Goal: Task Accomplishment & Management: Manage account settings

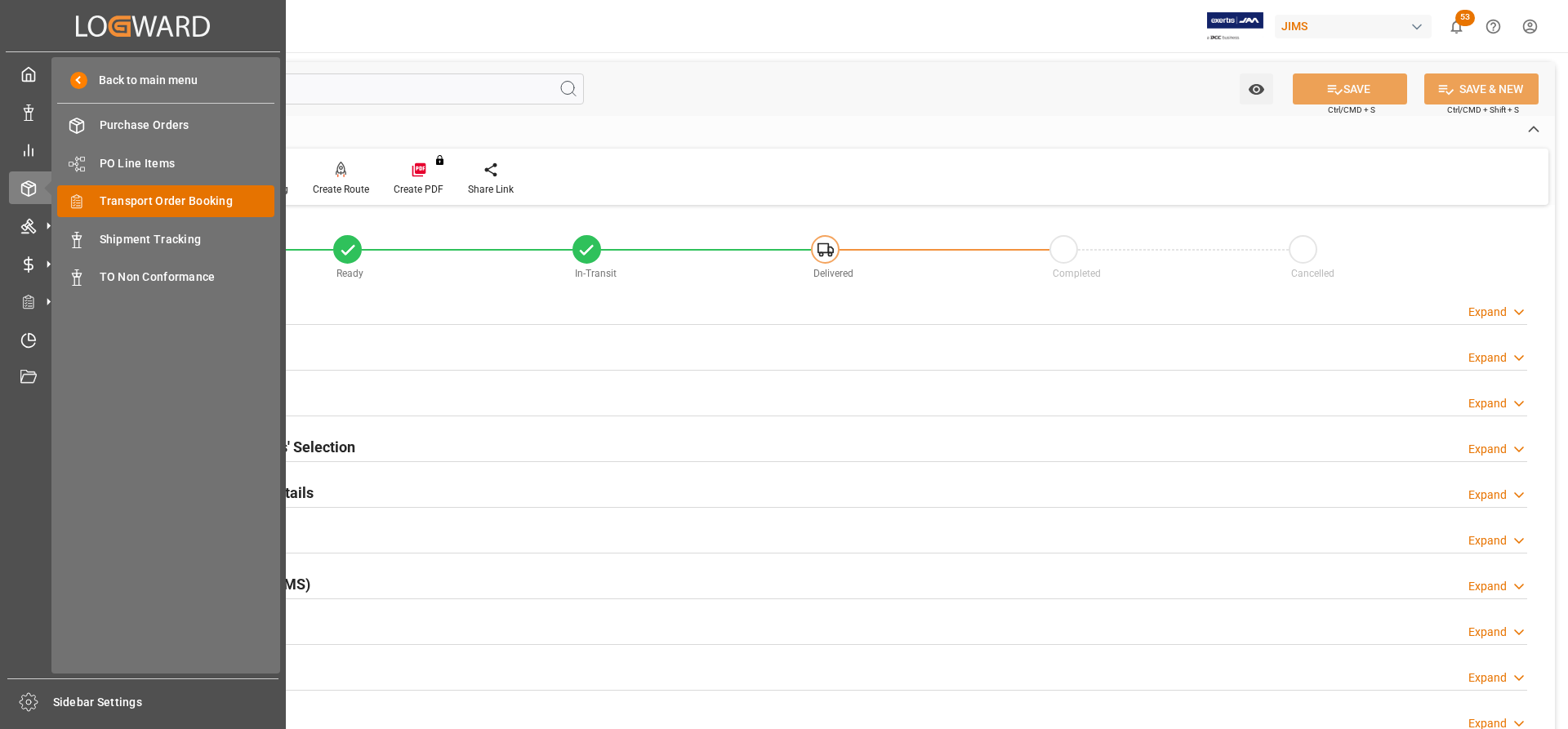
click at [132, 205] on span "Transport Order Booking" at bounding box center [187, 201] width 175 height 18
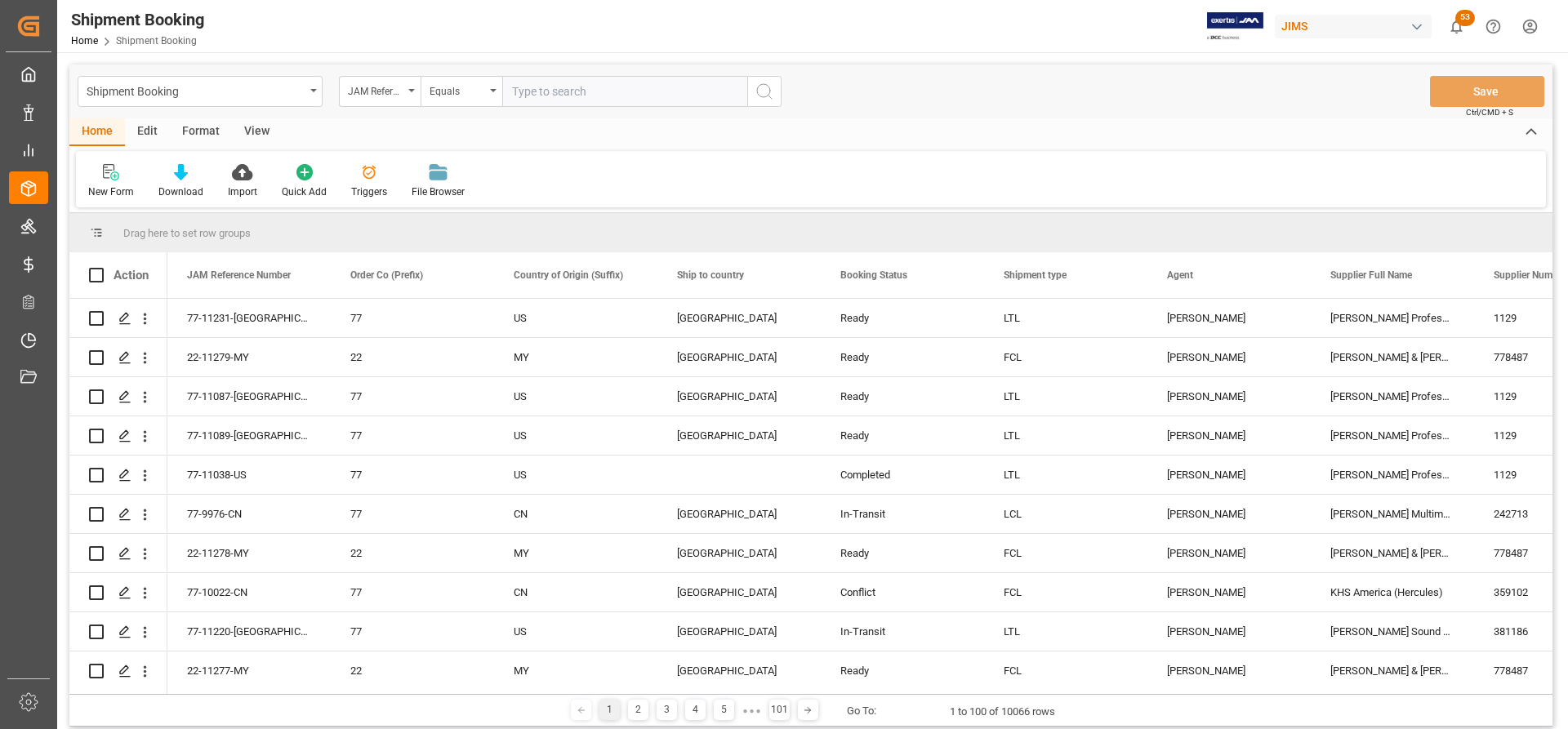
click at [544, 84] on input "text" at bounding box center [624, 91] width 245 height 31
click at [546, 83] on input "text" at bounding box center [624, 91] width 245 height 31
type input "77-10432-CN"
click at [618, 92] on icon "search button" at bounding box center [764, 91] width 19 height 19
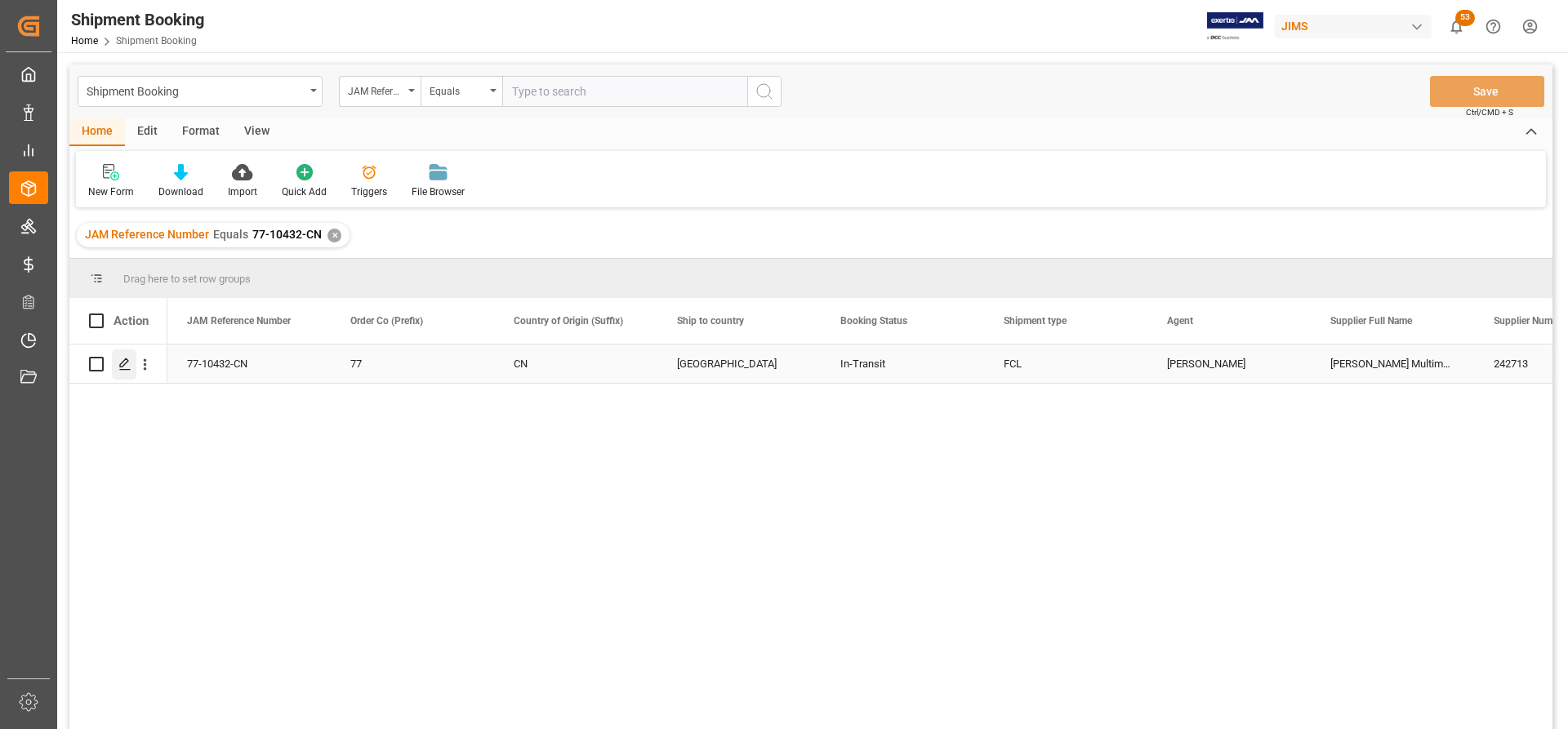
click at [121, 361] on icon "Press SPACE to select this row." at bounding box center [125, 364] width 13 height 13
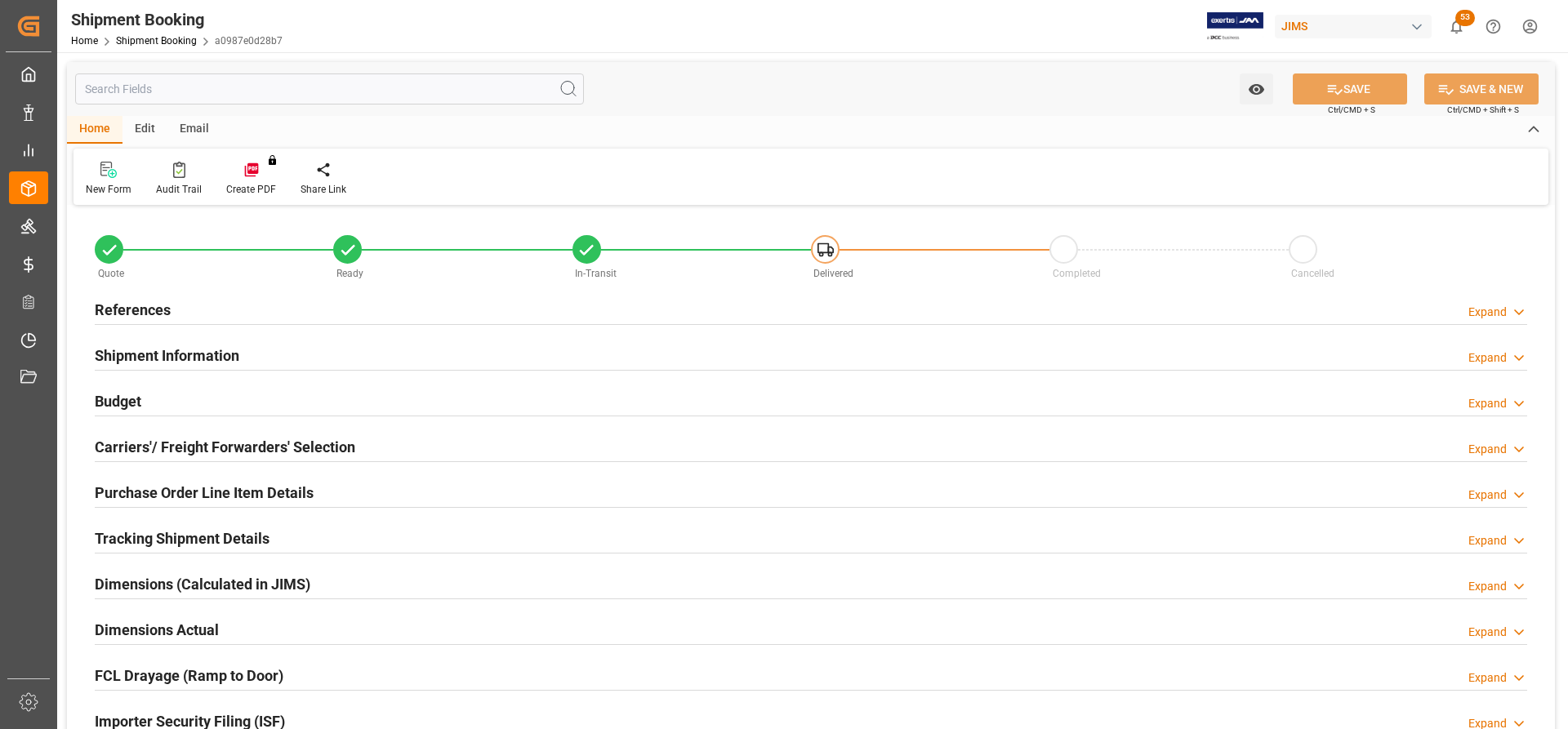
type input "3"
type input "63"
type input "3"
type input "[DATE]"
type input "04.09.2025 00:00"
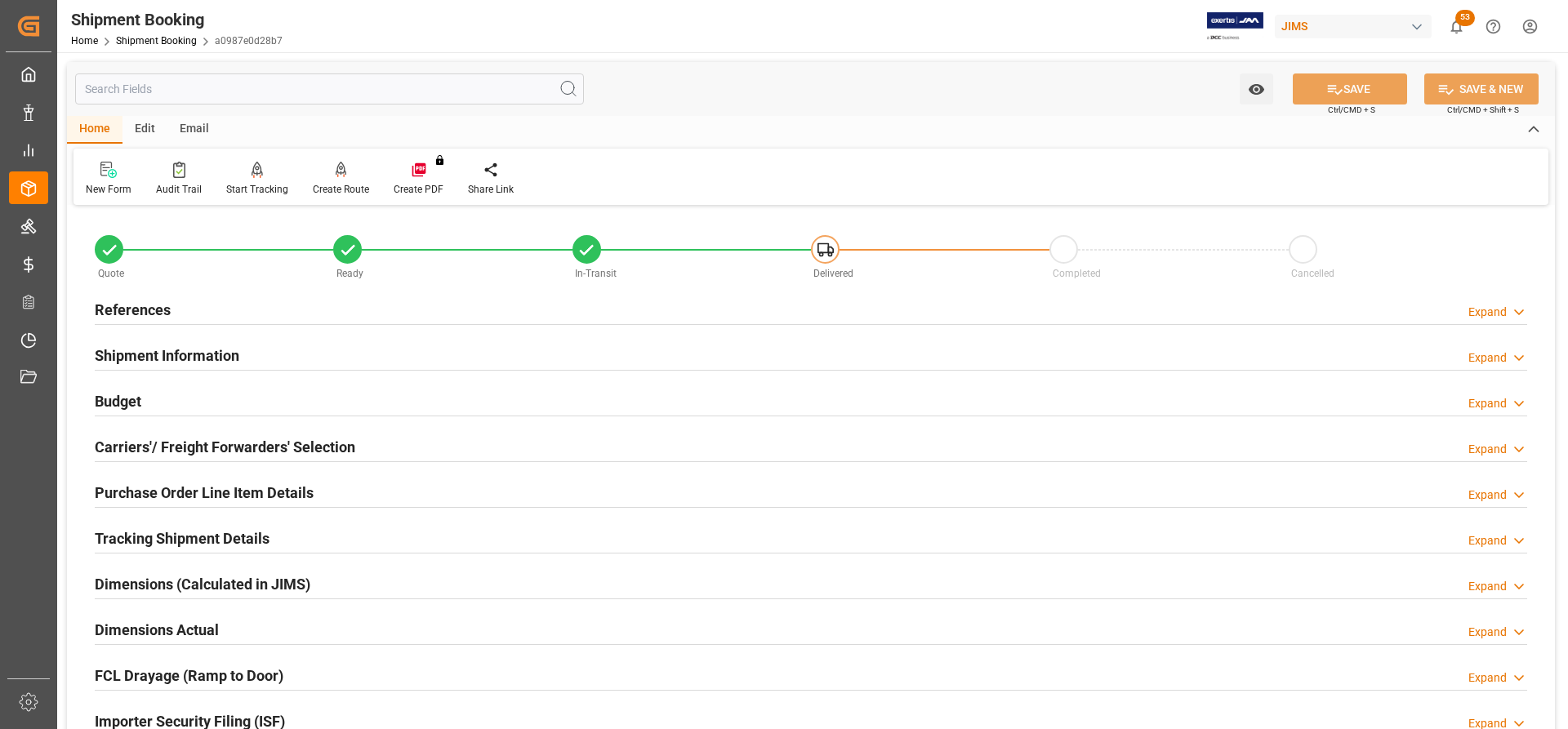
click at [151, 314] on h2 "References" at bounding box center [132, 310] width 76 height 22
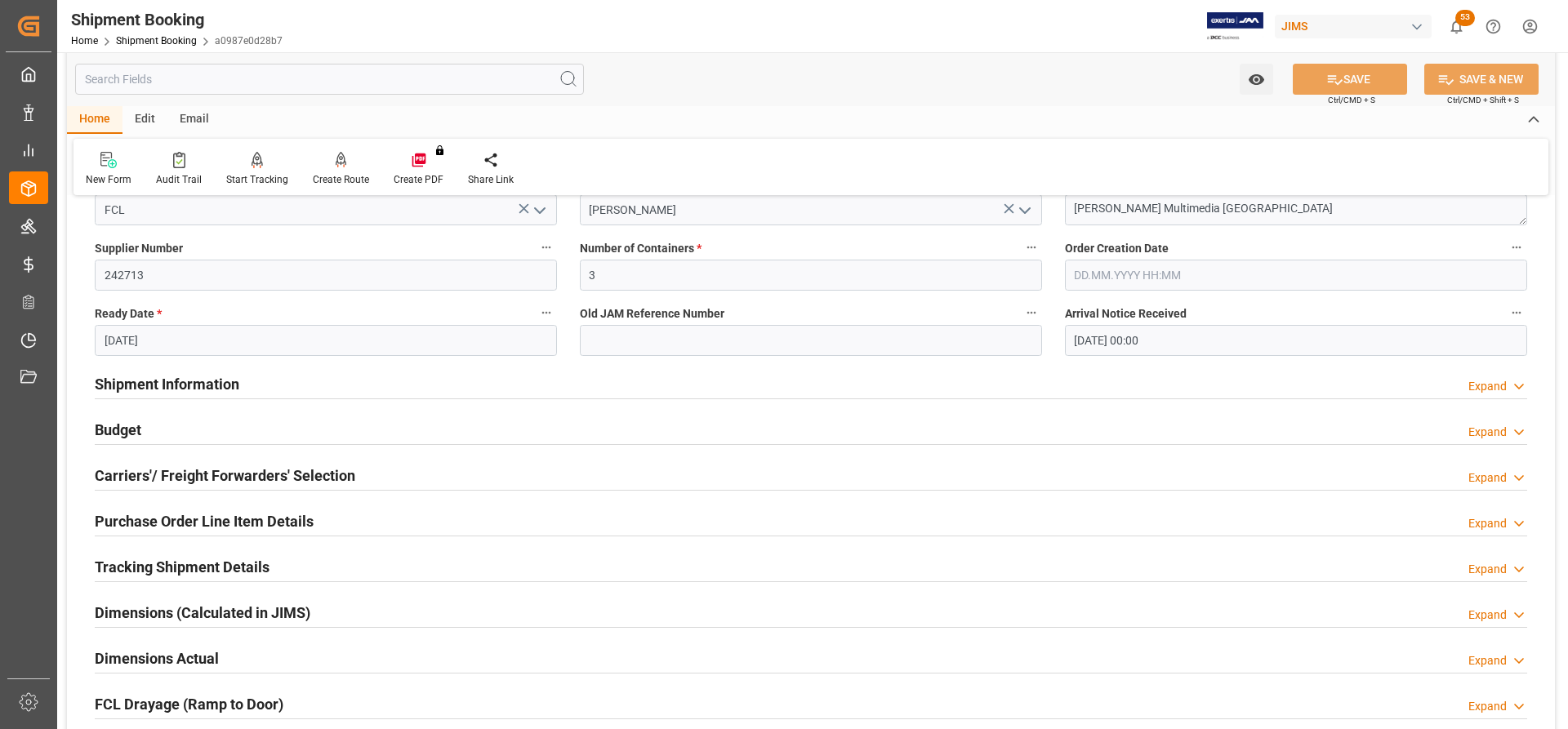
scroll to position [327, 0]
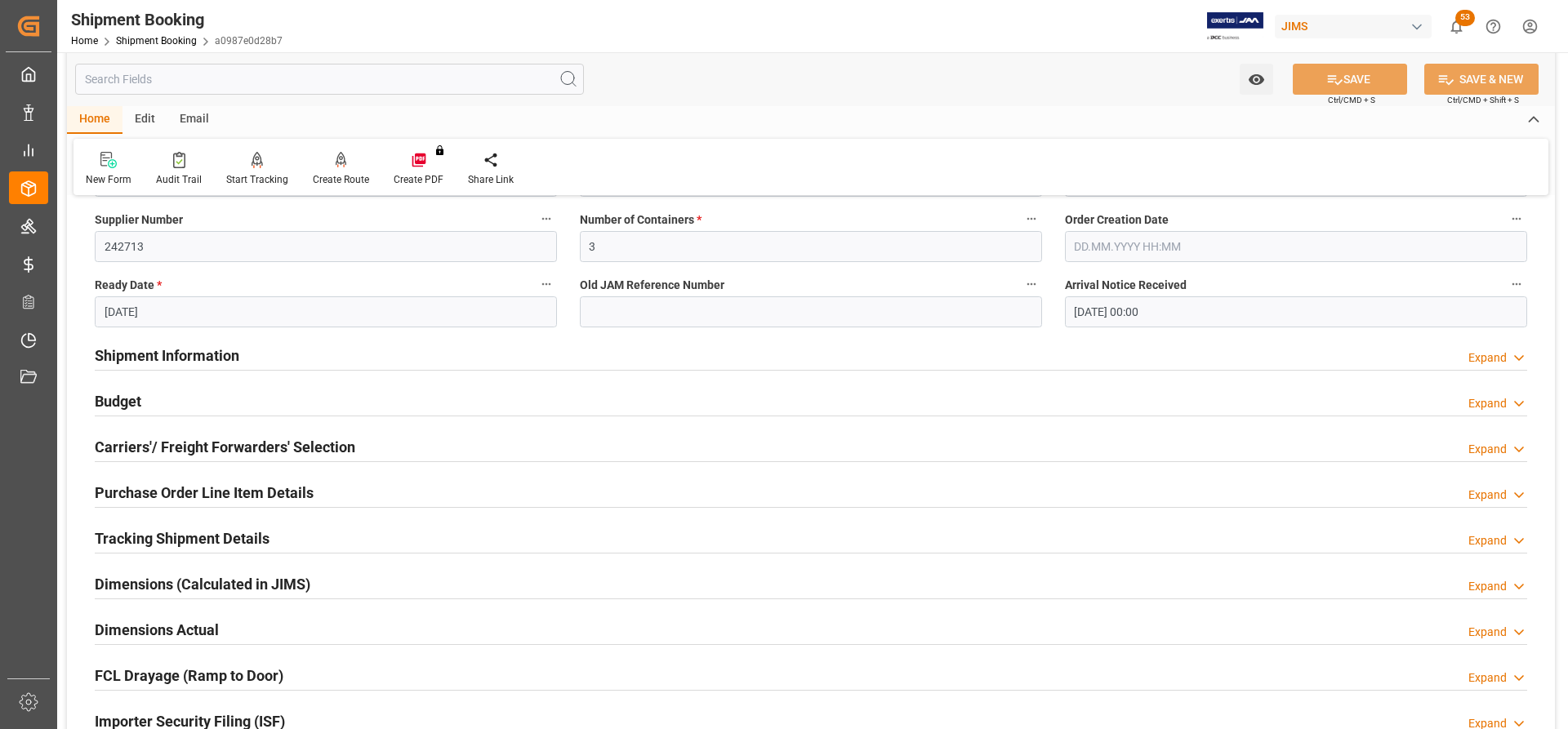
click at [162, 347] on h2 "Shipment Information" at bounding box center [166, 356] width 145 height 22
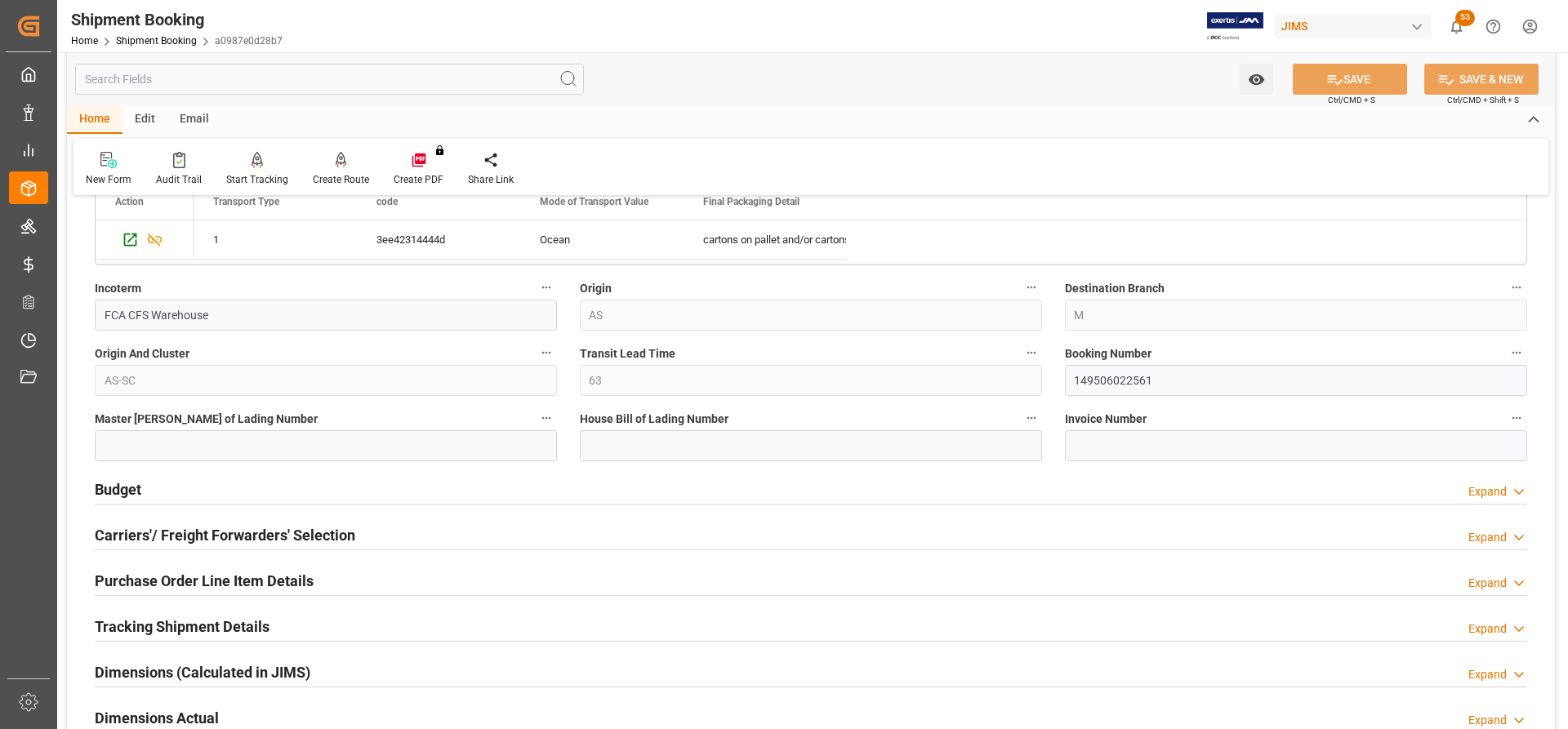
scroll to position [980, 0]
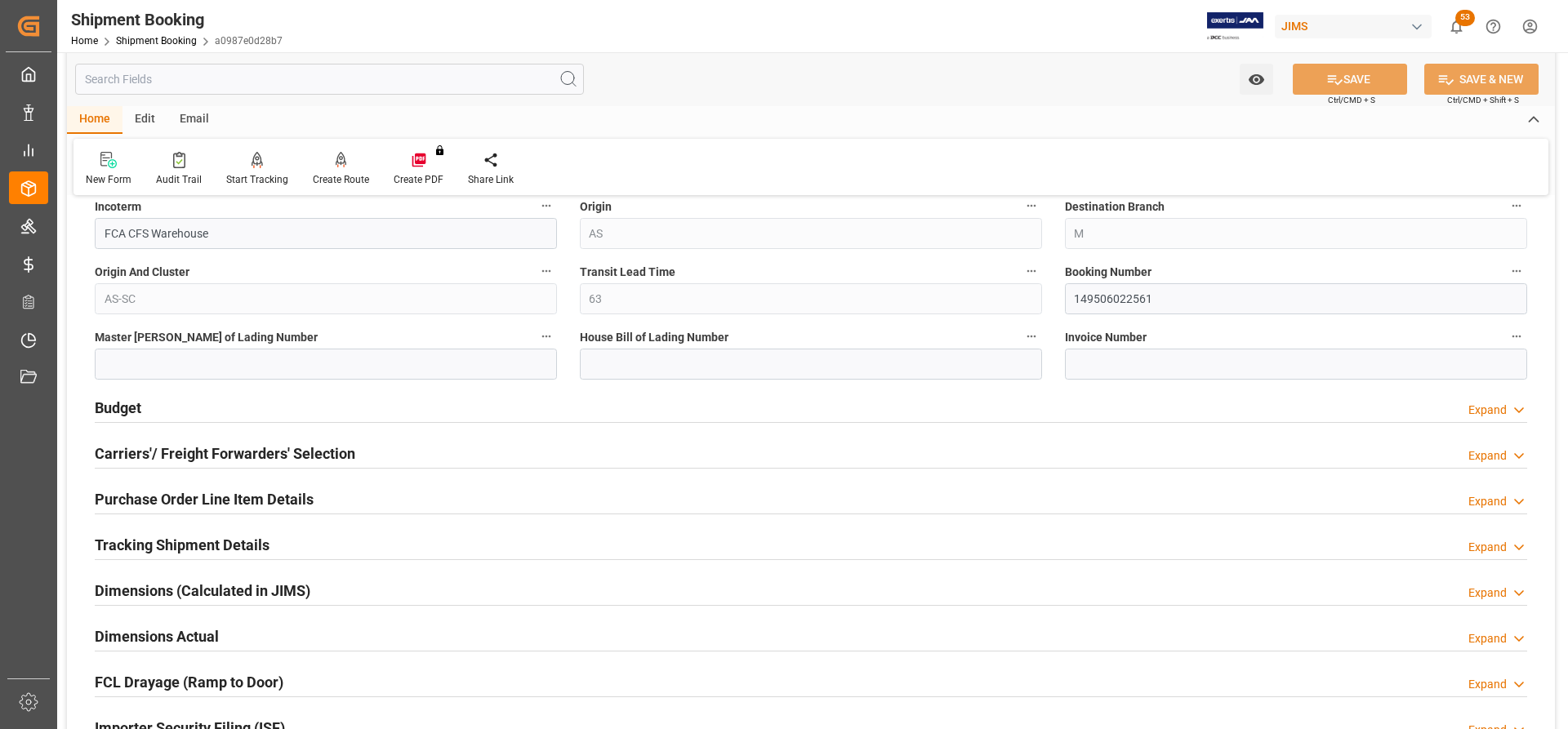
click at [197, 406] on h2 "Carriers'/ Freight Forwarders' Selection" at bounding box center [225, 453] width 261 height 22
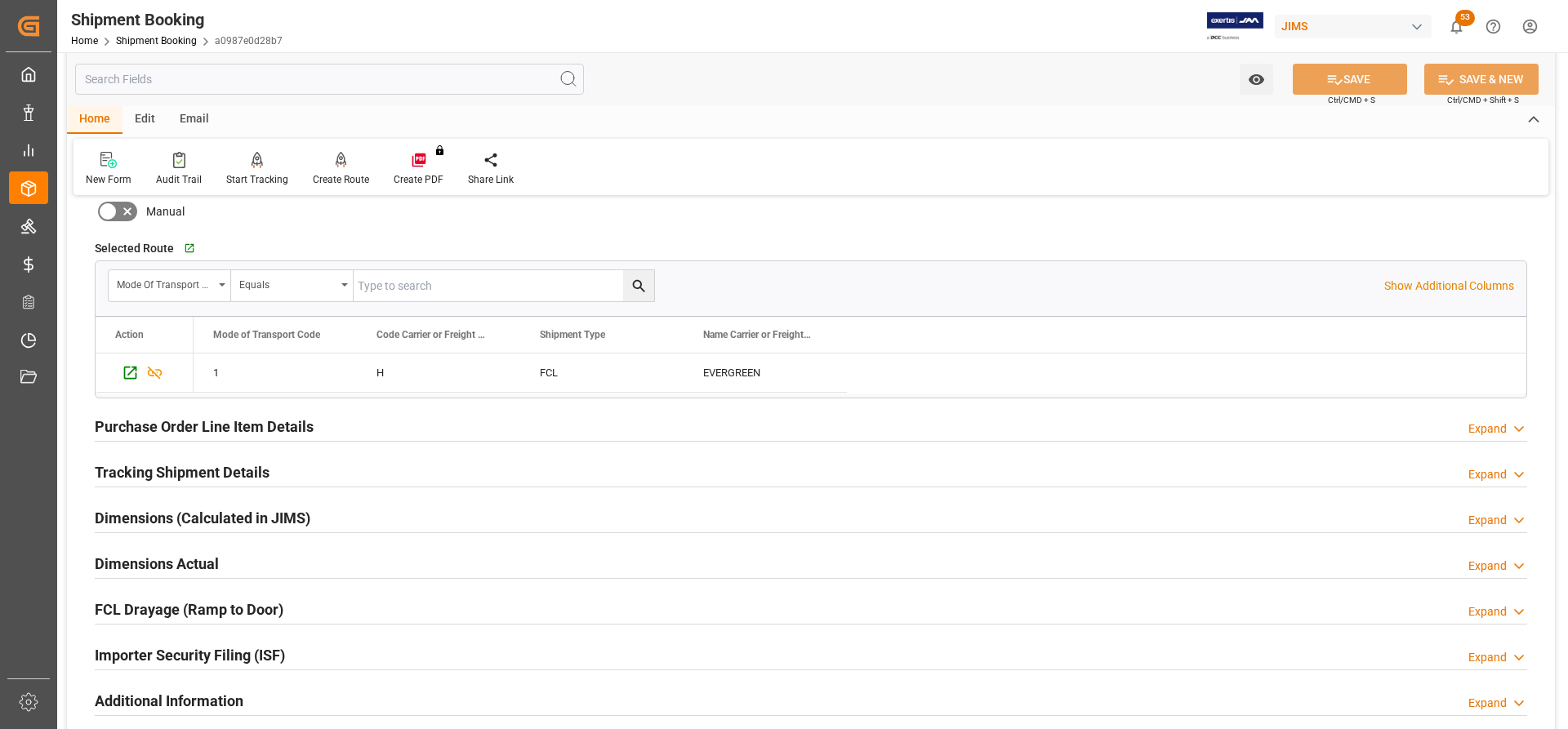
scroll to position [1470, 0]
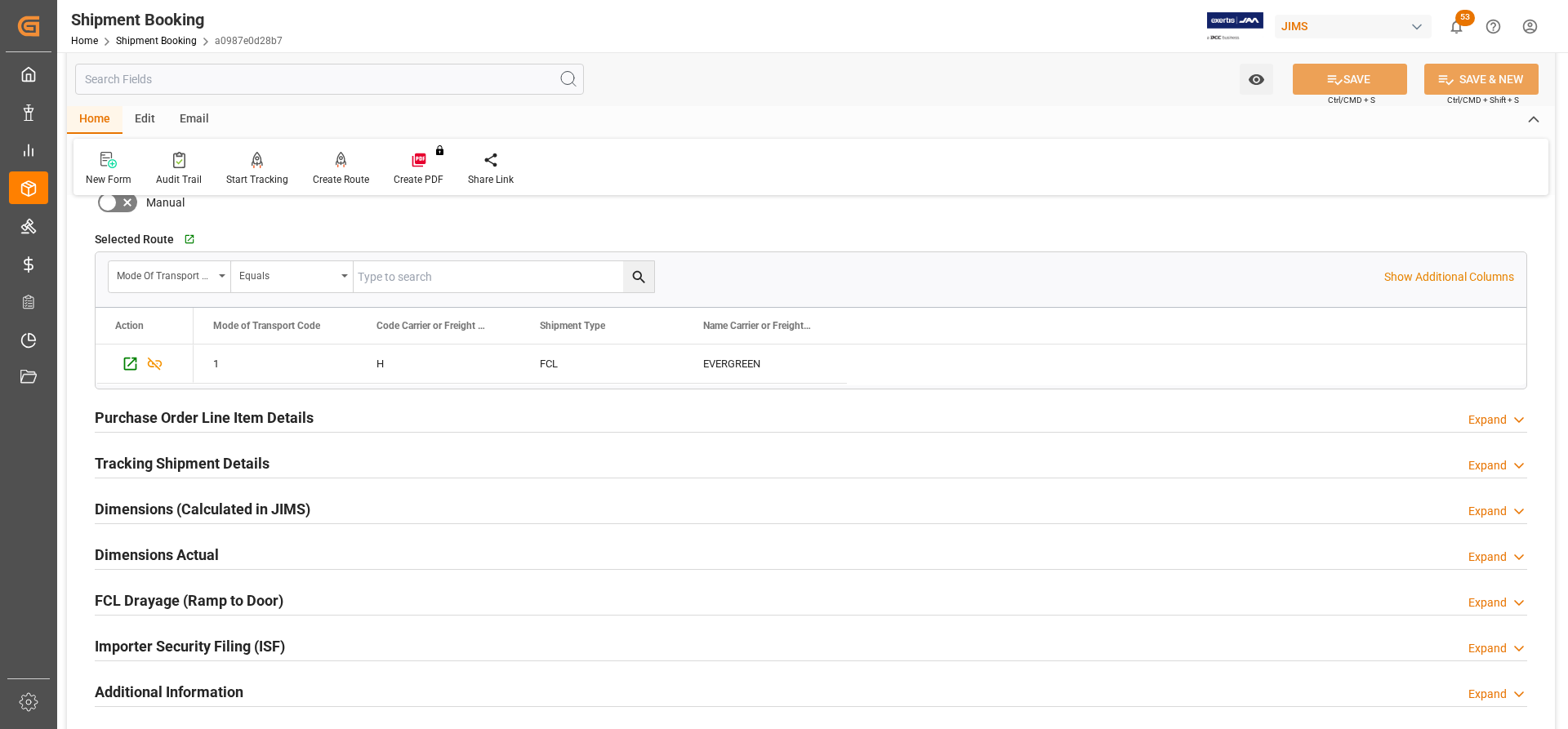
click at [141, 406] on h2 "Purchase Order Line Item Details" at bounding box center [204, 418] width 219 height 22
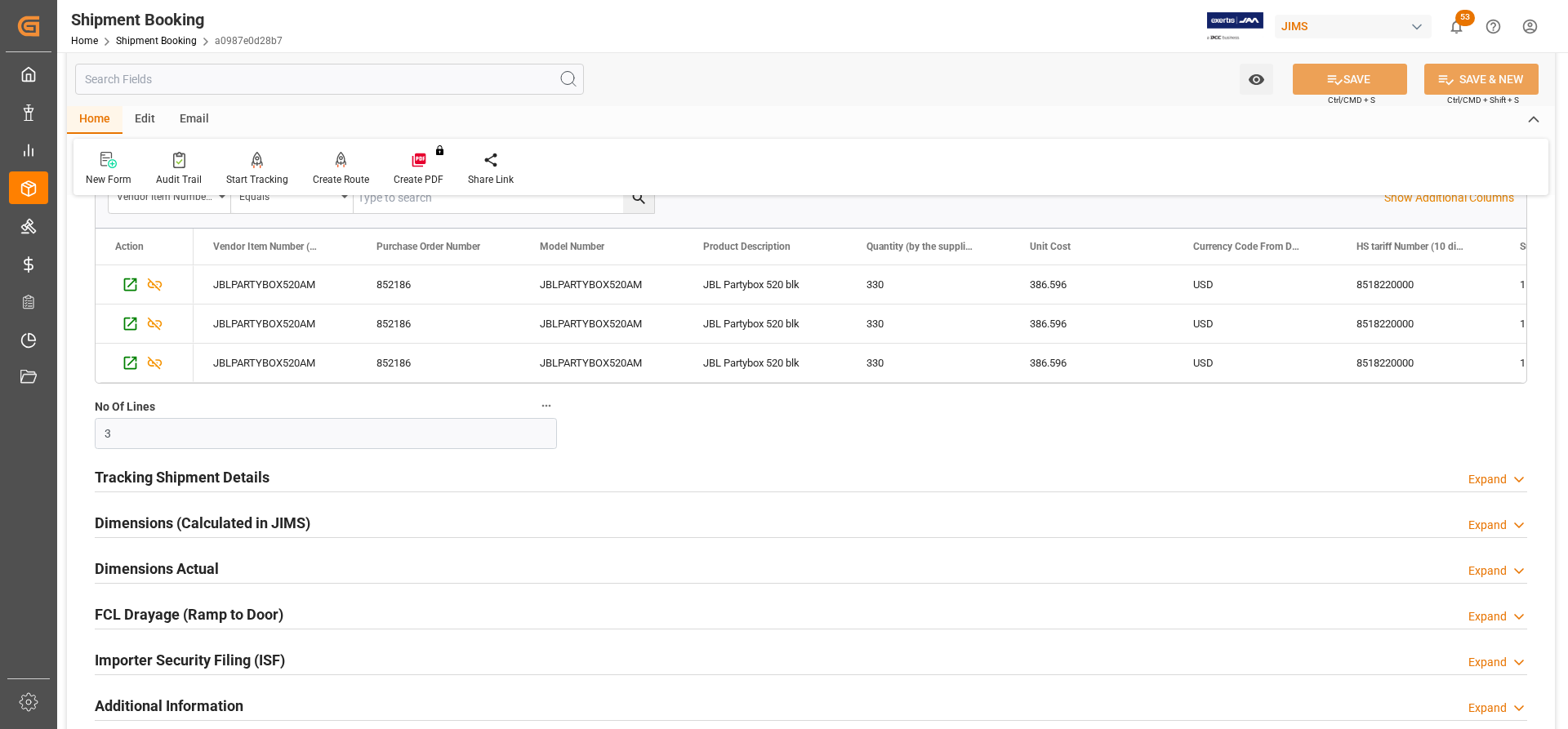
scroll to position [1796, 0]
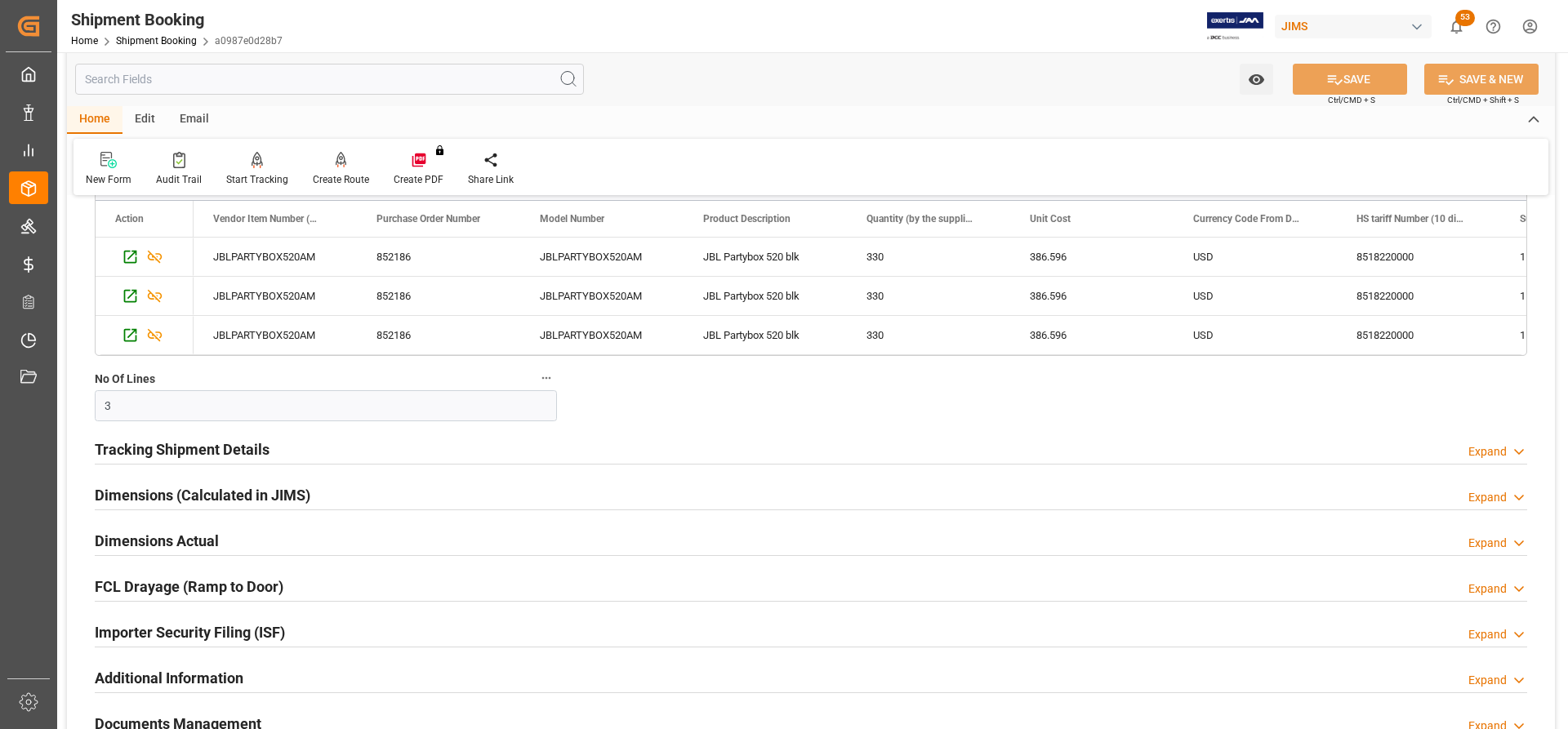
click at [133, 406] on h2 "Tracking Shipment Details" at bounding box center [181, 449] width 175 height 22
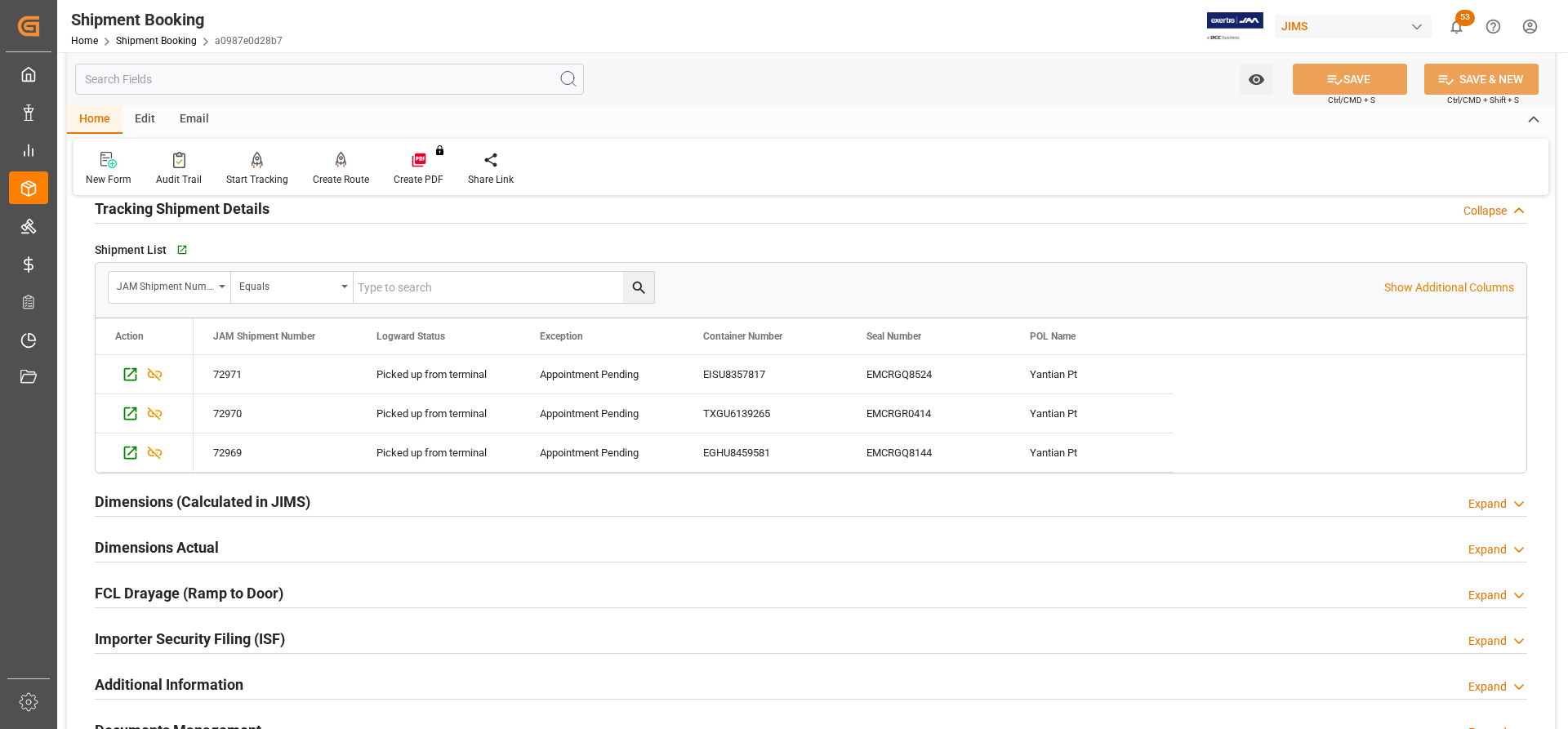
scroll to position [2041, 0]
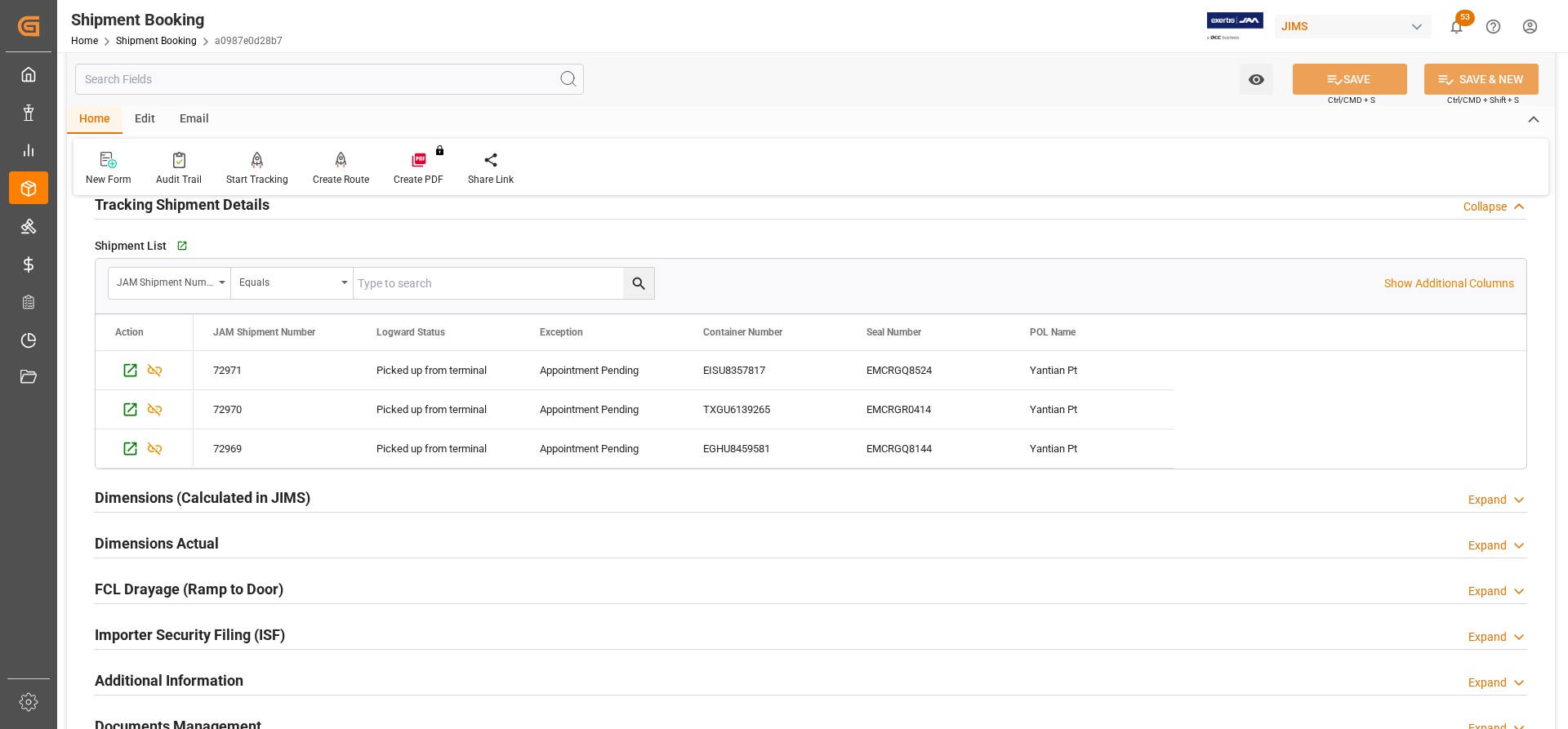
click at [136, 406] on h2 "Dimensions (Calculated in JIMS)" at bounding box center [202, 498] width 216 height 22
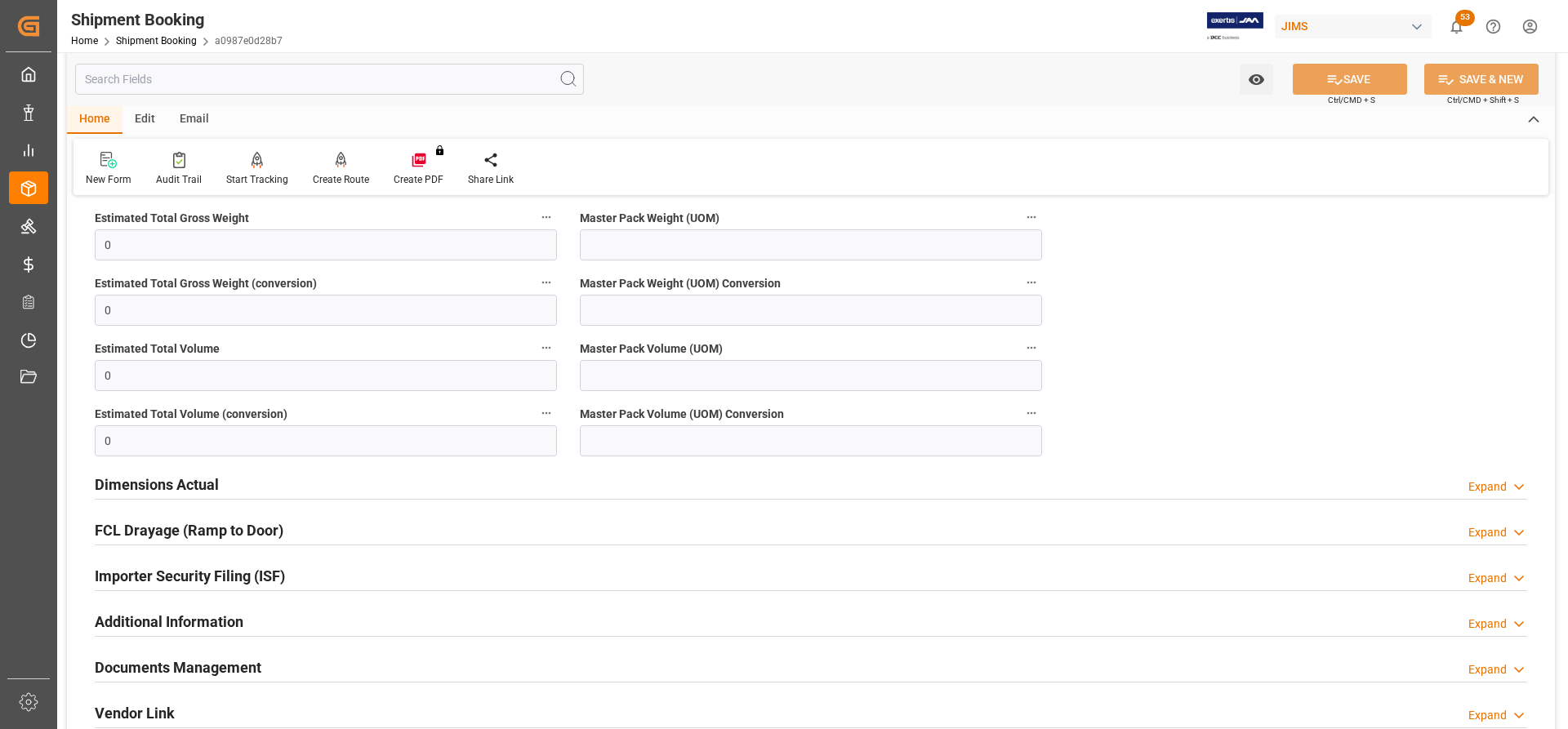
scroll to position [2367, 0]
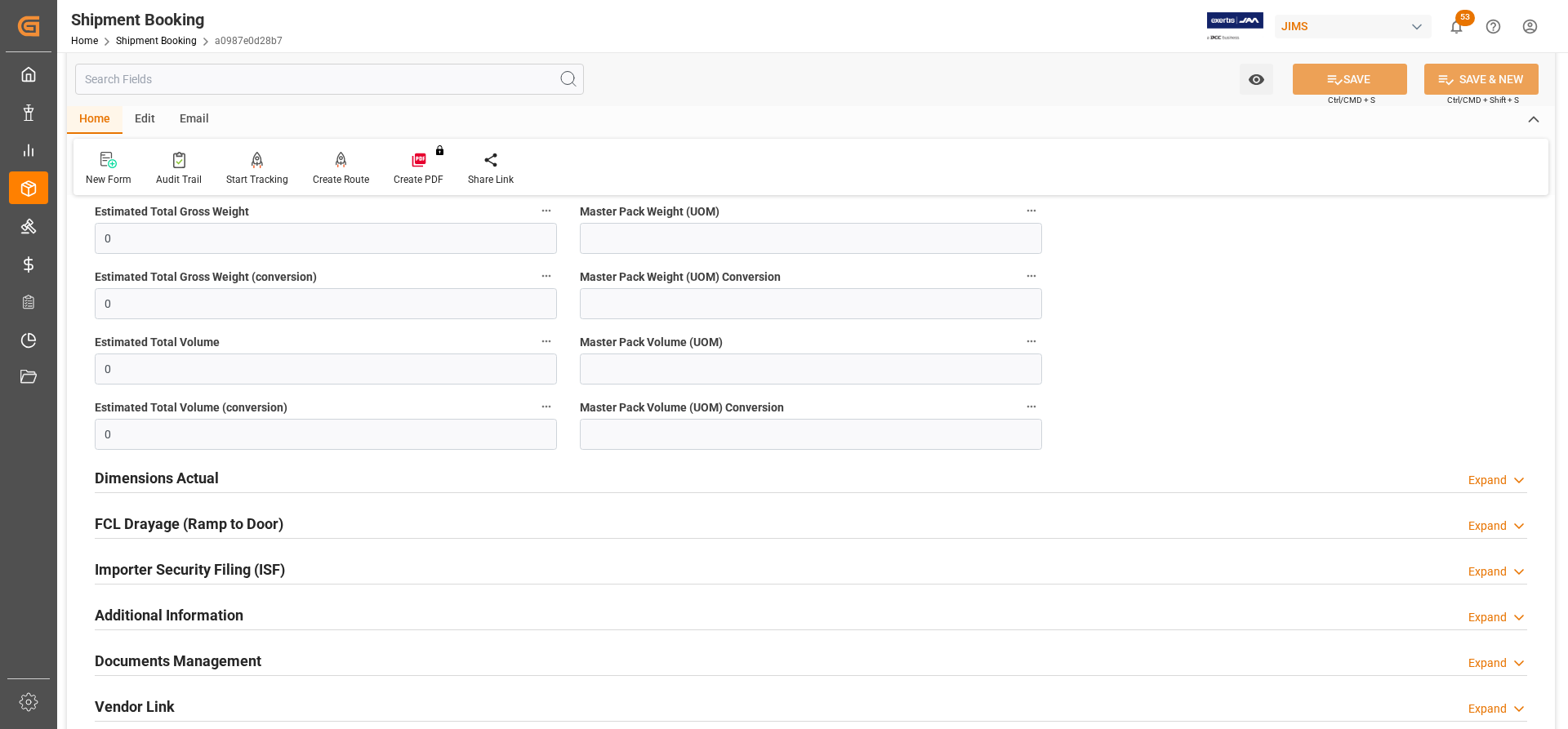
click at [145, 406] on h2 "Dimensions Actual" at bounding box center [156, 478] width 124 height 22
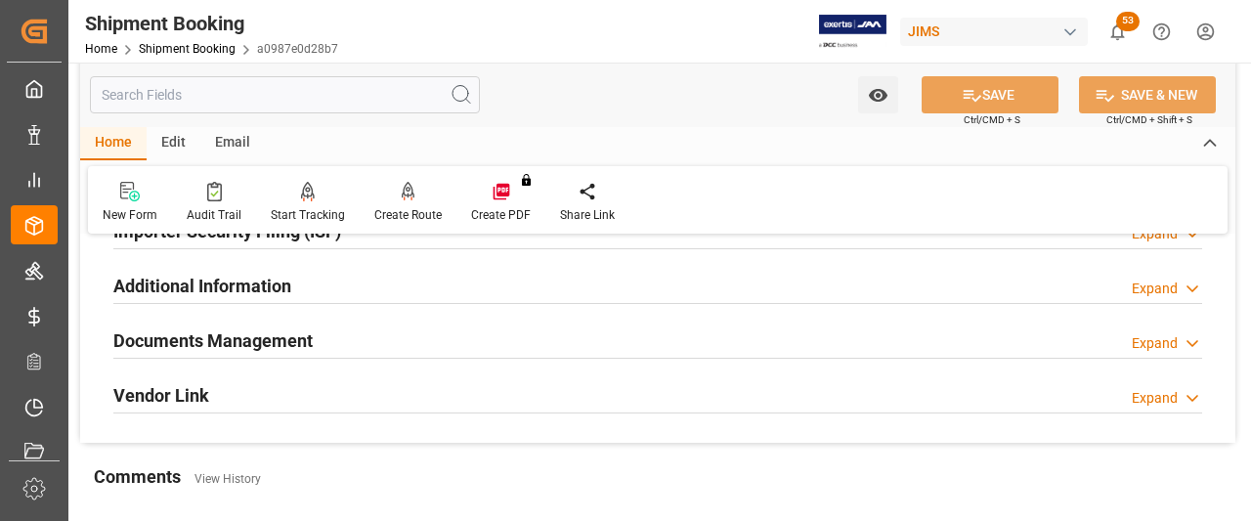
scroll to position [3520, 0]
click at [218, 329] on h2 "Documents Management" at bounding box center [212, 342] width 199 height 26
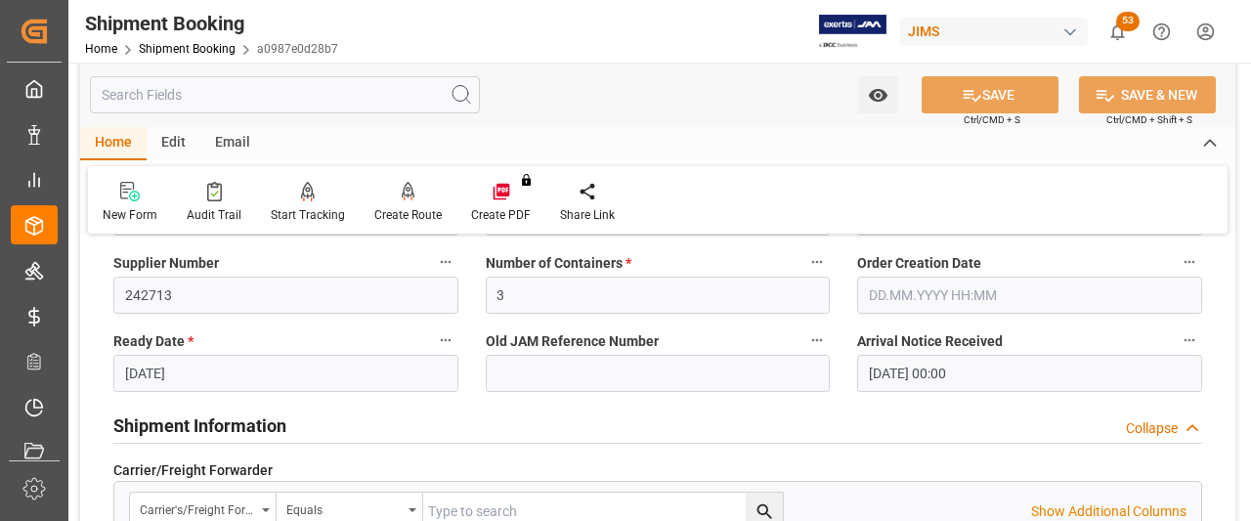
scroll to position [293, 0]
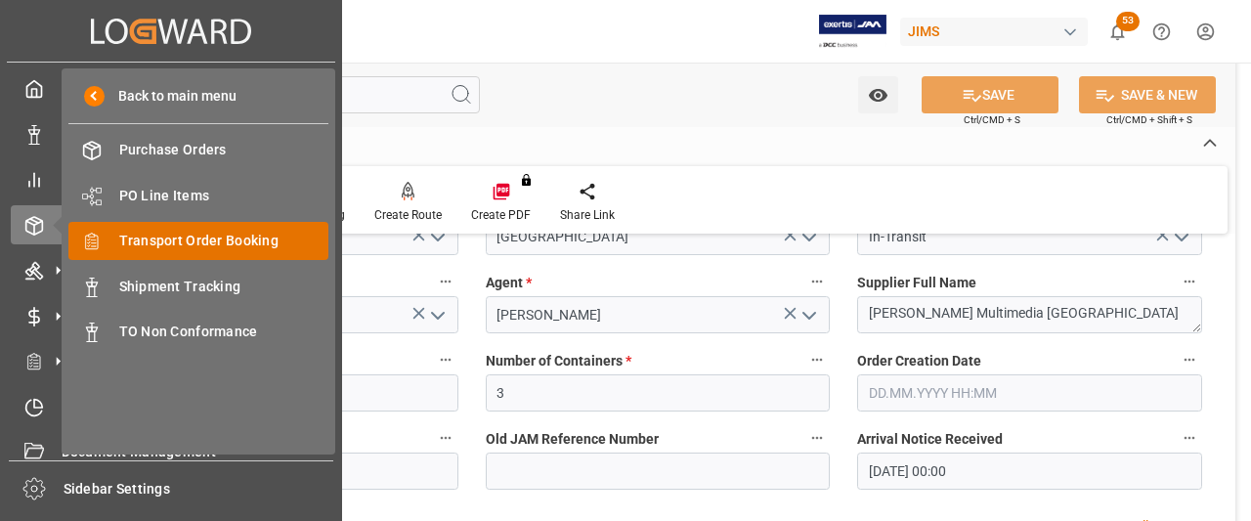
click at [164, 245] on span "Transport Order Booking" at bounding box center [224, 241] width 210 height 21
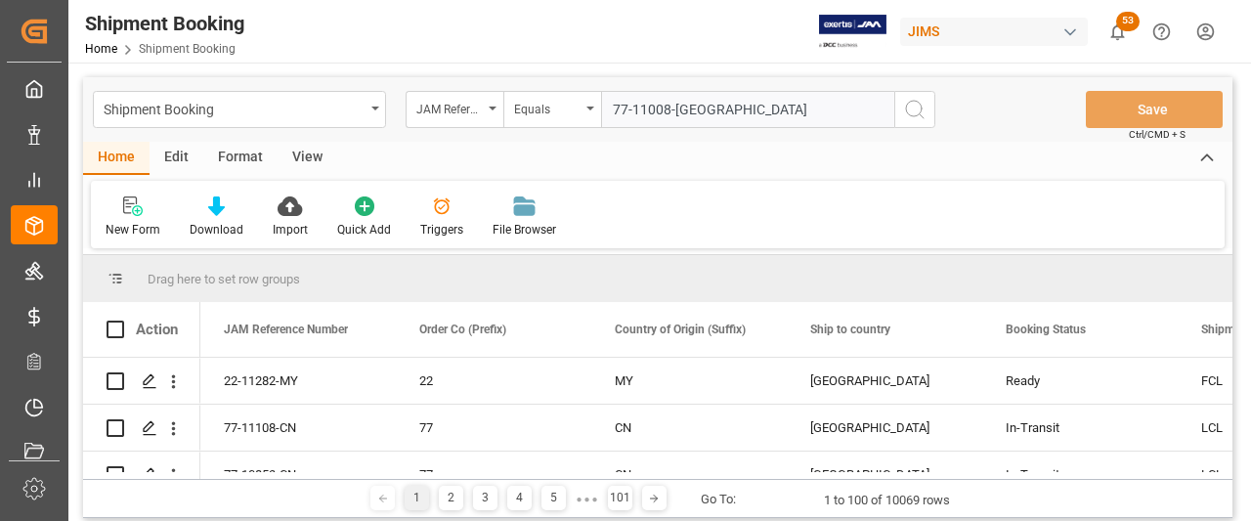
type input "77-11008-US"
click at [740, 111] on icon "search button" at bounding box center [914, 109] width 23 height 23
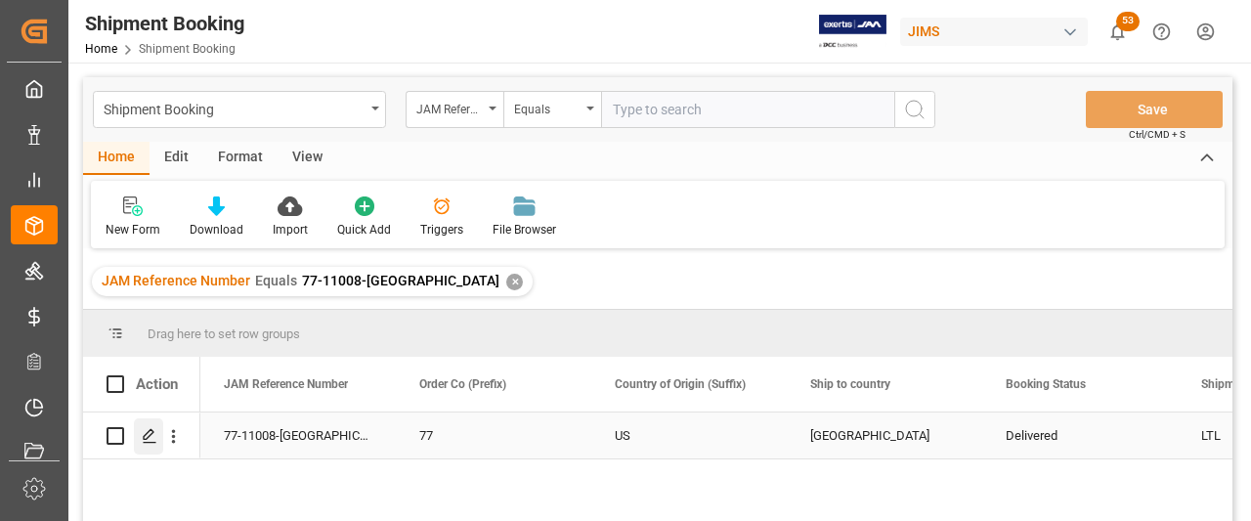
click at [141, 437] on div "Press SPACE to select this row." at bounding box center [148, 436] width 29 height 36
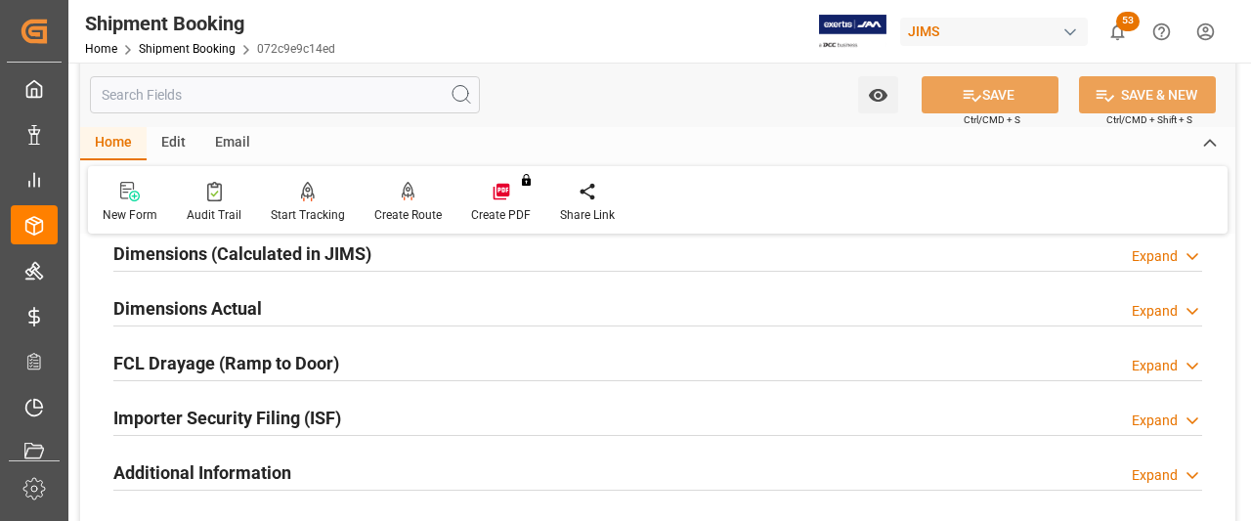
scroll to position [587, 0]
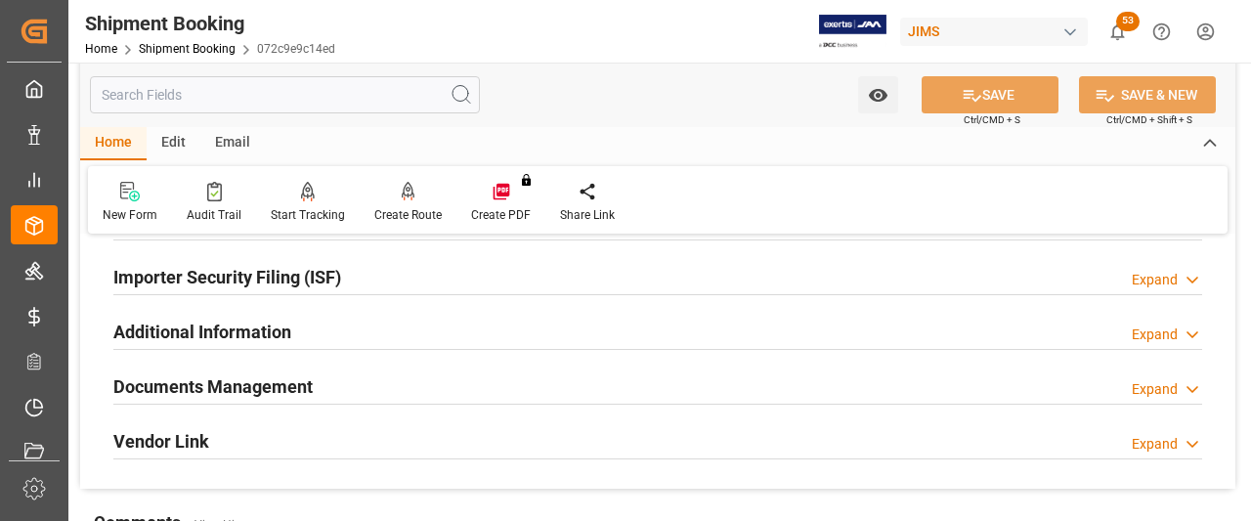
click at [205, 380] on h2 "Documents Management" at bounding box center [212, 386] width 199 height 26
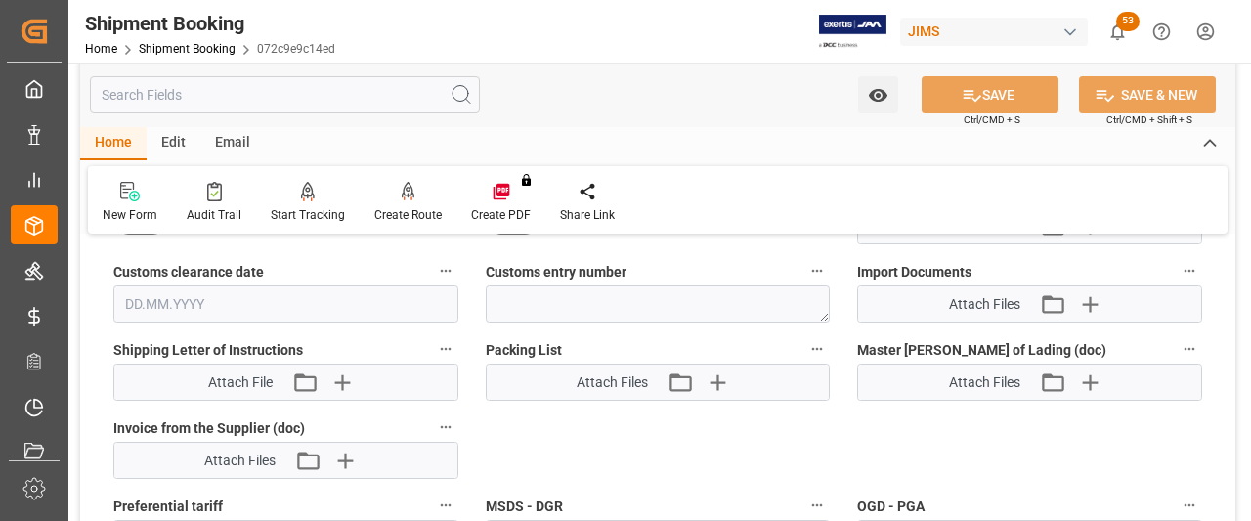
scroll to position [1038, 0]
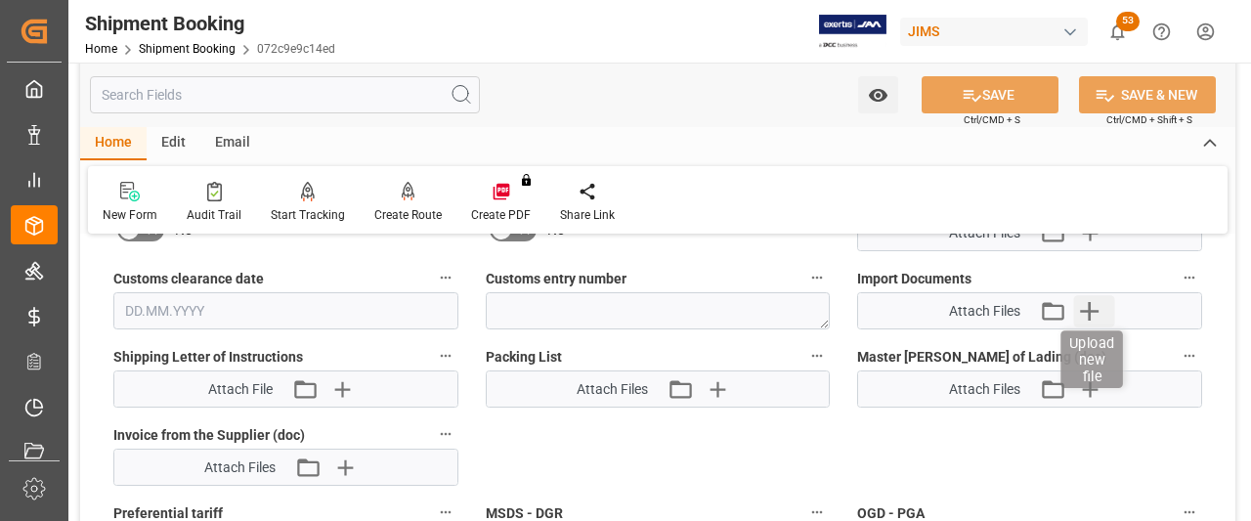
click at [740, 306] on icon "button" at bounding box center [1089, 311] width 19 height 19
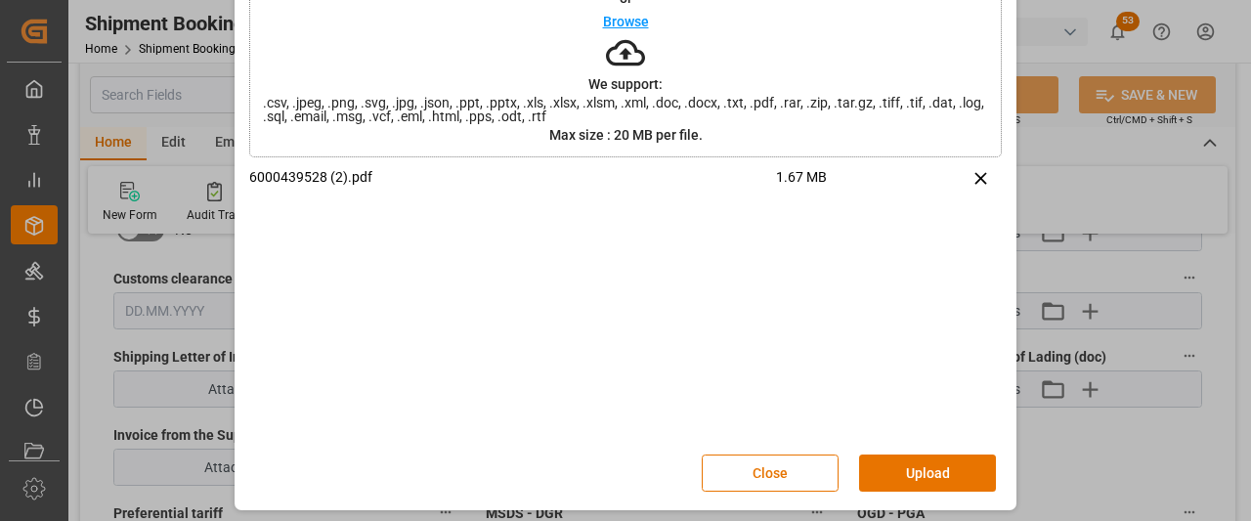
scroll to position [135, 0]
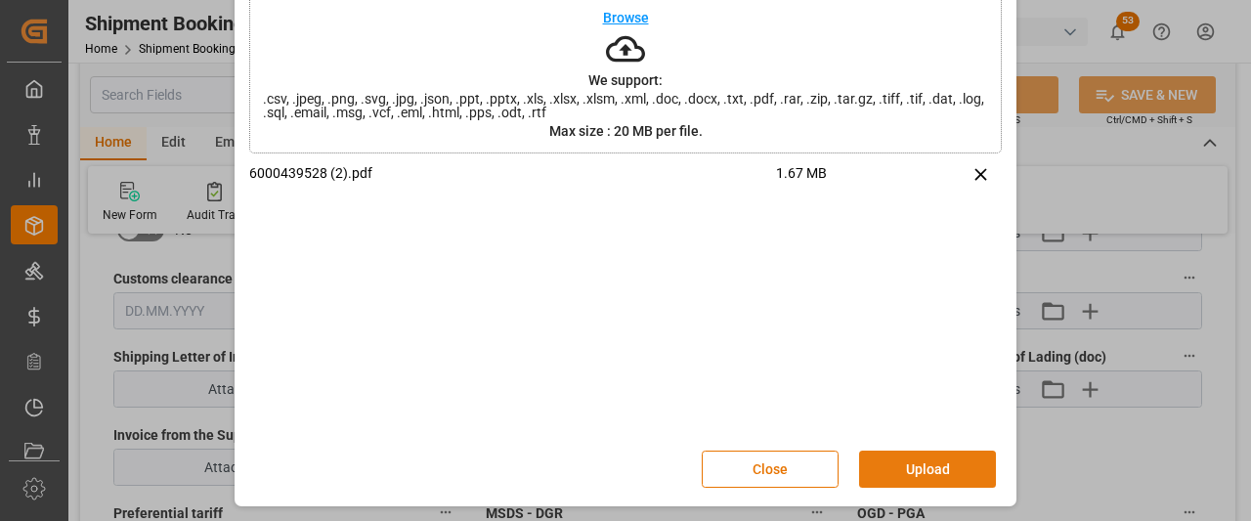
click at [740, 472] on button "Upload" at bounding box center [927, 469] width 137 height 37
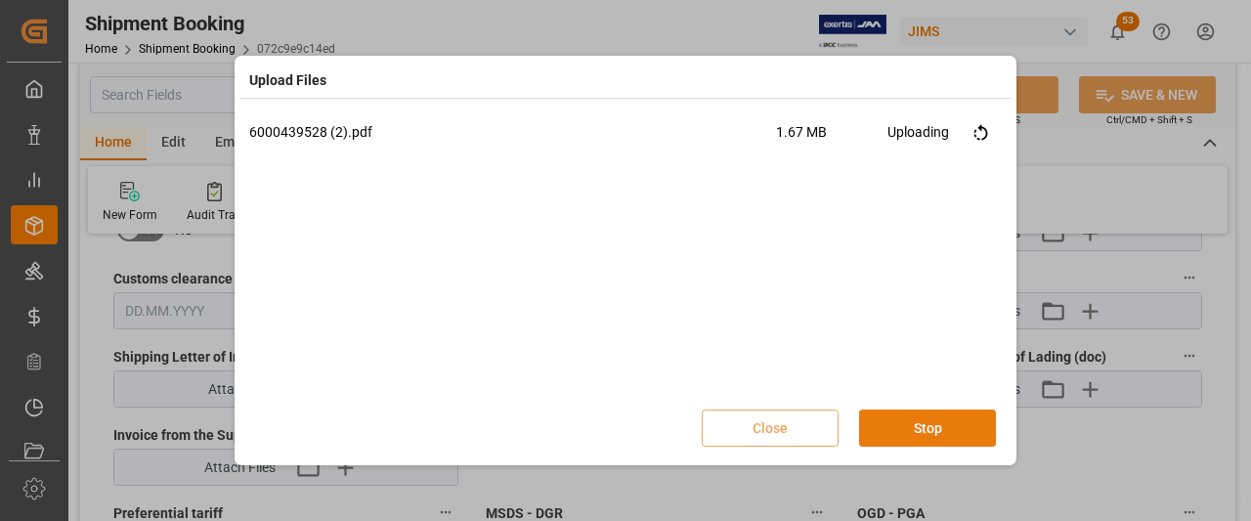
scroll to position [0, 0]
click at [740, 414] on button "Done" at bounding box center [927, 428] width 137 height 37
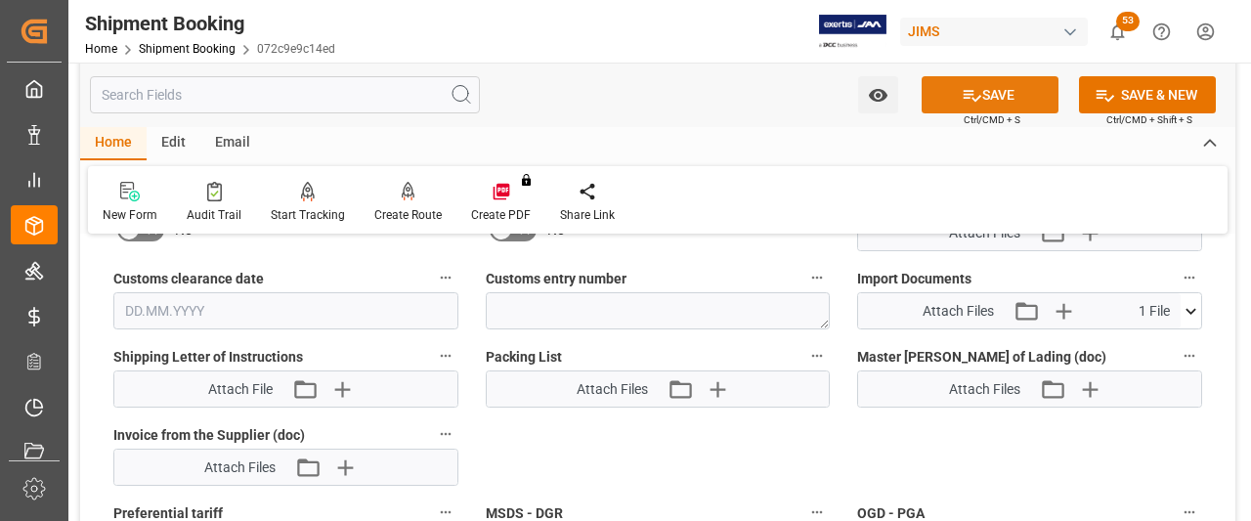
click at [740, 97] on button "SAVE" at bounding box center [990, 94] width 137 height 37
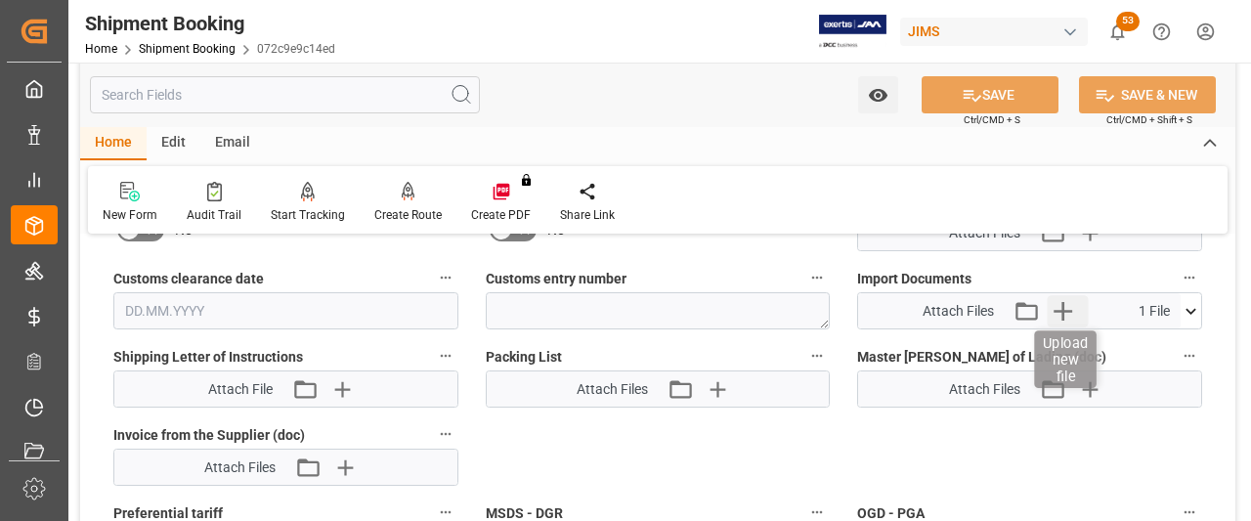
click at [740, 308] on icon "button" at bounding box center [1063, 310] width 31 height 31
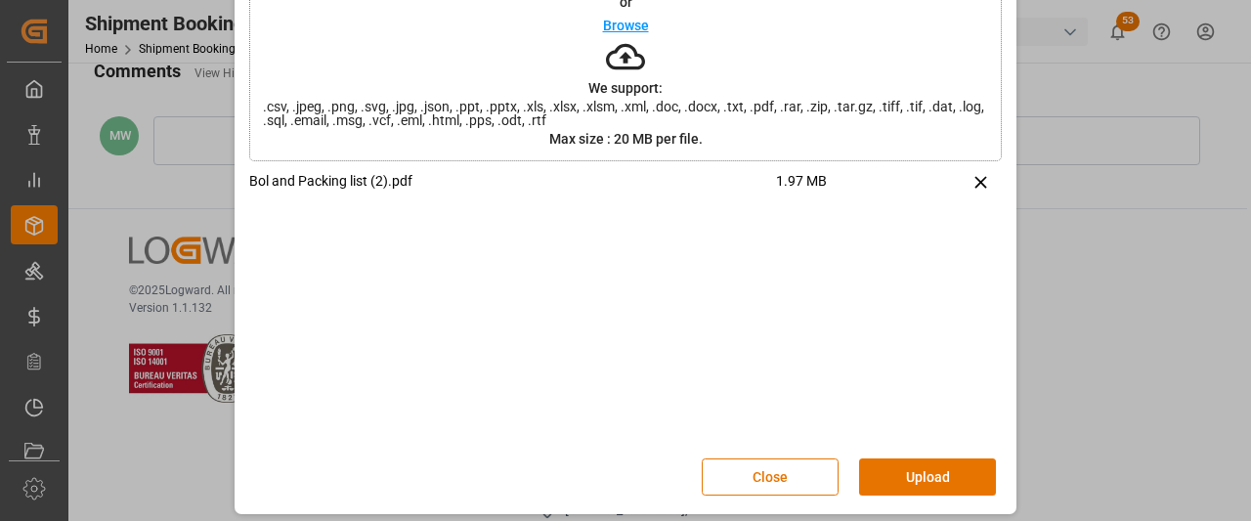
scroll to position [135, 0]
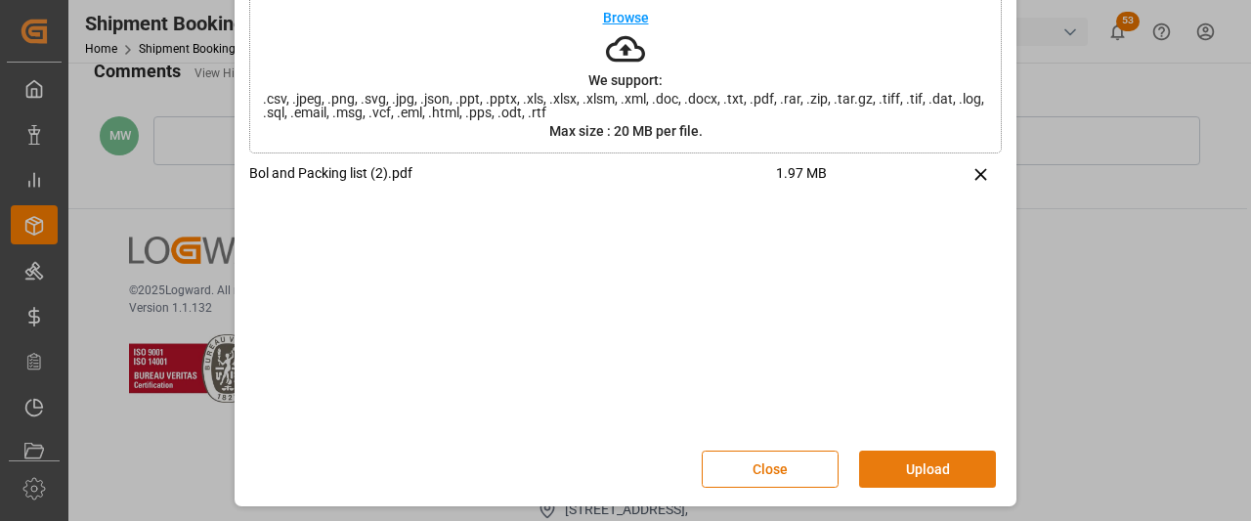
click at [740, 472] on button "Upload" at bounding box center [927, 469] width 137 height 37
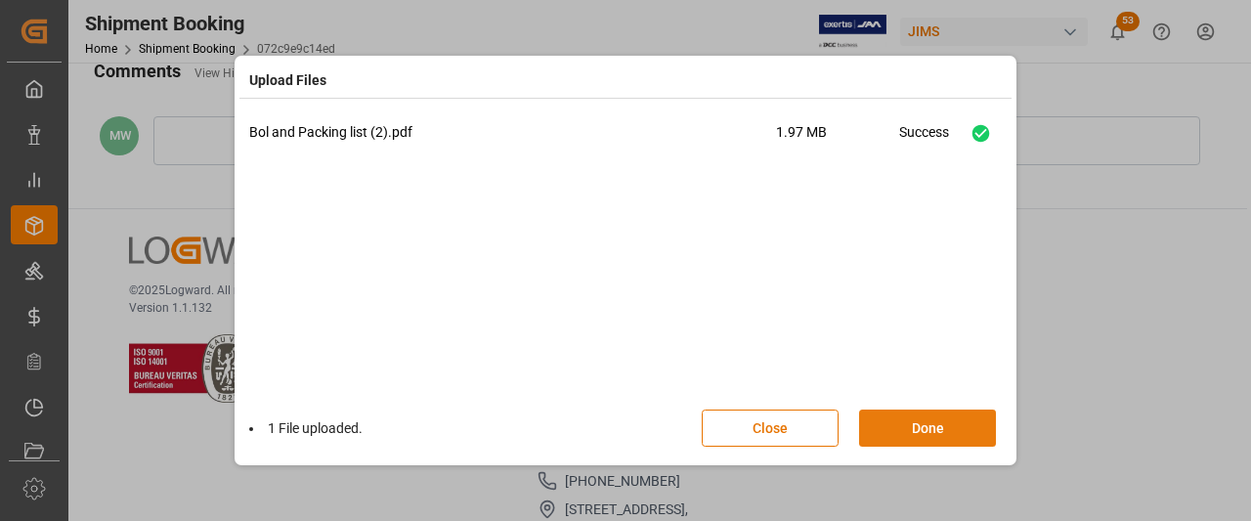
click at [740, 430] on button "Done" at bounding box center [927, 428] width 137 height 37
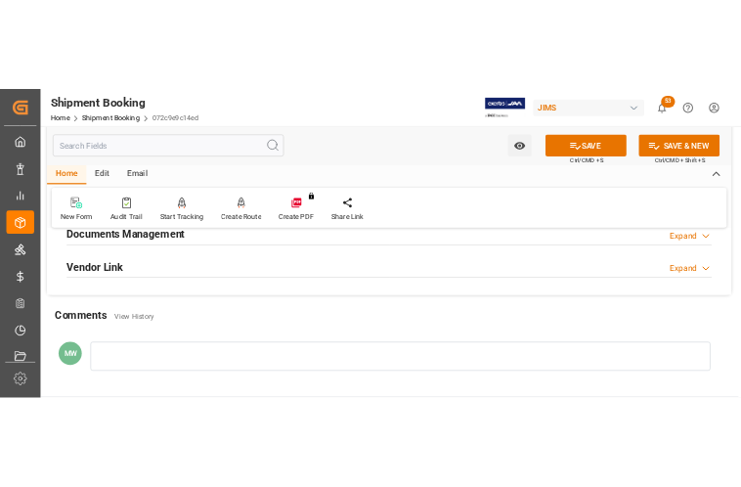
scroll to position [647, 0]
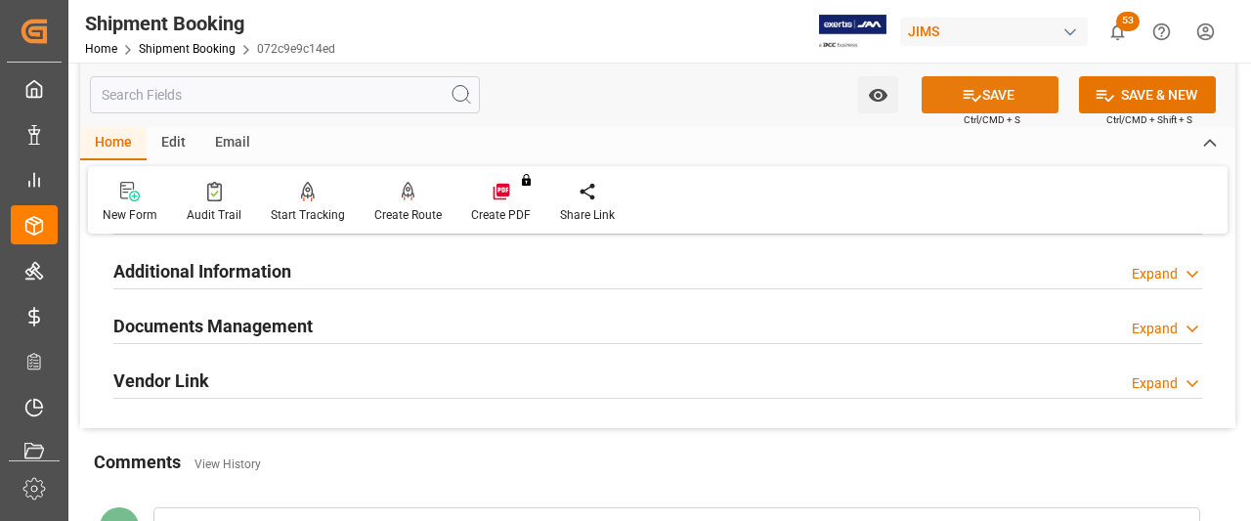
click at [740, 86] on button "SAVE" at bounding box center [990, 94] width 137 height 37
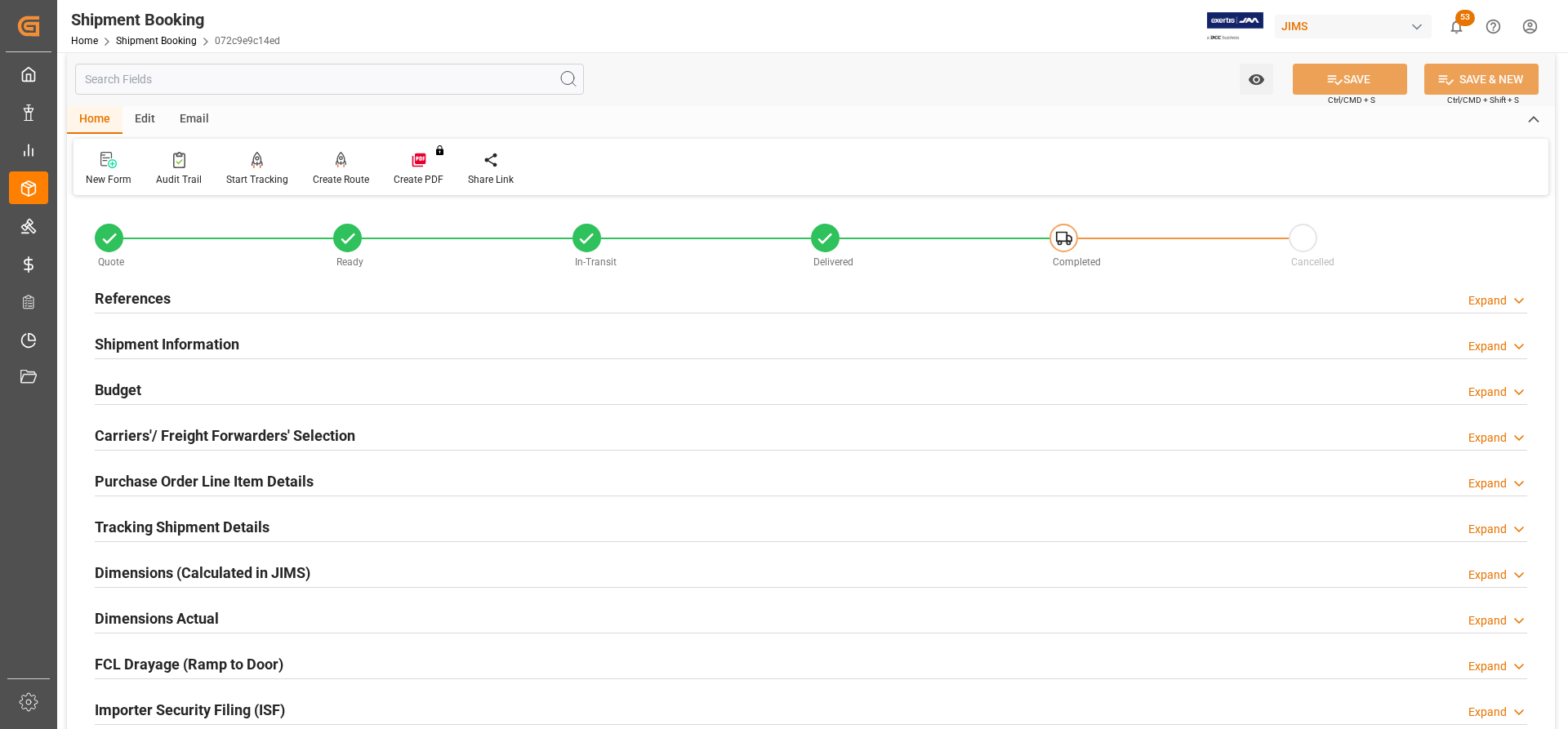
scroll to position [0, 0]
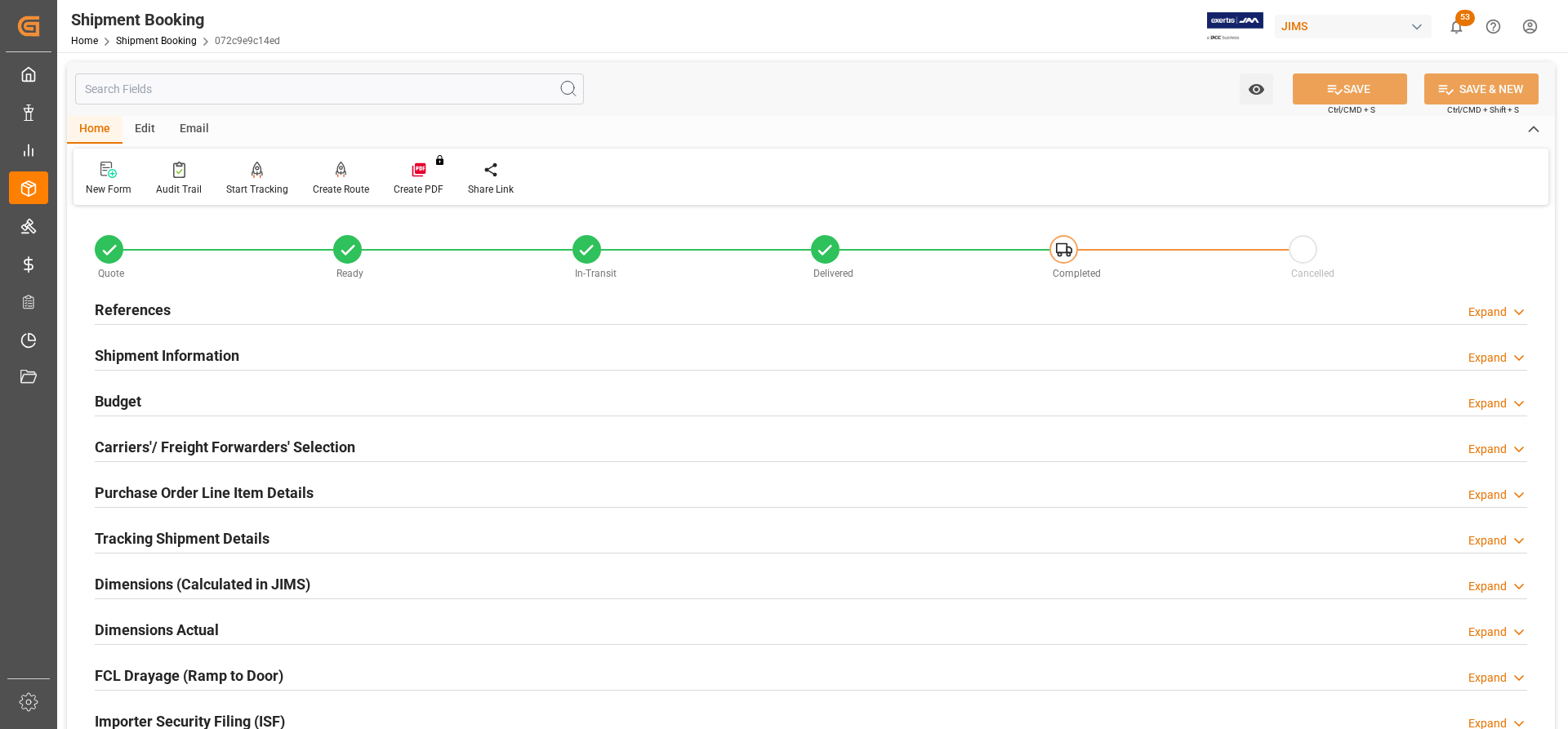
click at [128, 392] on h2 "Budget" at bounding box center [118, 401] width 47 height 22
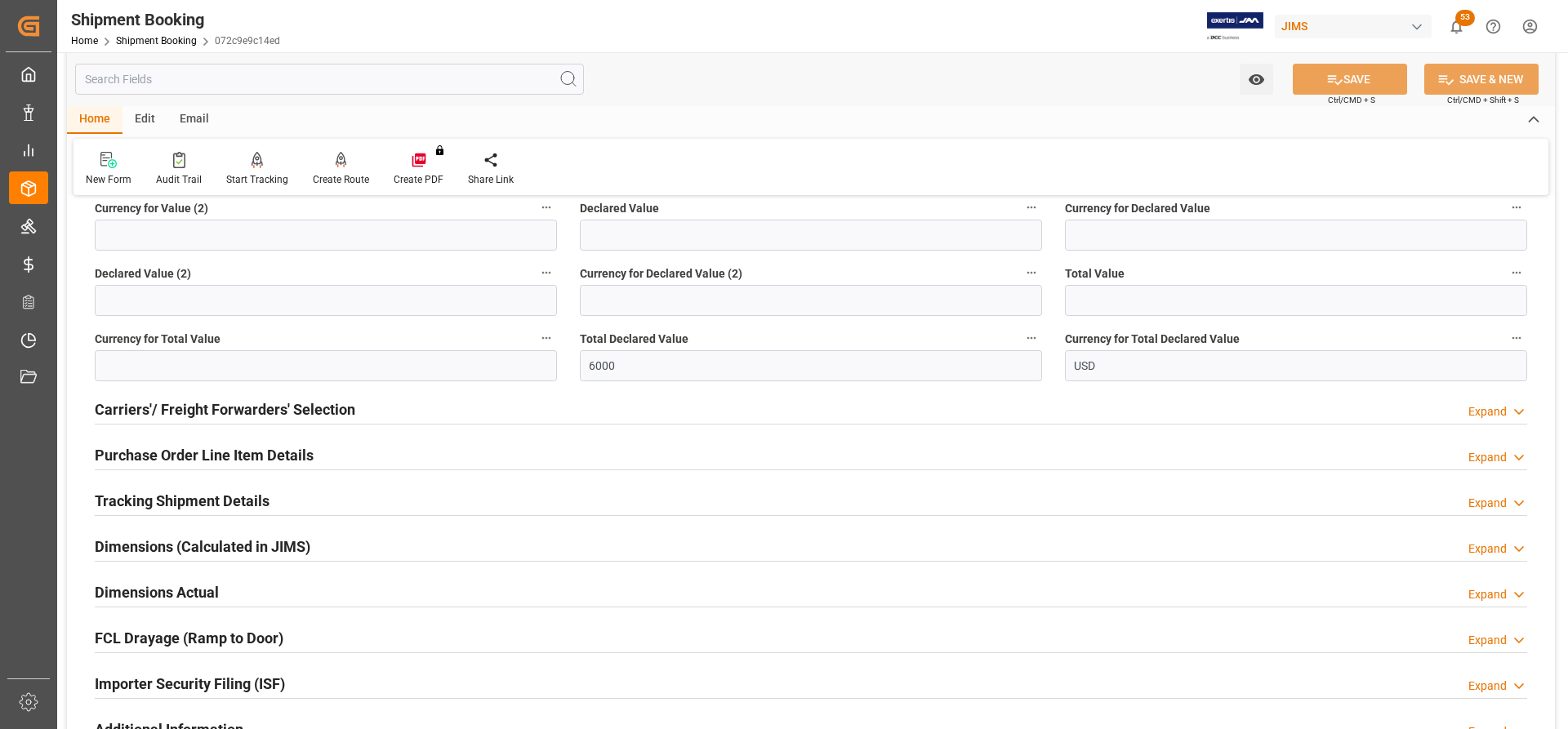
scroll to position [653, 0]
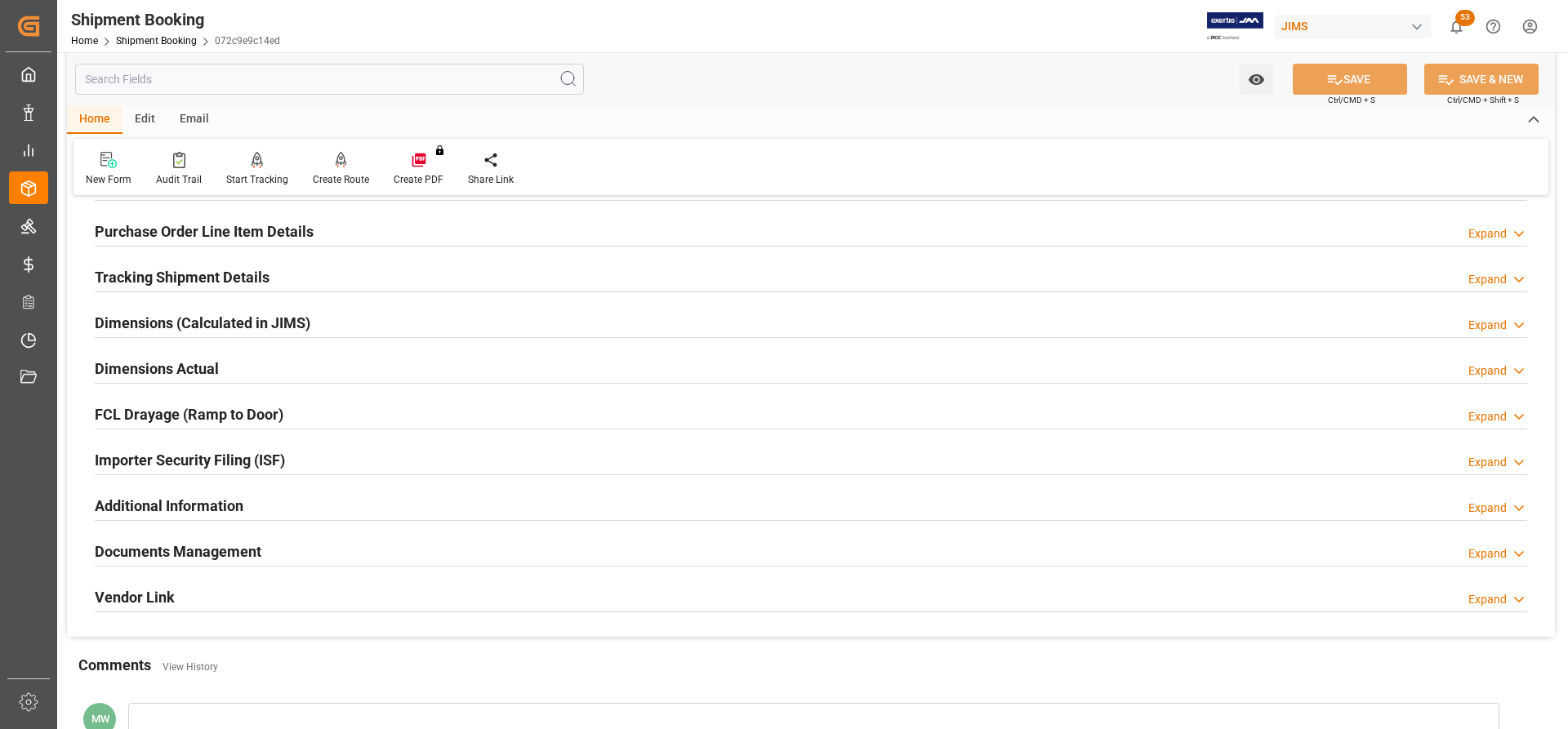
click at [170, 406] on h2 "Documents Management" at bounding box center [177, 551] width 166 height 22
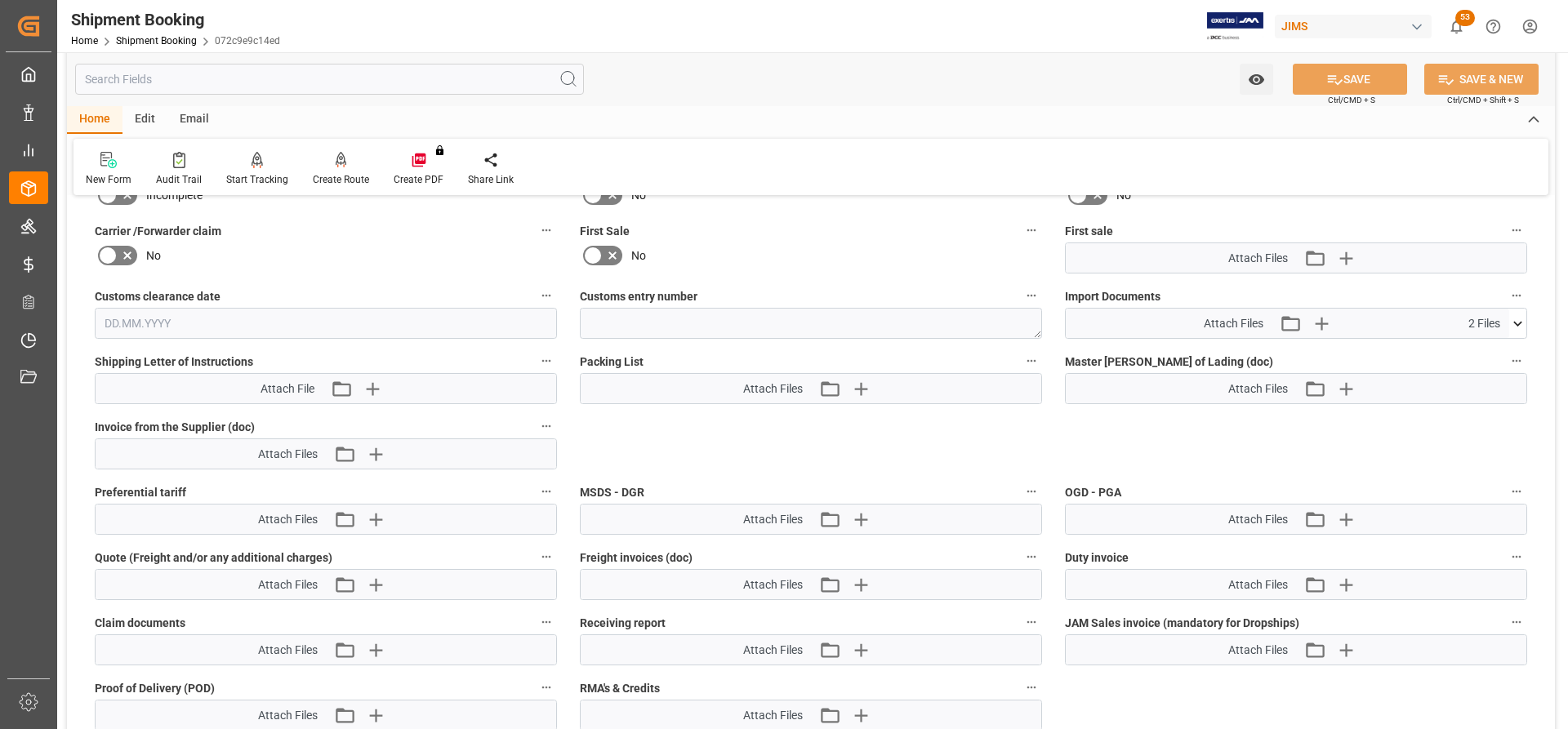
scroll to position [1143, 0]
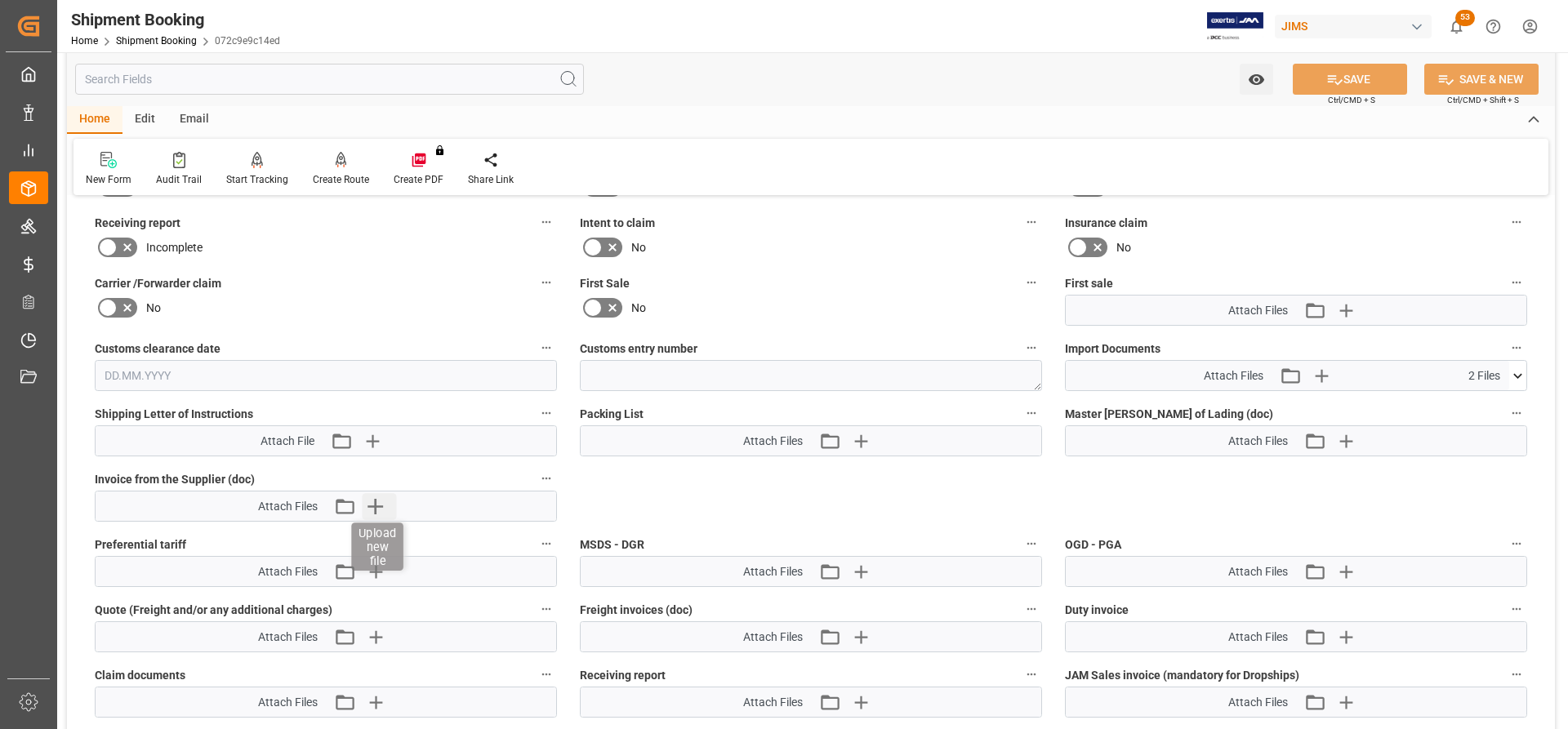
click at [372, 406] on icon "button" at bounding box center [374, 506] width 26 height 26
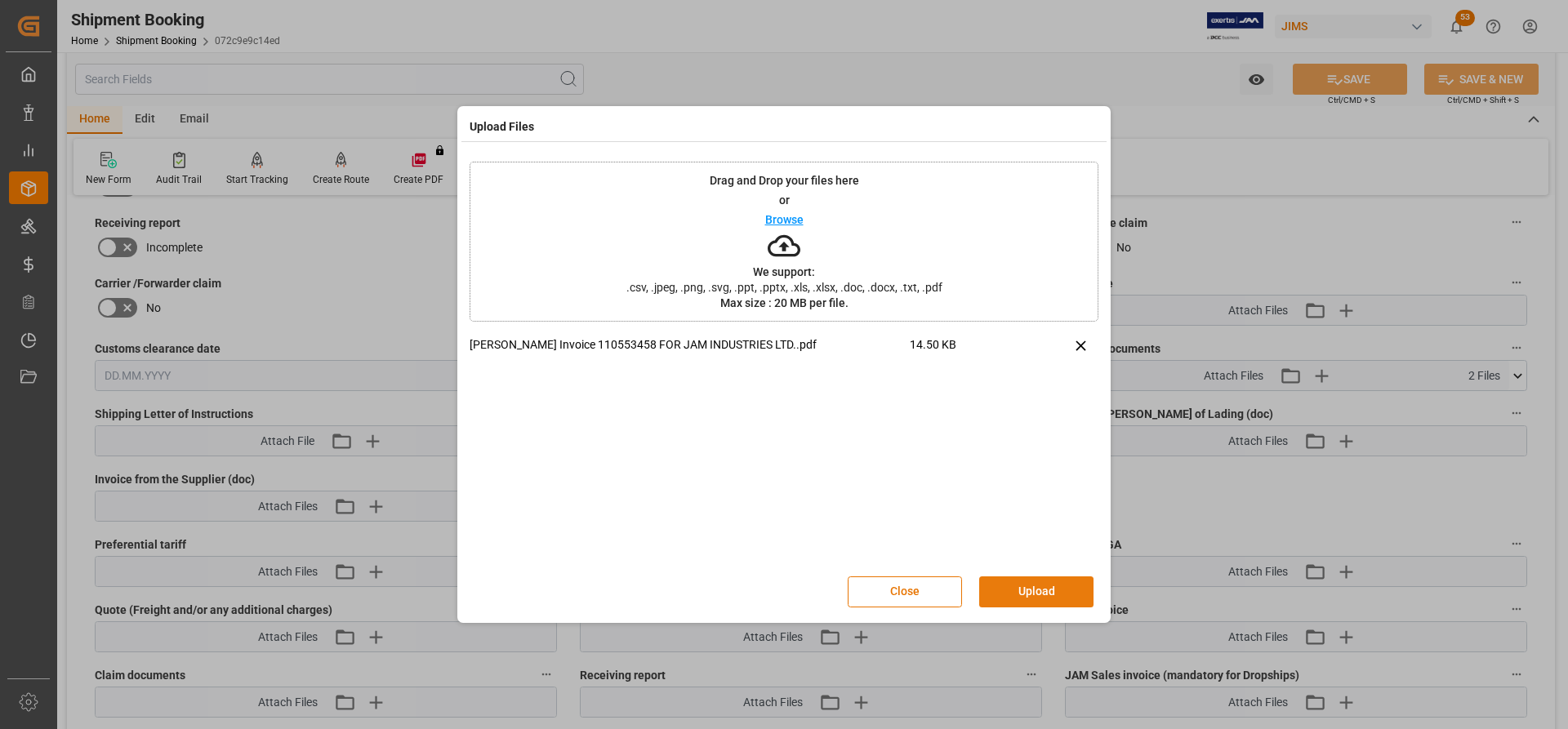
click at [618, 406] on button "Upload" at bounding box center [1036, 591] width 114 height 31
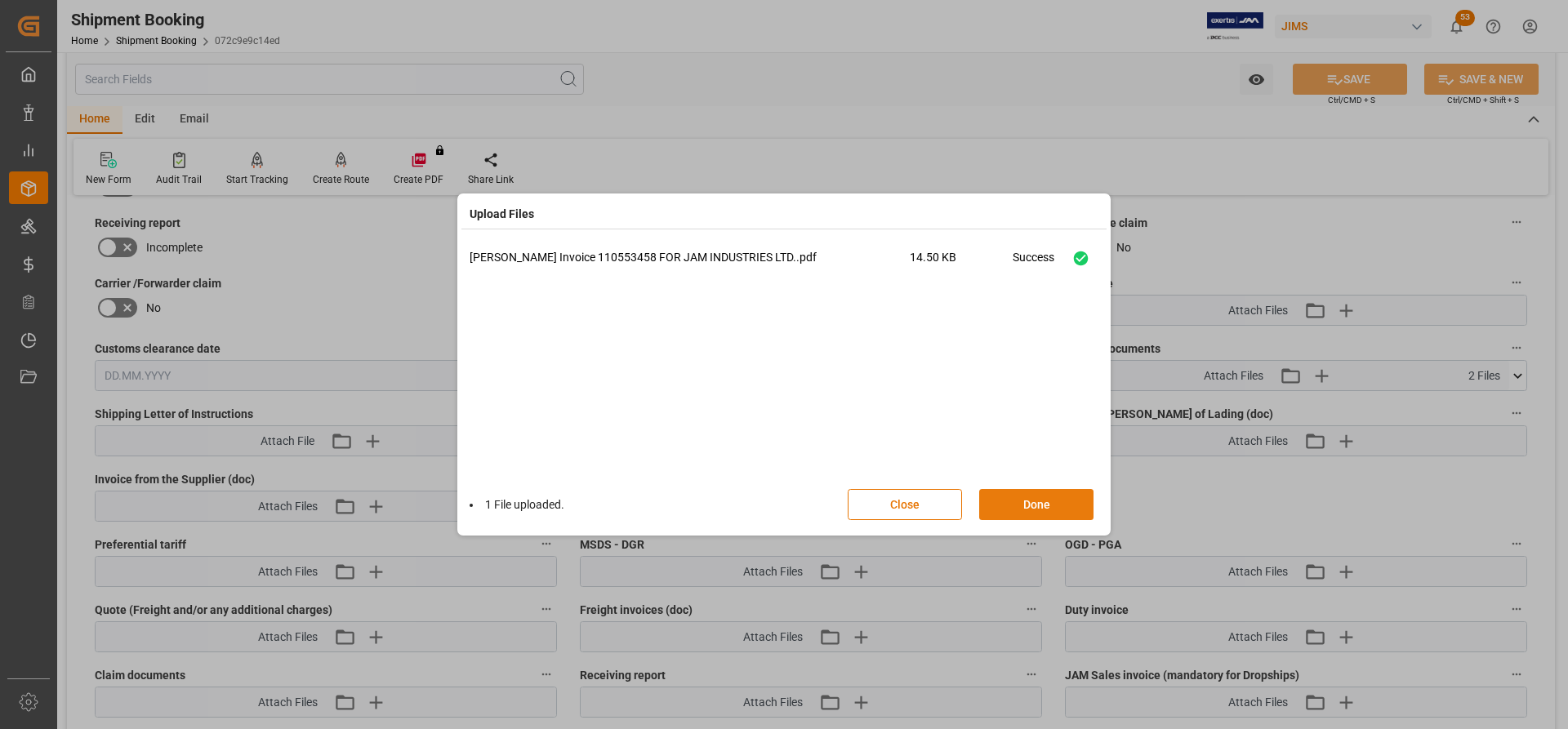
click at [618, 406] on button "Done" at bounding box center [1036, 504] width 114 height 31
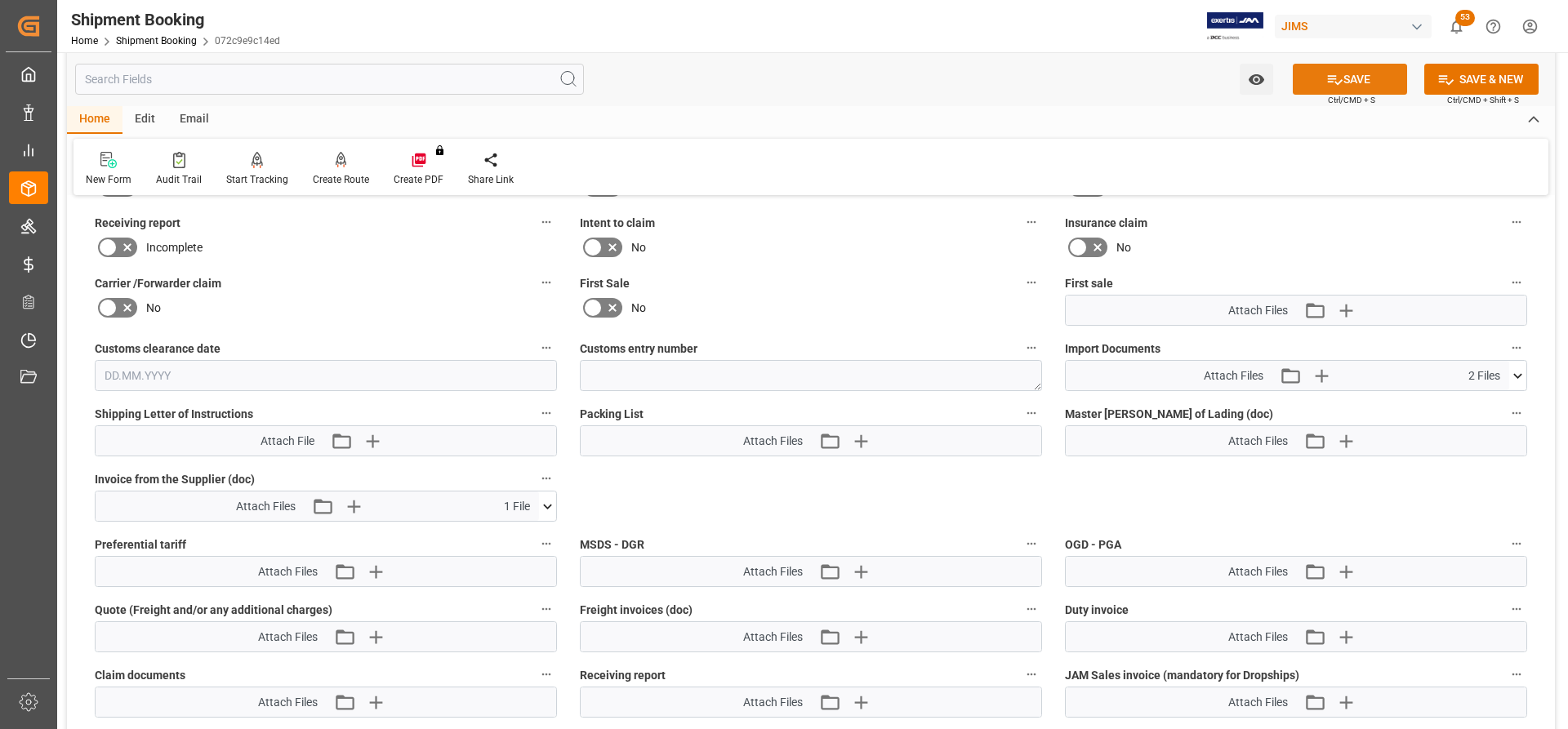
click at [618, 83] on button "SAVE" at bounding box center [1350, 78] width 114 height 31
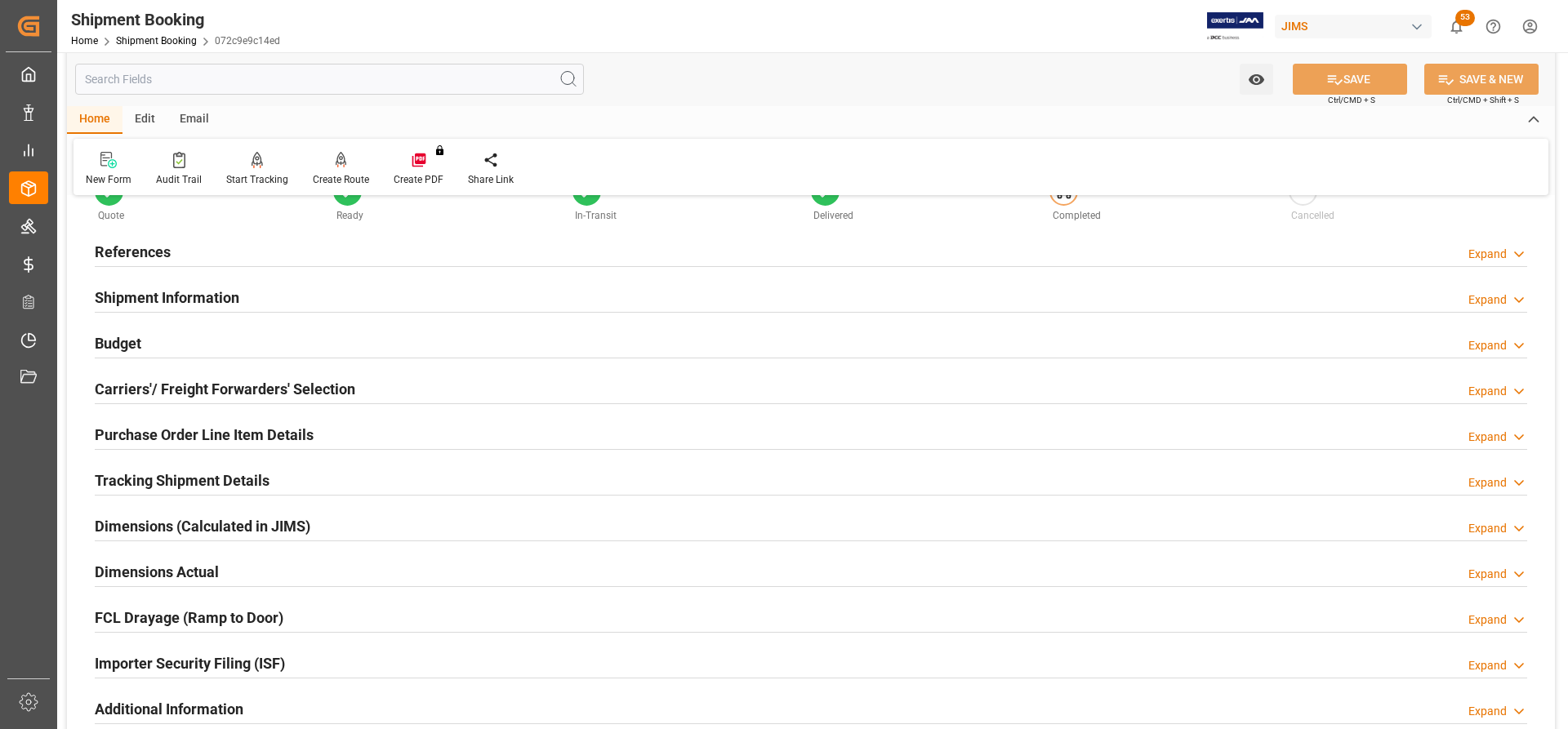
scroll to position [82, 0]
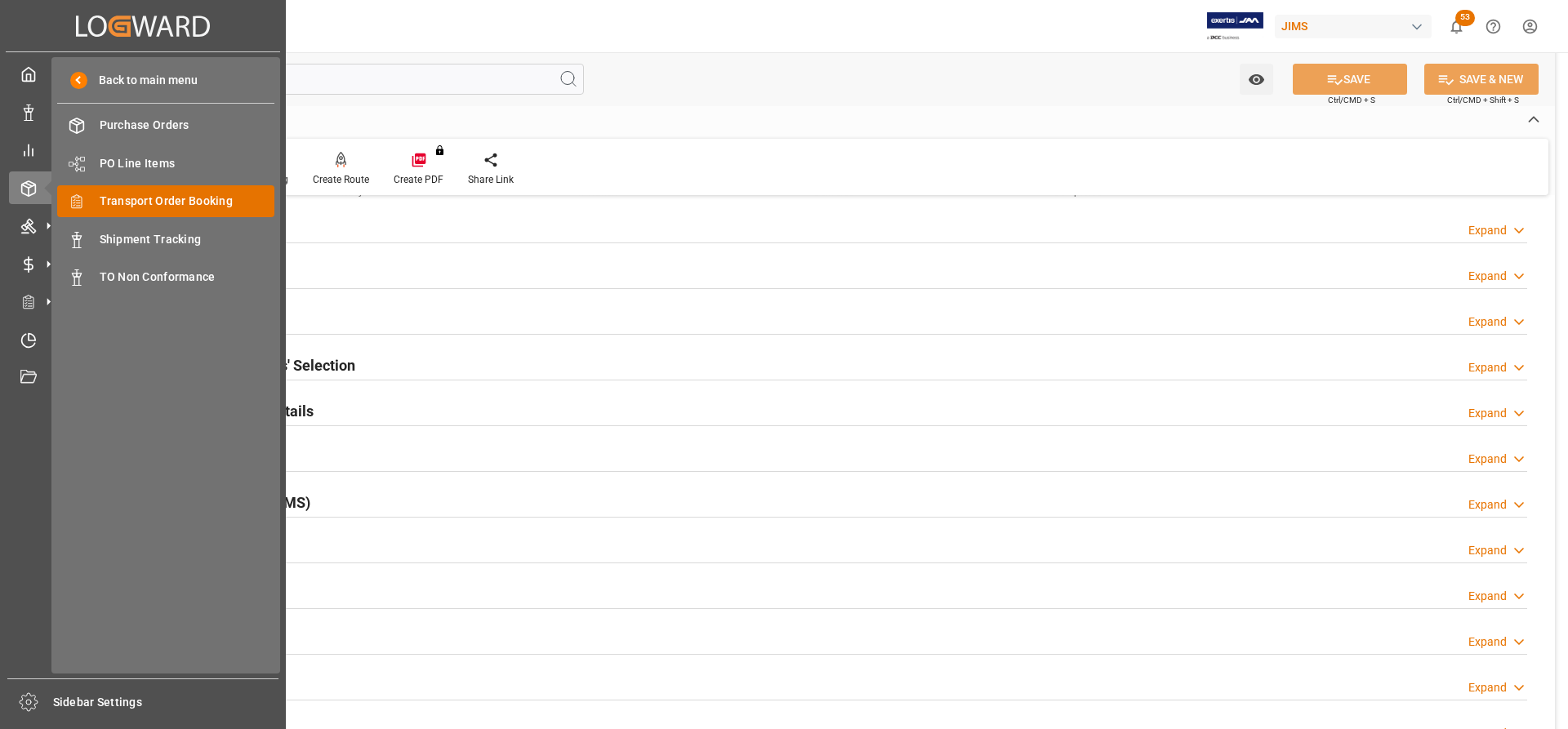
click at [165, 195] on span "Transport Order Booking" at bounding box center [187, 201] width 175 height 18
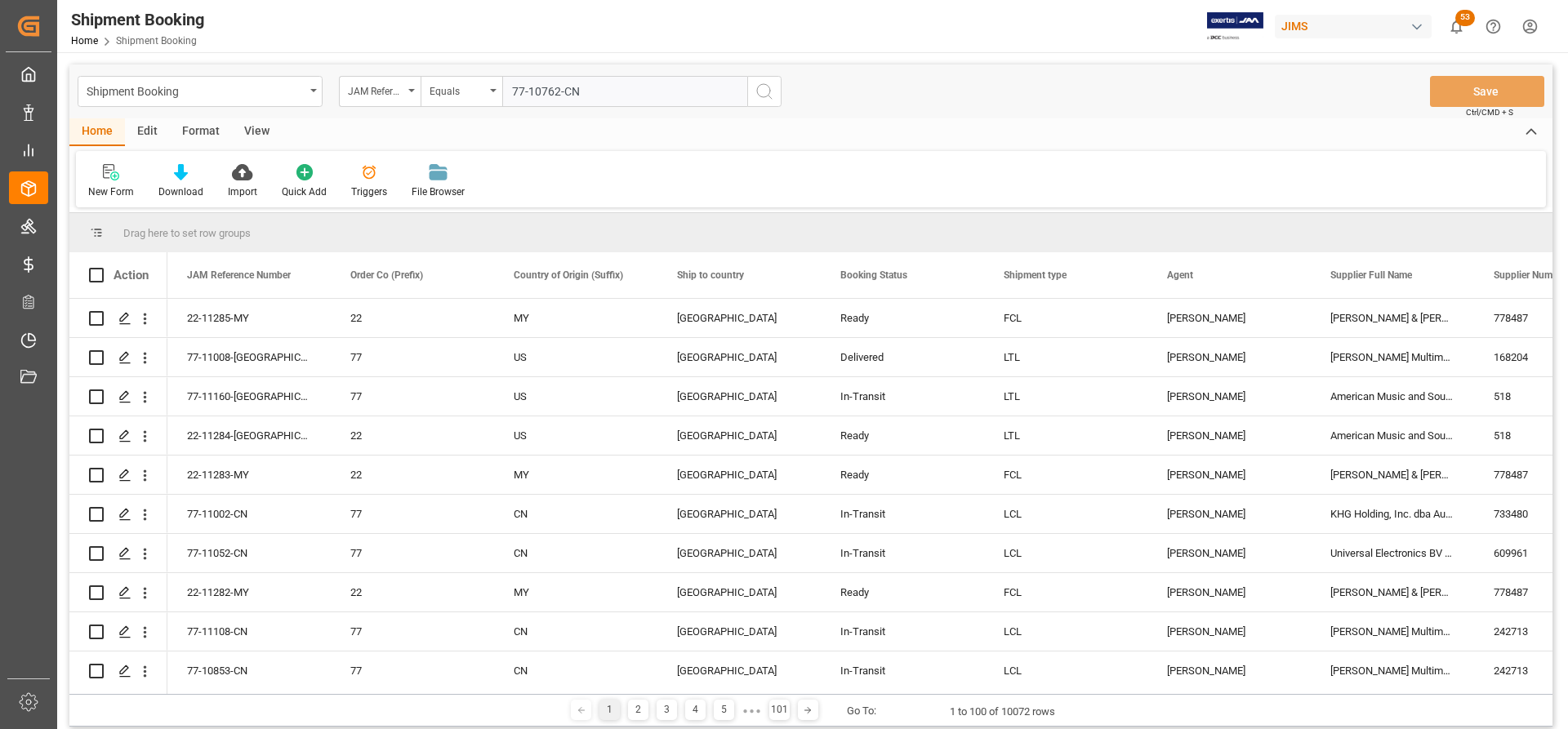
type input "77-10762-CN"
click at [618, 89] on icon "search button" at bounding box center [764, 91] width 19 height 19
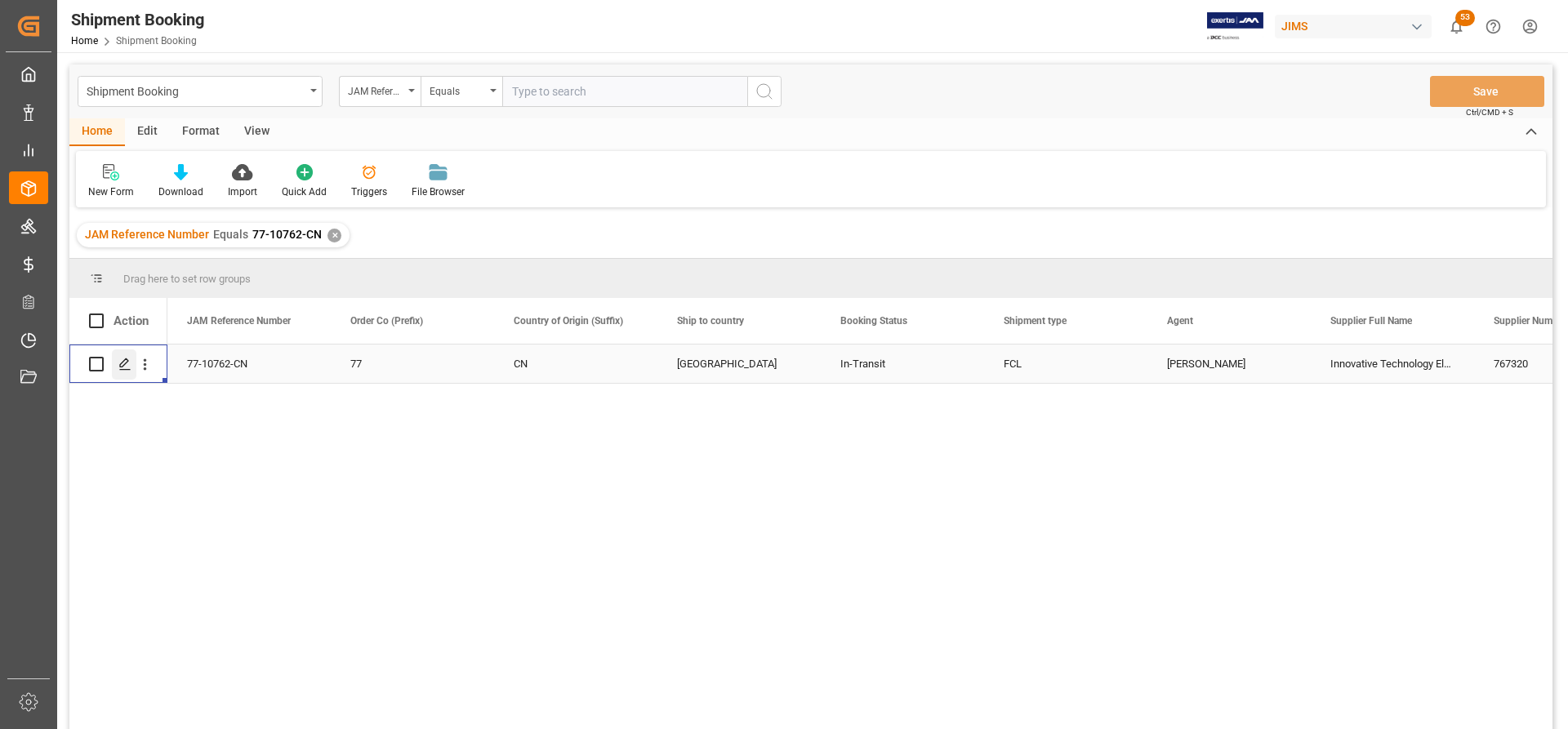
click at [128, 367] on icon "Press SPACE to select this row." at bounding box center [125, 364] width 13 height 13
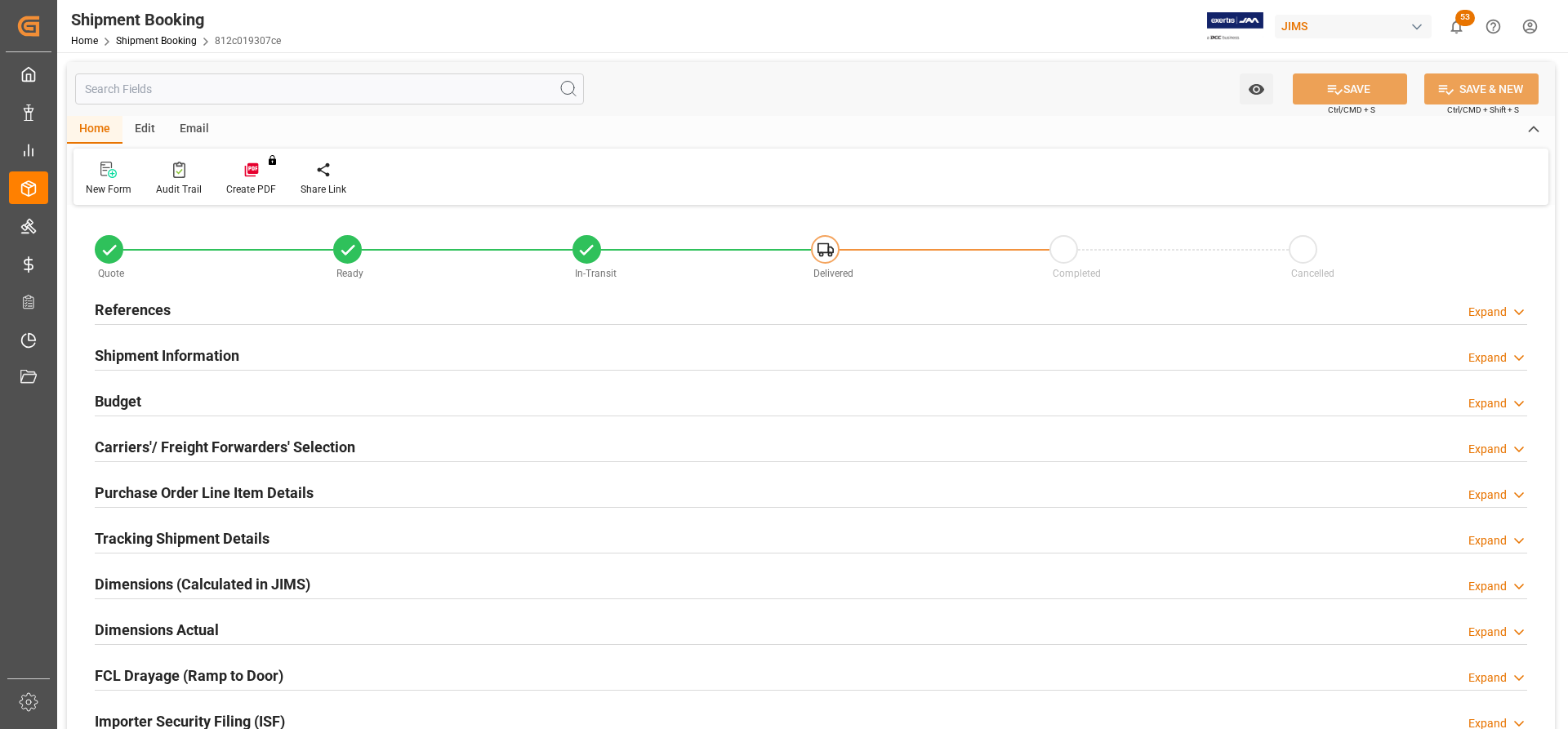
type input "0"
type input "8469.3819"
type input "122960"
click at [130, 402] on h2 "Budget" at bounding box center [118, 401] width 47 height 22
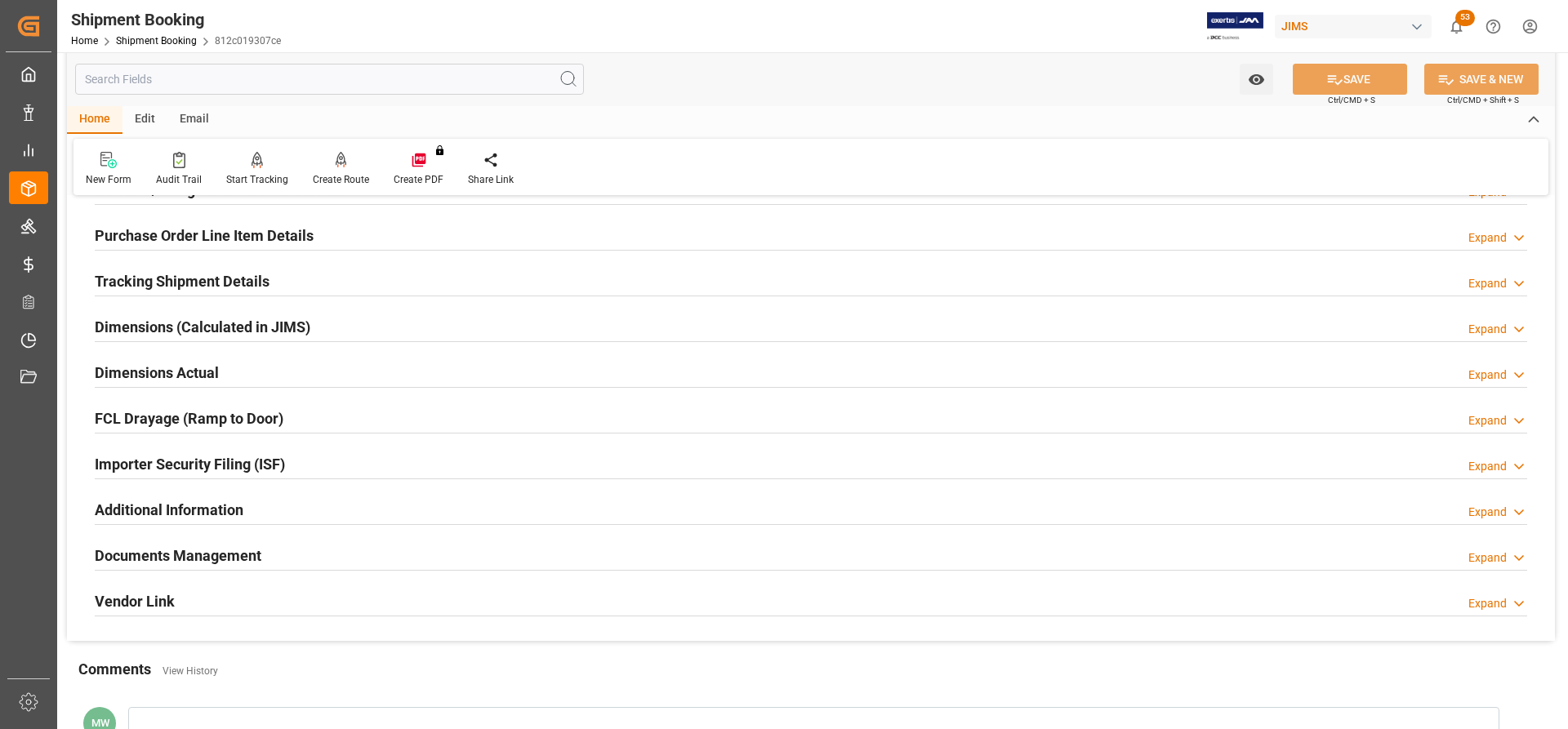
scroll to position [653, 0]
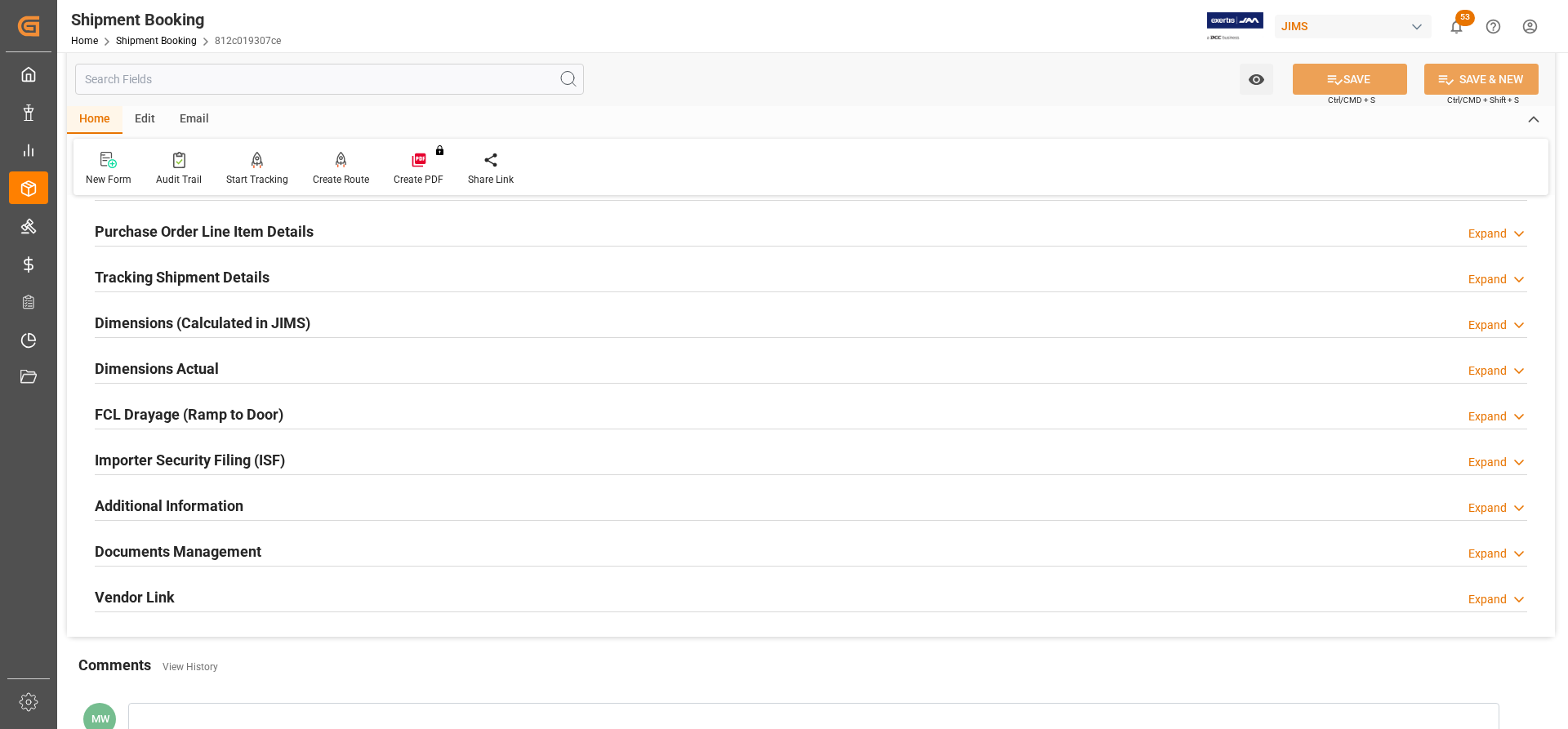
click at [201, 406] on h2 "Documents Management" at bounding box center [177, 551] width 166 height 22
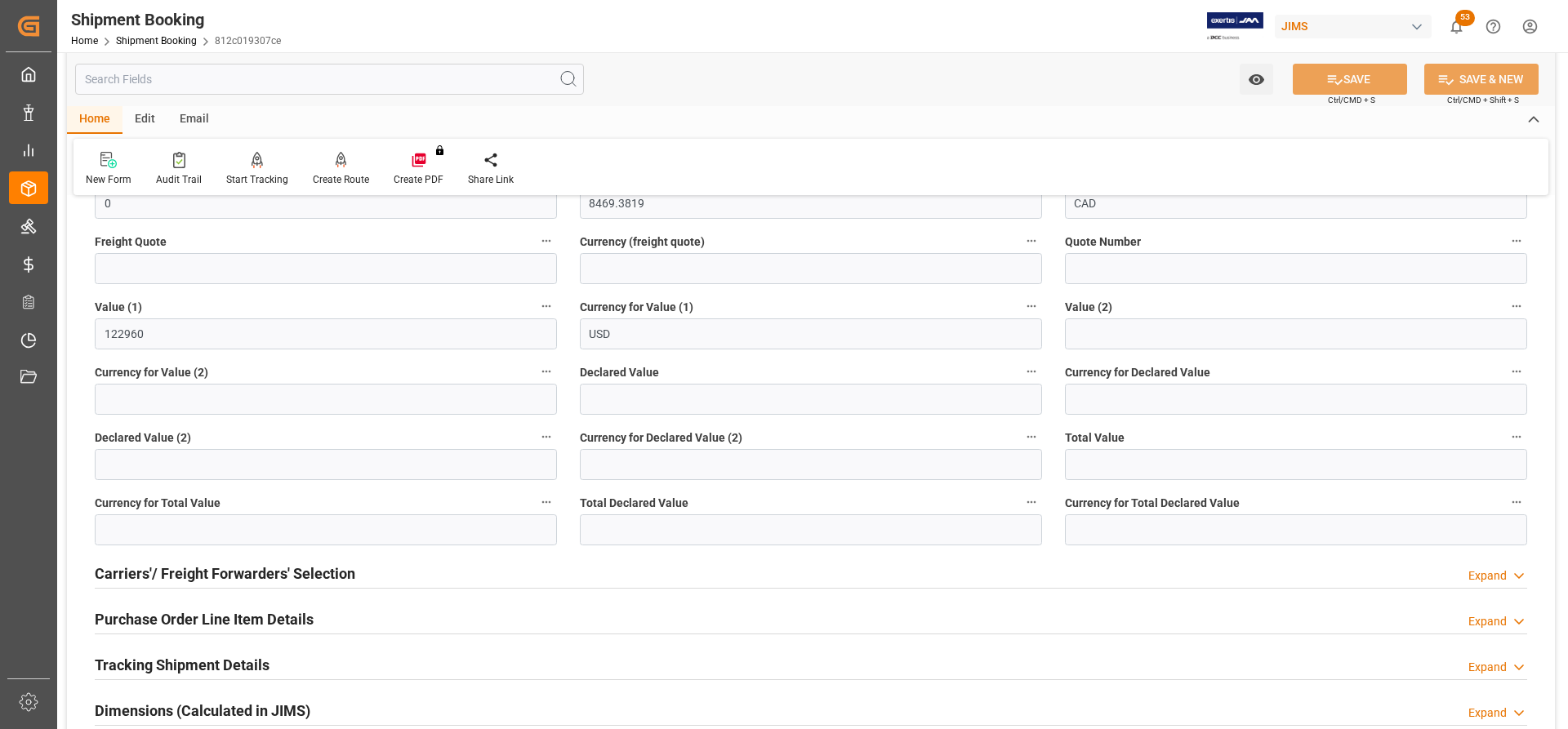
scroll to position [327, 0]
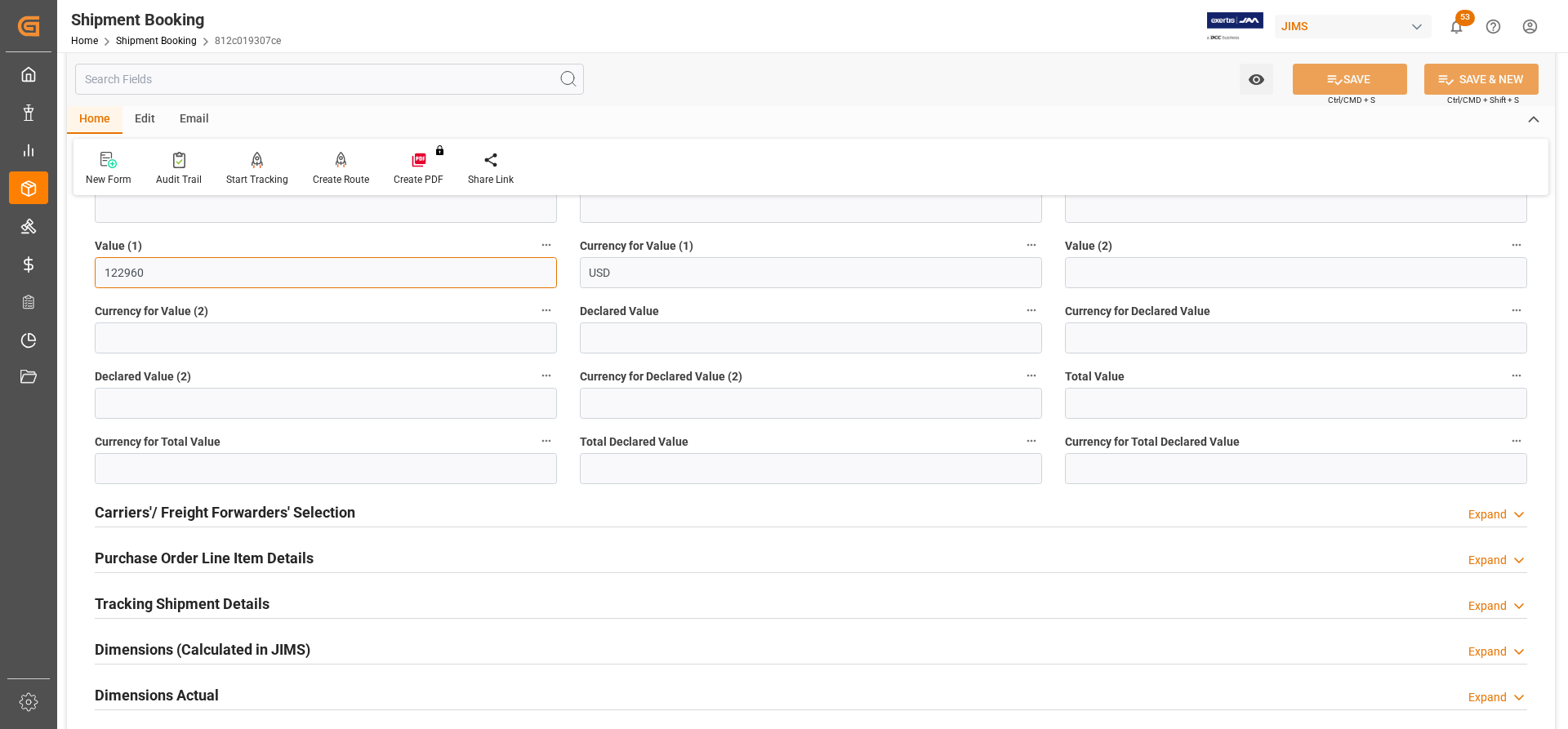
drag, startPoint x: 158, startPoint y: 271, endPoint x: 96, endPoint y: 271, distance: 62.0
click at [96, 271] on input "122960" at bounding box center [325, 272] width 462 height 31
click at [612, 406] on input "text" at bounding box center [810, 468] width 462 height 31
paste input "122960"
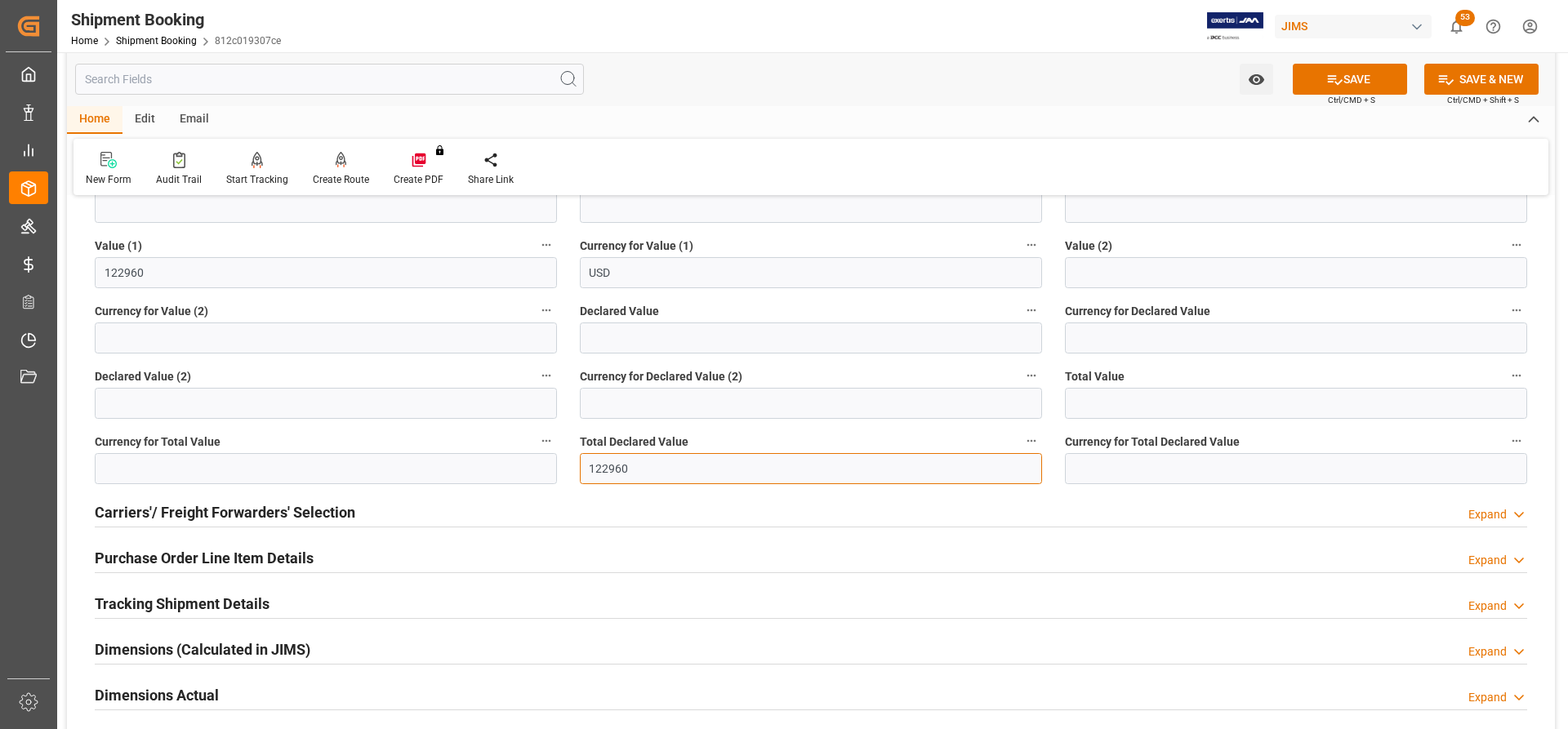
type input "122960"
click at [618, 406] on input at bounding box center [1296, 468] width 462 height 31
type input "USD"
drag, startPoint x: 1363, startPoint y: 76, endPoint x: 1328, endPoint y: 103, distance: 44.2
click at [618, 76] on button "SAVE" at bounding box center [1350, 78] width 114 height 31
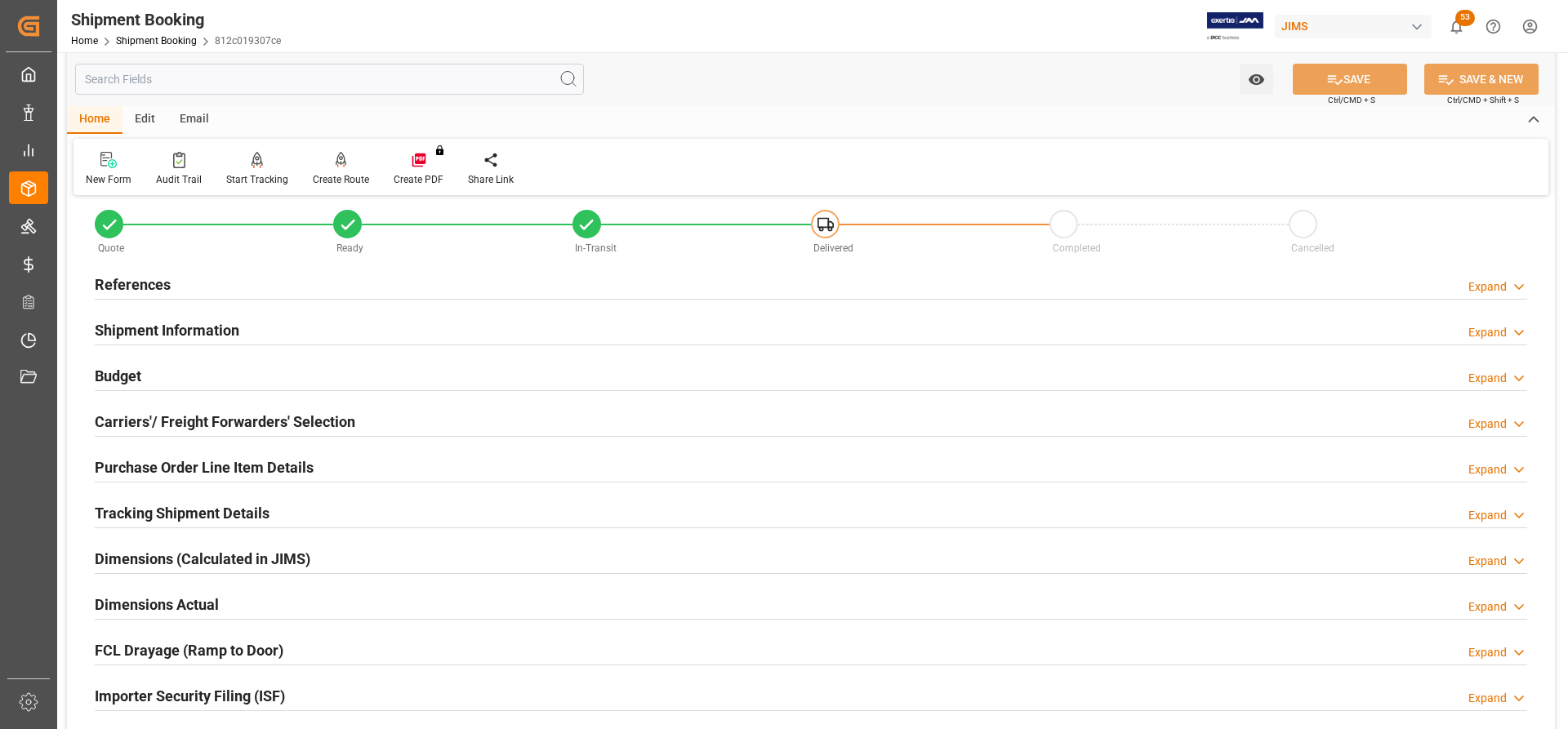
scroll to position [0, 0]
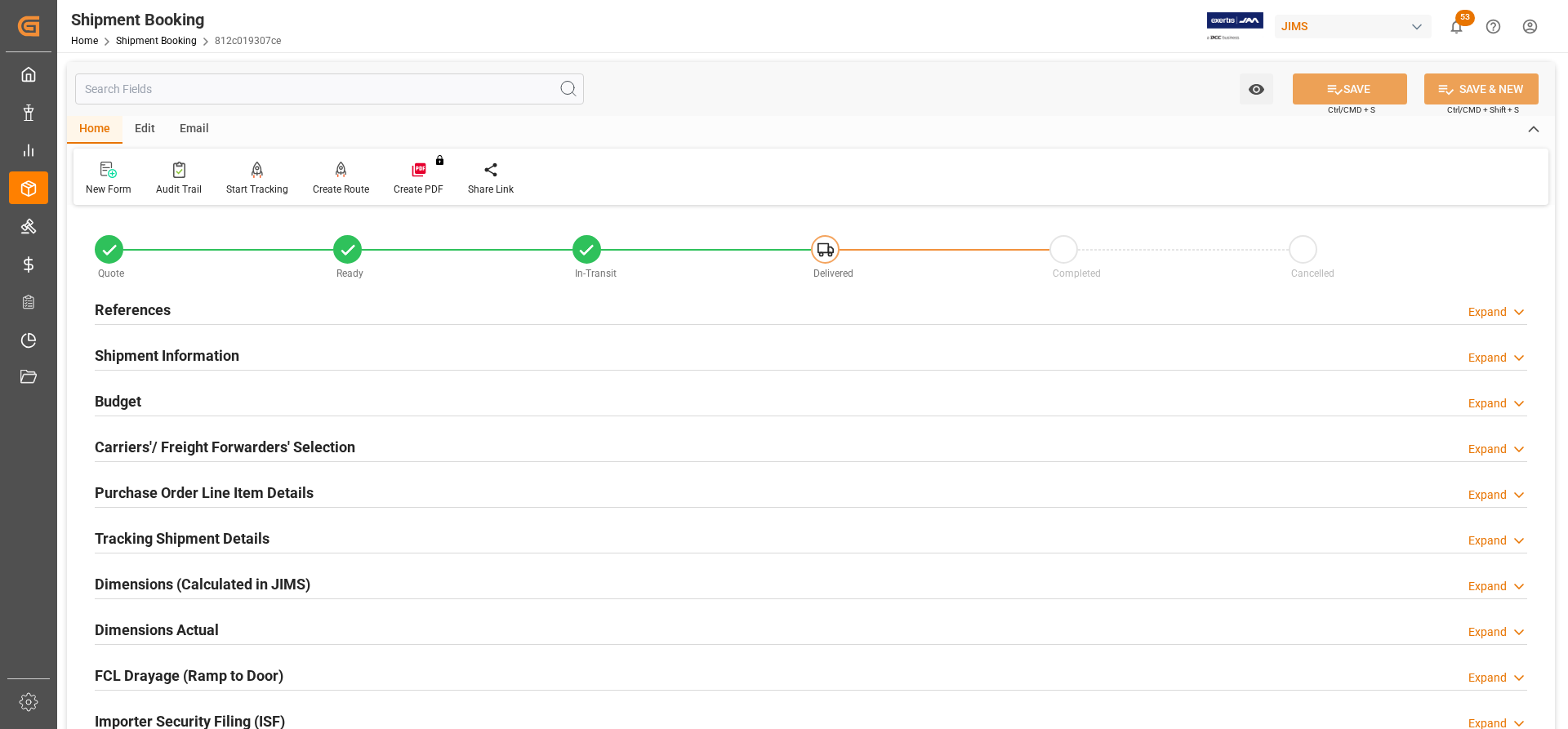
click at [178, 406] on h2 "Tracking Shipment Details" at bounding box center [181, 539] width 175 height 22
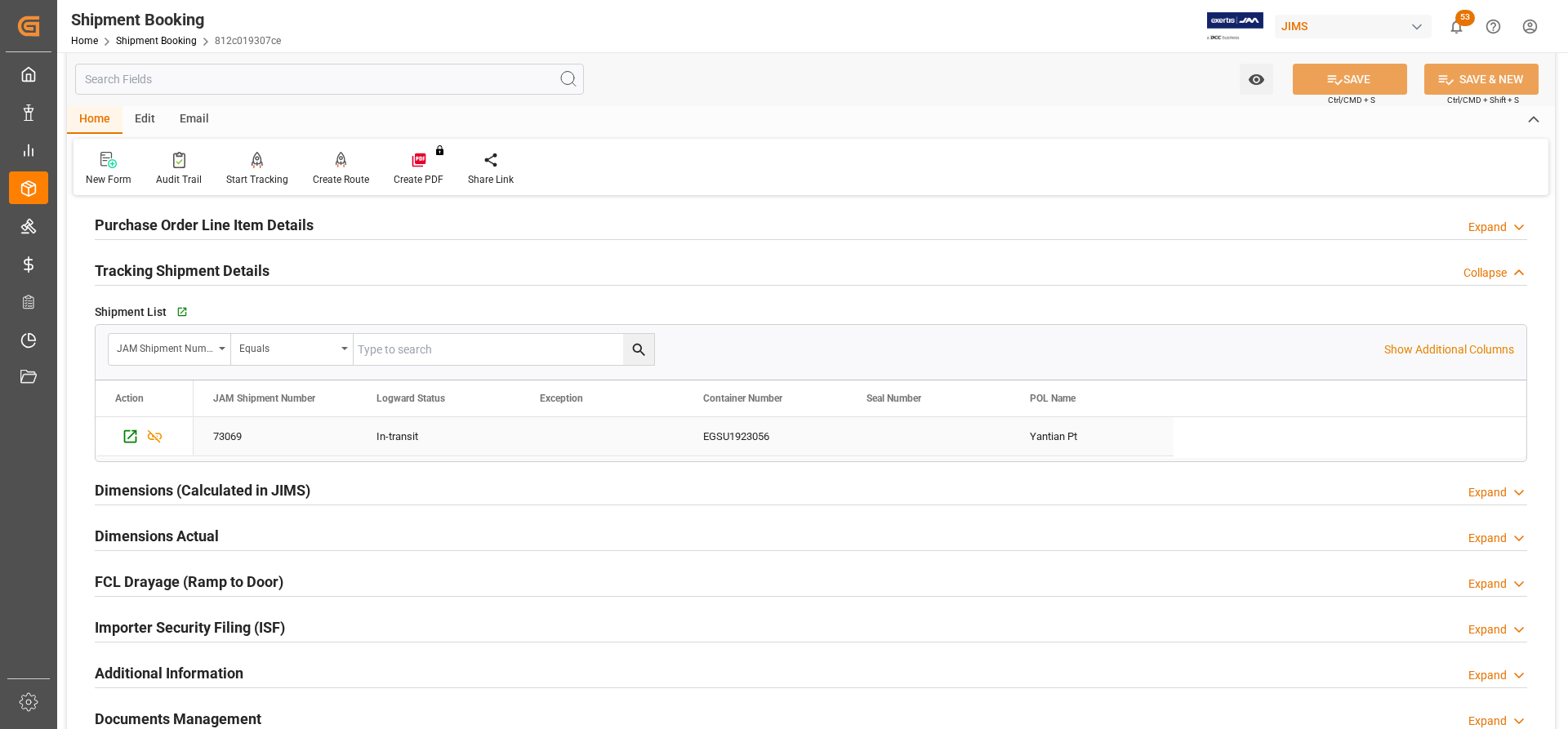
scroll to position [327, 0]
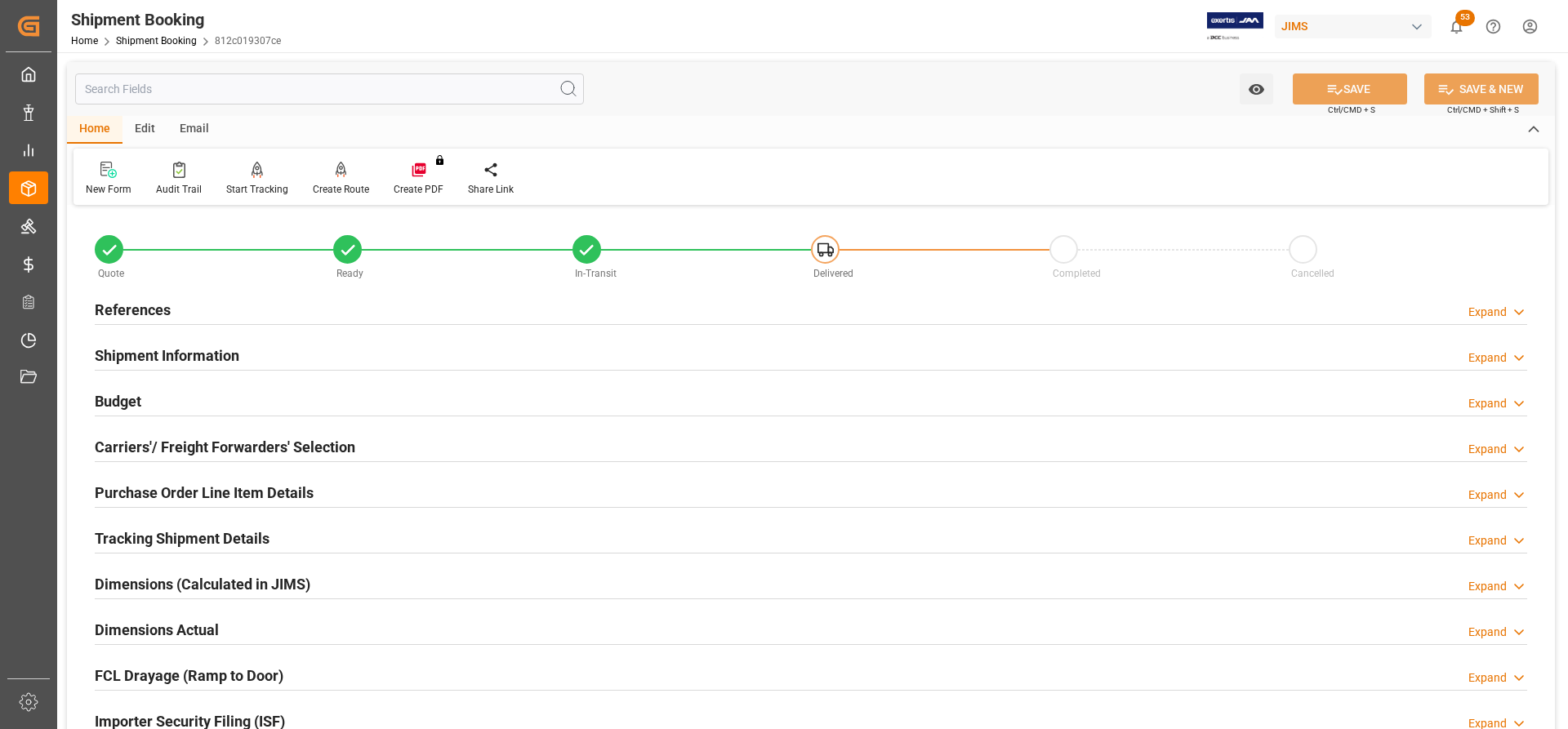
click at [150, 540] on h2 "Tracking Shipment Details" at bounding box center [181, 539] width 175 height 22
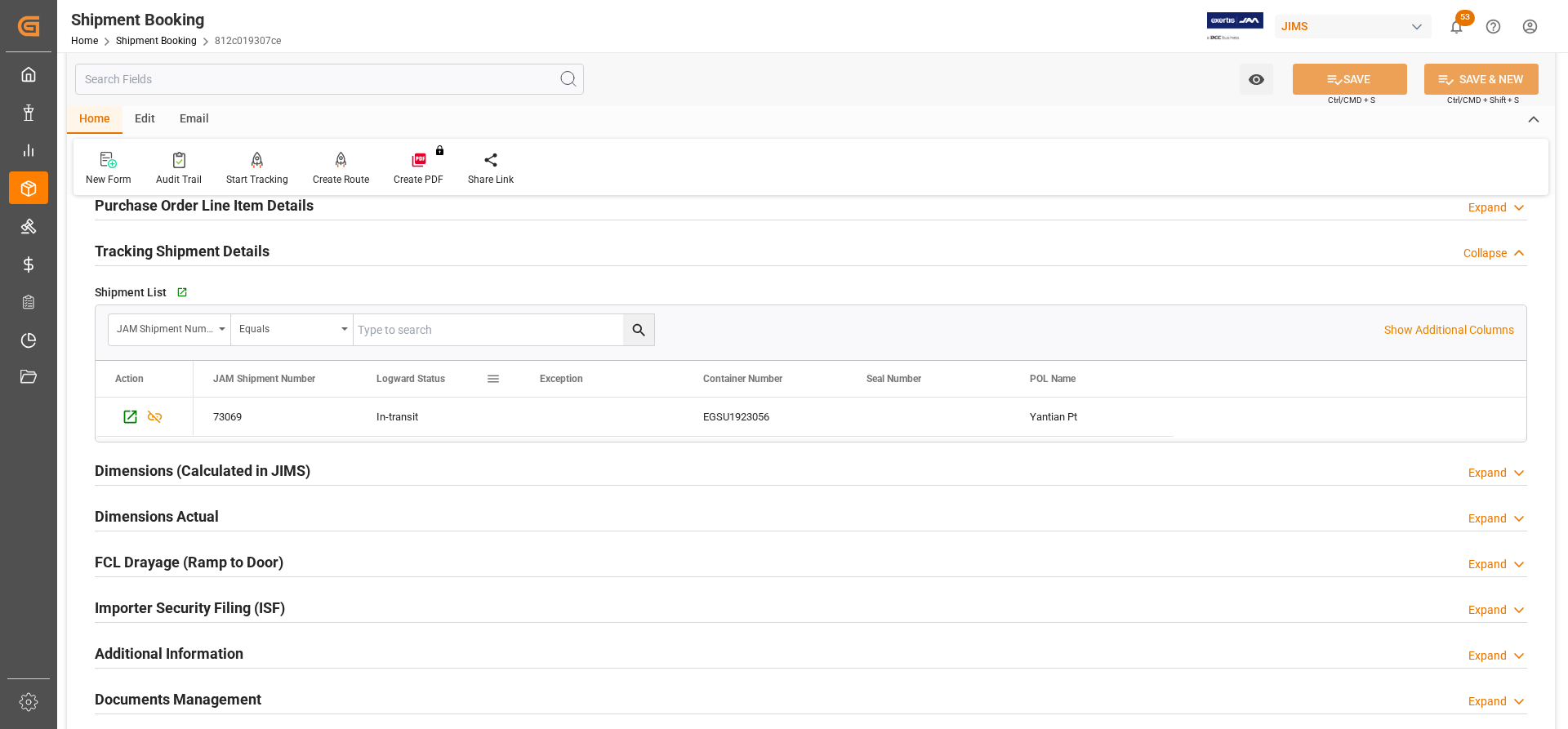
scroll to position [327, 0]
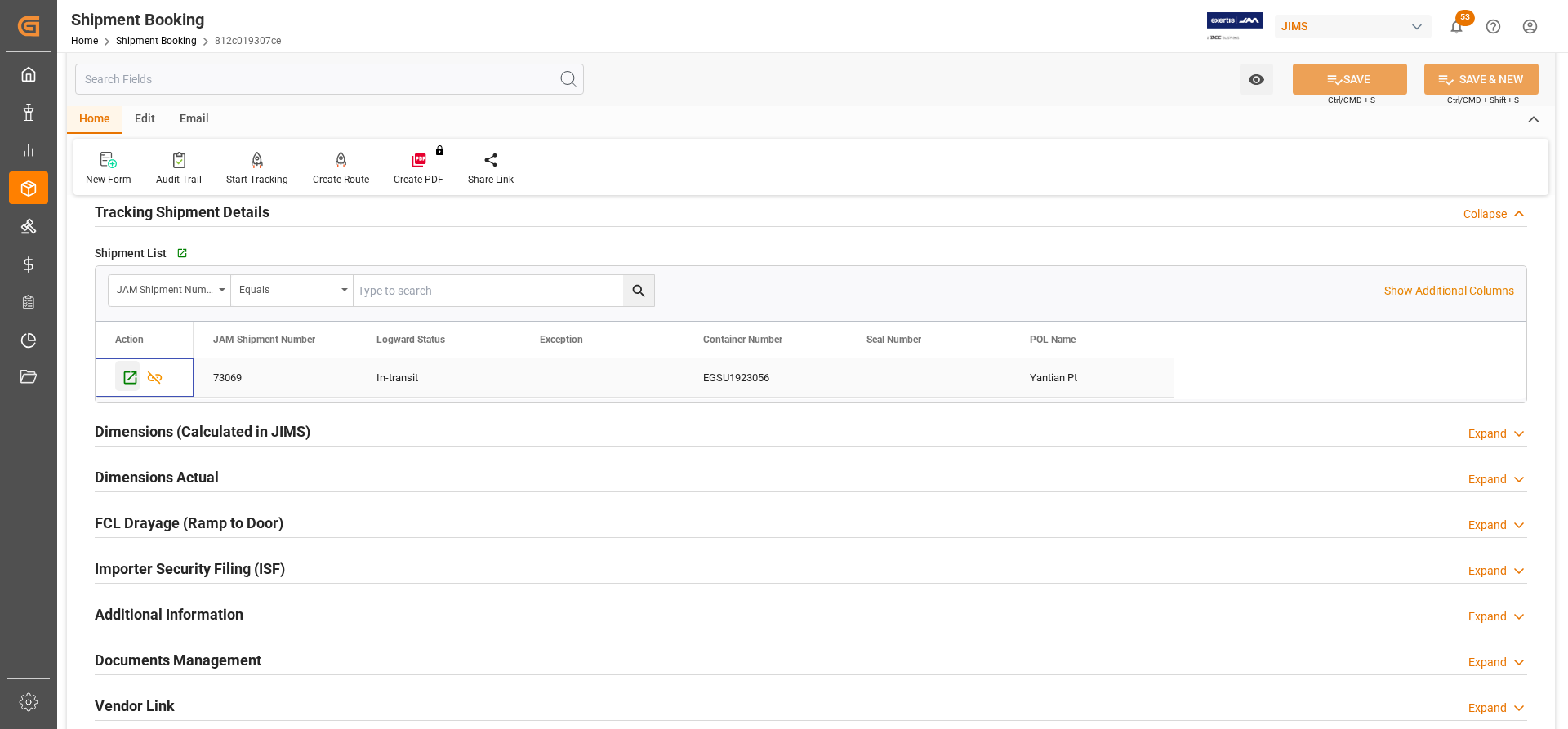
click at [124, 379] on icon "Press SPACE to select this row." at bounding box center [130, 377] width 18 height 18
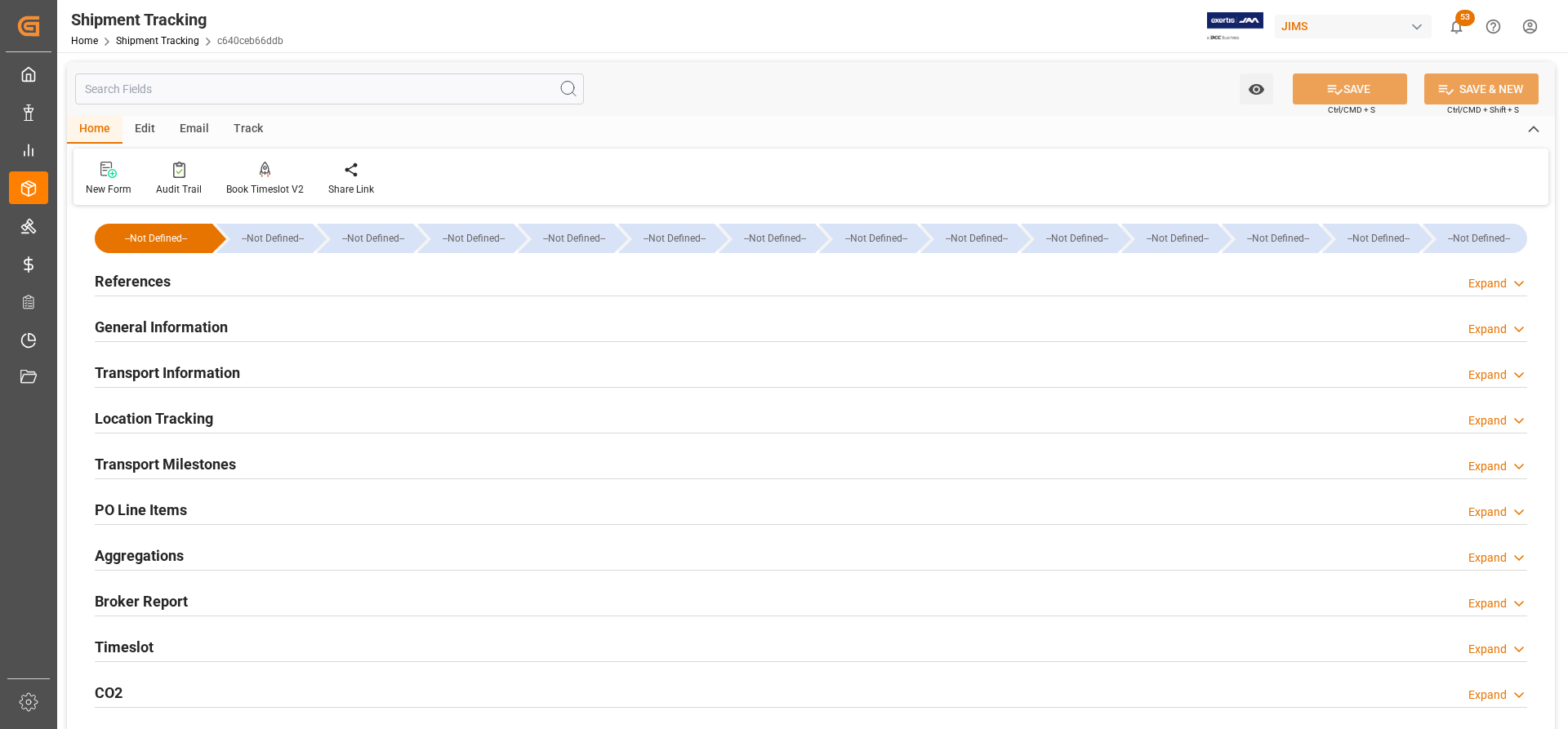
drag, startPoint x: 171, startPoint y: 458, endPoint x: 292, endPoint y: 477, distance: 122.5
click at [171, 458] on h2 "Transport Milestones" at bounding box center [165, 464] width 141 height 22
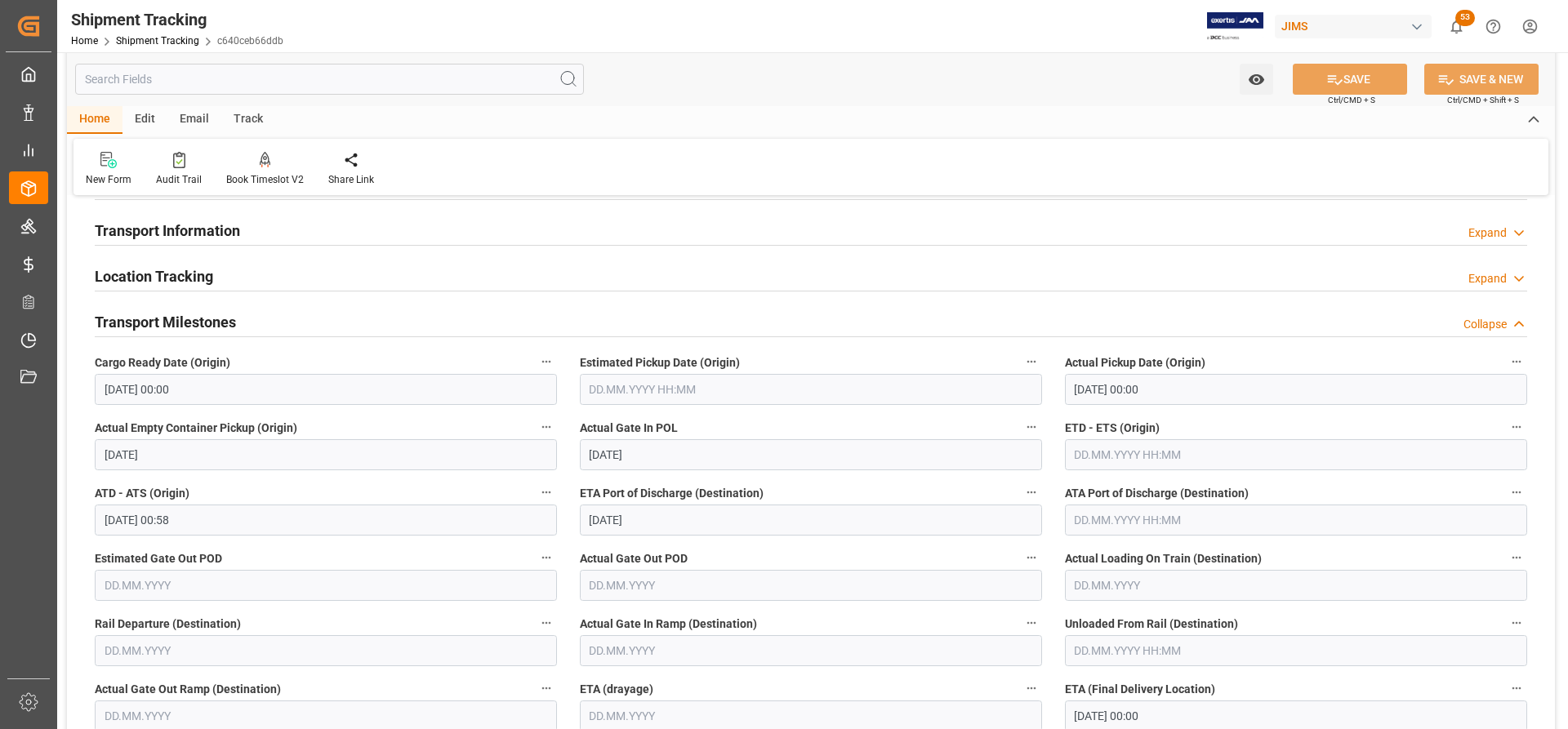
scroll to position [164, 0]
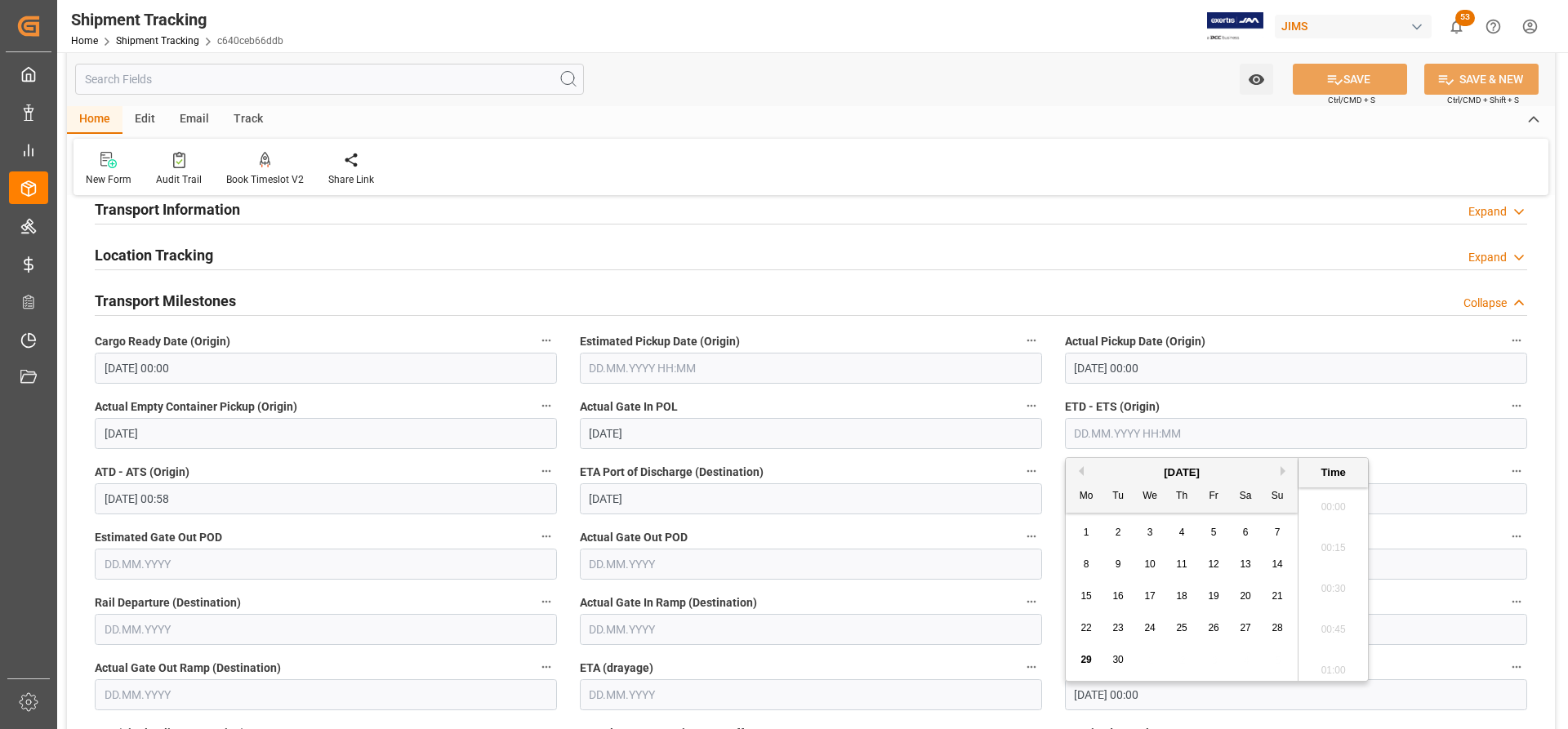
click at [1092, 428] on input "text" at bounding box center [1296, 433] width 462 height 31
click at [1245, 635] on div "27" at bounding box center [1246, 628] width 20 height 19
type input "27.09.2025 00:00"
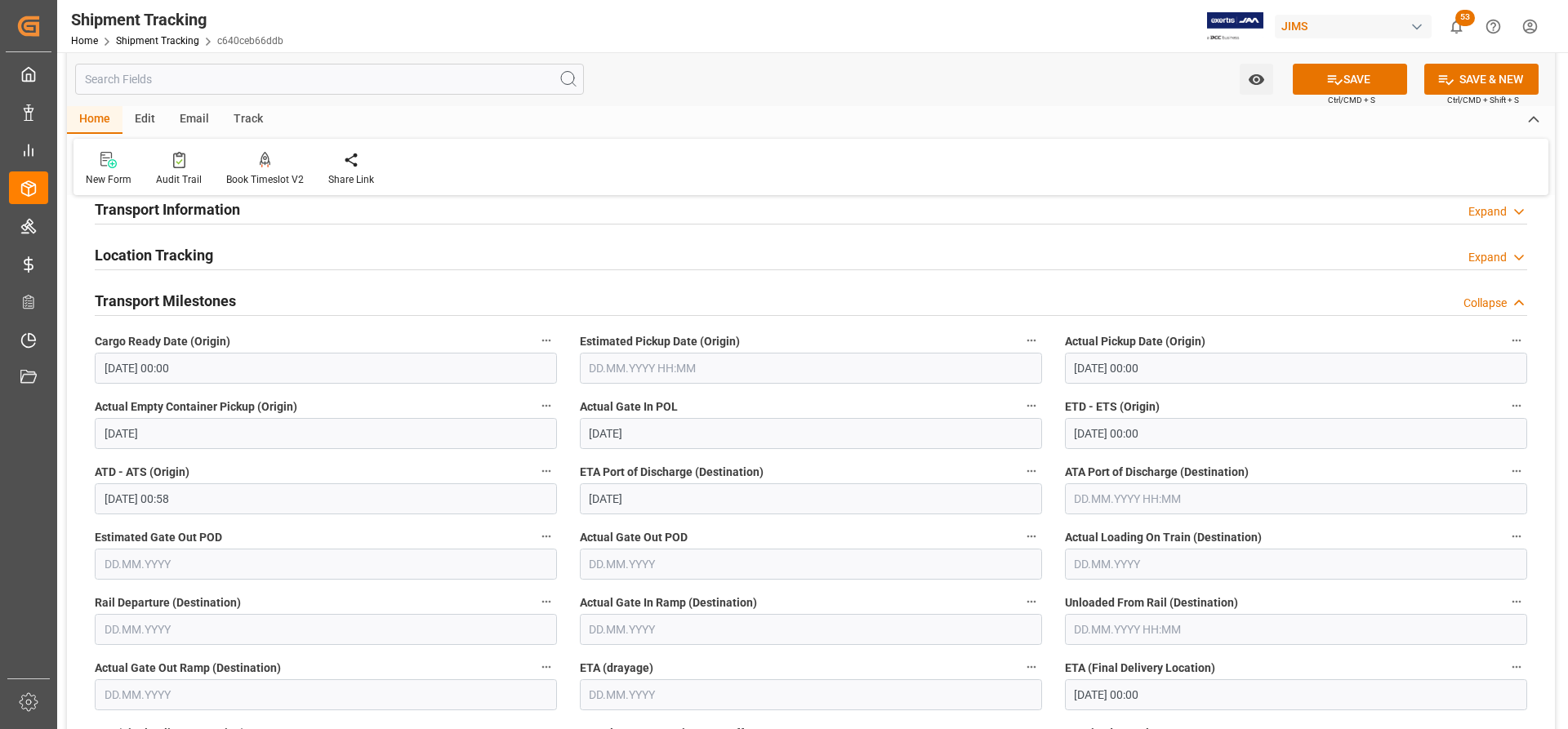
click at [1022, 276] on div "Location Tracking Expand" at bounding box center [811, 256] width 1455 height 46
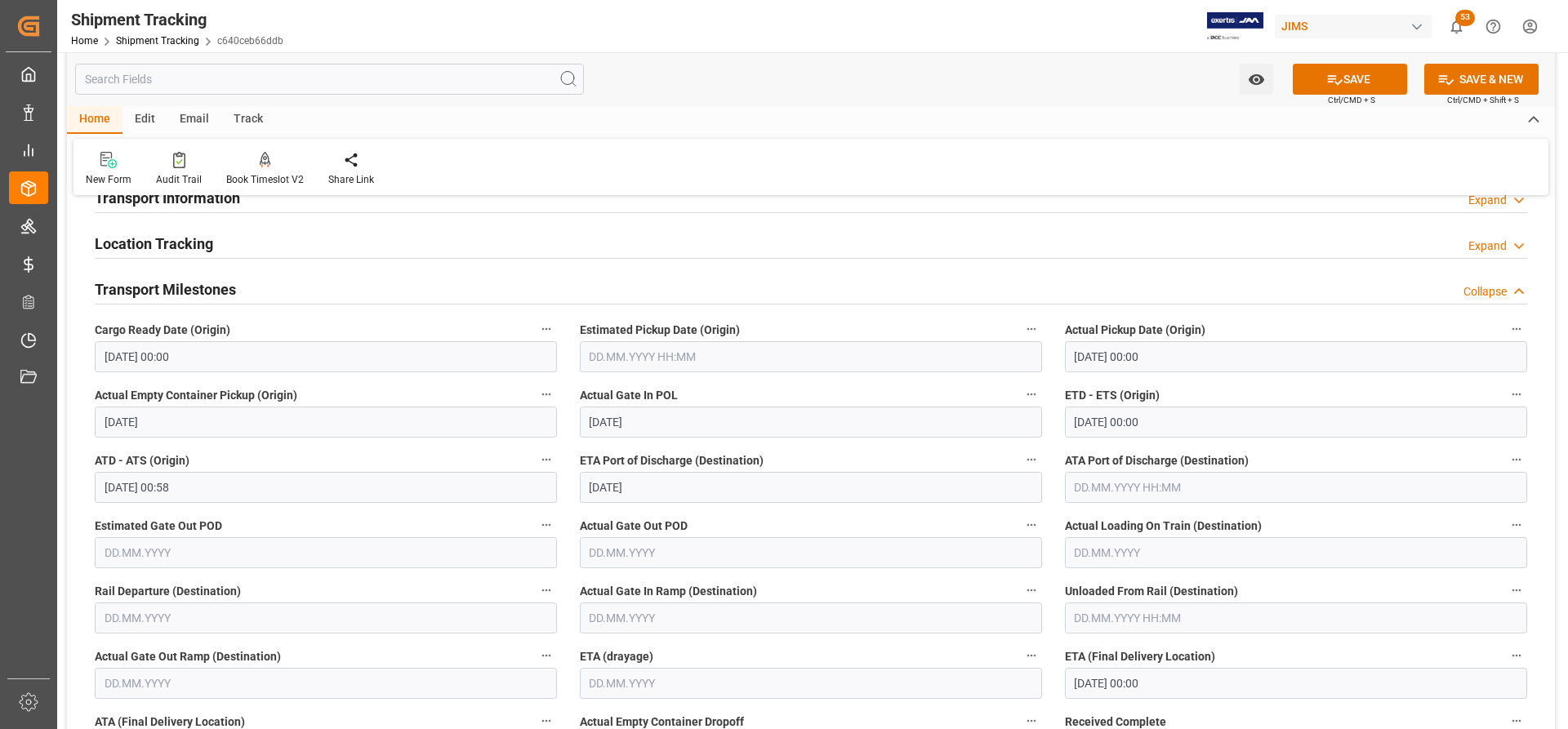
scroll to position [164, 0]
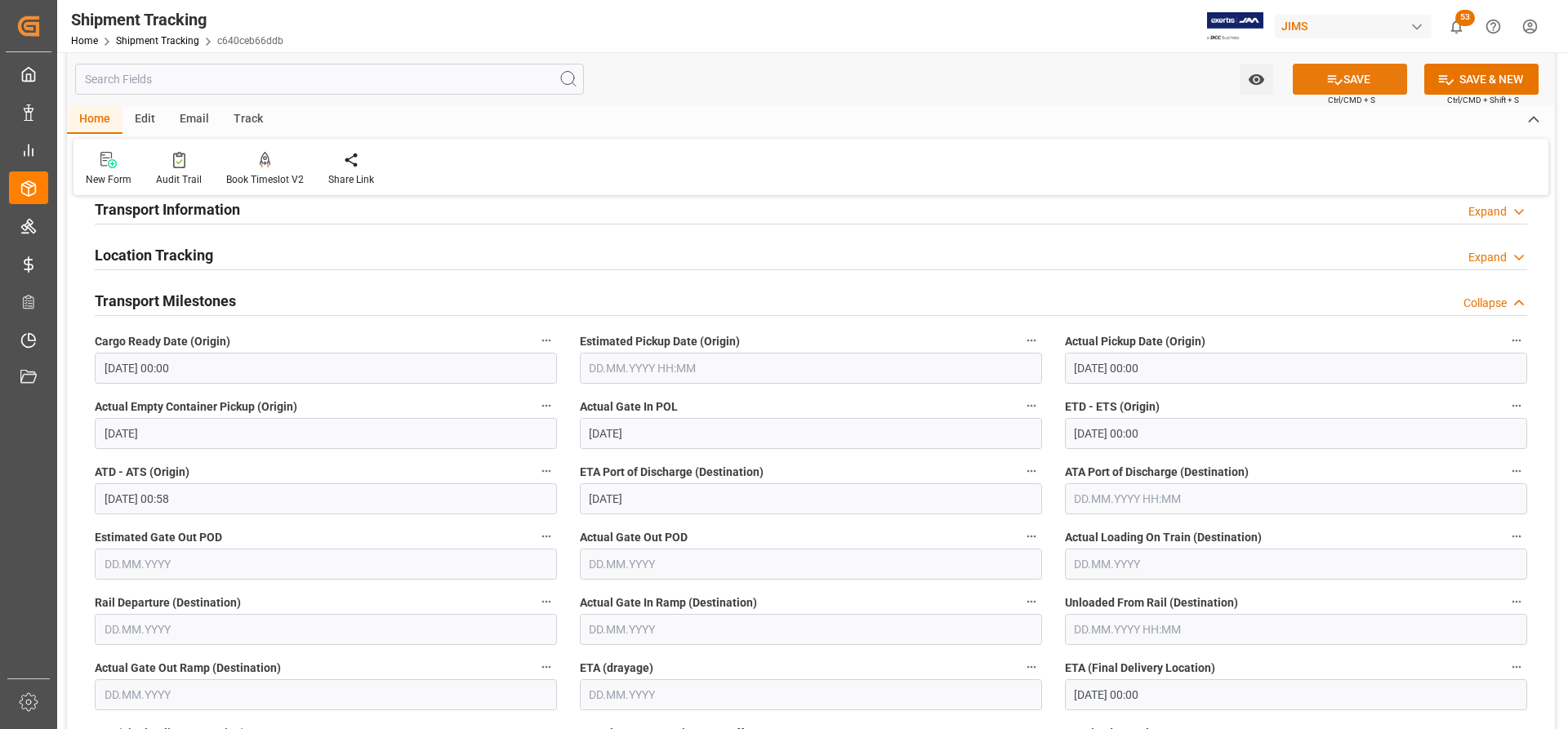
click at [1361, 83] on button "SAVE" at bounding box center [1350, 78] width 114 height 31
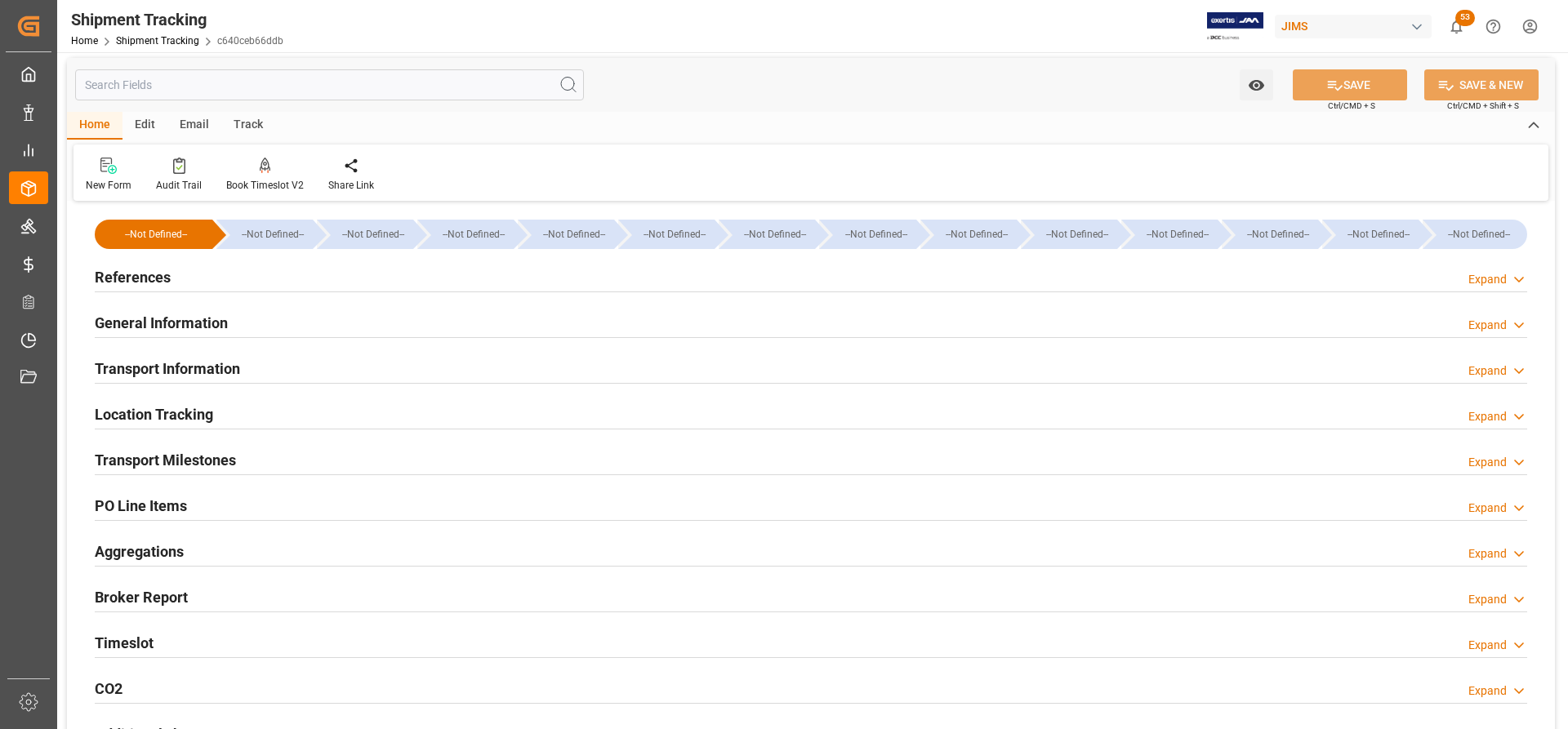
scroll to position [0, 0]
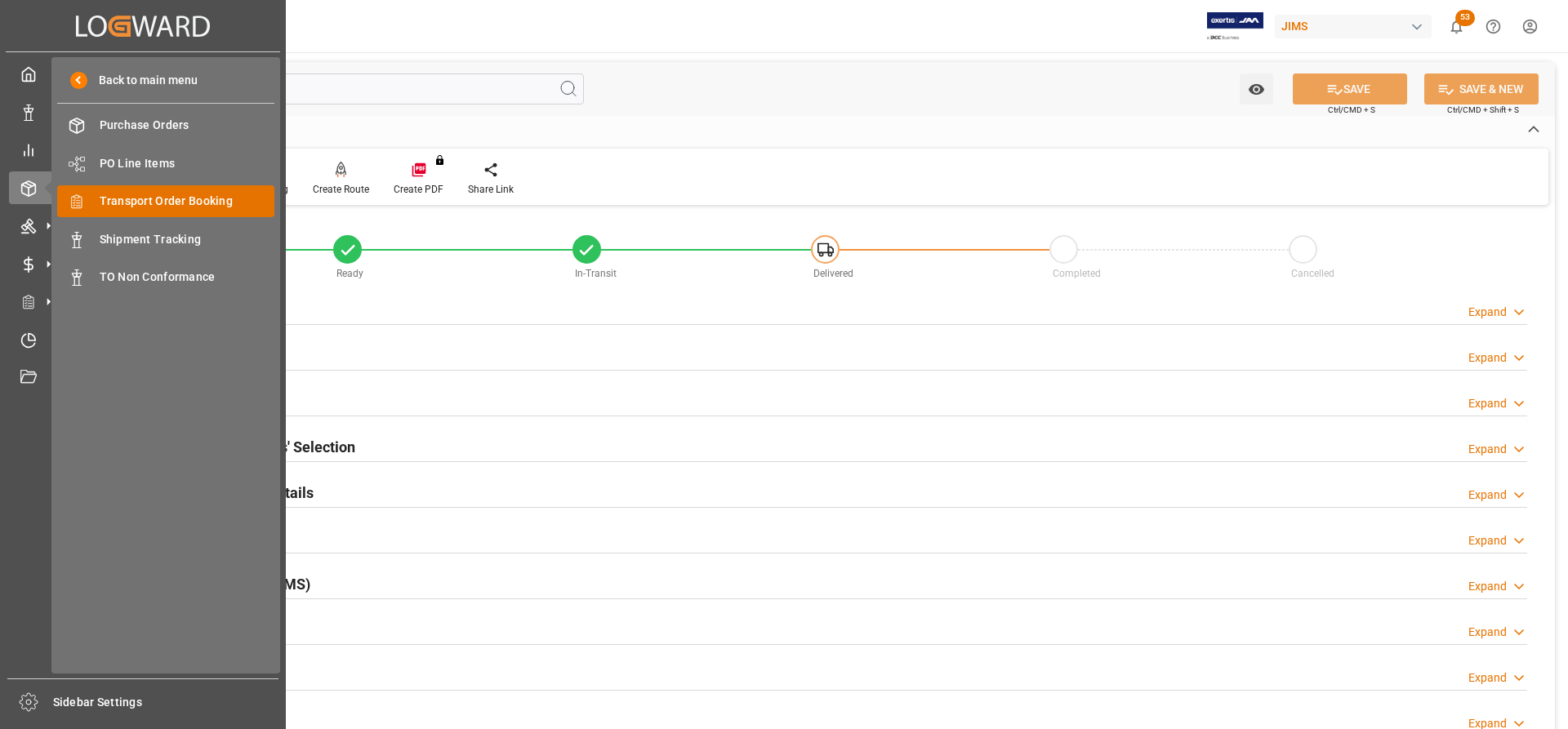
click at [140, 195] on span "Transport Order Booking" at bounding box center [187, 201] width 175 height 18
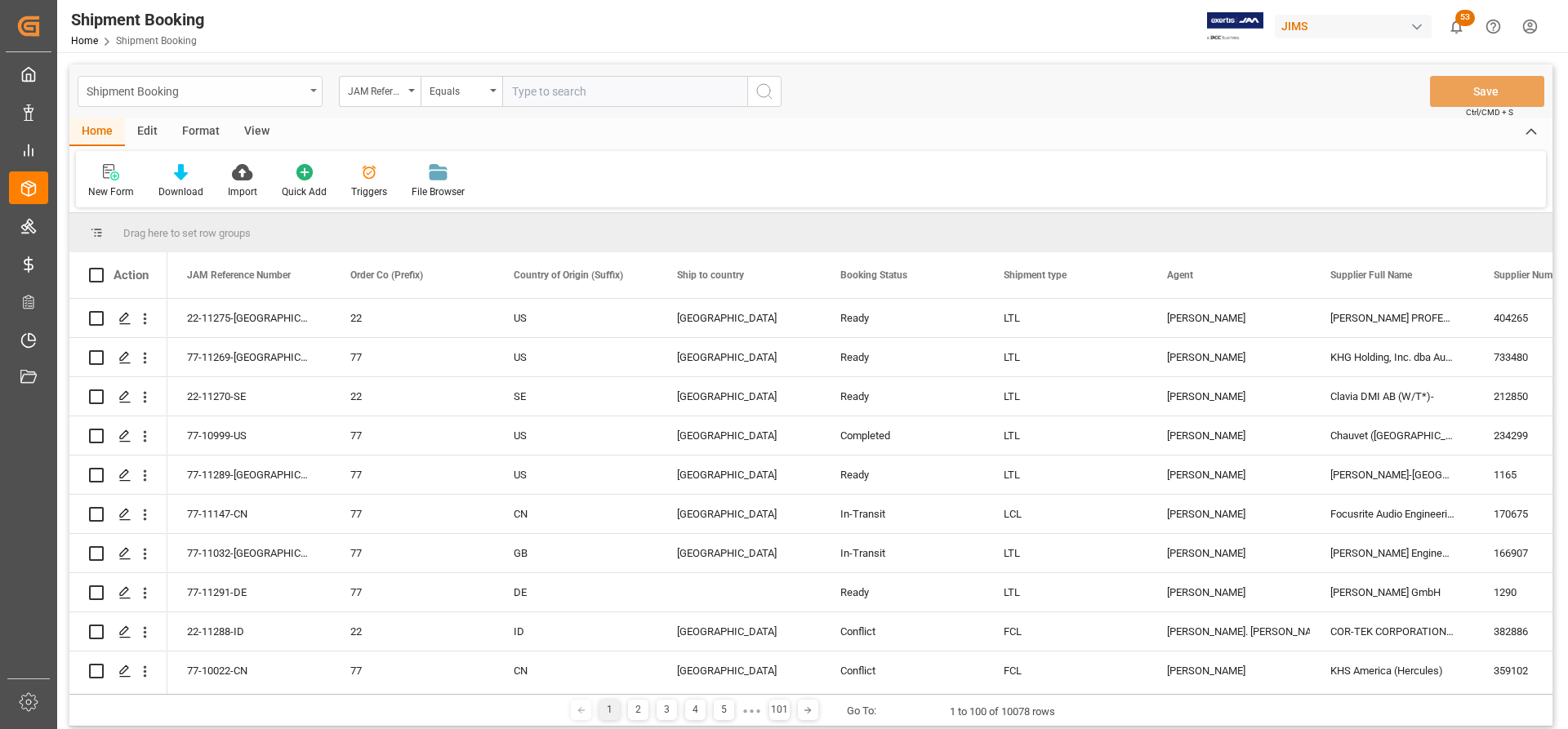
click at [312, 86] on div "Shipment Booking" at bounding box center [200, 91] width 245 height 31
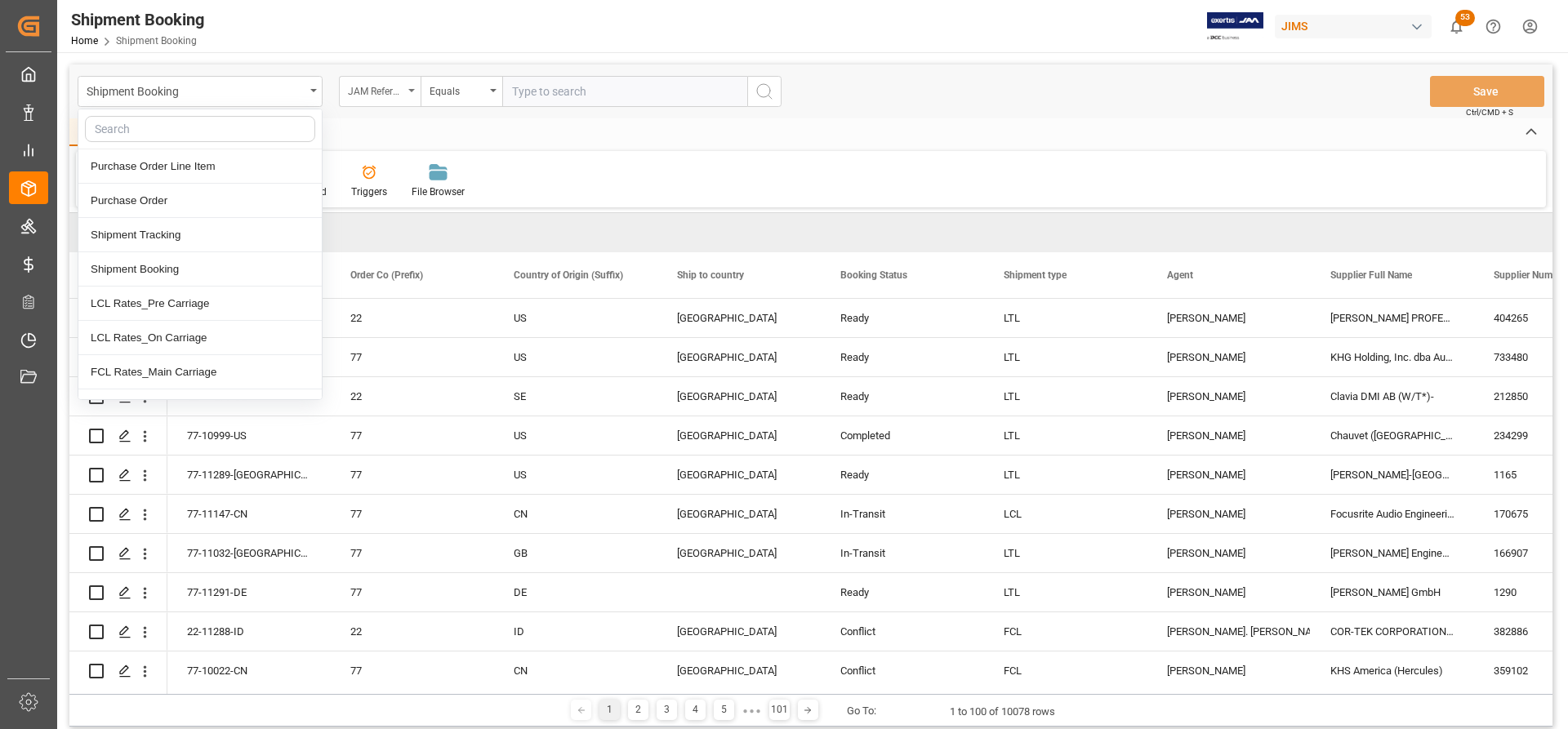
click at [382, 92] on div "JAM Reference Number" at bounding box center [375, 89] width 55 height 18
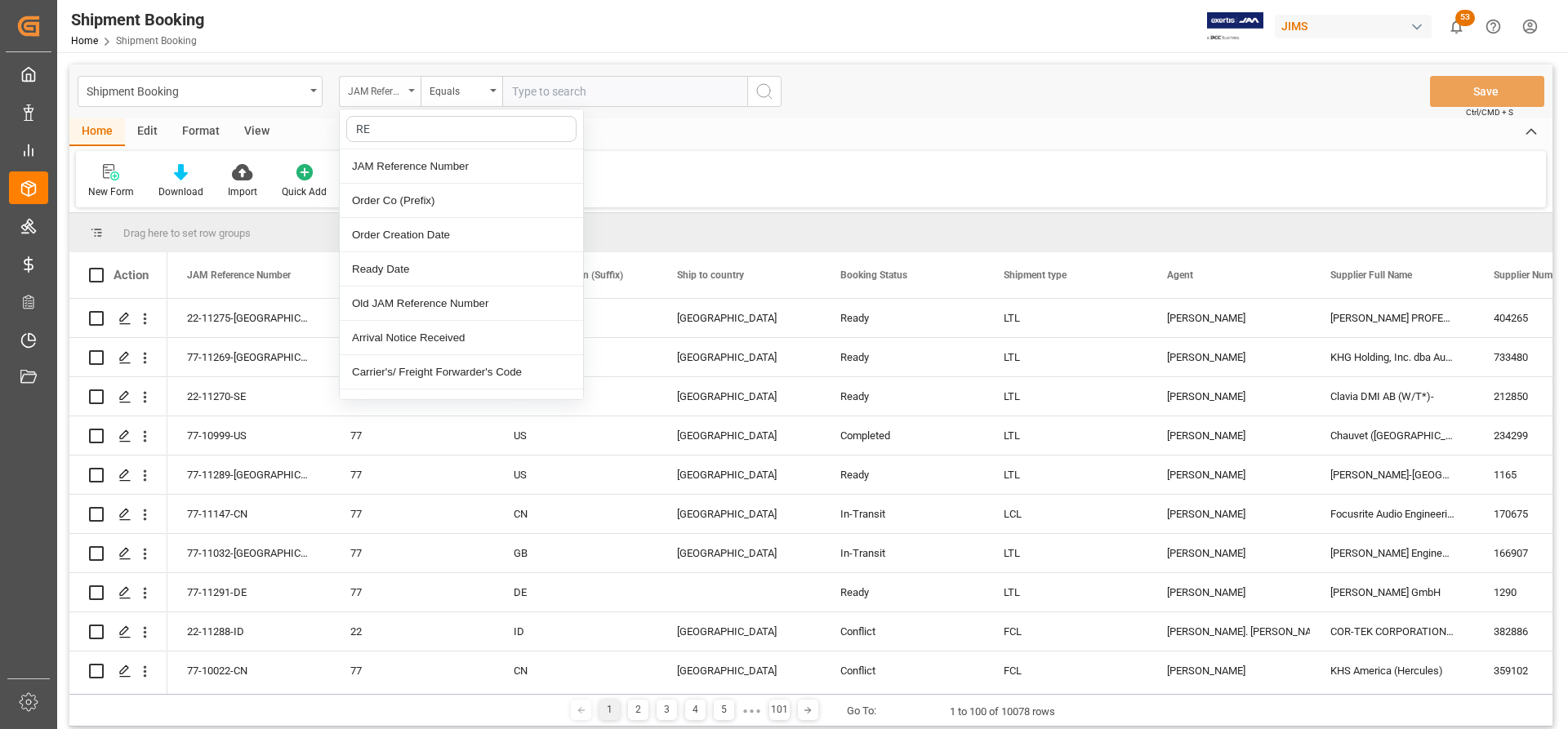
type input "REF"
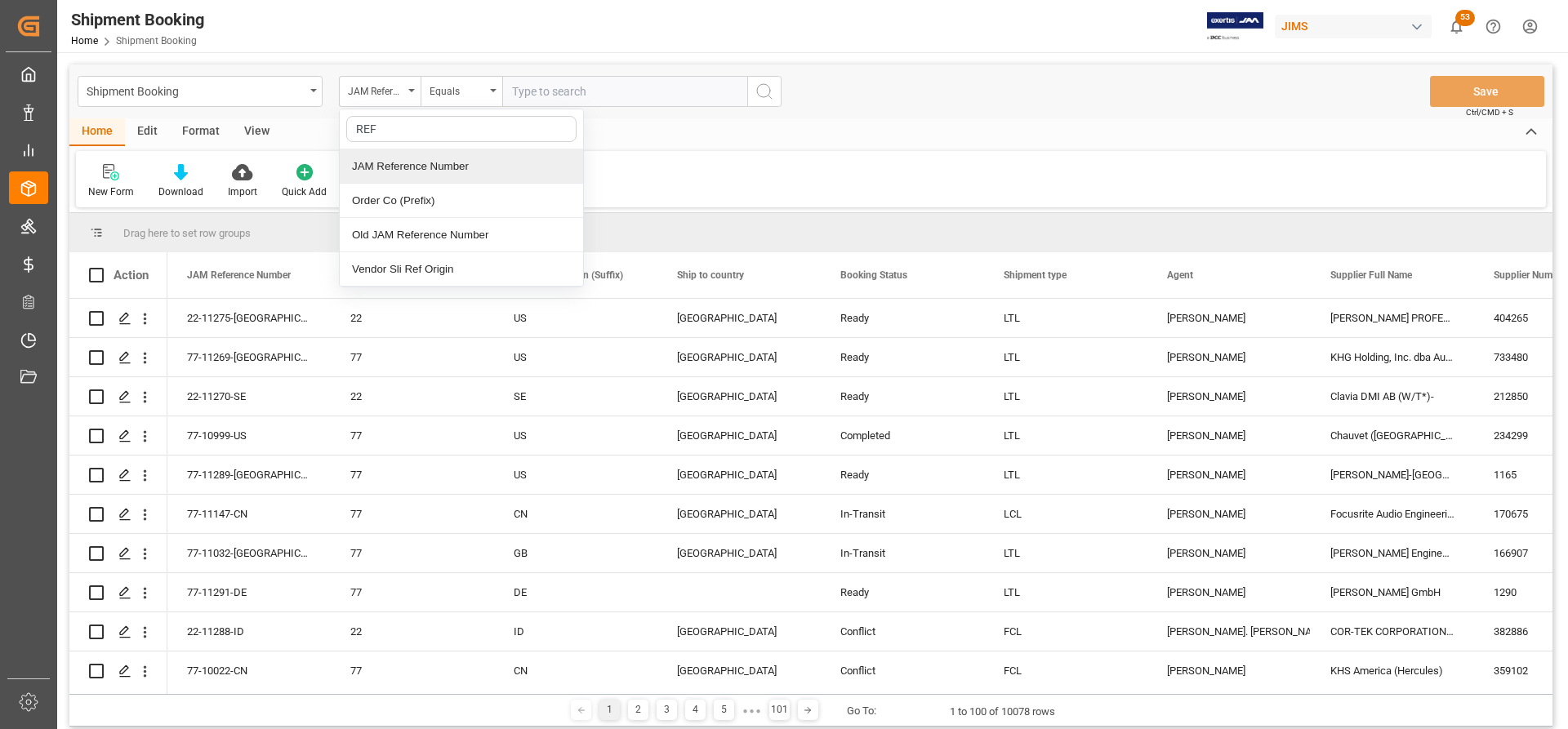
click at [371, 170] on div "JAM Reference Number" at bounding box center [461, 166] width 243 height 34
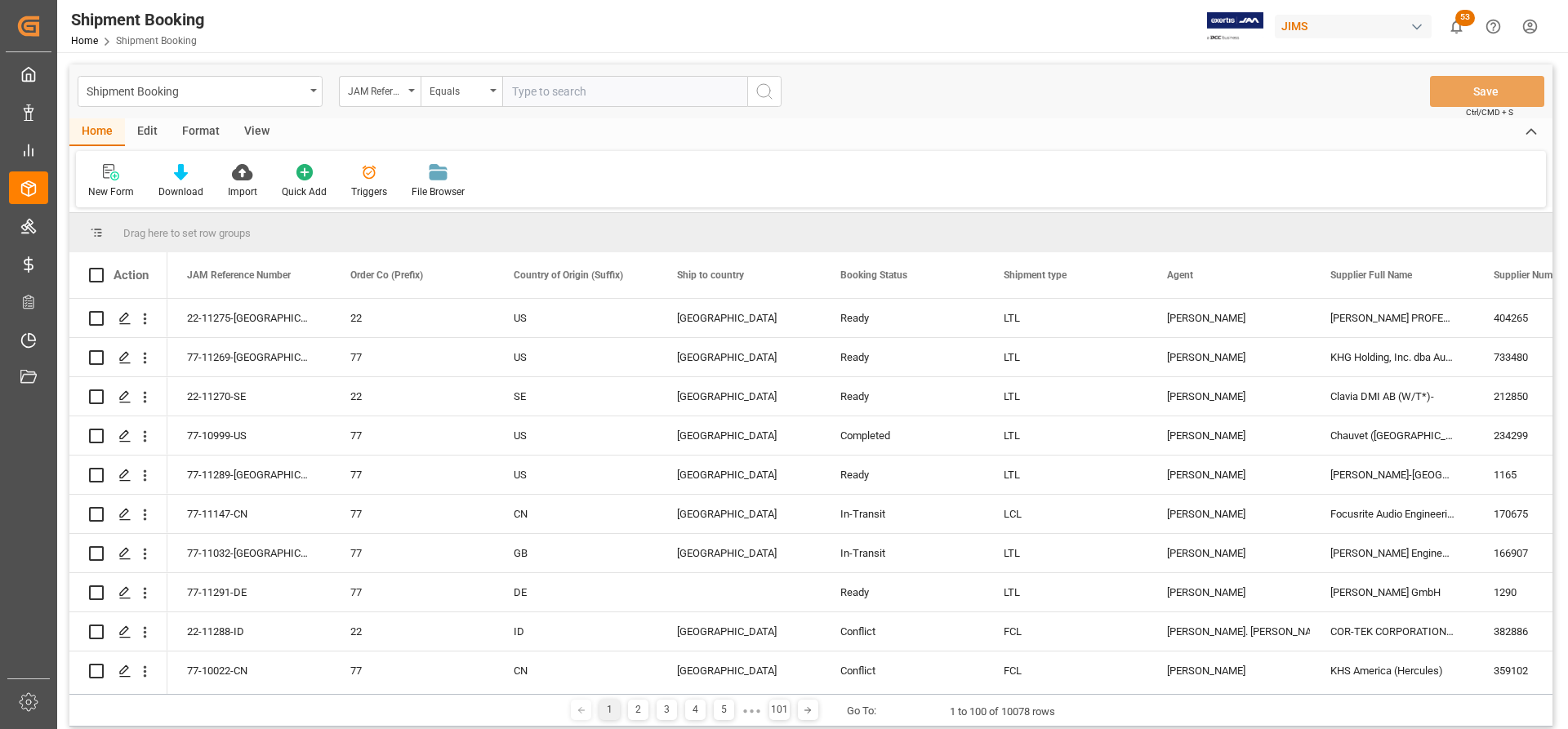
click at [505, 89] on input "text" at bounding box center [624, 91] width 245 height 31
paste input "77-11095-RO"
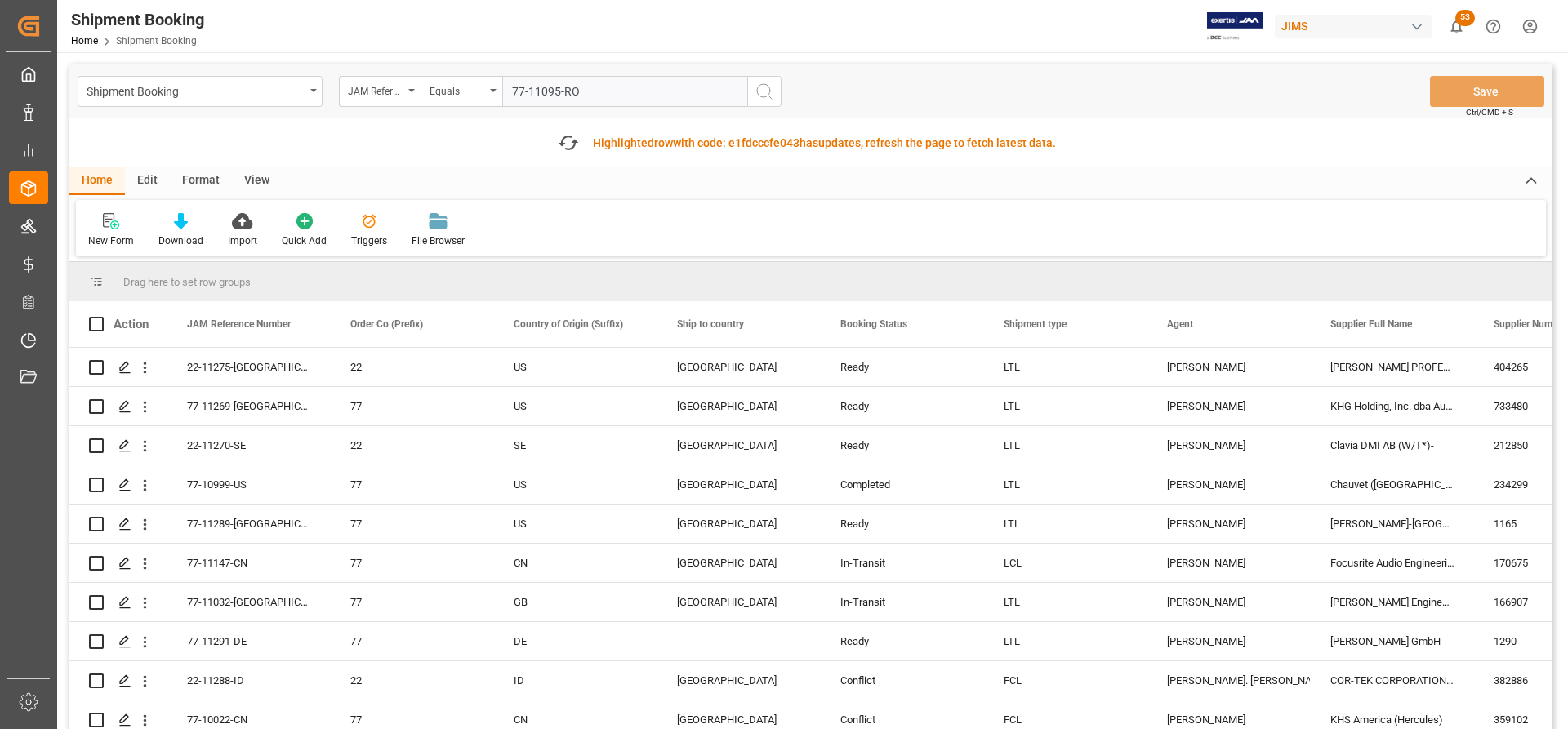
type input "77-11095-RO"
click at [767, 89] on icon "search button" at bounding box center [764, 91] width 19 height 19
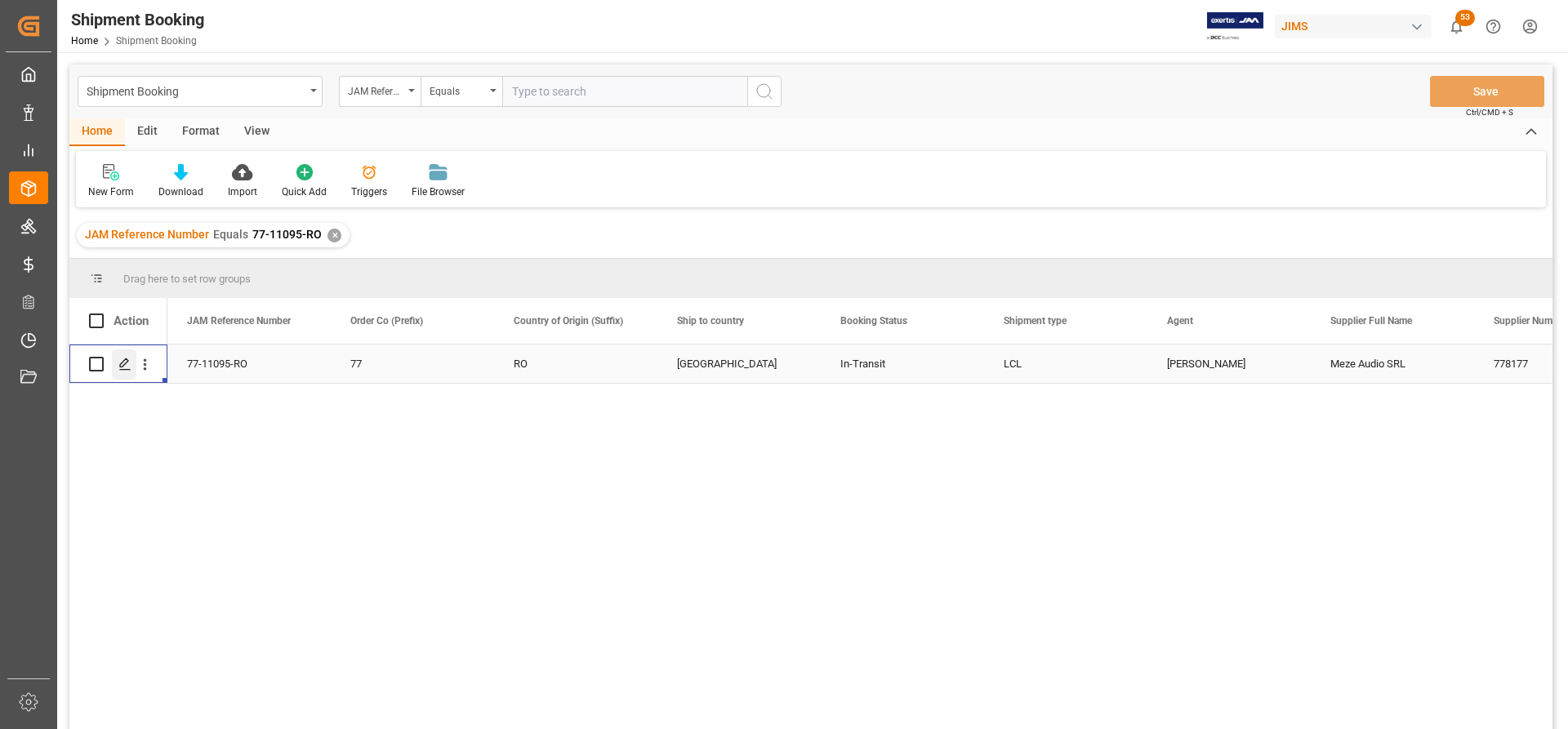
click at [126, 357] on div "Press SPACE to select this row." at bounding box center [124, 364] width 24 height 30
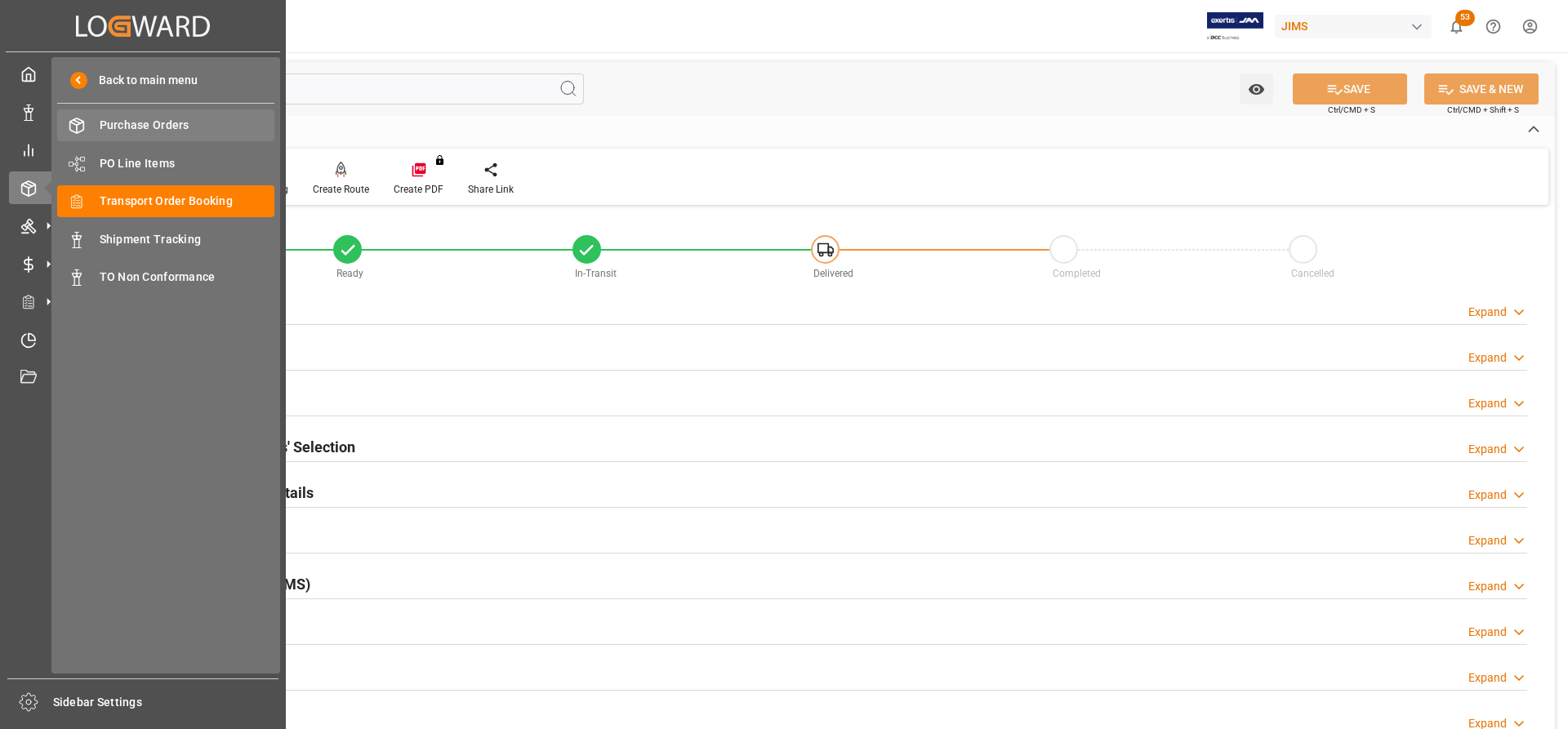
click at [153, 122] on span "Purchase Orders" at bounding box center [187, 125] width 175 height 18
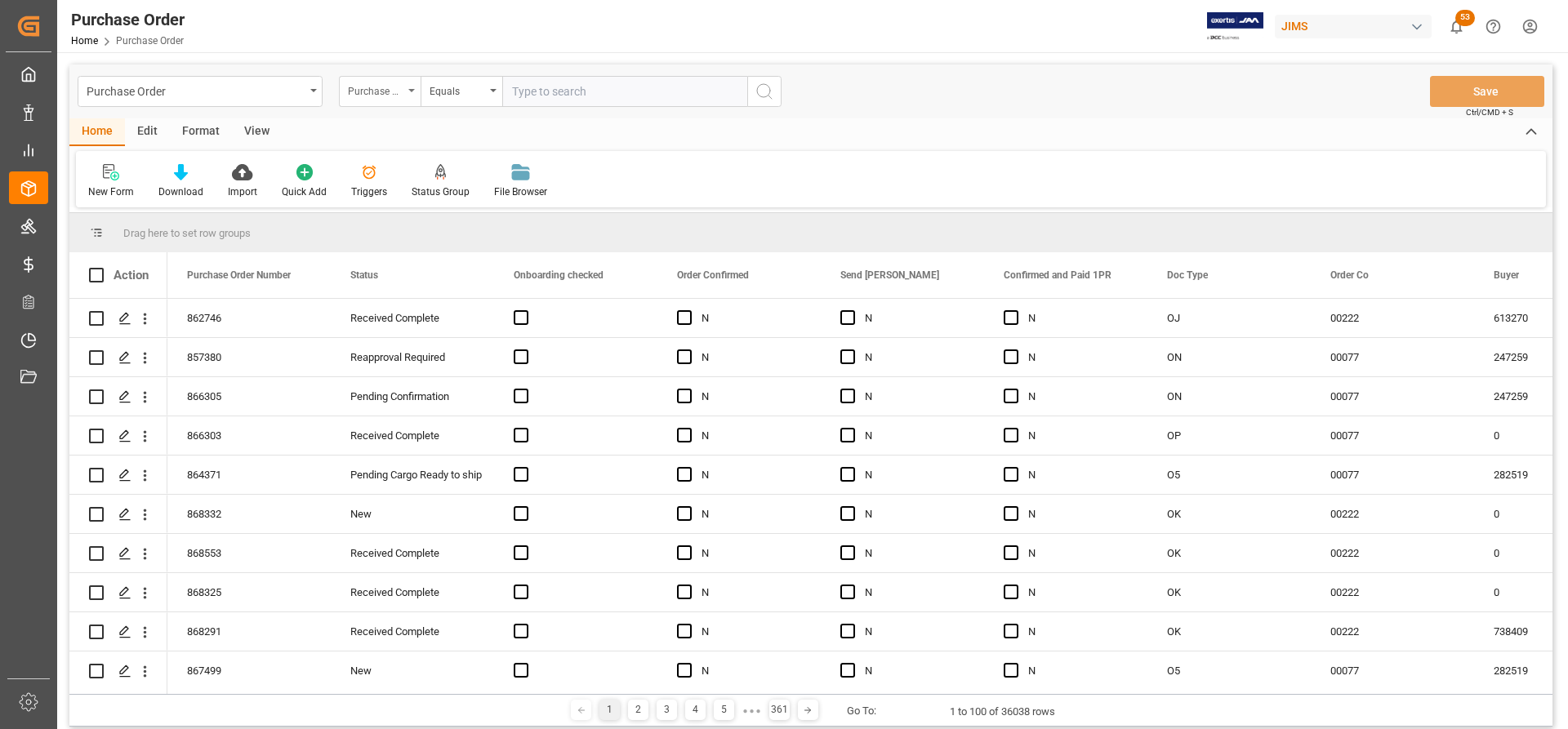
click at [410, 87] on div "Purchase Order Number" at bounding box center [380, 91] width 82 height 31
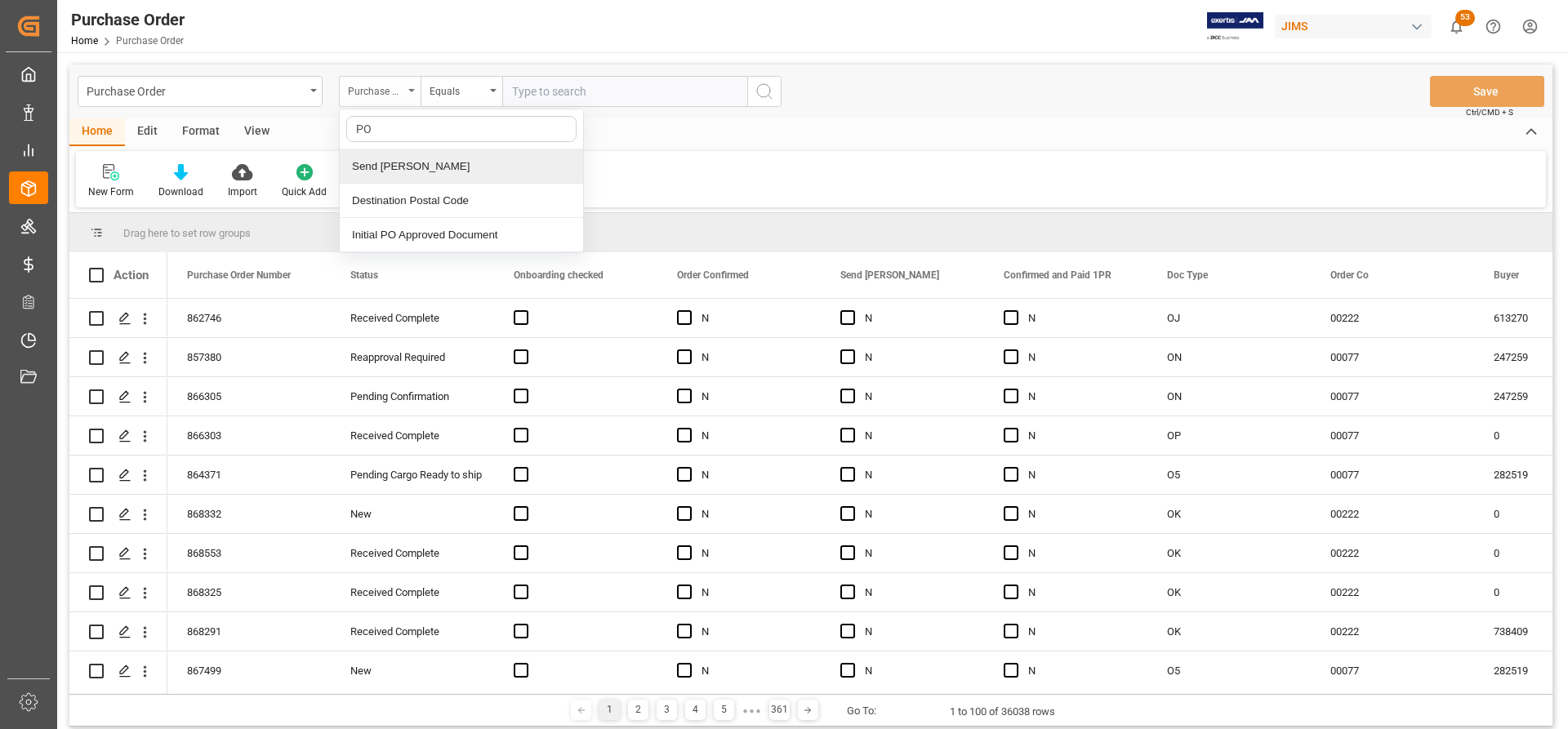
type input "P"
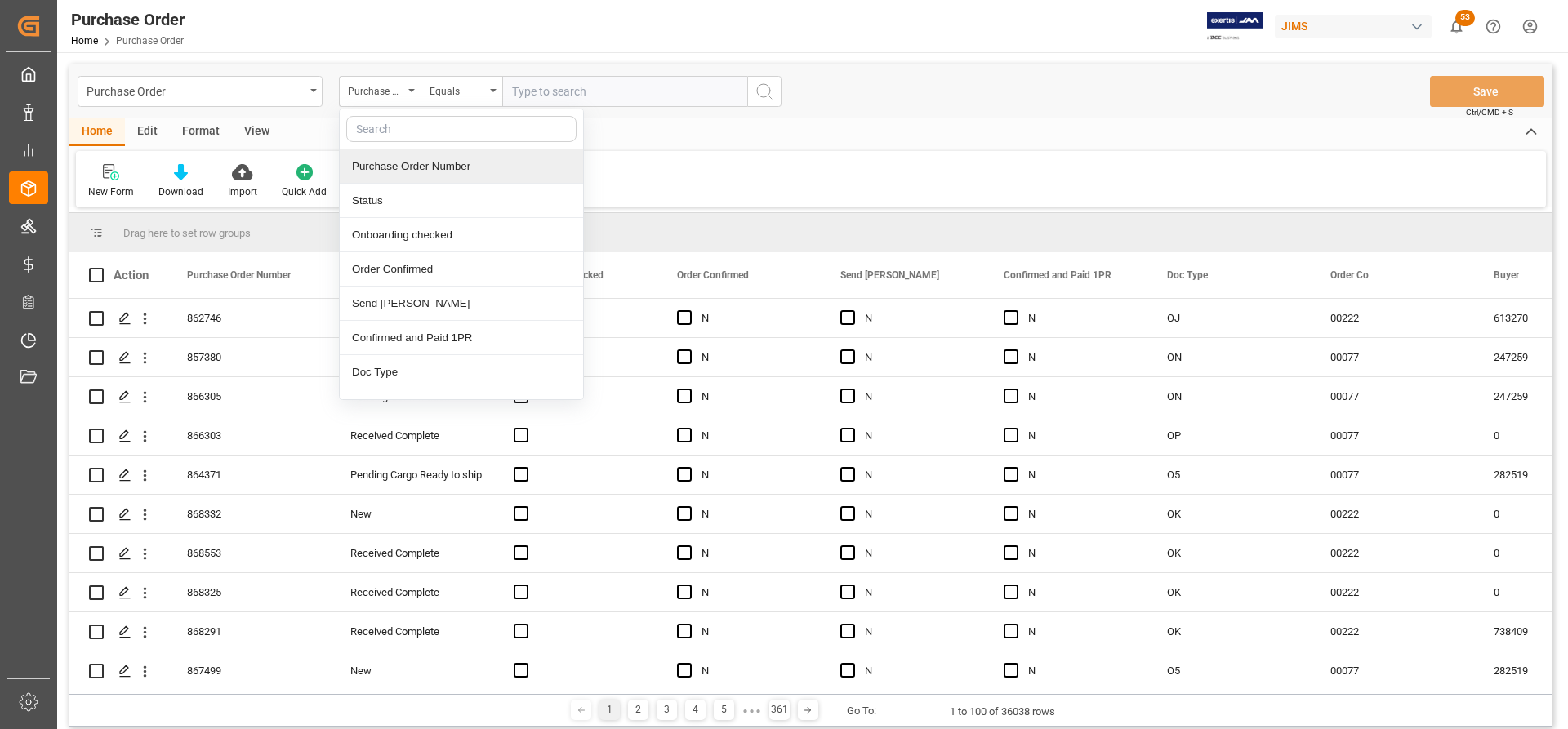
click at [400, 166] on div "Purchase Order Number" at bounding box center [461, 166] width 243 height 34
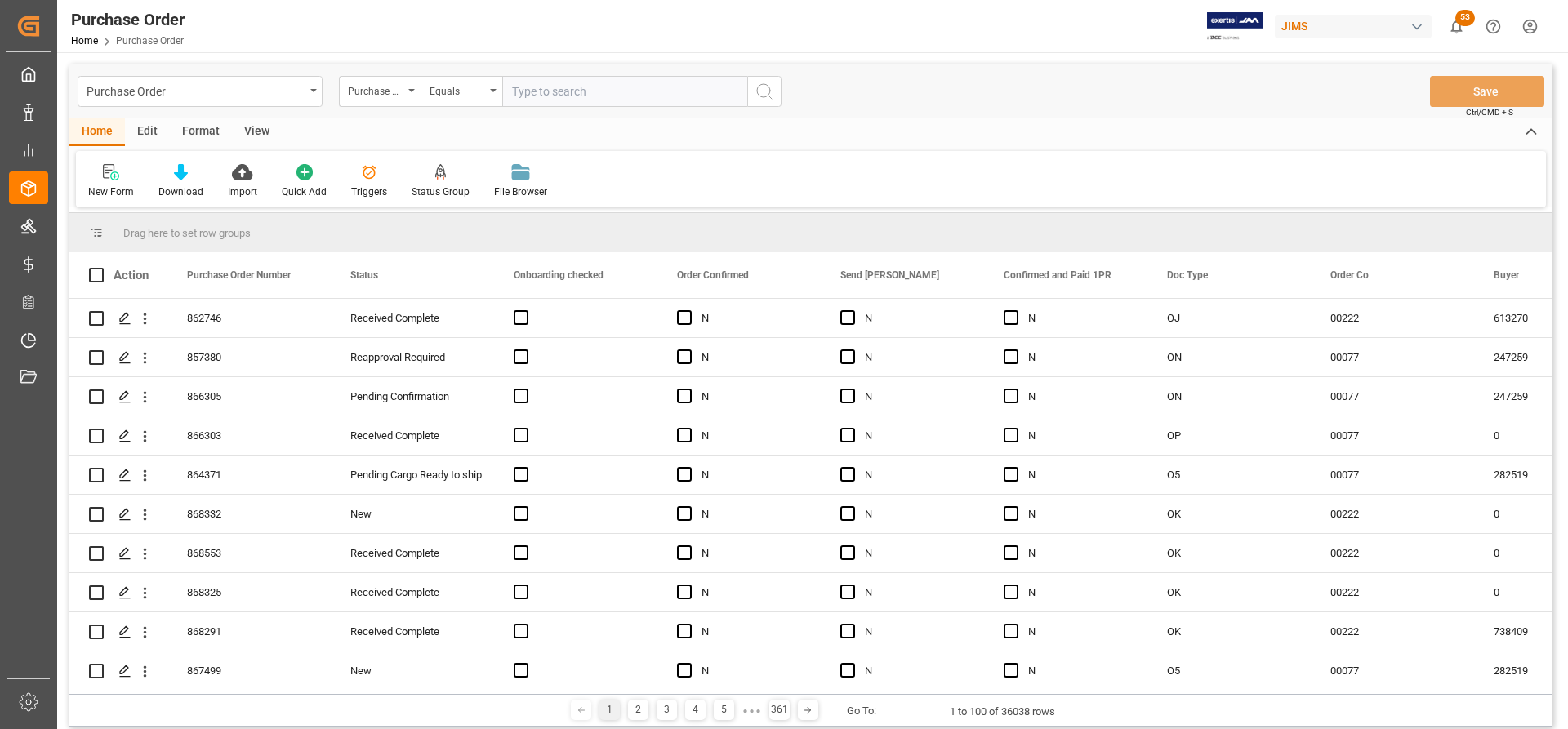
click at [542, 90] on input "text" at bounding box center [624, 91] width 245 height 31
paste input "865679"
type input "865679"
click at [762, 95] on icon "search button" at bounding box center [764, 91] width 19 height 19
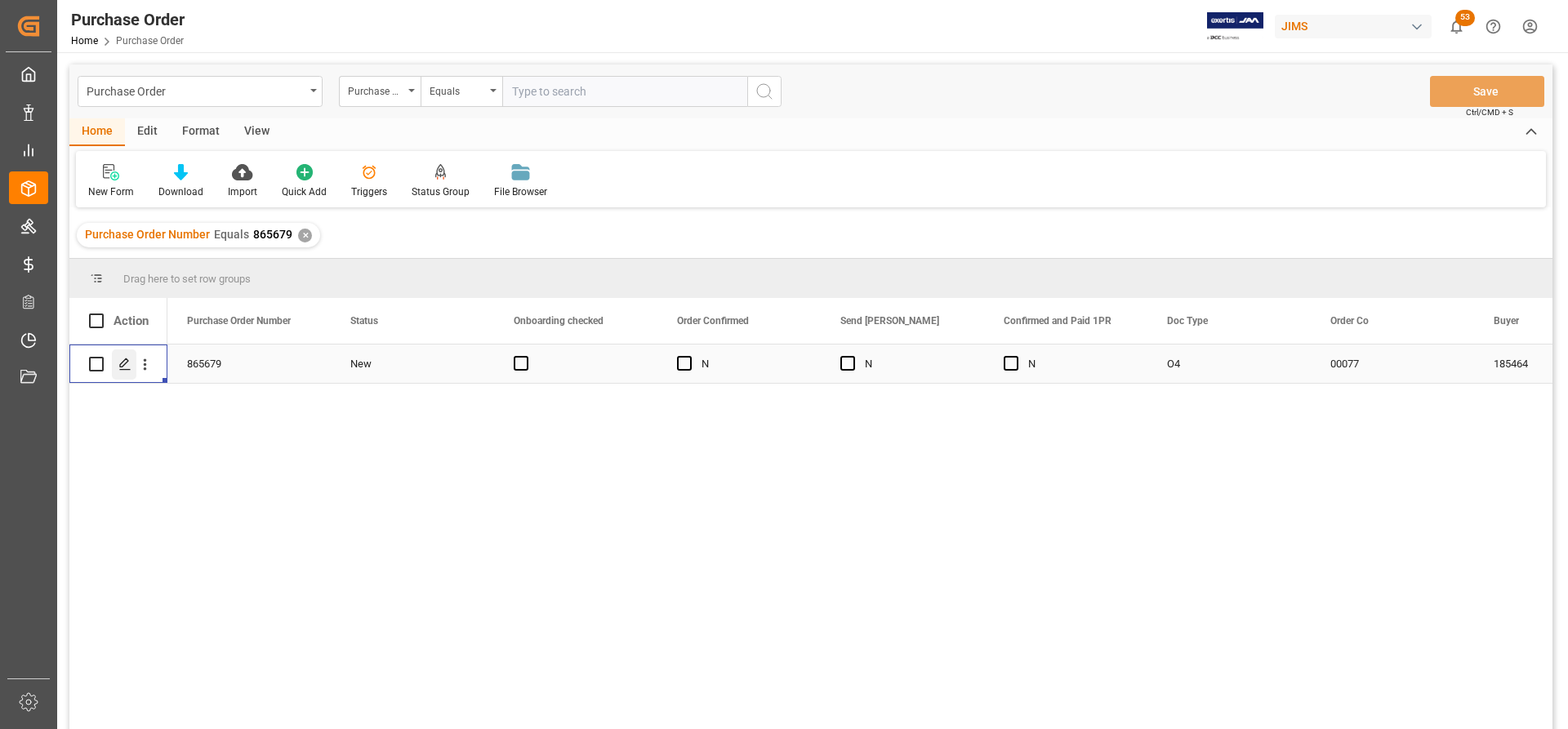
click at [119, 366] on icon "Press SPACE to select this row." at bounding box center [125, 364] width 13 height 13
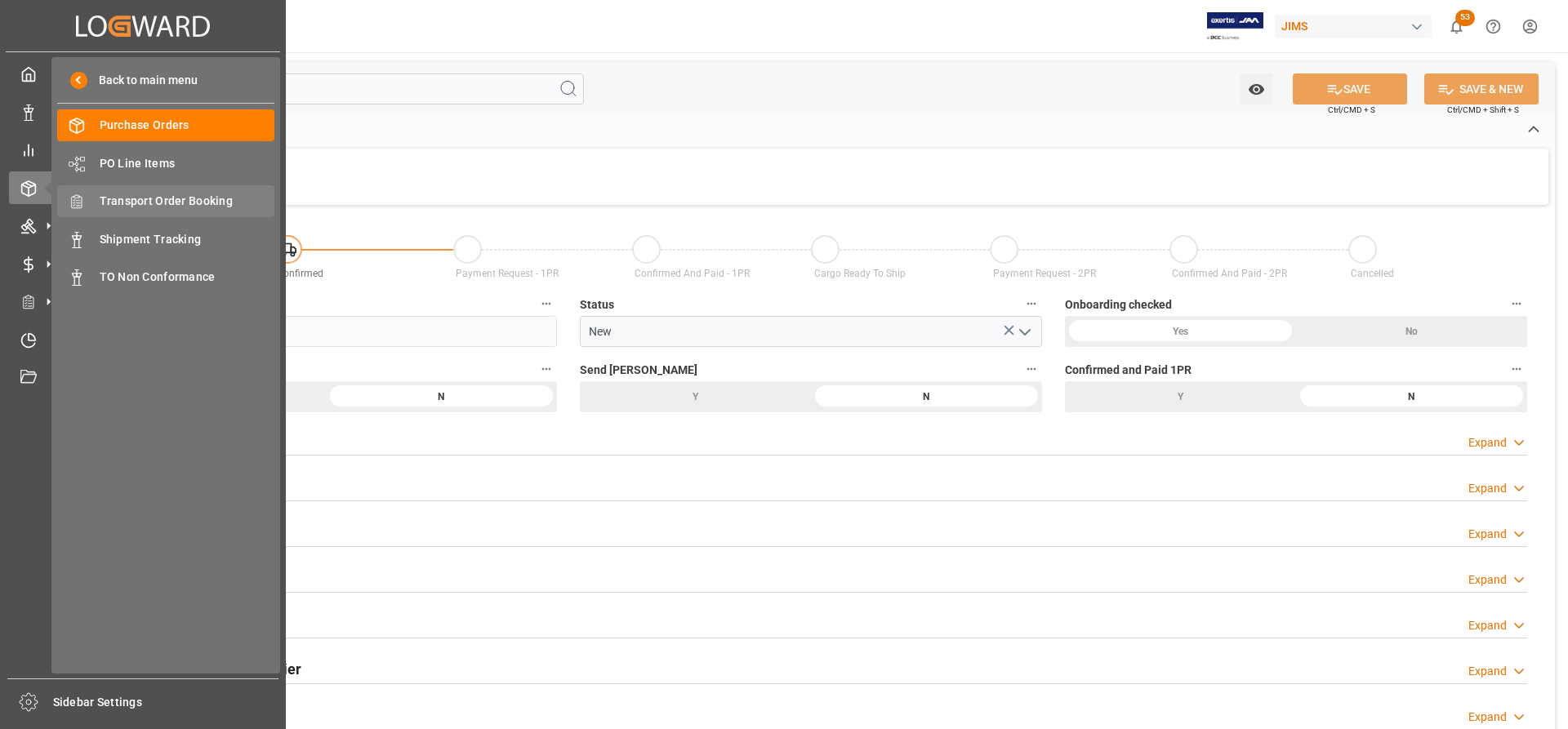
click at [171, 201] on span "Transport Order Booking" at bounding box center [187, 201] width 175 height 18
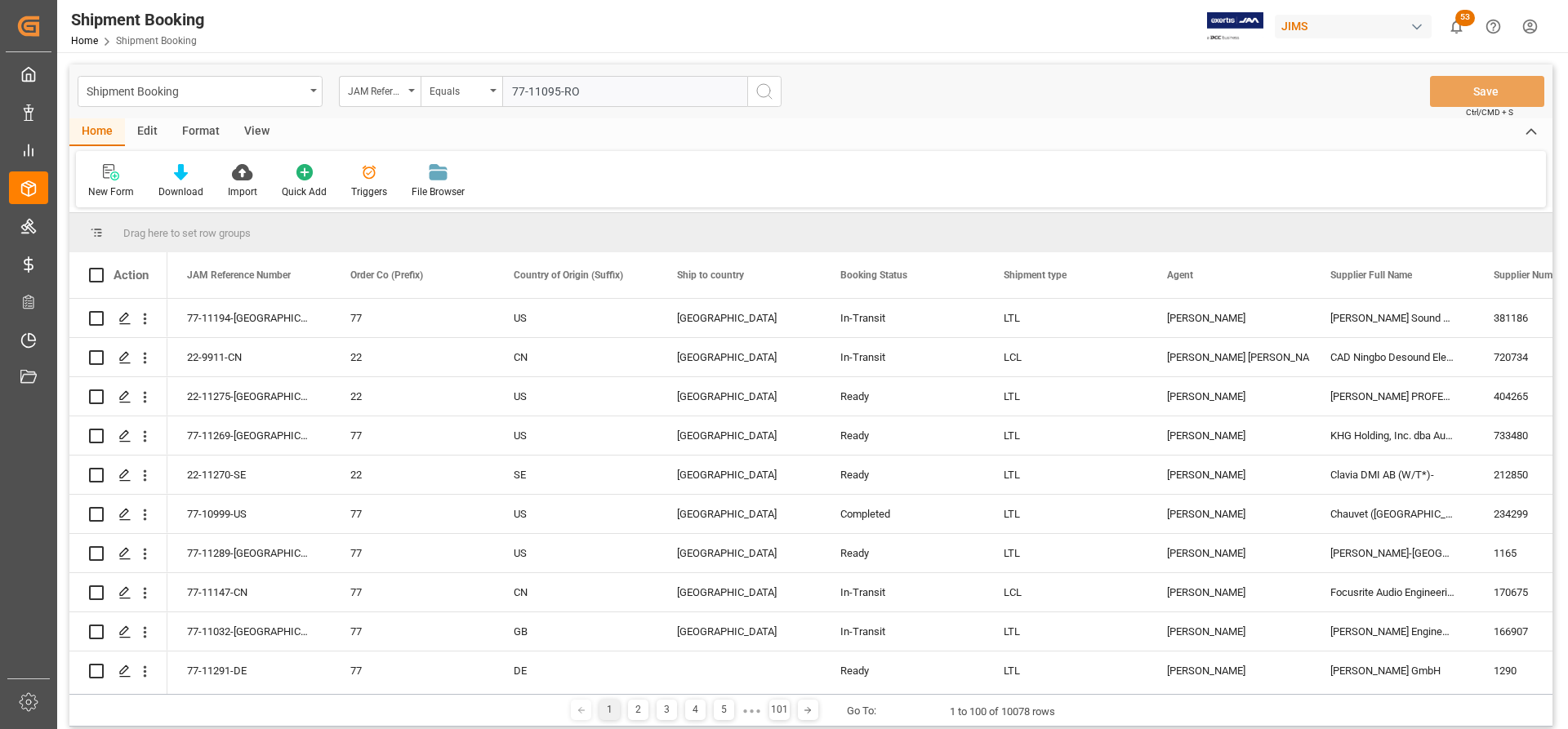
type input "77-11095-RO"
click at [771, 89] on icon "search button" at bounding box center [764, 91] width 19 height 19
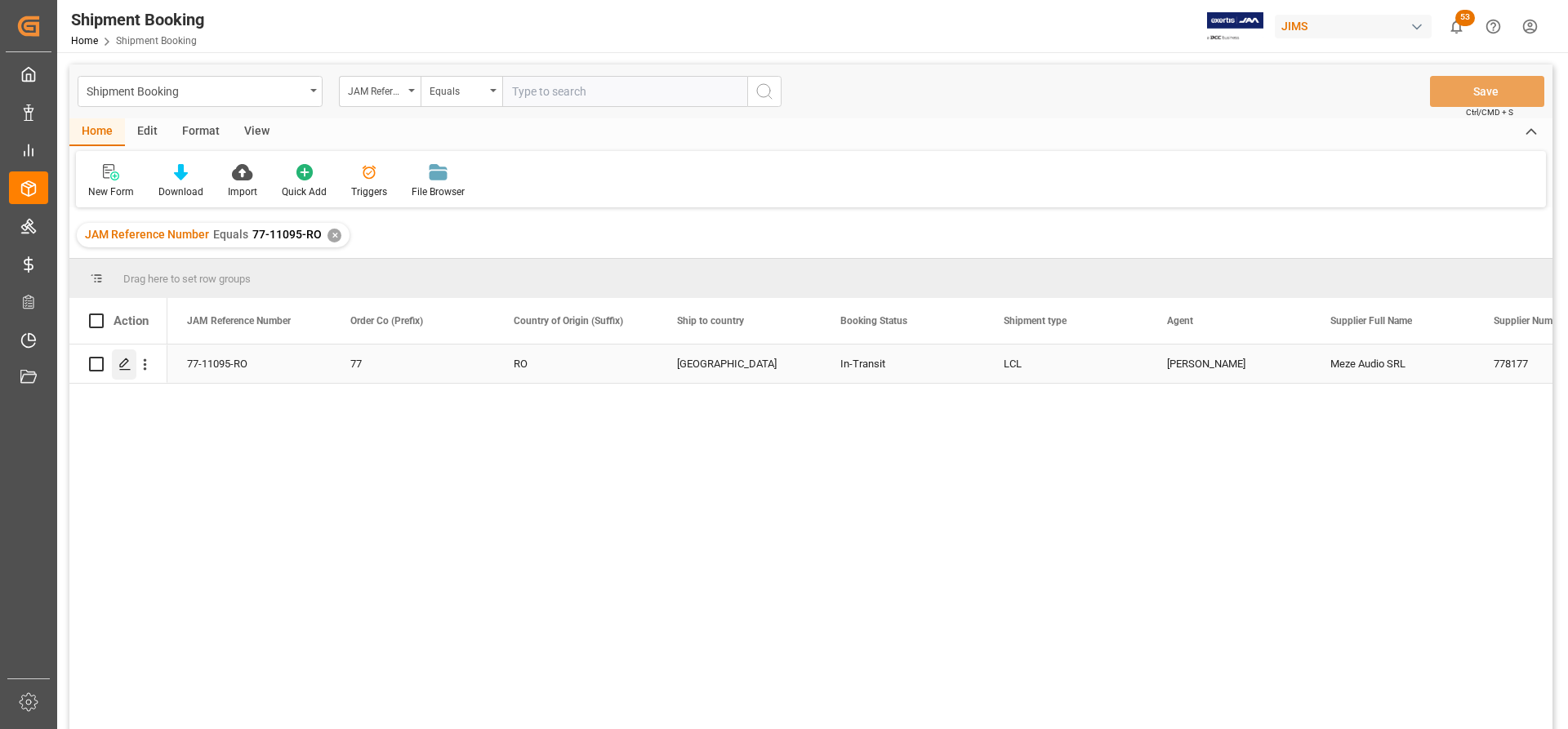
click at [118, 364] on div "Press SPACE to select this row." at bounding box center [124, 364] width 24 height 30
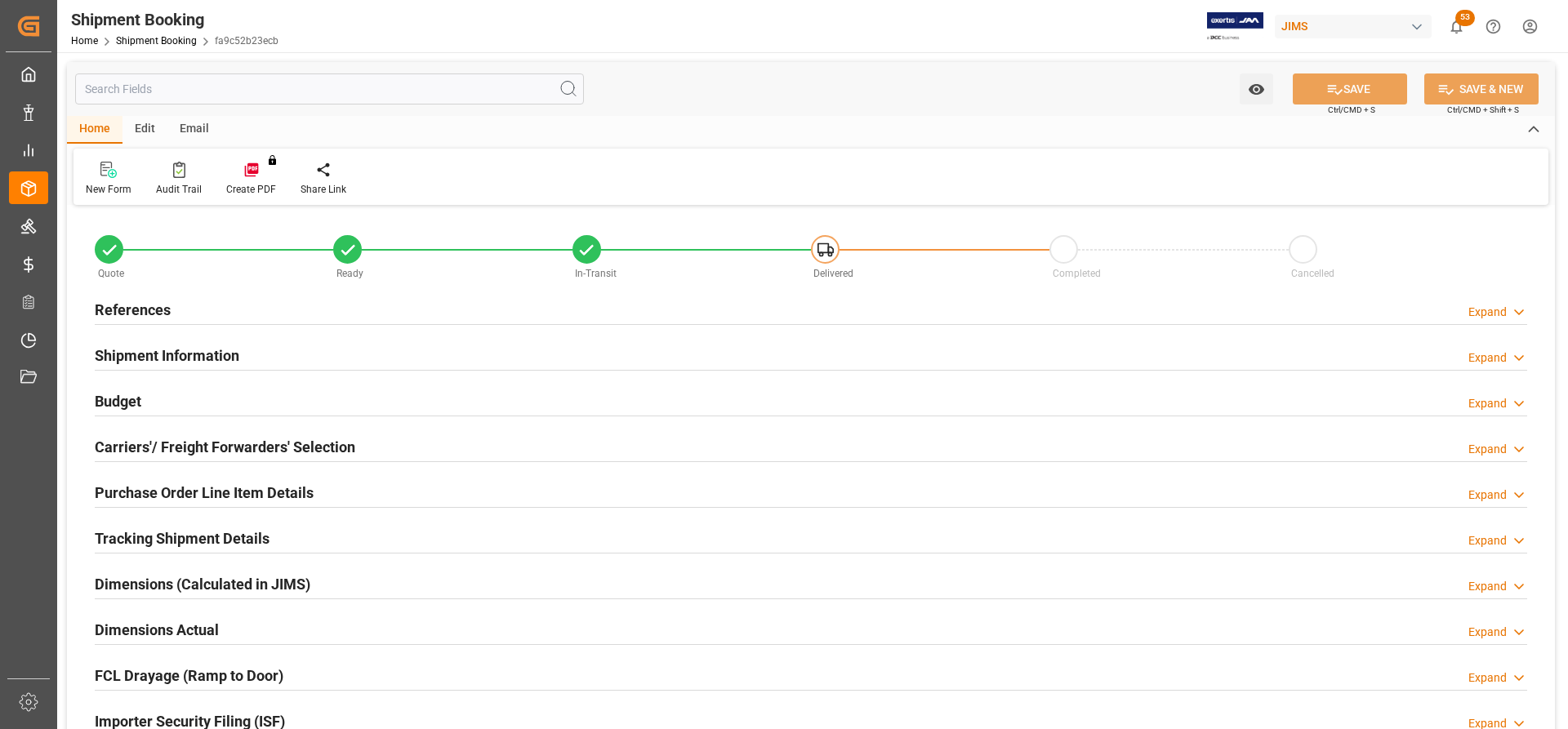
type input "34"
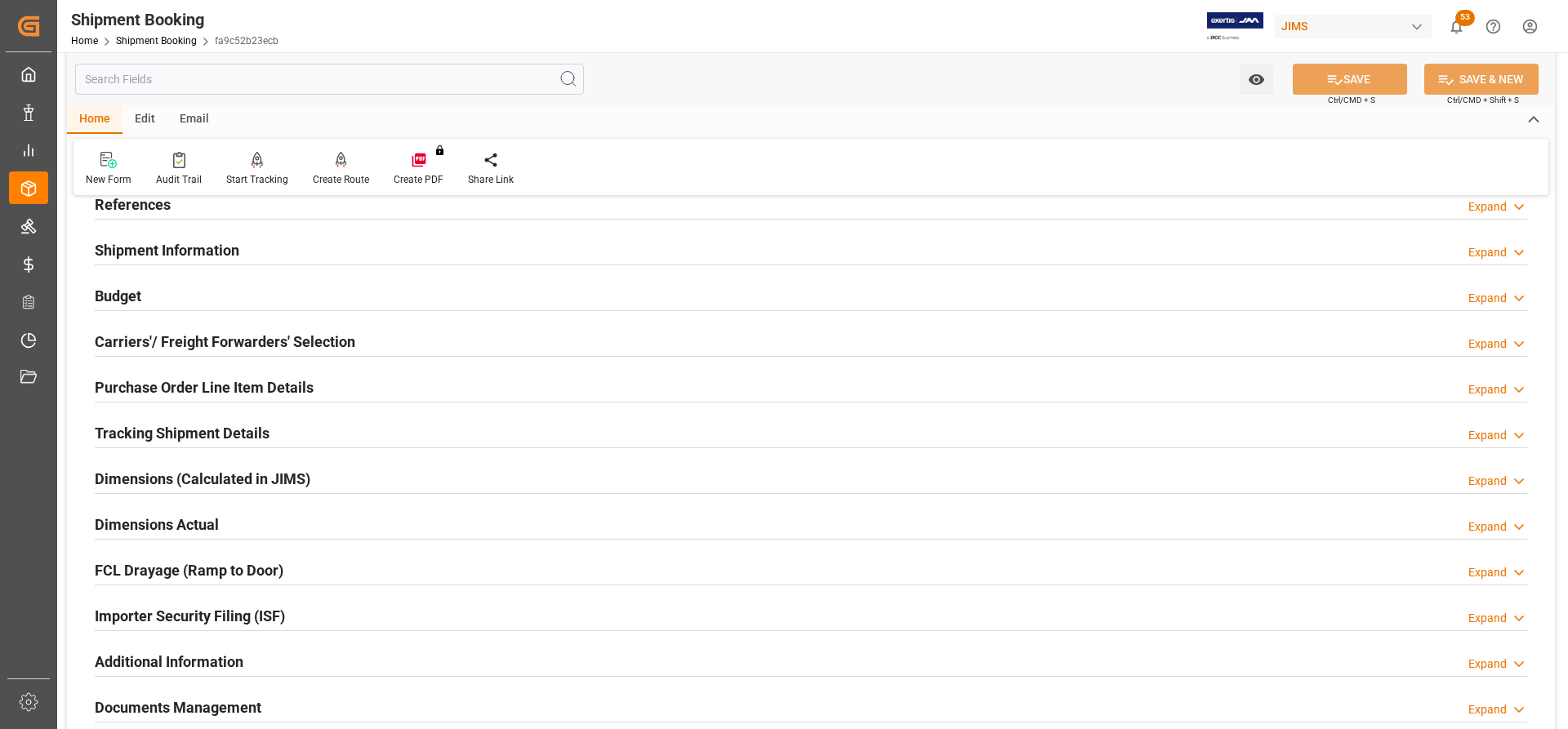
scroll to position [164, 0]
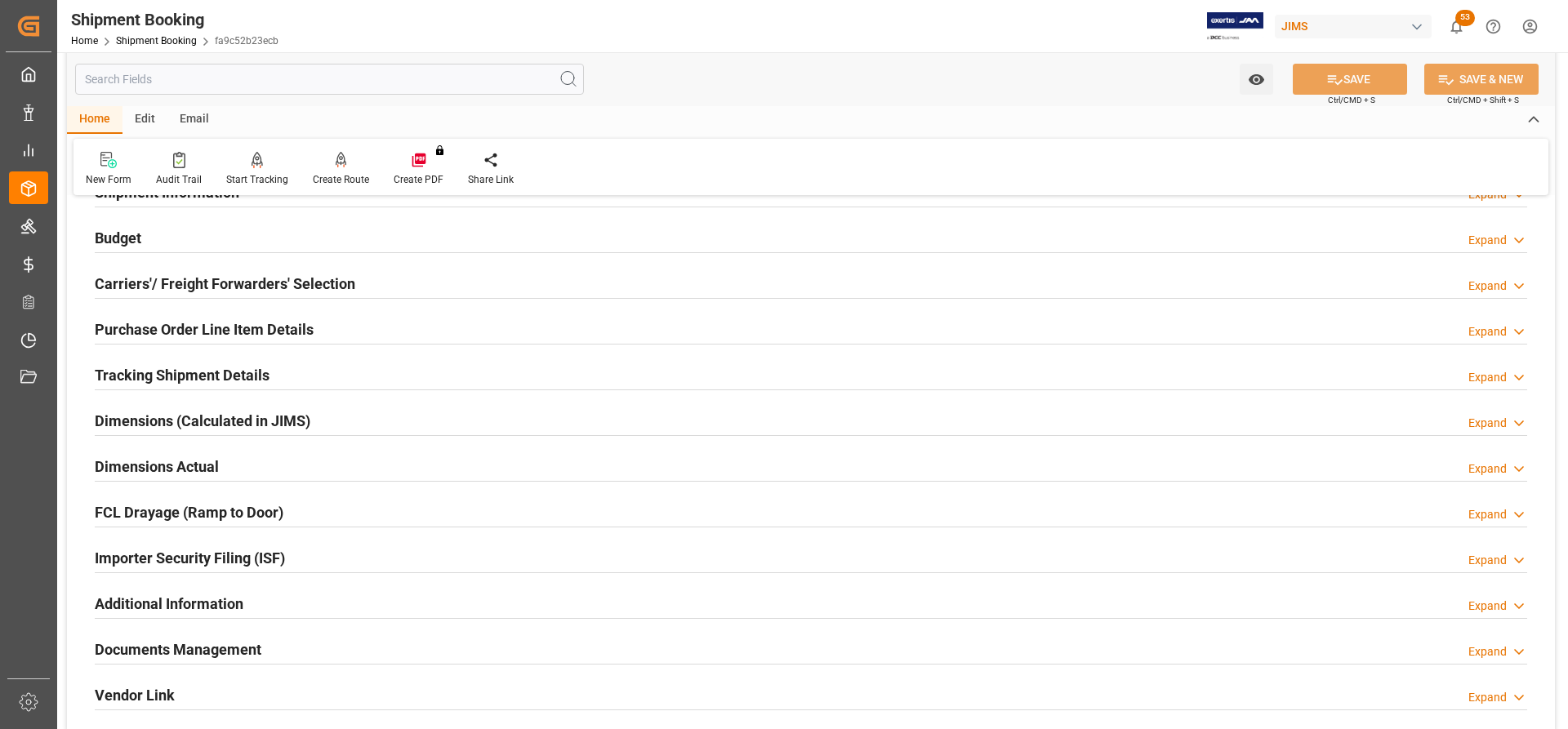
click at [160, 323] on h2 "Purchase Order Line Item Details" at bounding box center [204, 329] width 219 height 22
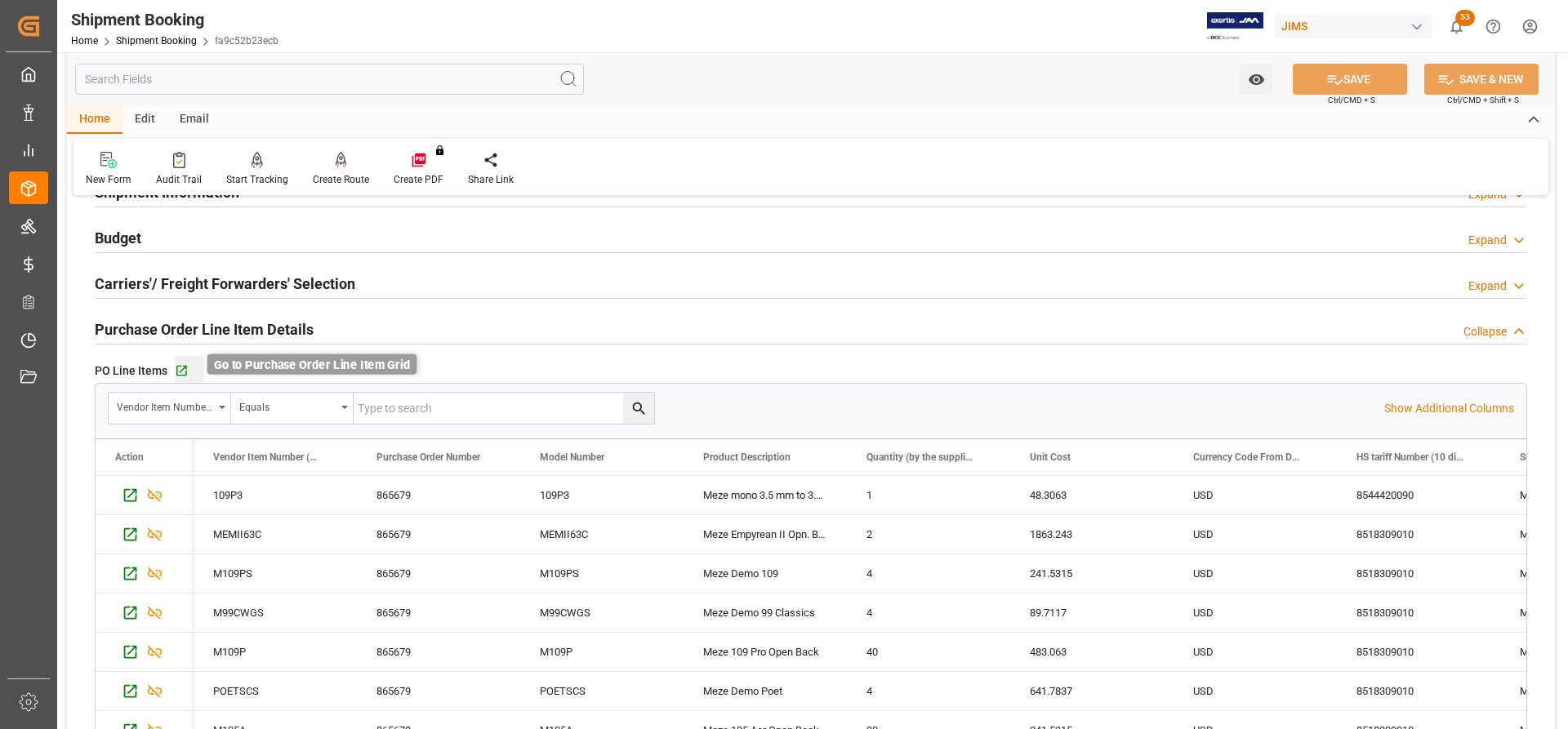
click at [177, 367] on icon "button" at bounding box center [181, 371] width 14 height 14
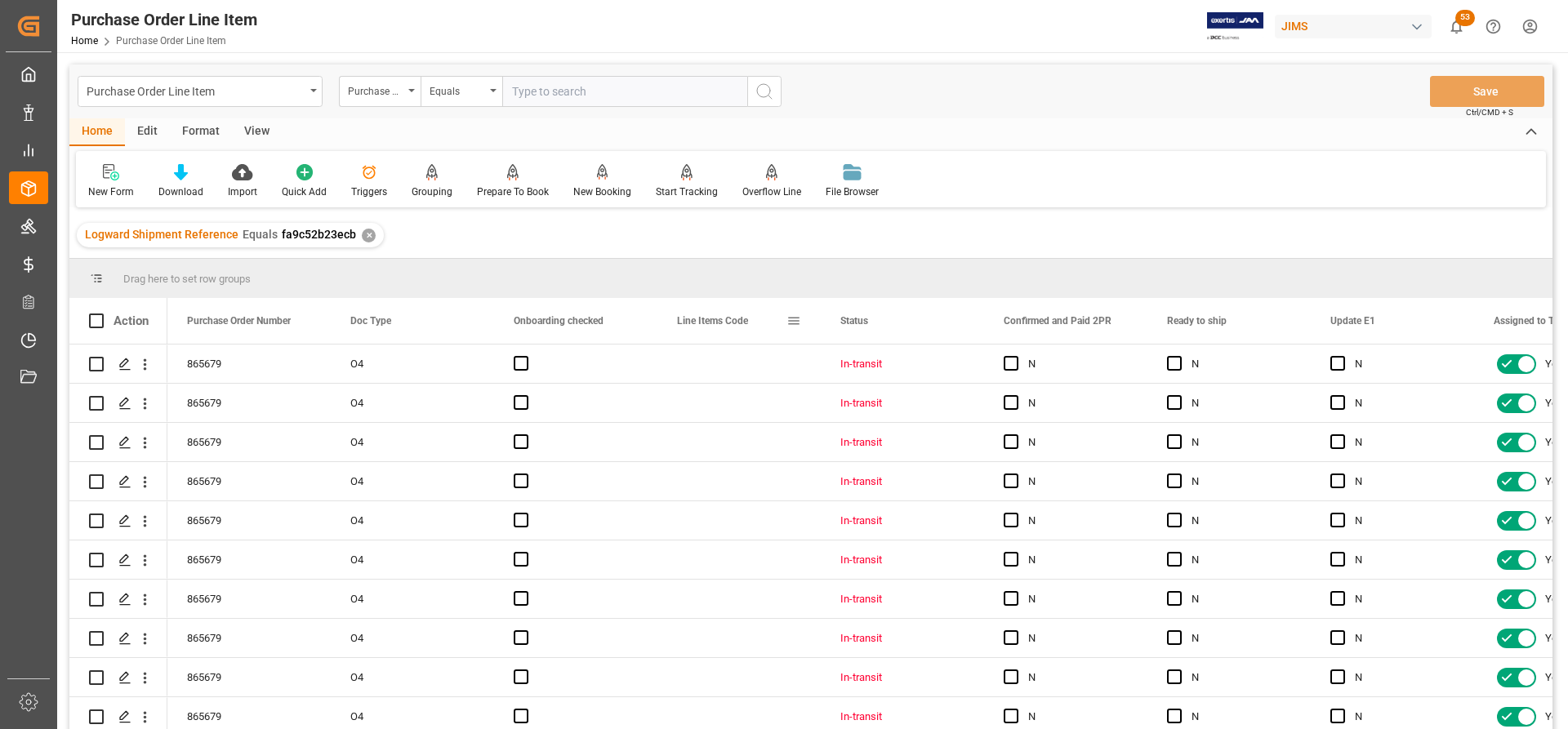
click at [798, 315] on span at bounding box center [794, 321] width 15 height 15
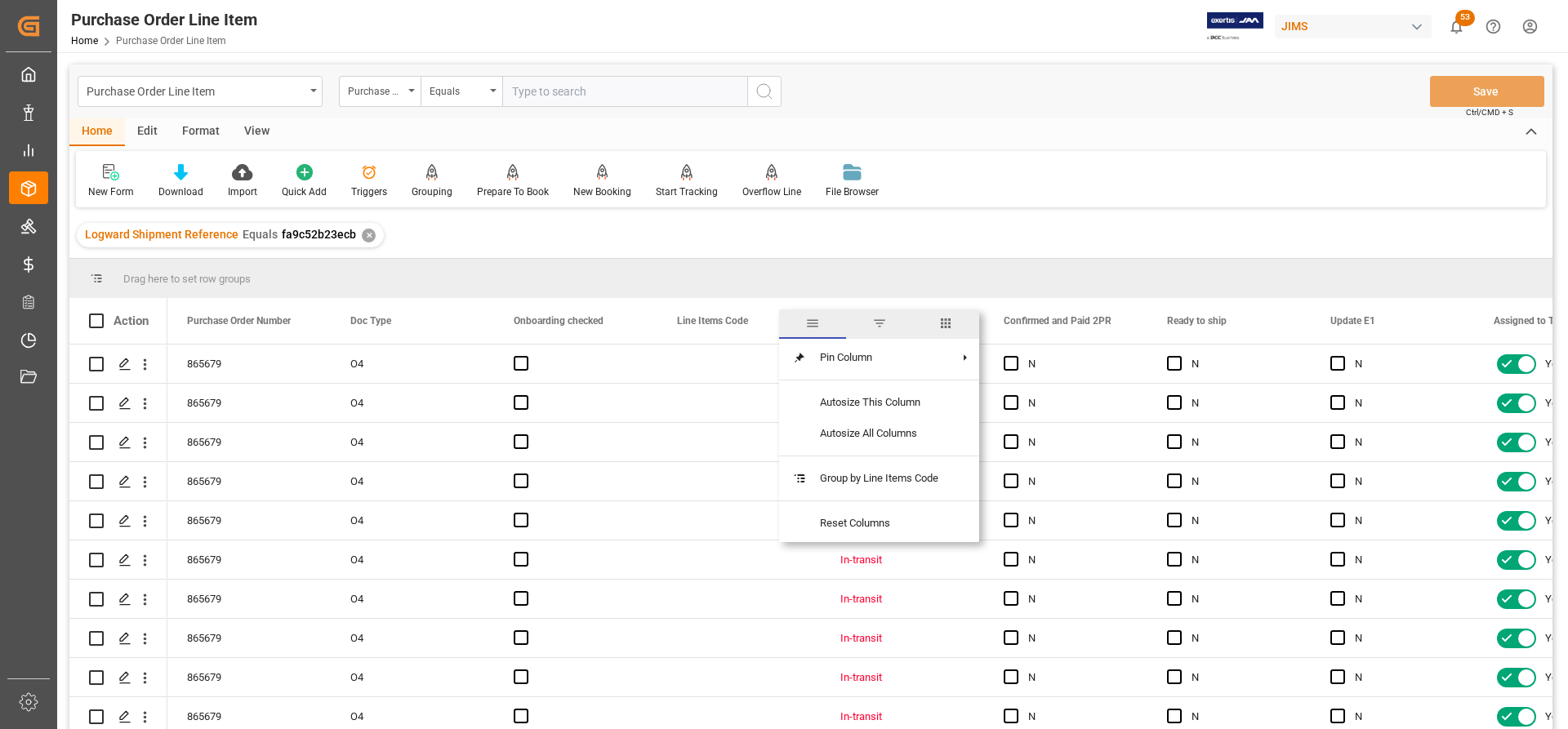
click at [953, 328] on span "columns" at bounding box center [946, 323] width 15 height 15
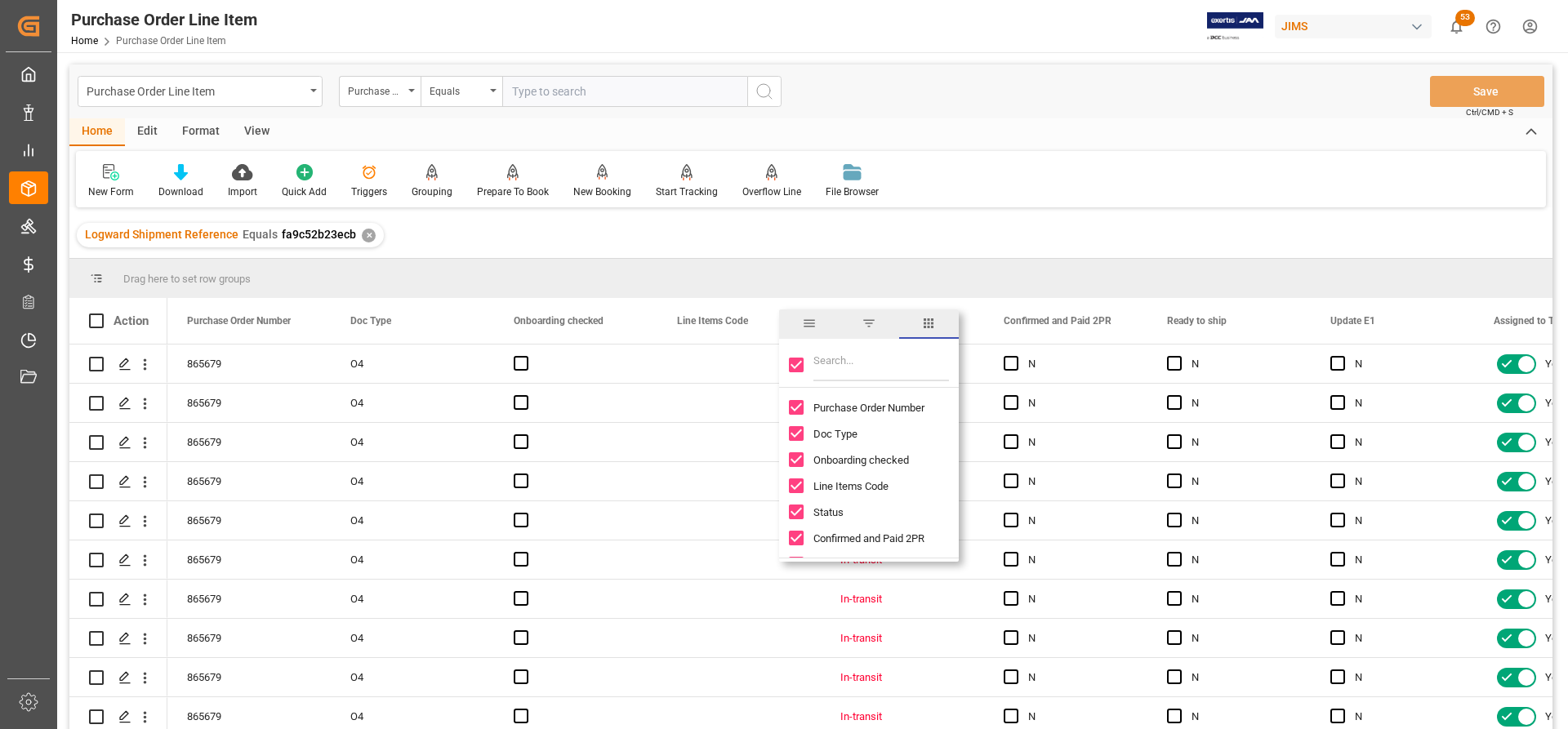
click at [833, 355] on input "Filter Columns Input" at bounding box center [881, 364] width 135 height 33
click at [795, 367] on input "Toggle Select All Columns" at bounding box center [796, 365] width 15 height 15
checkbox input "false"
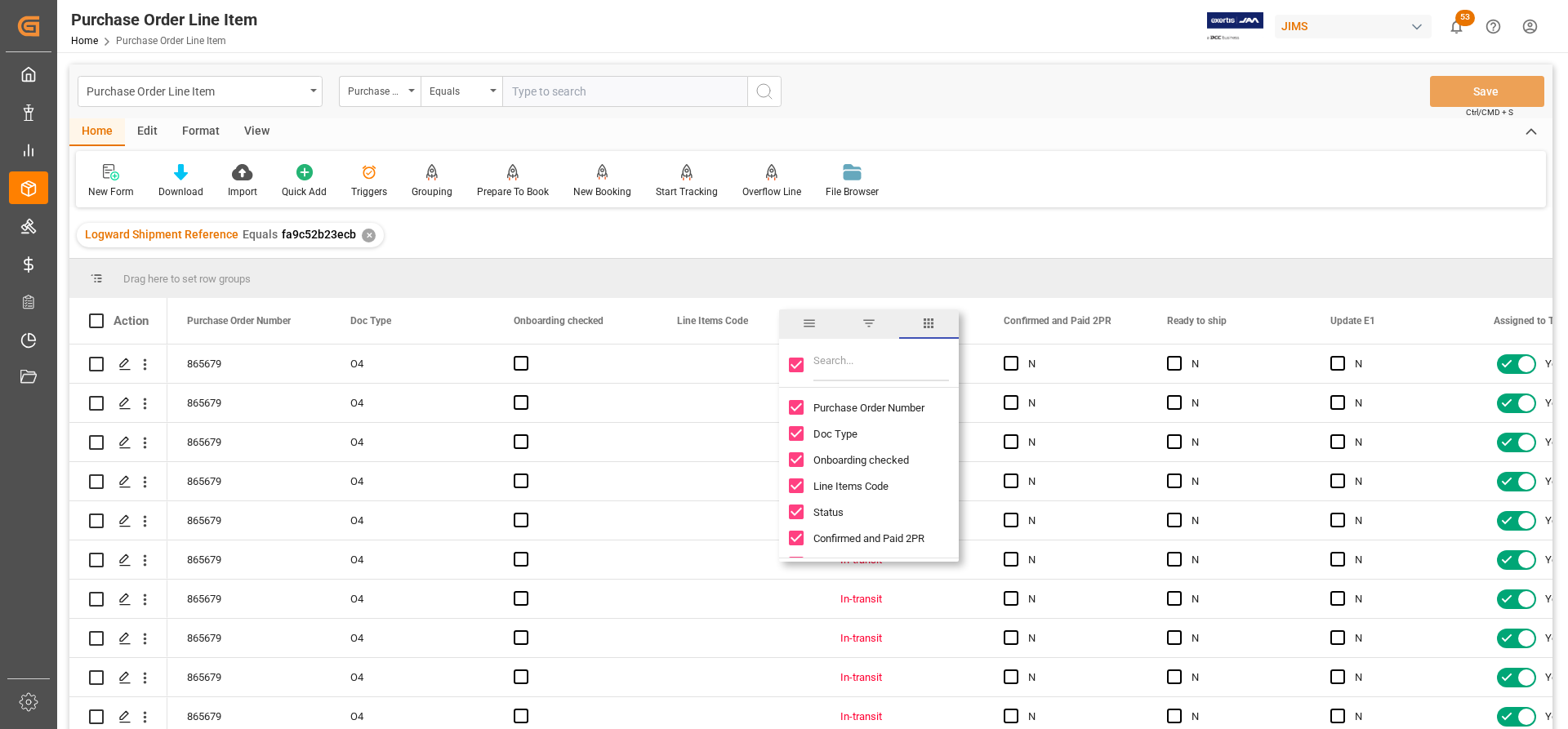
checkbox input "false"
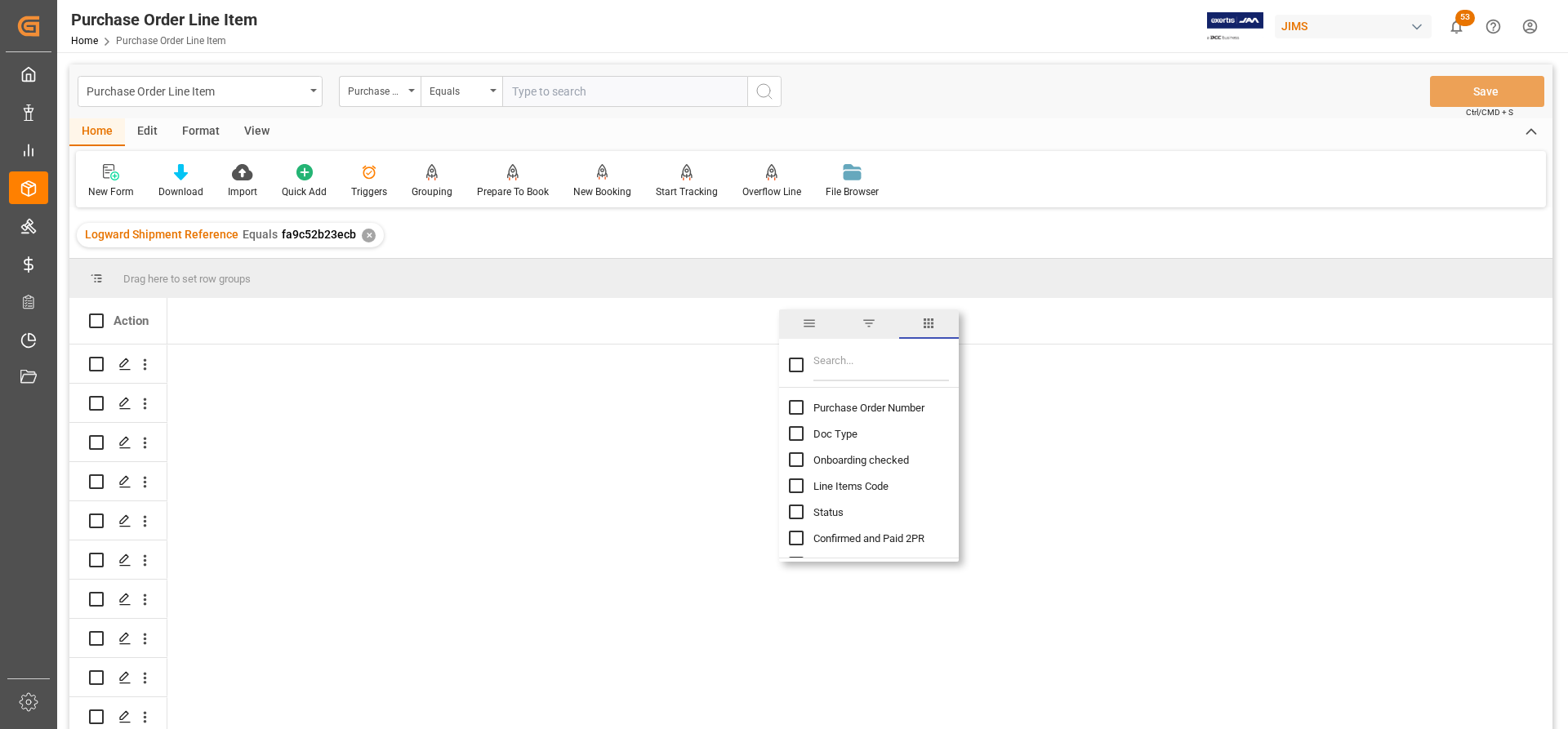
click at [824, 363] on input "Filter Columns Input" at bounding box center [881, 364] width 135 height 33
type input "INC"
click at [791, 402] on input "Incoterm Vendor Master (by the supplier) column toggle visibility (hidden)" at bounding box center [796, 408] width 15 height 15
checkbox input "true"
checkbox input "false"
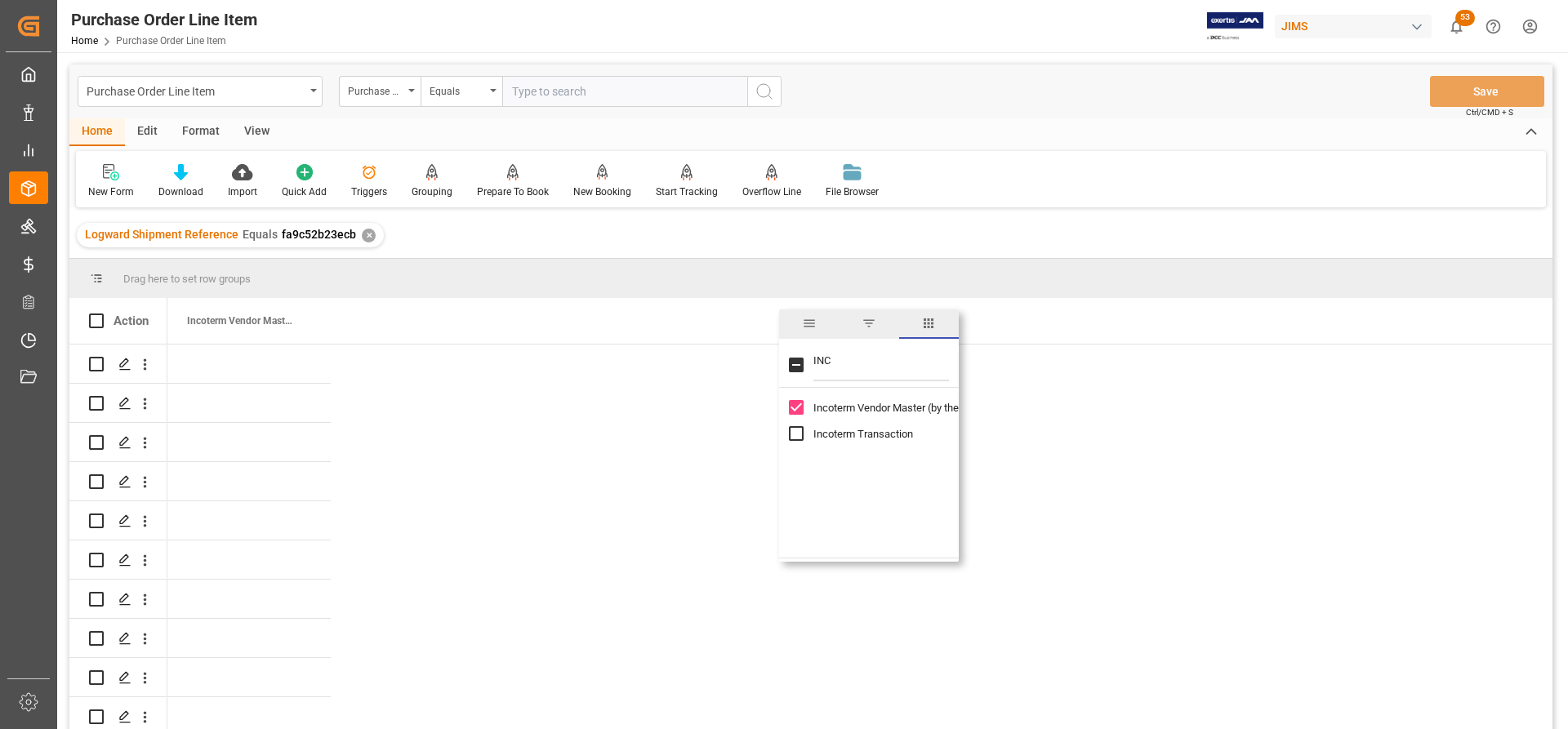
click at [799, 428] on input "Incoterm Transaction column toggle visibility (hidden)" at bounding box center [796, 433] width 15 height 15
checkbox input "true"
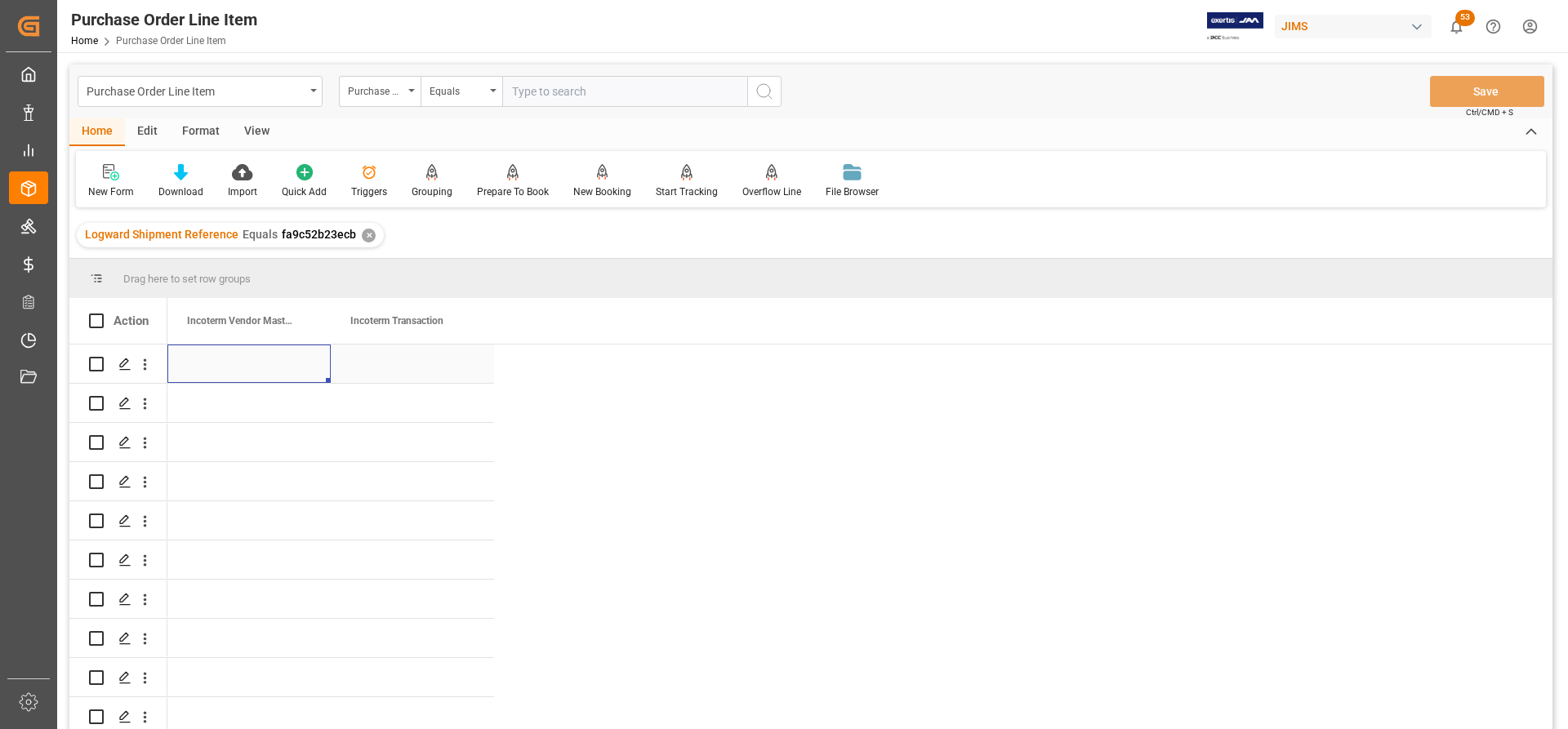
click at [201, 359] on div "Press SPACE to select this row." at bounding box center [249, 364] width 164 height 38
click at [201, 361] on div "Press SPACE to select this row." at bounding box center [249, 364] width 164 height 38
click at [190, 367] on div "Press SPACE to select this row." at bounding box center [249, 364] width 164 height 38
click at [204, 362] on div "Press SPACE to select this row." at bounding box center [249, 364] width 164 height 38
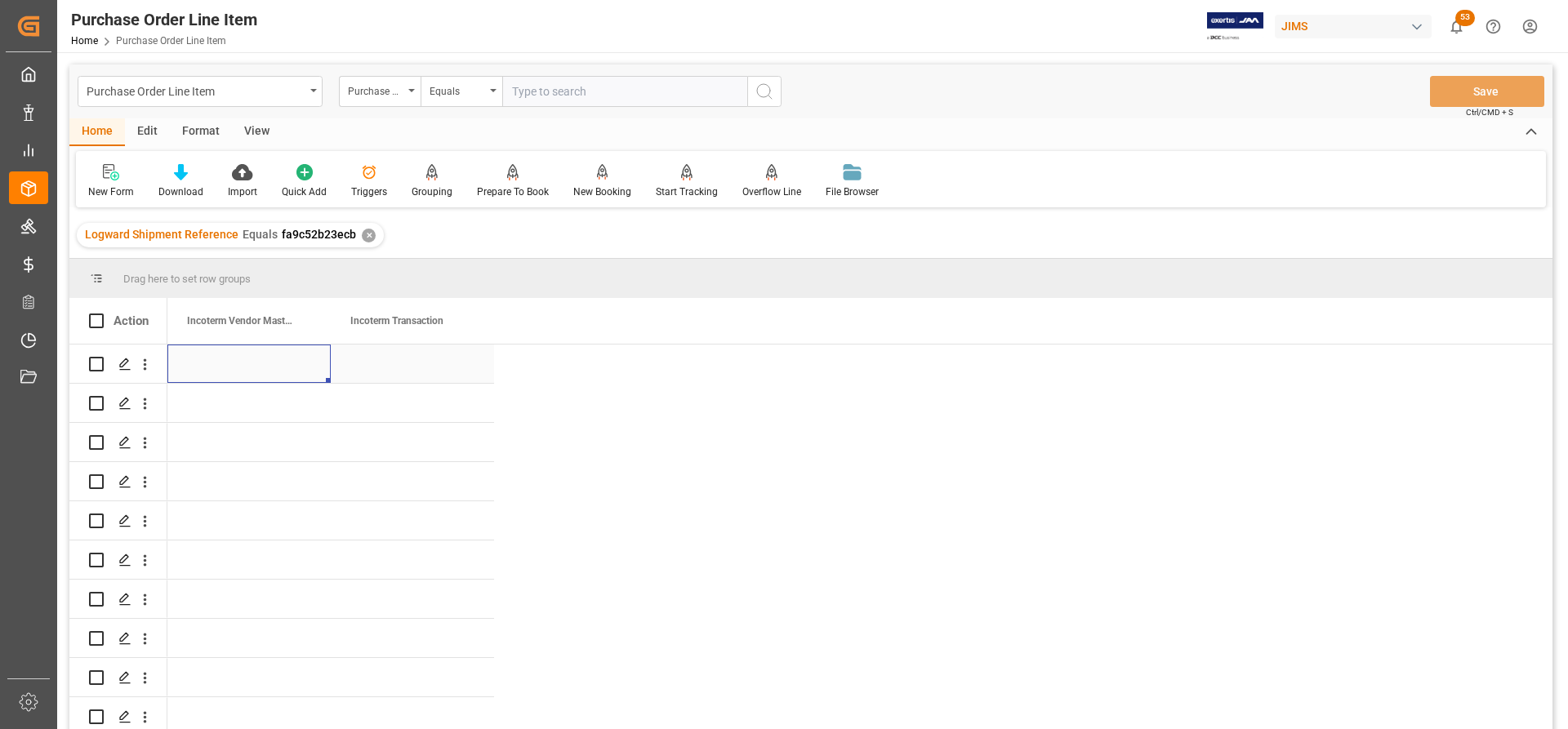
click at [204, 362] on div "Press SPACE to select this row." at bounding box center [249, 364] width 164 height 38
click at [293, 364] on div "Press SPACE to select this row." at bounding box center [249, 364] width 164 height 38
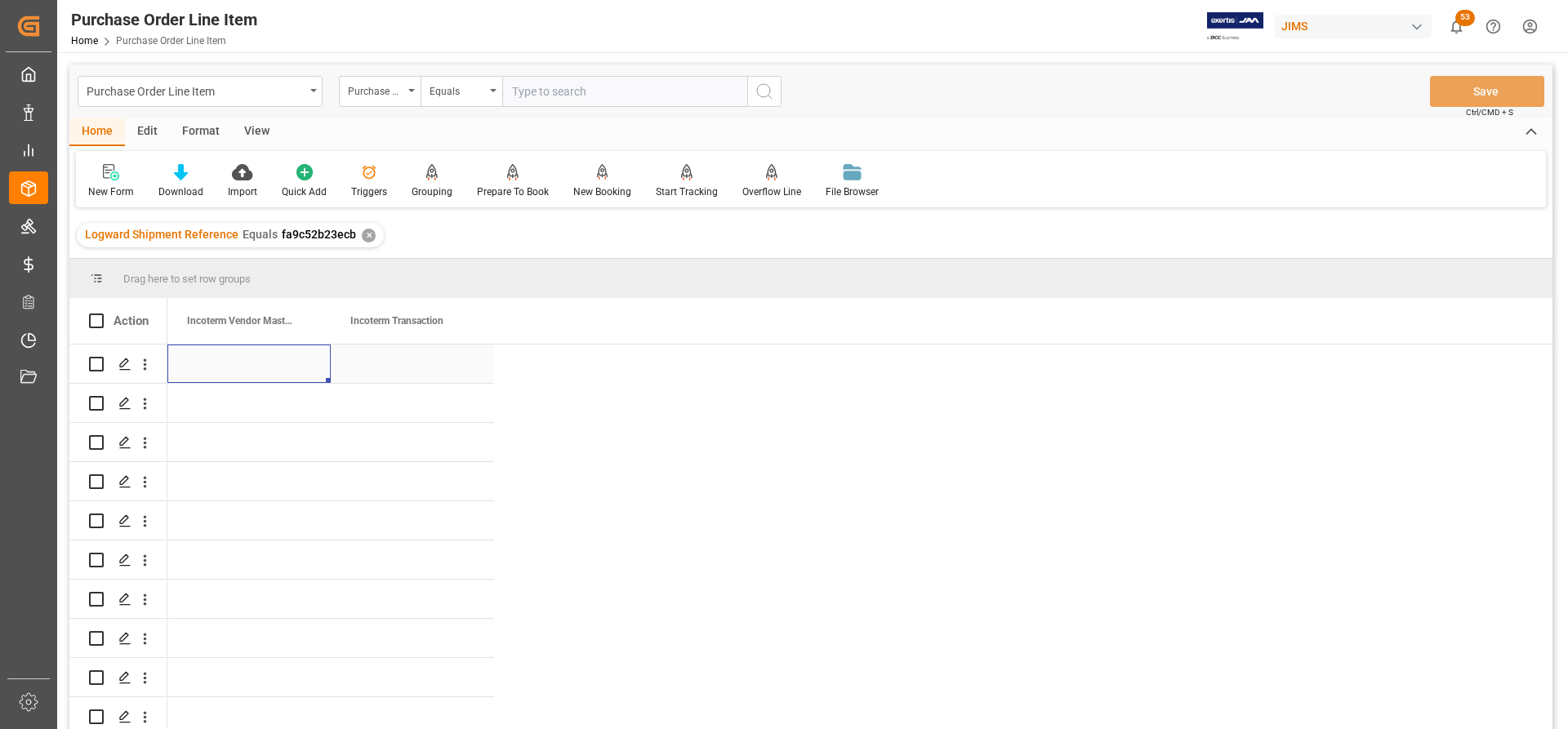
click at [372, 375] on div "Press SPACE to select this row." at bounding box center [413, 364] width 164 height 38
click at [357, 370] on input "Press SPACE to select this row." at bounding box center [413, 372] width 137 height 31
paste input "FOB MARAMURES, RO"
type input "FOB MARAMURES, RO"
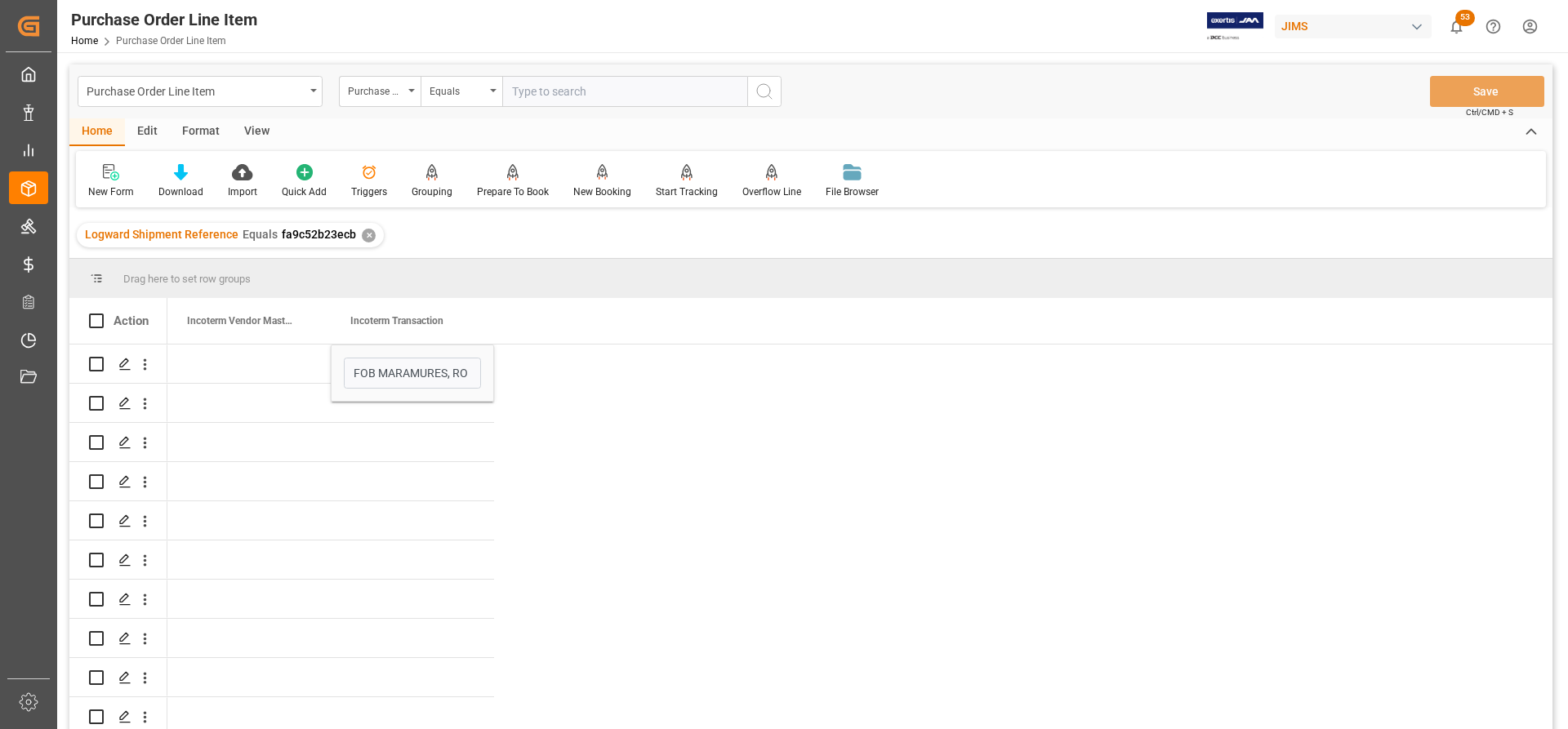
click at [365, 421] on div "Press SPACE to select this row." at bounding box center [413, 403] width 164 height 38
click at [465, 363] on div "FOB MARAMURES, RO" at bounding box center [413, 364] width 164 height 38
drag, startPoint x: 493, startPoint y: 378, endPoint x: 377, endPoint y: 377, distance: 116.0
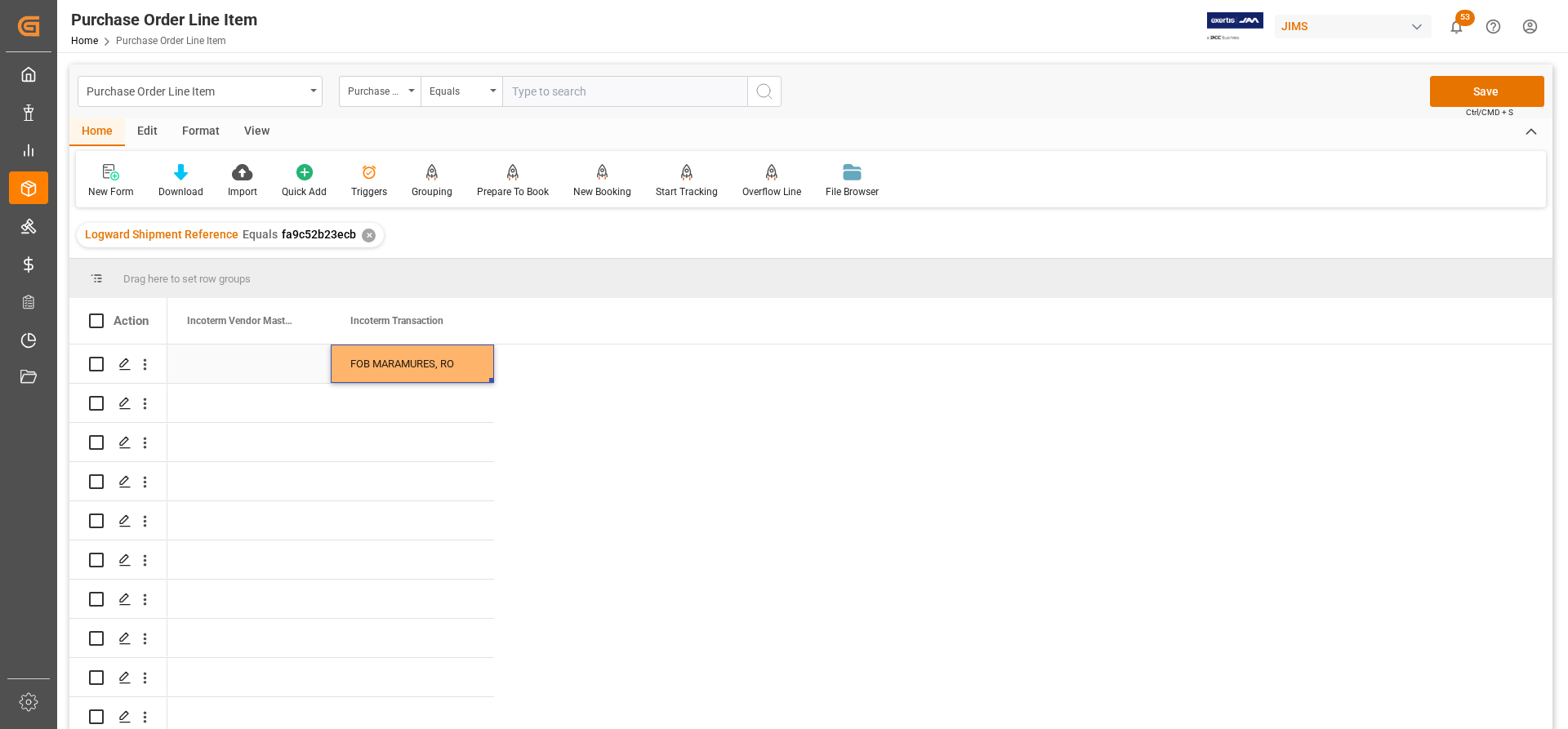
click at [377, 377] on div "FOB MARAMURES, RO" at bounding box center [413, 364] width 164 height 38
paste input "865679"
type input "865679"
click at [769, 95] on line "search button" at bounding box center [770, 97] width 3 height 3
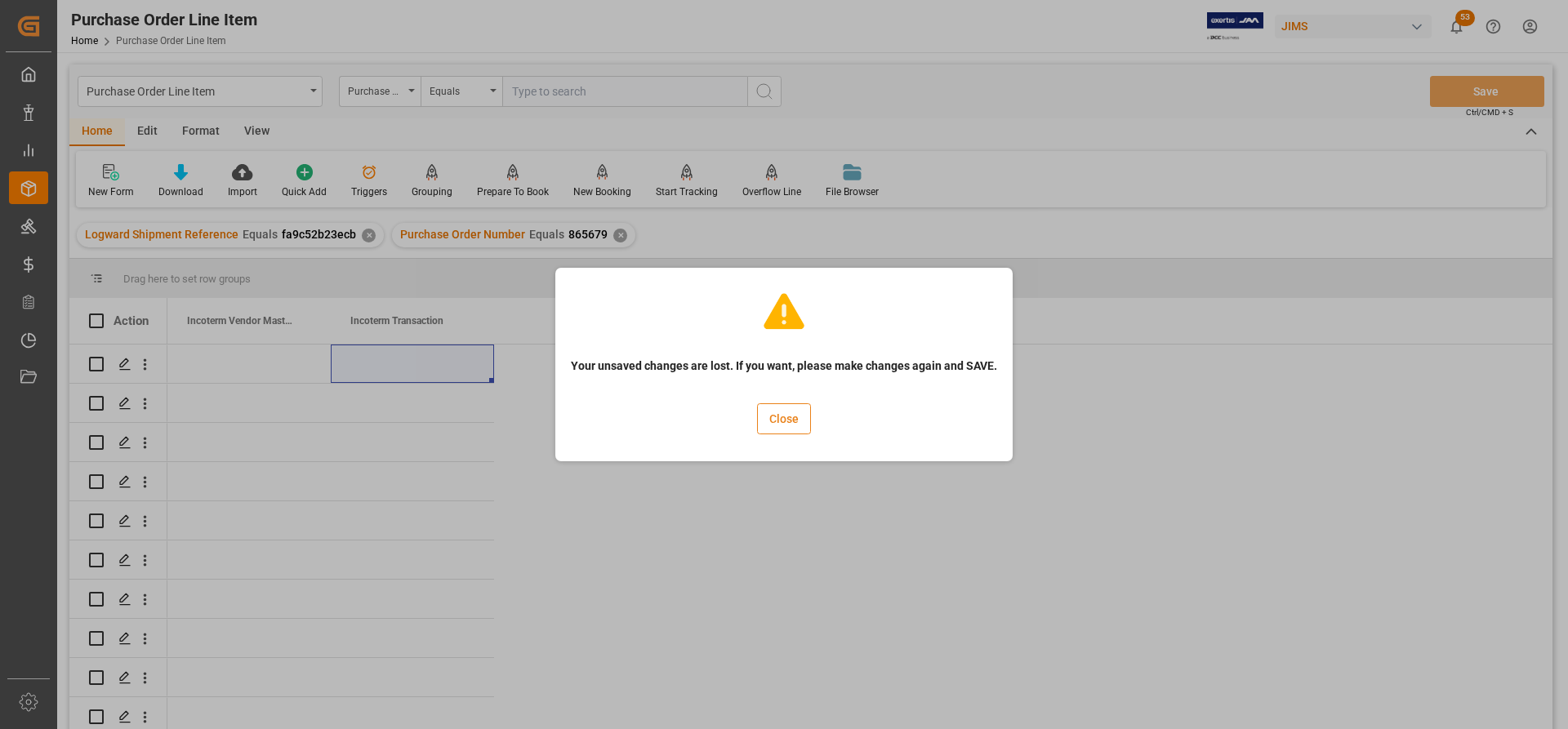
click at [781, 418] on button "Close" at bounding box center [784, 418] width 54 height 31
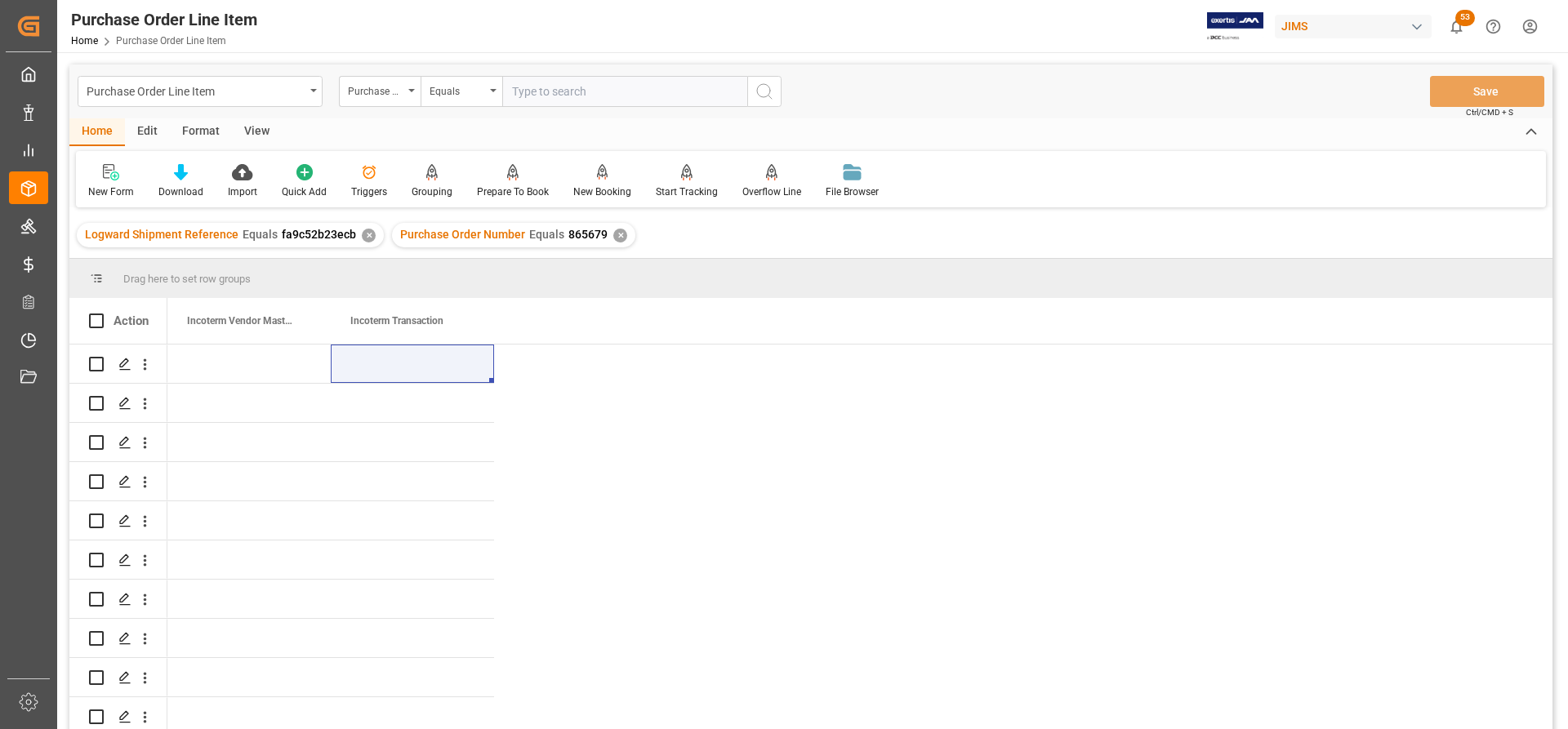
click at [362, 234] on div "✕" at bounding box center [368, 235] width 14 height 14
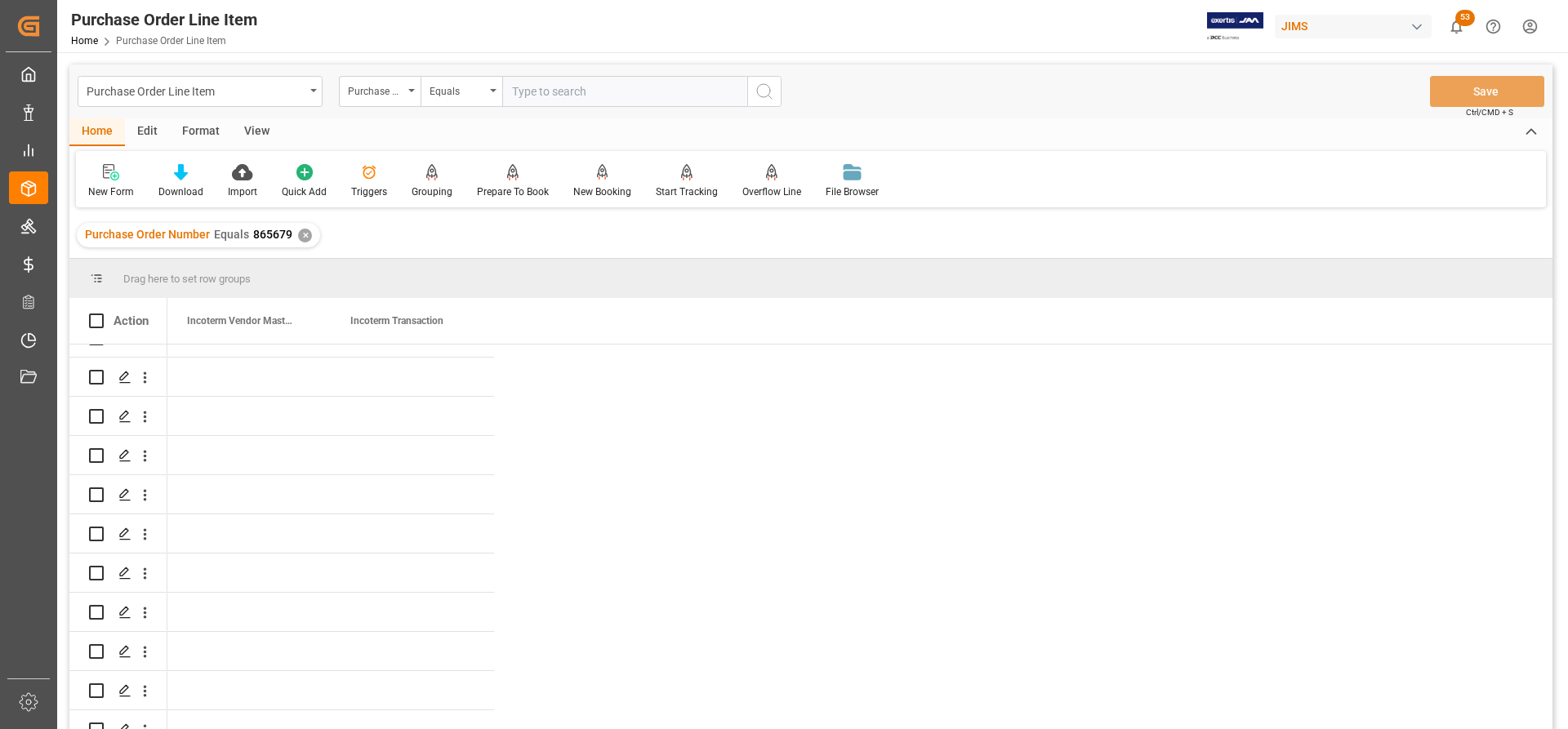
scroll to position [245, 0]
drag, startPoint x: 570, startPoint y: 92, endPoint x: 860, endPoint y: 459, distance: 467.7
click at [302, 237] on div "✕" at bounding box center [305, 235] width 14 height 14
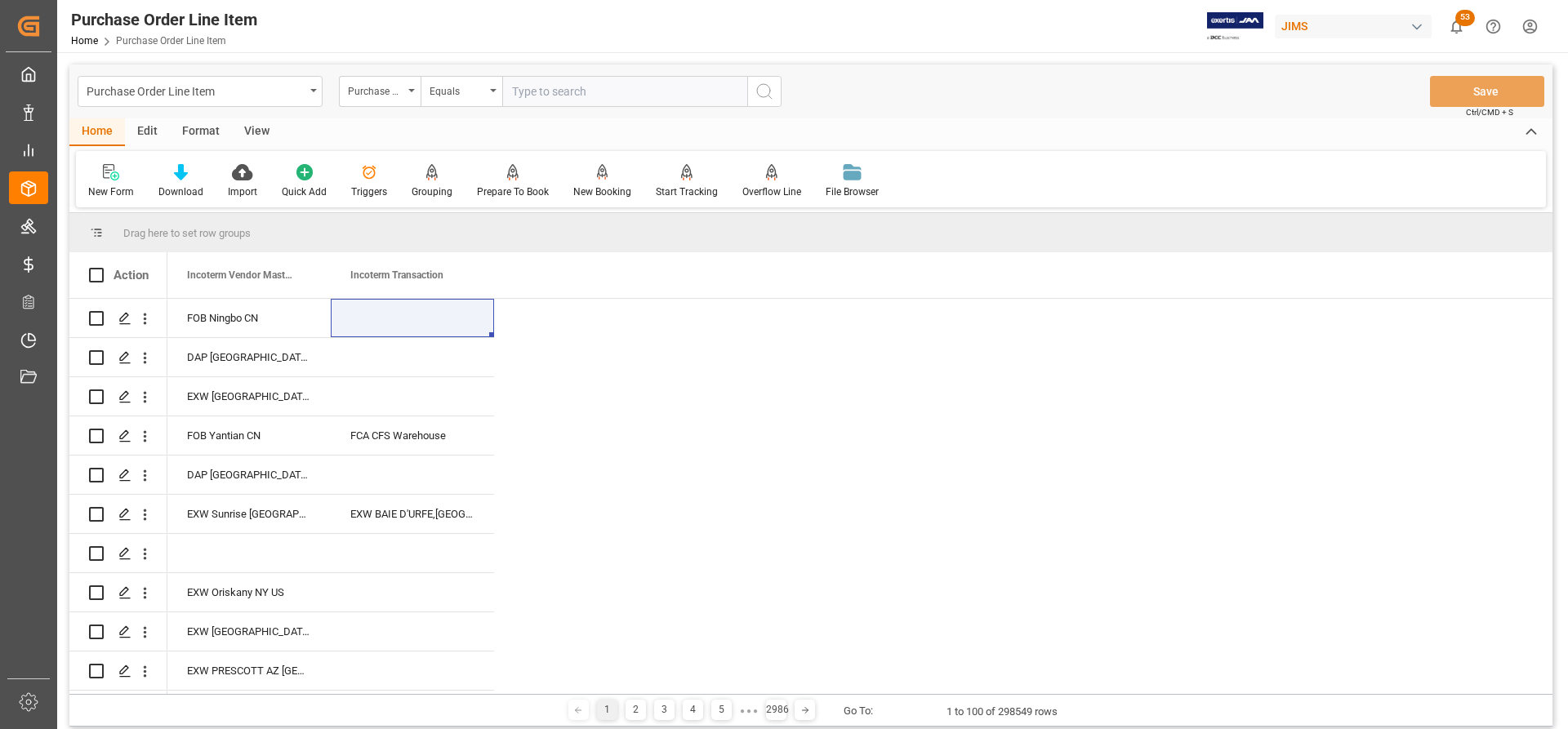
paste input "865679"
type input "865679"
click at [769, 95] on icon "search button" at bounding box center [764, 91] width 19 height 19
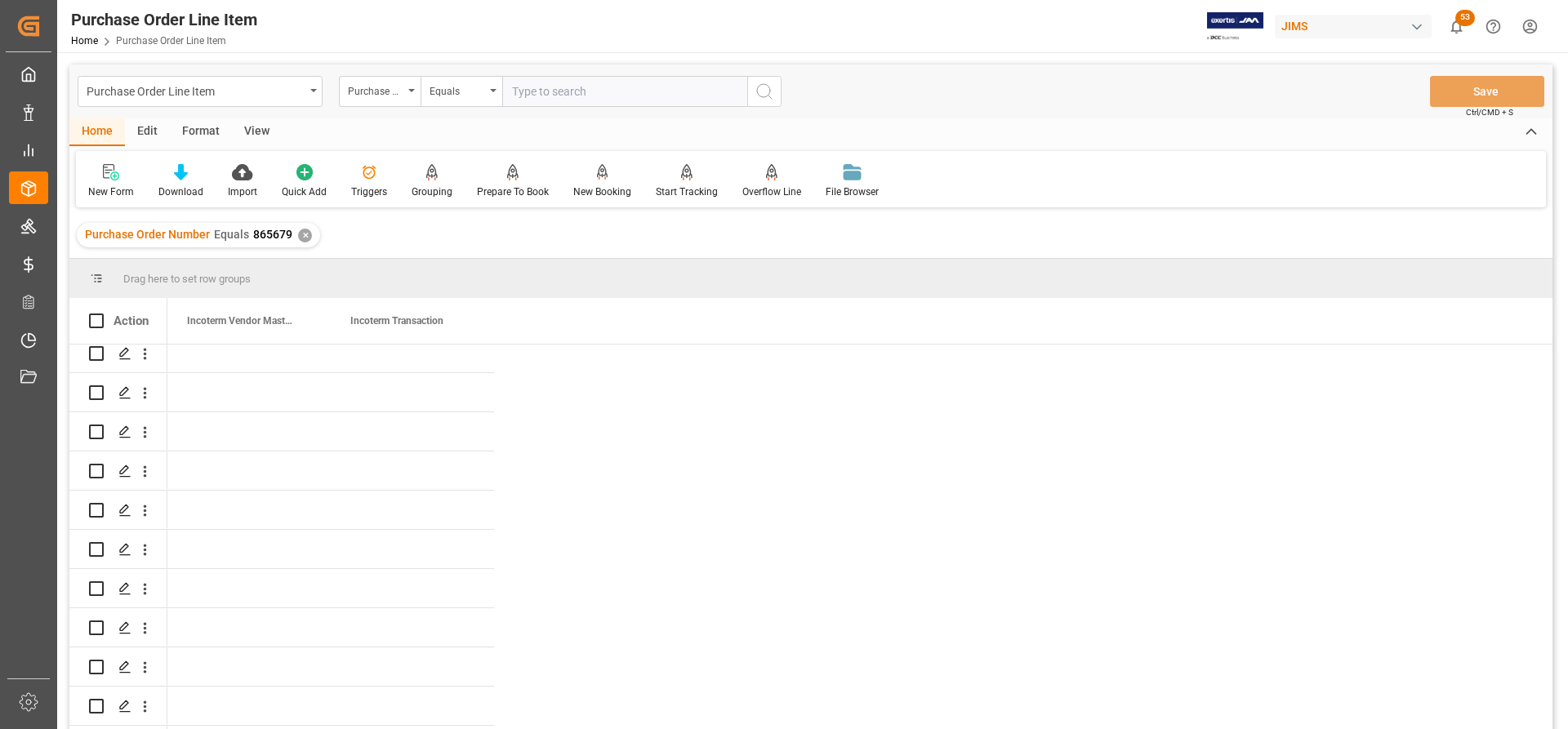
scroll to position [943, 0]
click at [300, 238] on div "✕" at bounding box center [305, 235] width 14 height 14
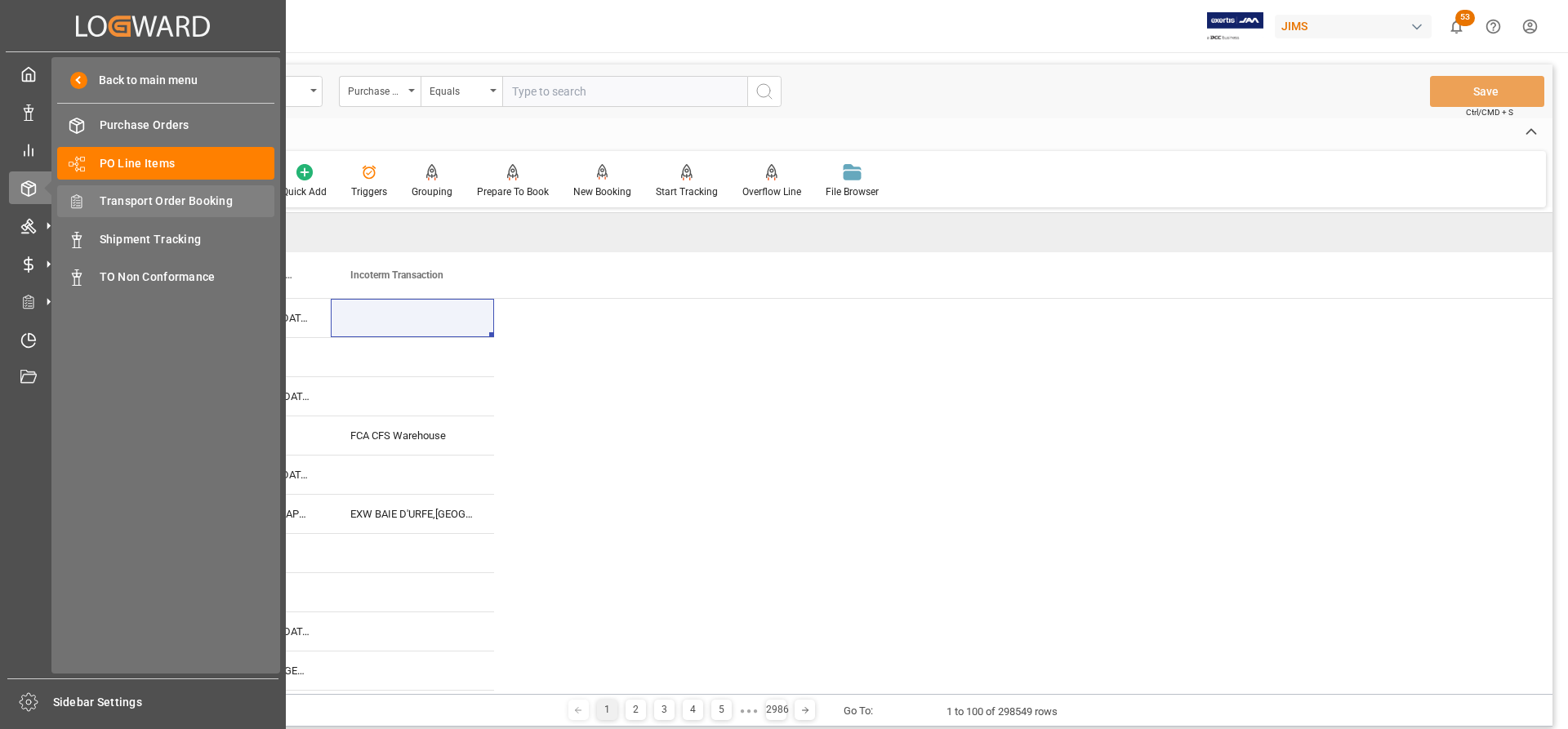
click at [129, 205] on span "Transport Order Booking" at bounding box center [187, 201] width 175 height 18
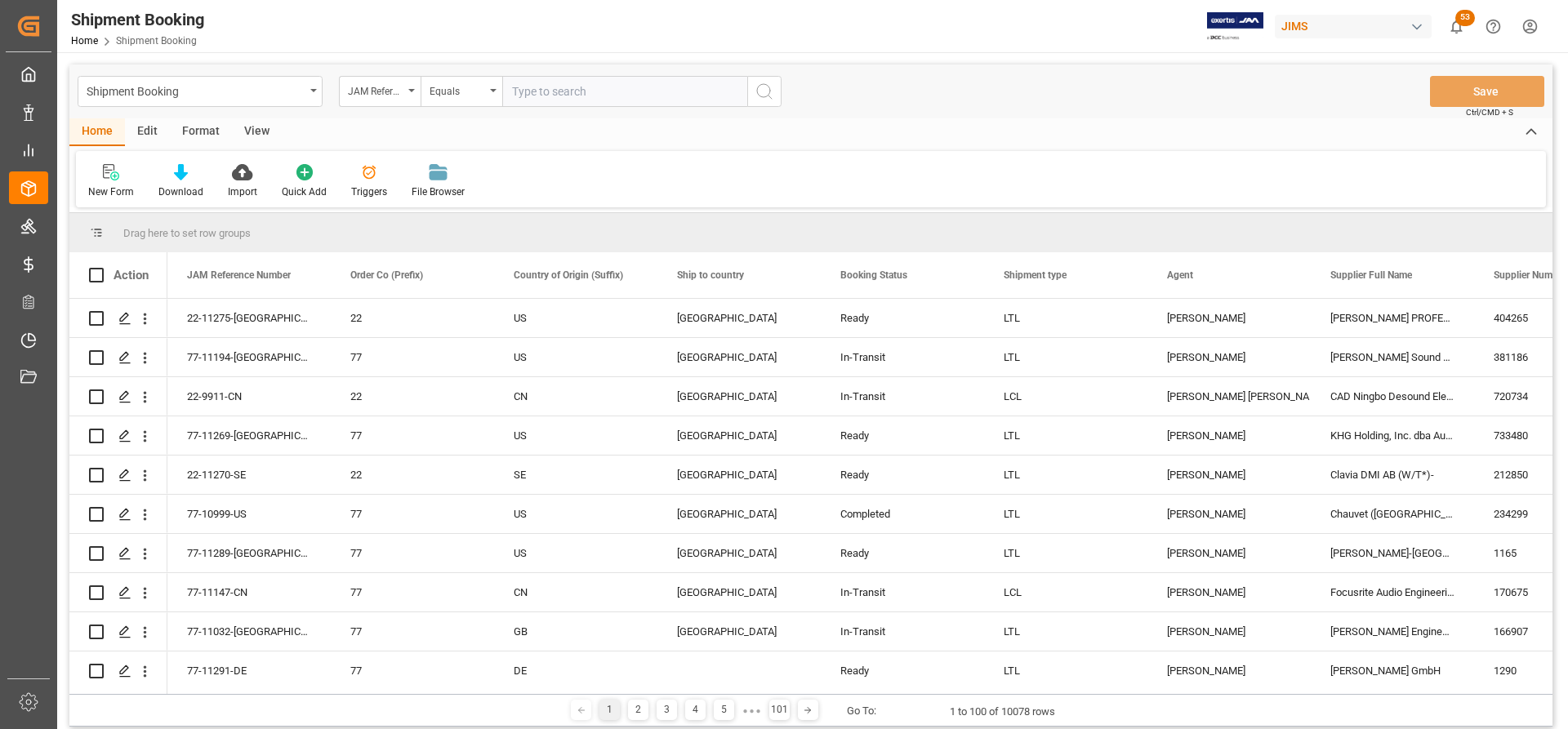
paste input "77-11095-RO"
type input "77-11095-RO"
click at [773, 84] on icon "search button" at bounding box center [764, 91] width 19 height 19
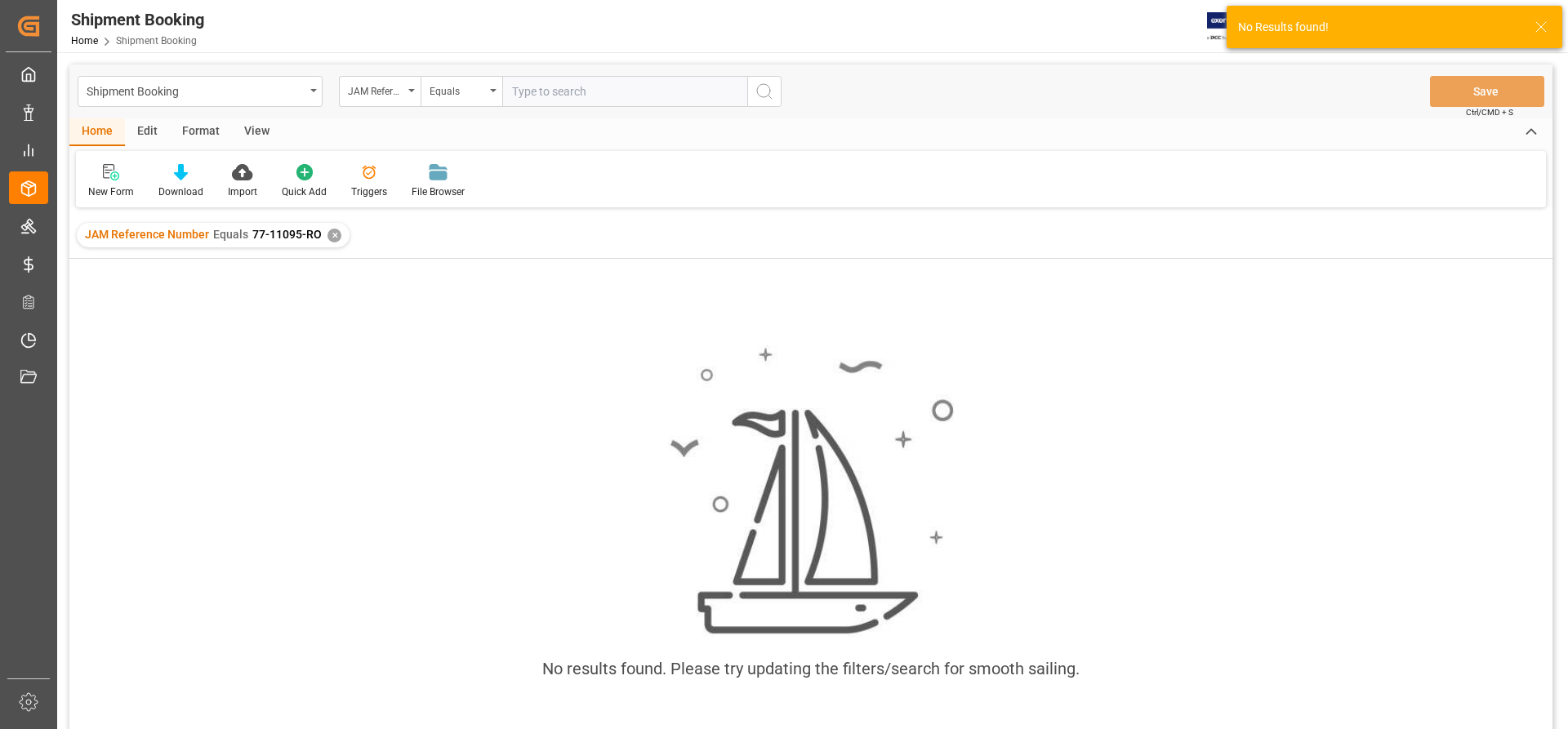
click at [327, 237] on div "✕" at bounding box center [334, 235] width 14 height 14
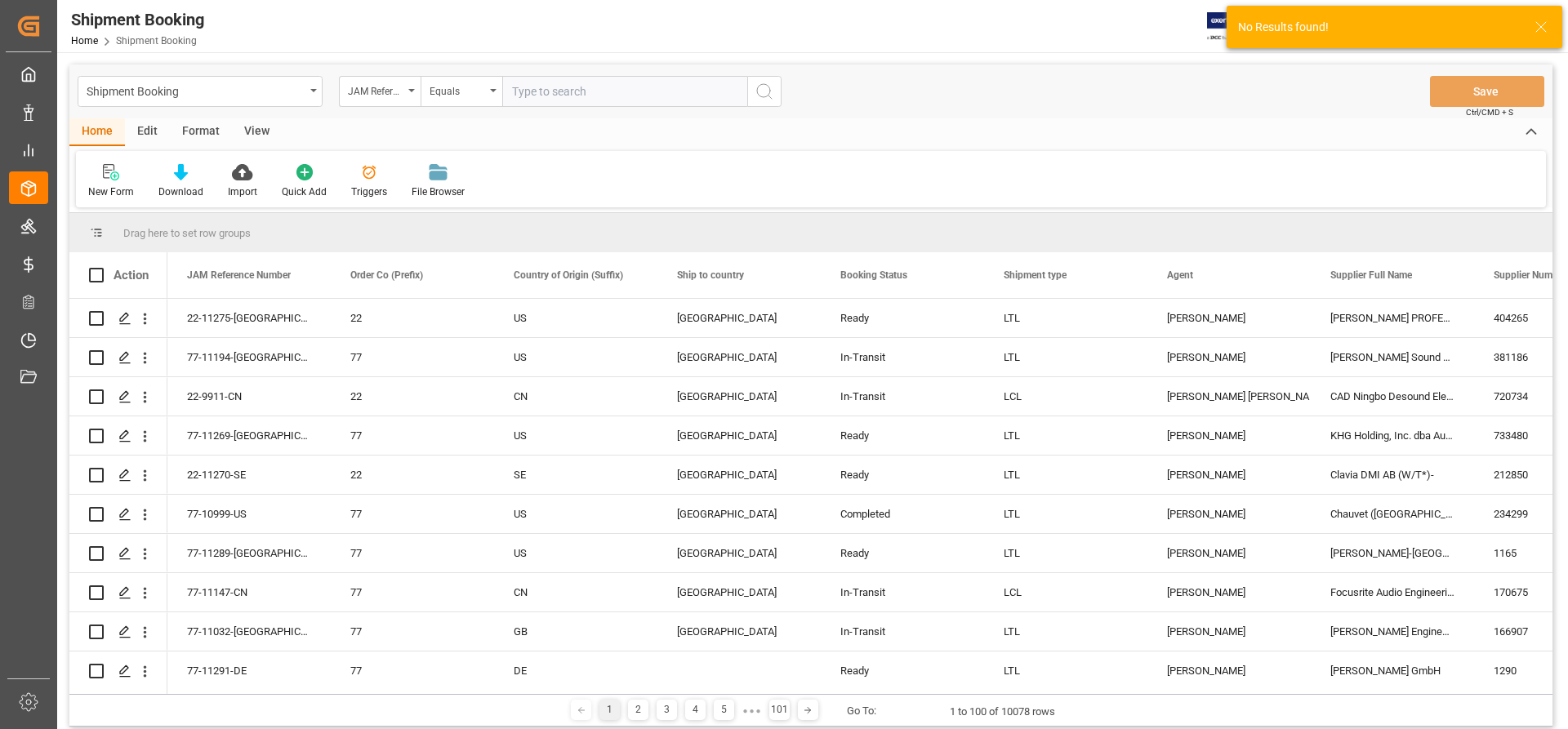
click at [530, 95] on input "text" at bounding box center [624, 91] width 245 height 31
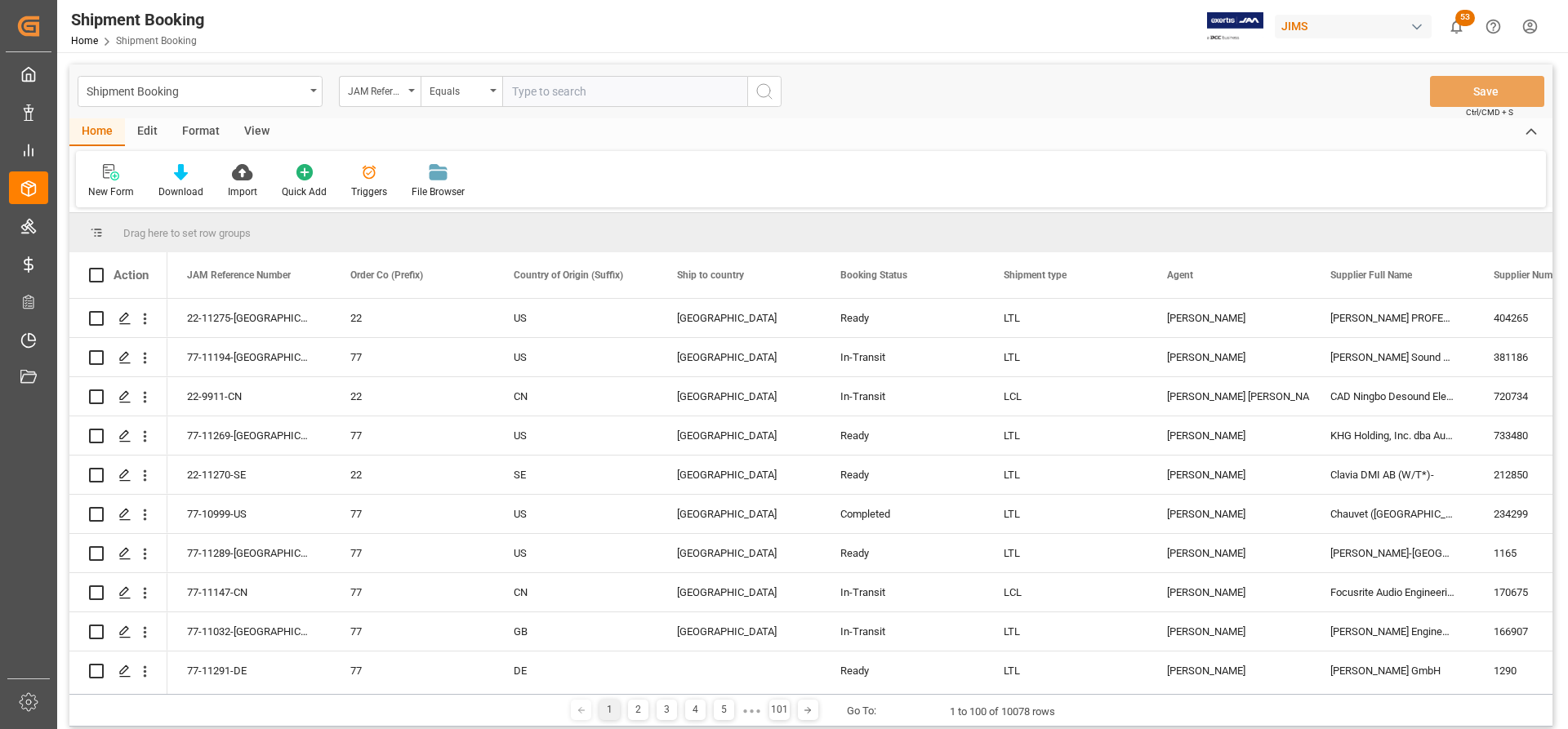
paste input "77-11095-RO"
drag, startPoint x: 519, startPoint y: 95, endPoint x: 530, endPoint y: 103, distance: 13.6
click at [530, 103] on input "77-11095-RO" at bounding box center [624, 91] width 245 height 31
click at [512, 91] on input "77-11095-RO" at bounding box center [624, 91] width 245 height 31
click at [515, 91] on input "77-11095-RO" at bounding box center [624, 91] width 245 height 31
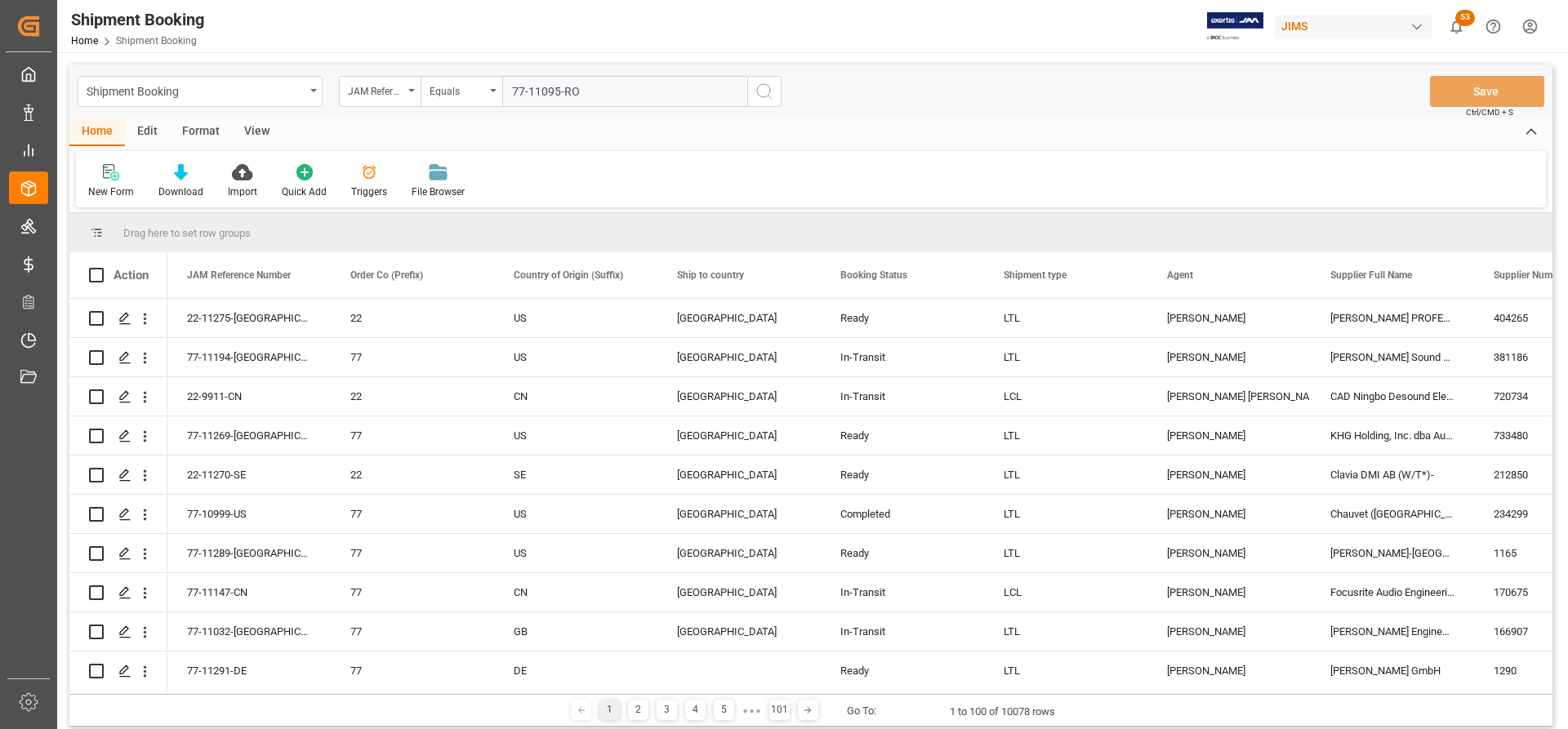
type input "77-11095-RO"
click at [777, 92] on button "search button" at bounding box center [764, 91] width 34 height 31
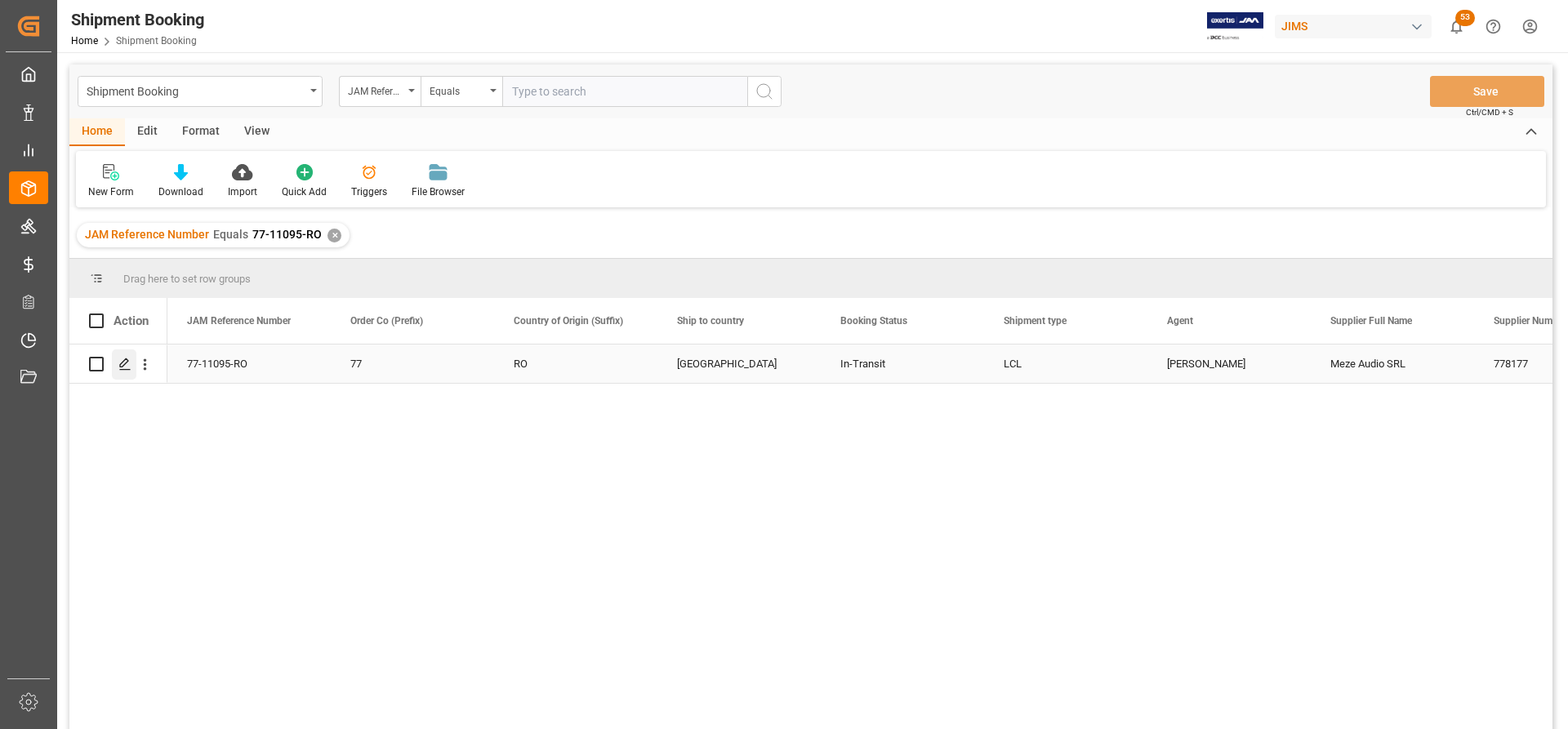
click at [120, 370] on line "Press SPACE to select this row." at bounding box center [125, 370] width 10 height 0
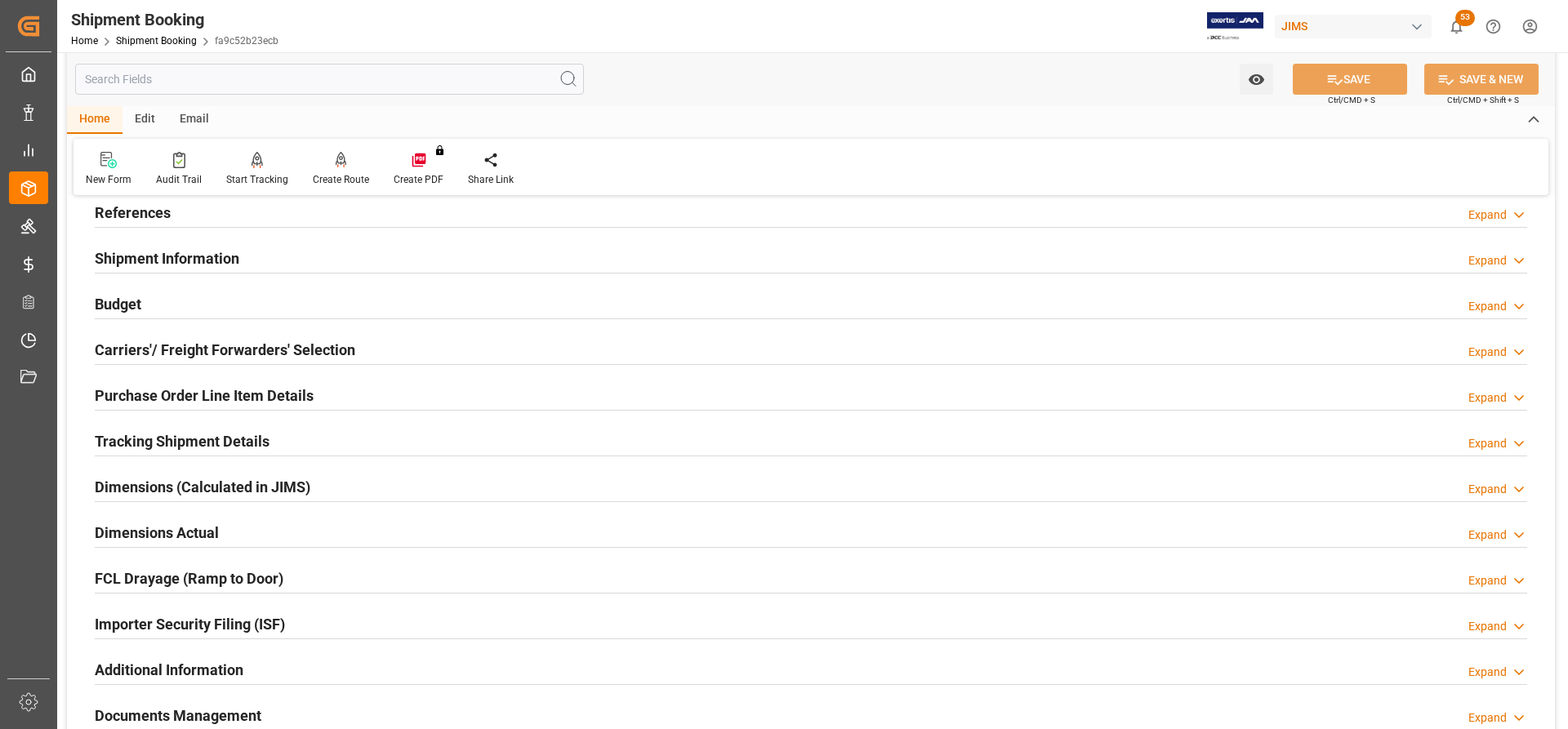
scroll to position [82, 0]
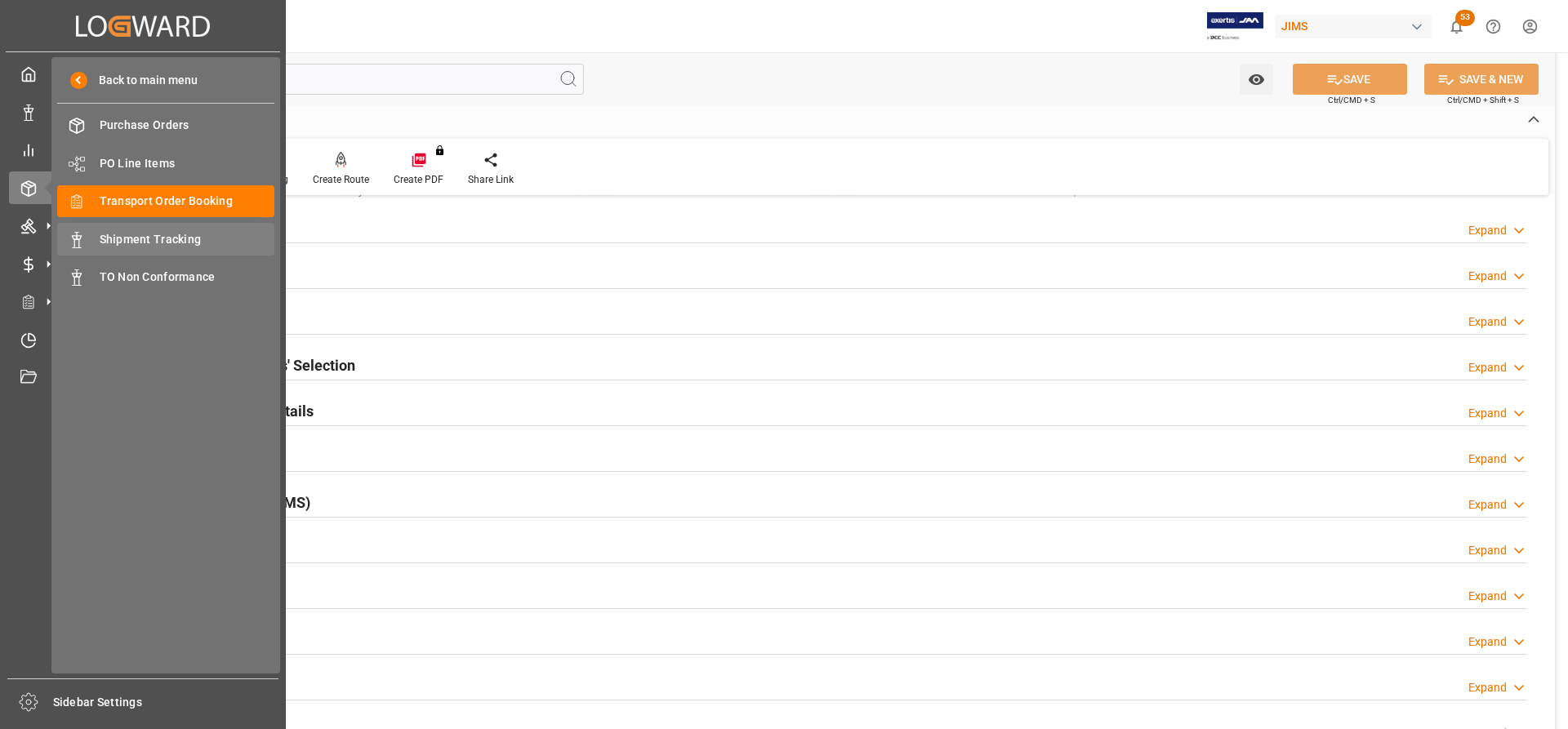
click at [148, 238] on span "Shipment Tracking" at bounding box center [187, 240] width 175 height 18
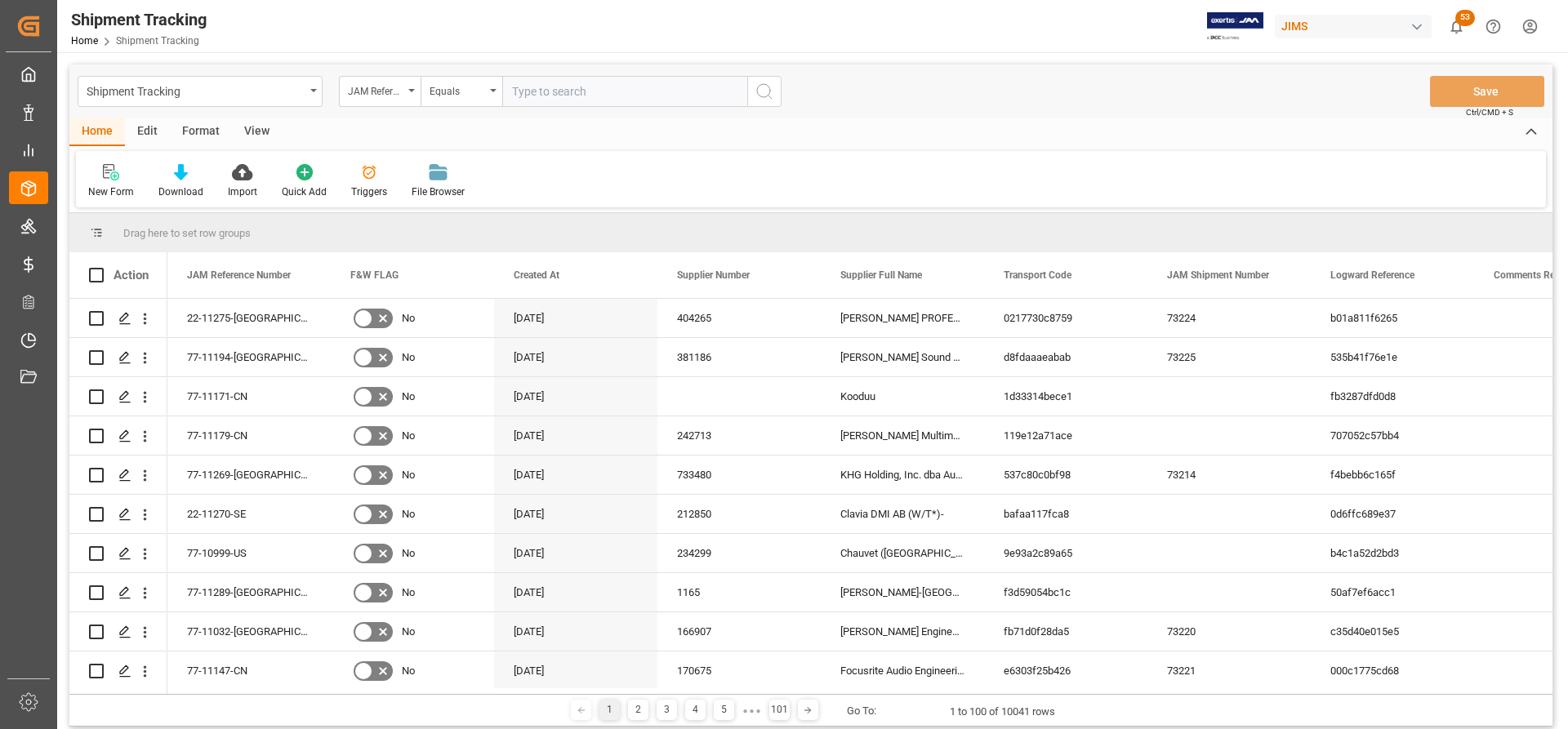
click at [535, 91] on input "text" at bounding box center [624, 91] width 245 height 31
type input "77-11095-RO"
click at [778, 102] on button "search button" at bounding box center [764, 91] width 34 height 31
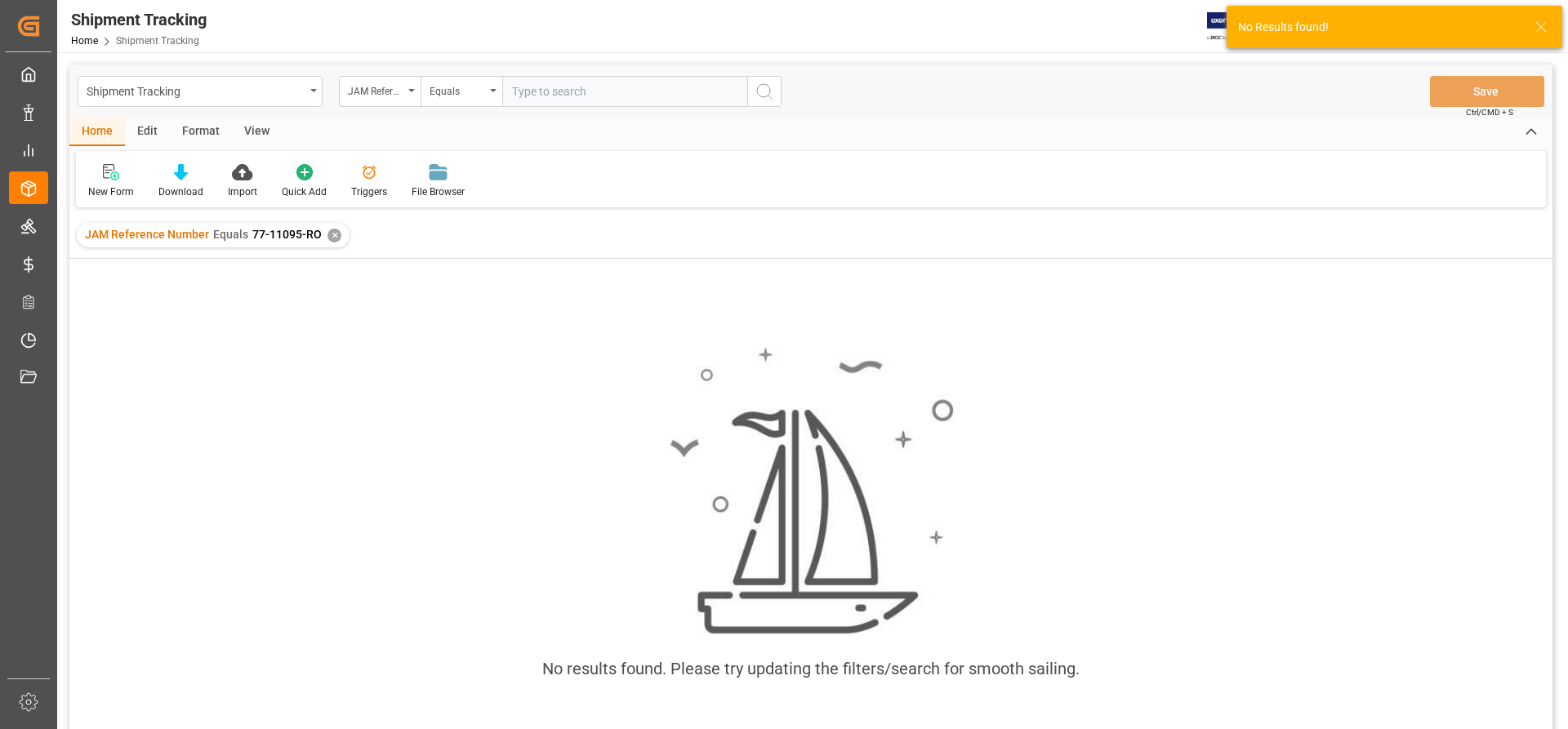
click at [327, 231] on div "JAM Reference Number Equals 77-11095-RO ✕" at bounding box center [213, 235] width 273 height 24
click at [338, 239] on div "✕" at bounding box center [334, 235] width 14 height 14
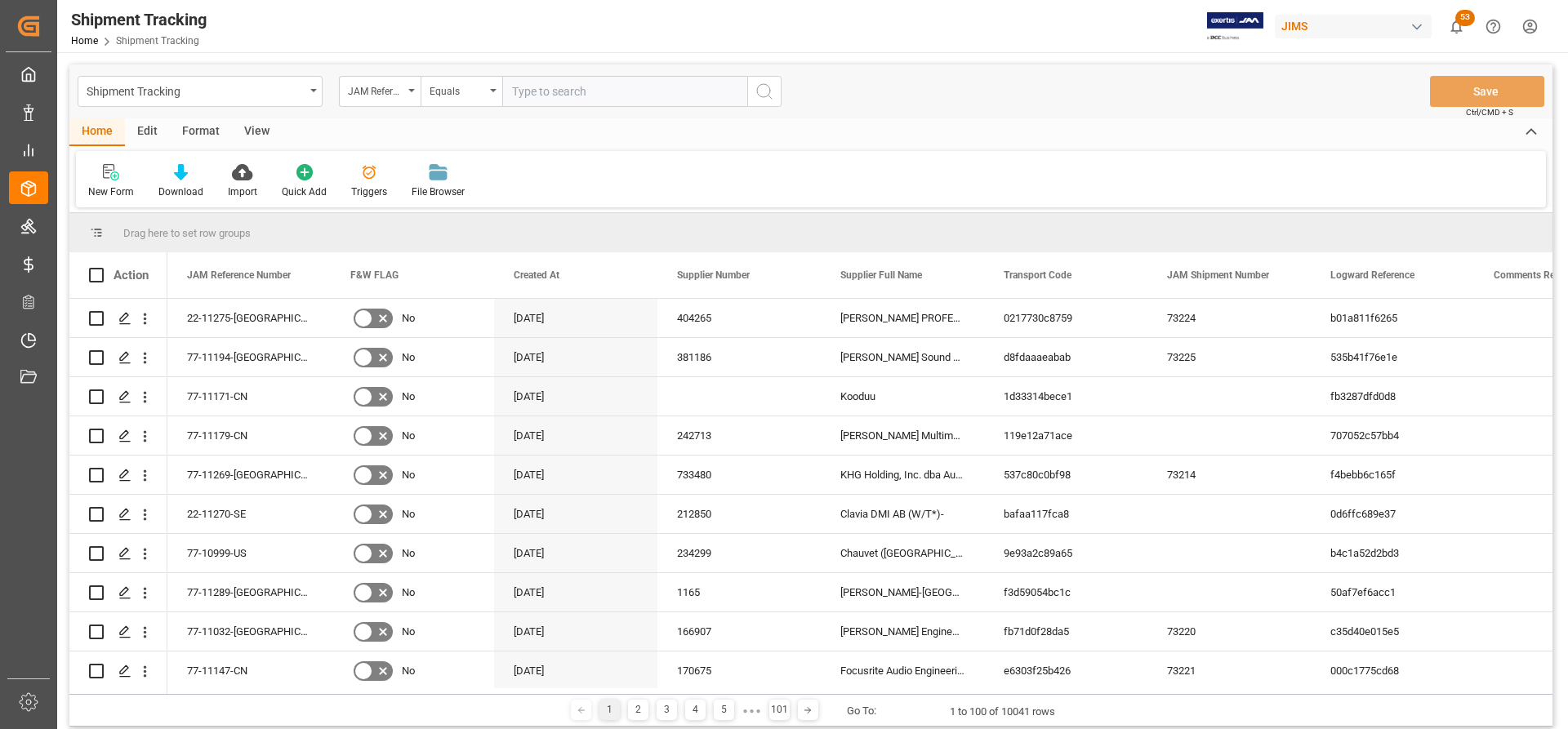
paste input "77-11095-RO"
click at [516, 92] on input "77-11095-RO" at bounding box center [624, 91] width 245 height 31
type input "77-11095-RO"
click at [760, 89] on icon "search button" at bounding box center [764, 91] width 19 height 19
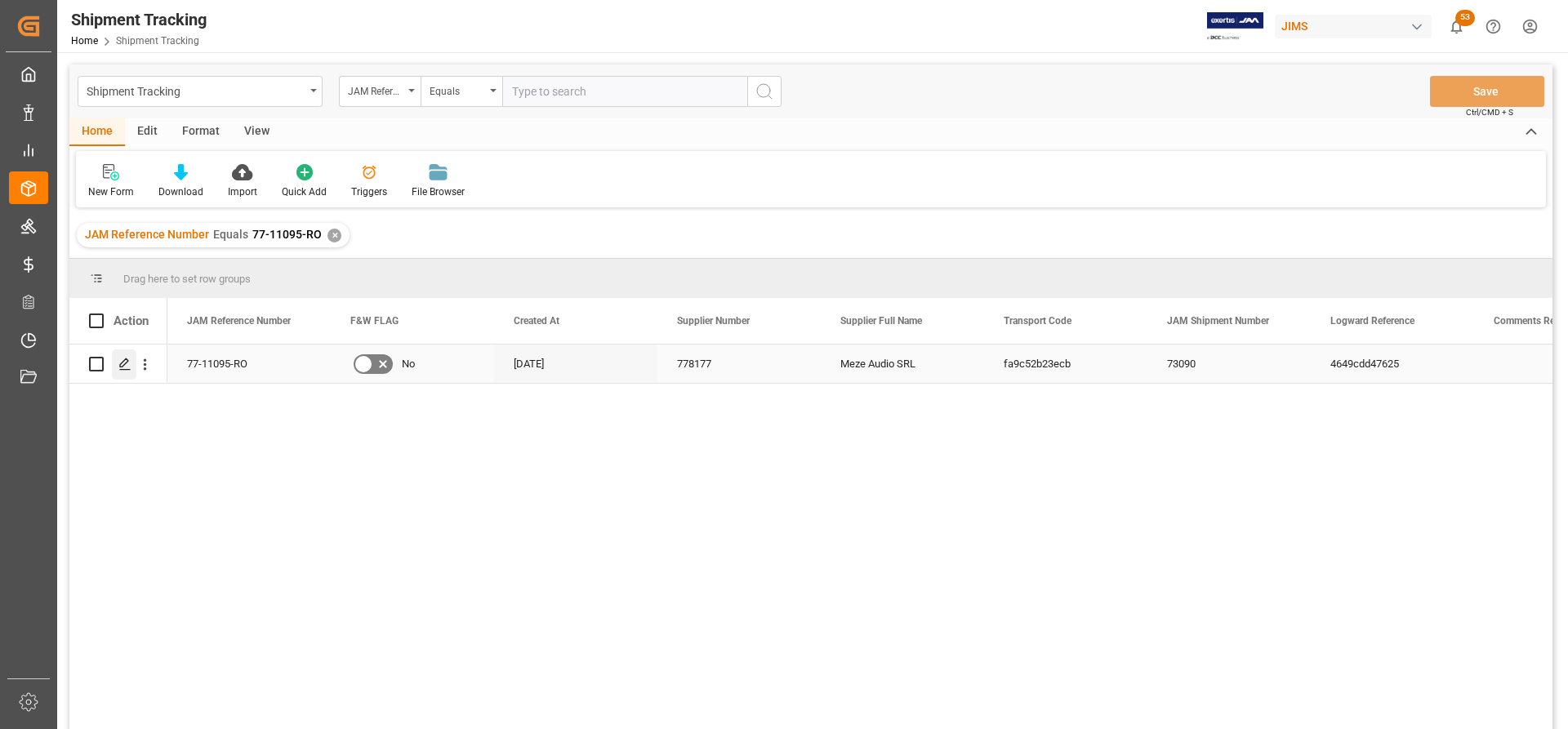
click at [129, 362] on icon "Press SPACE to select this row." at bounding box center [125, 364] width 13 height 13
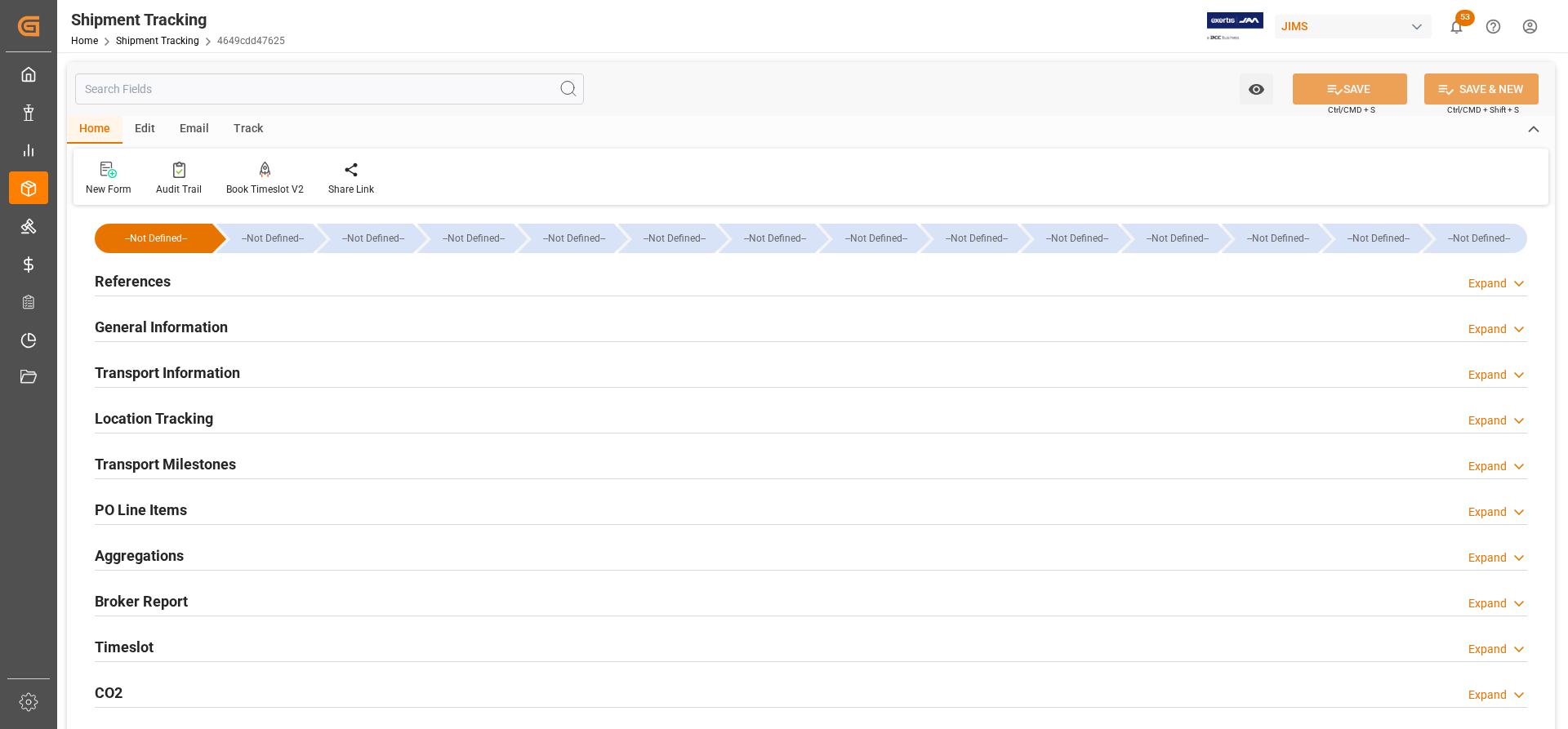
click at [125, 507] on h2 "PO Line Items" at bounding box center [140, 509] width 92 height 22
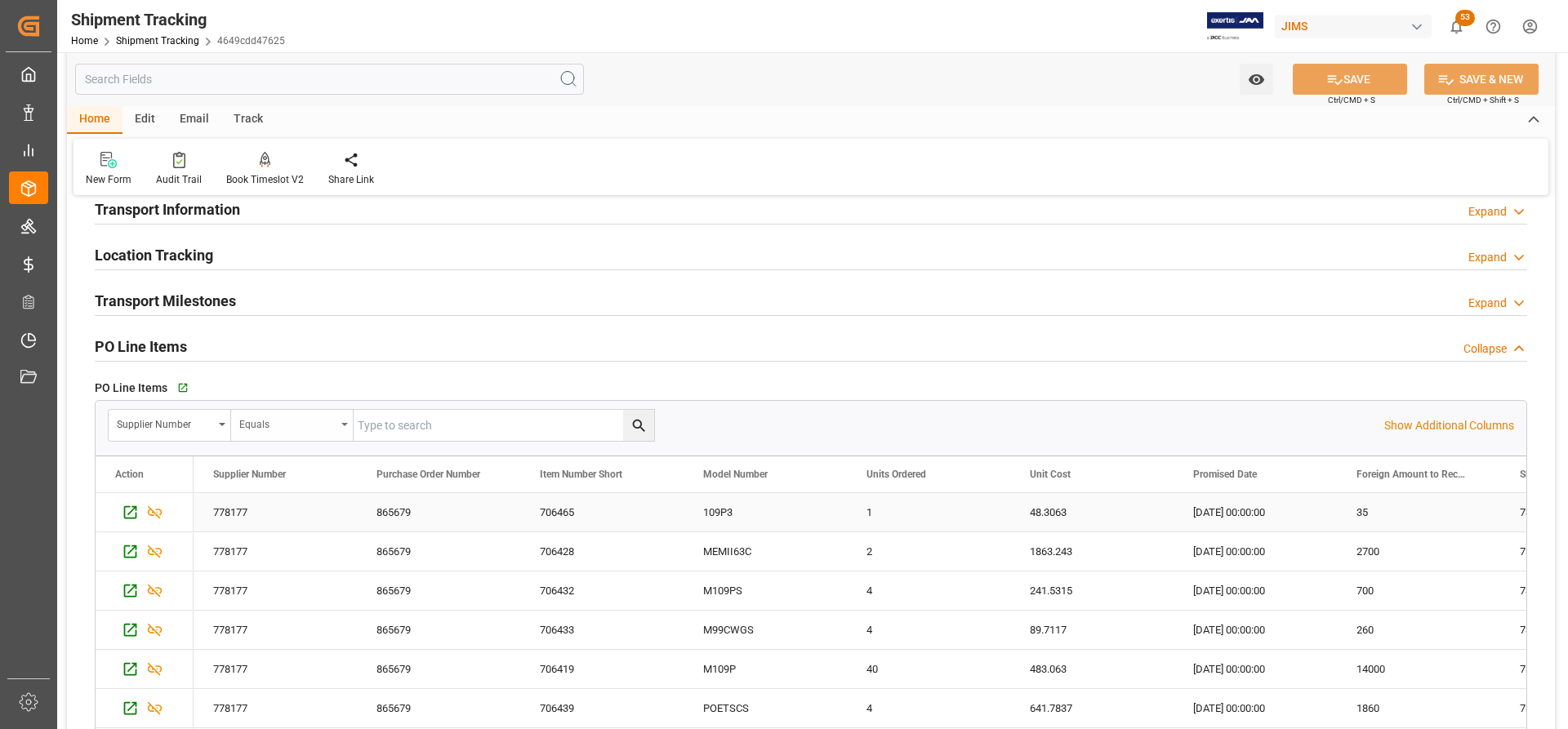
scroll to position [82, 0]
click at [183, 388] on icon "button" at bounding box center [181, 388] width 14 height 14
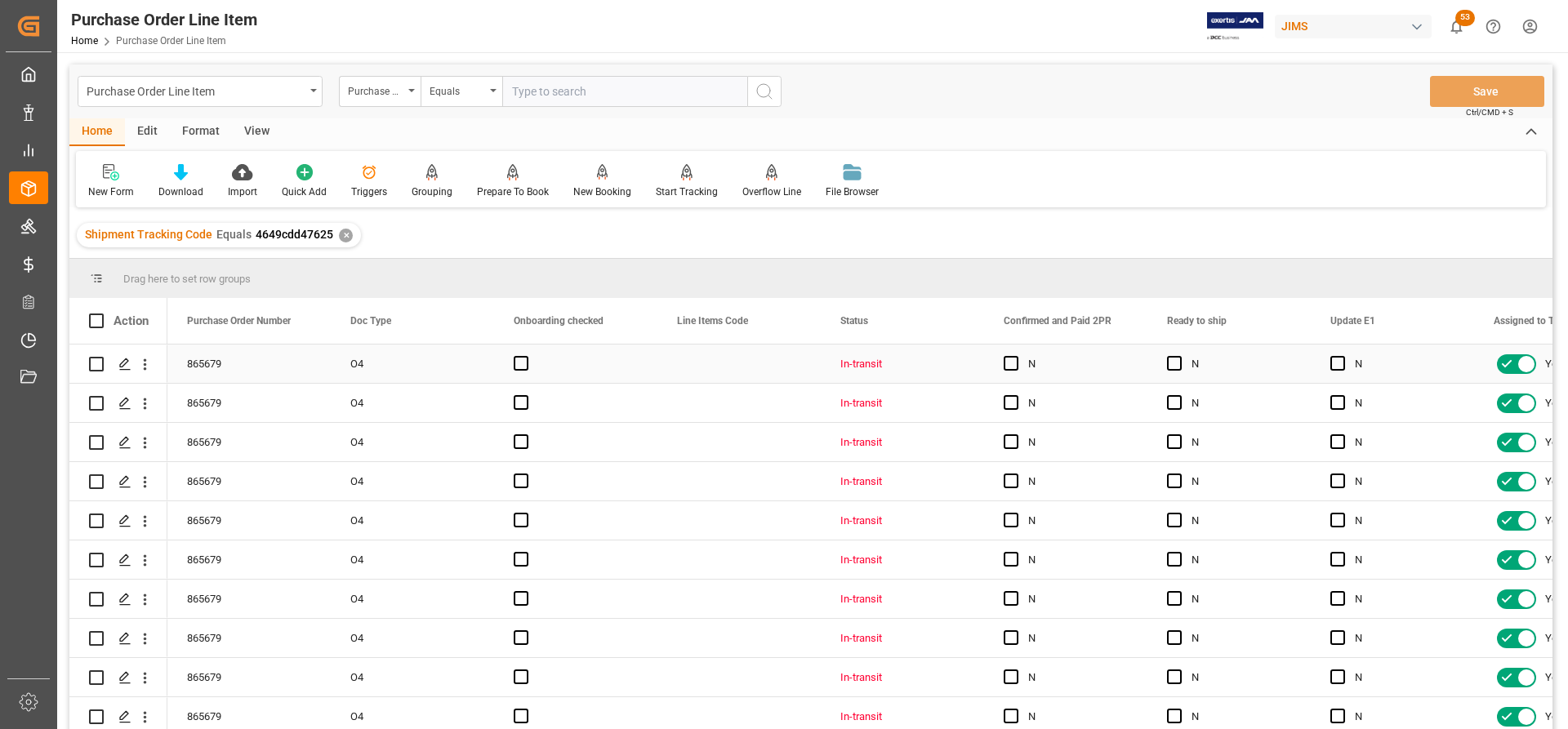
click at [741, 366] on div "Press SPACE to select this row." at bounding box center [739, 364] width 164 height 38
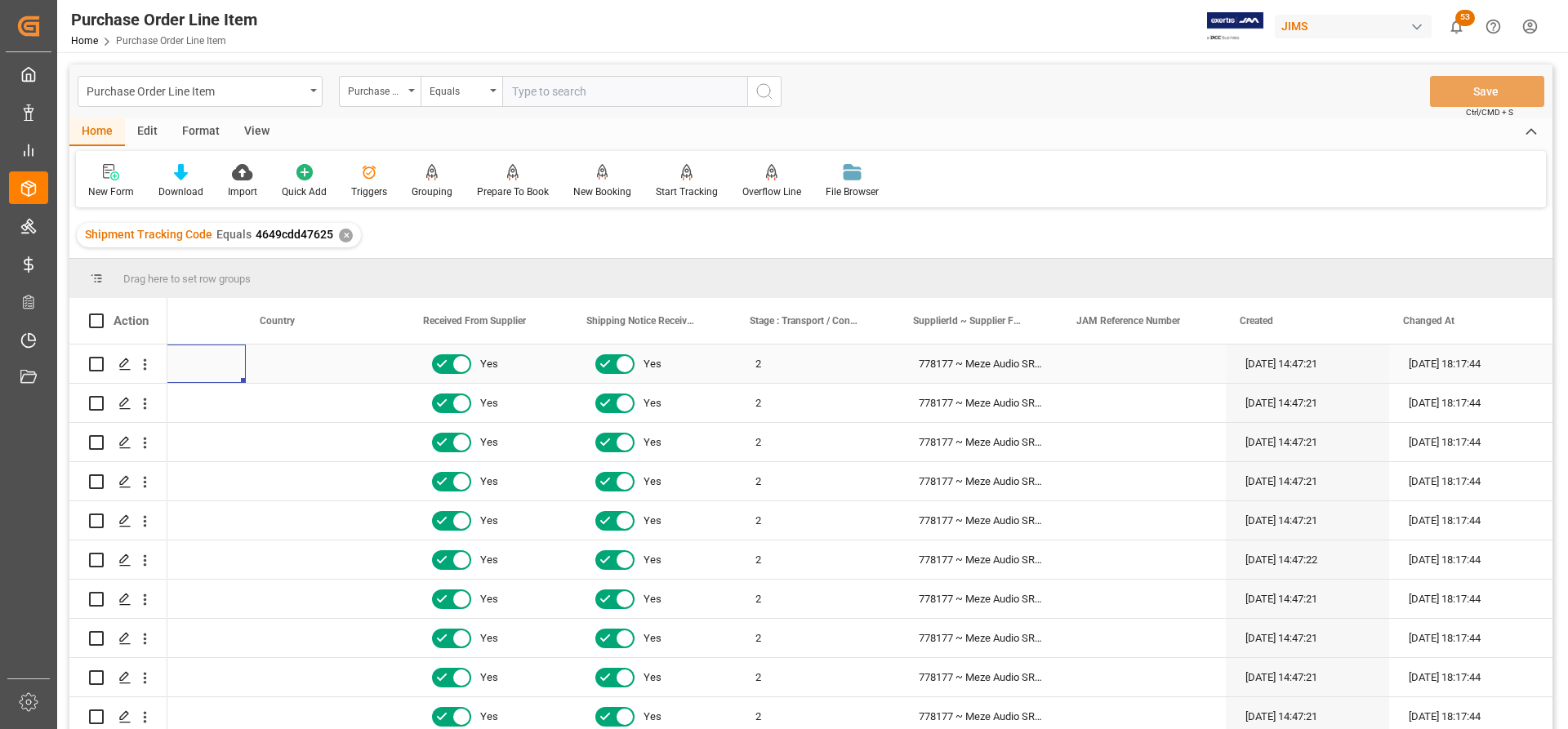
click at [236, 363] on div "Press SPACE to select this row." at bounding box center [165, 364] width 164 height 38
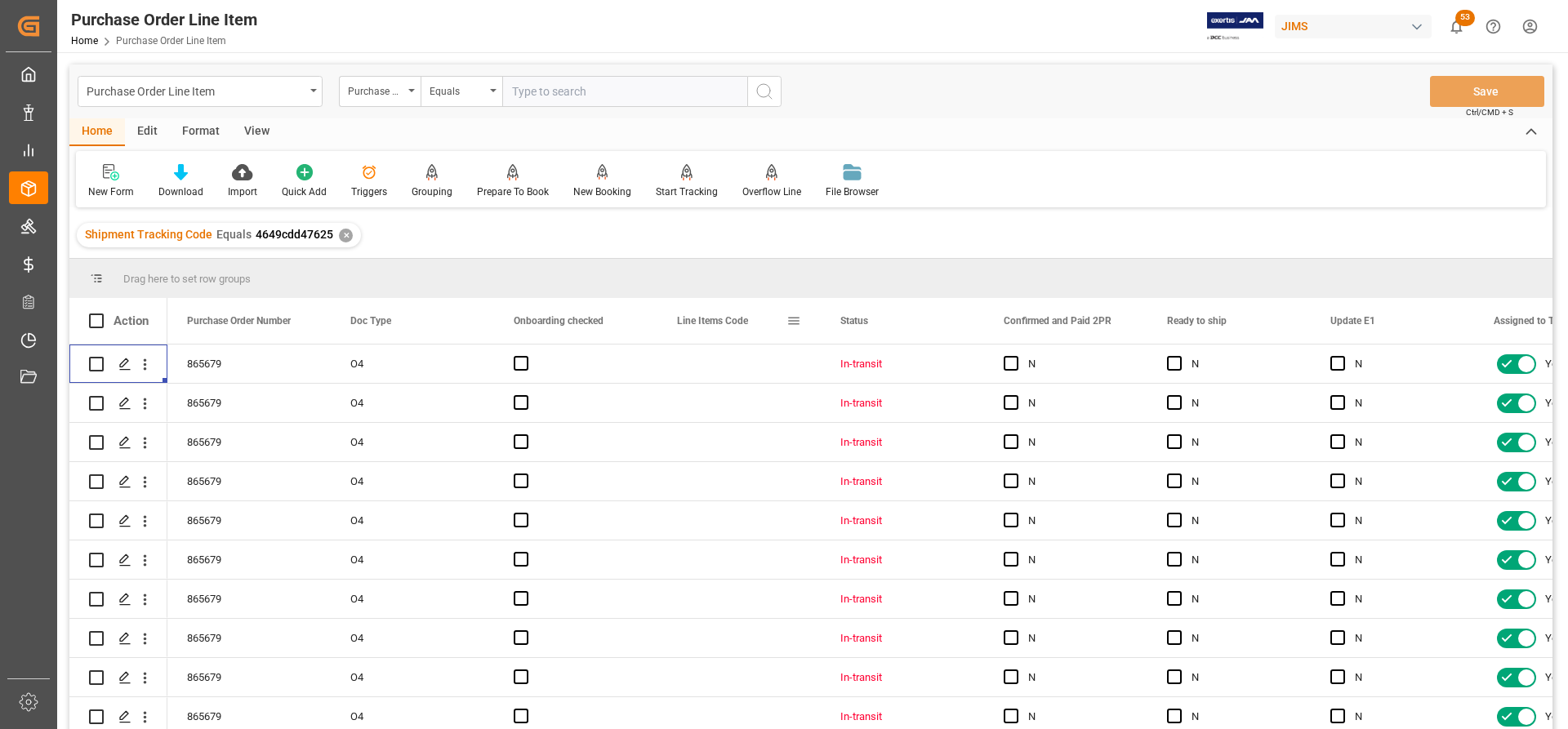
click at [798, 314] on span at bounding box center [794, 321] width 15 height 15
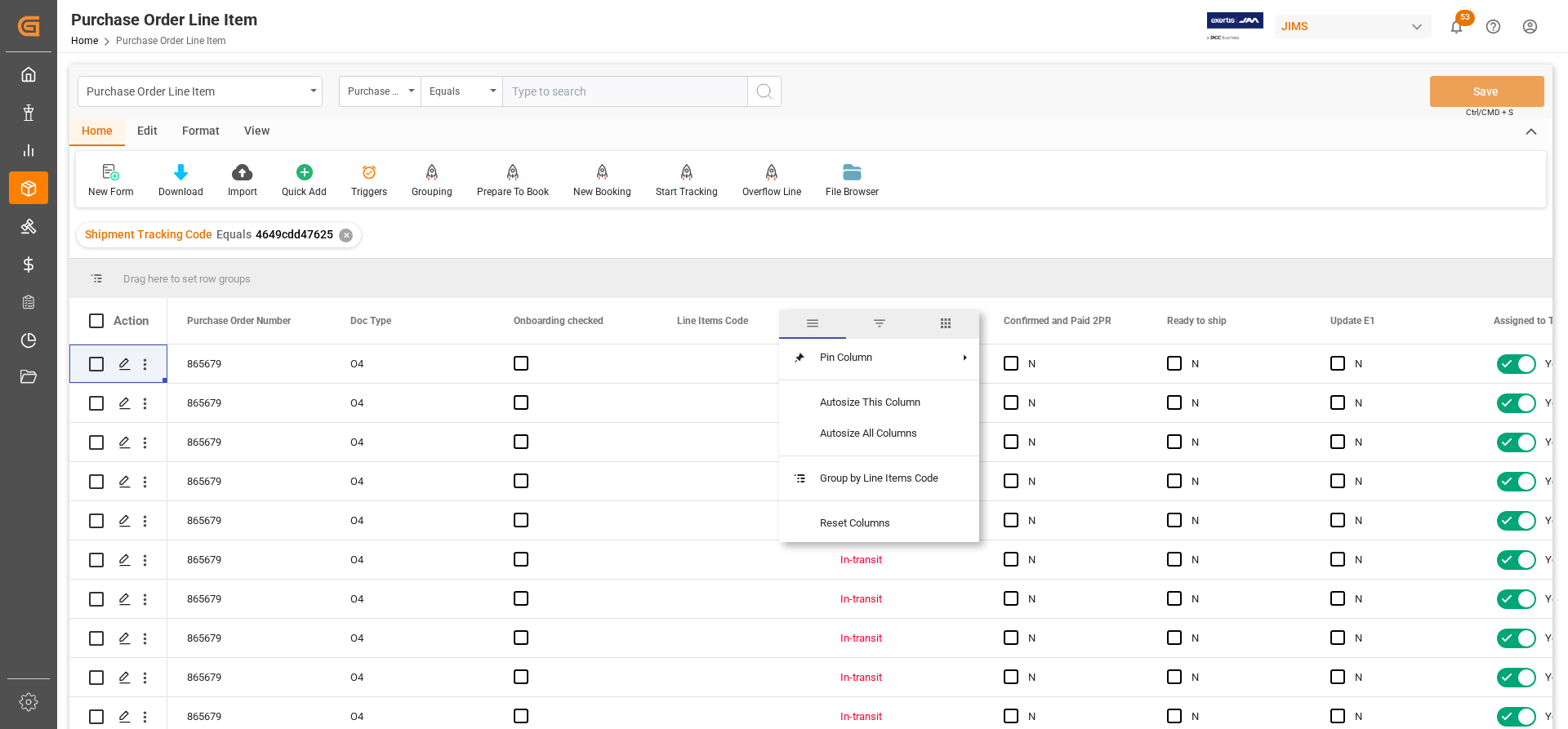
click at [953, 326] on span "columns" at bounding box center [946, 323] width 15 height 15
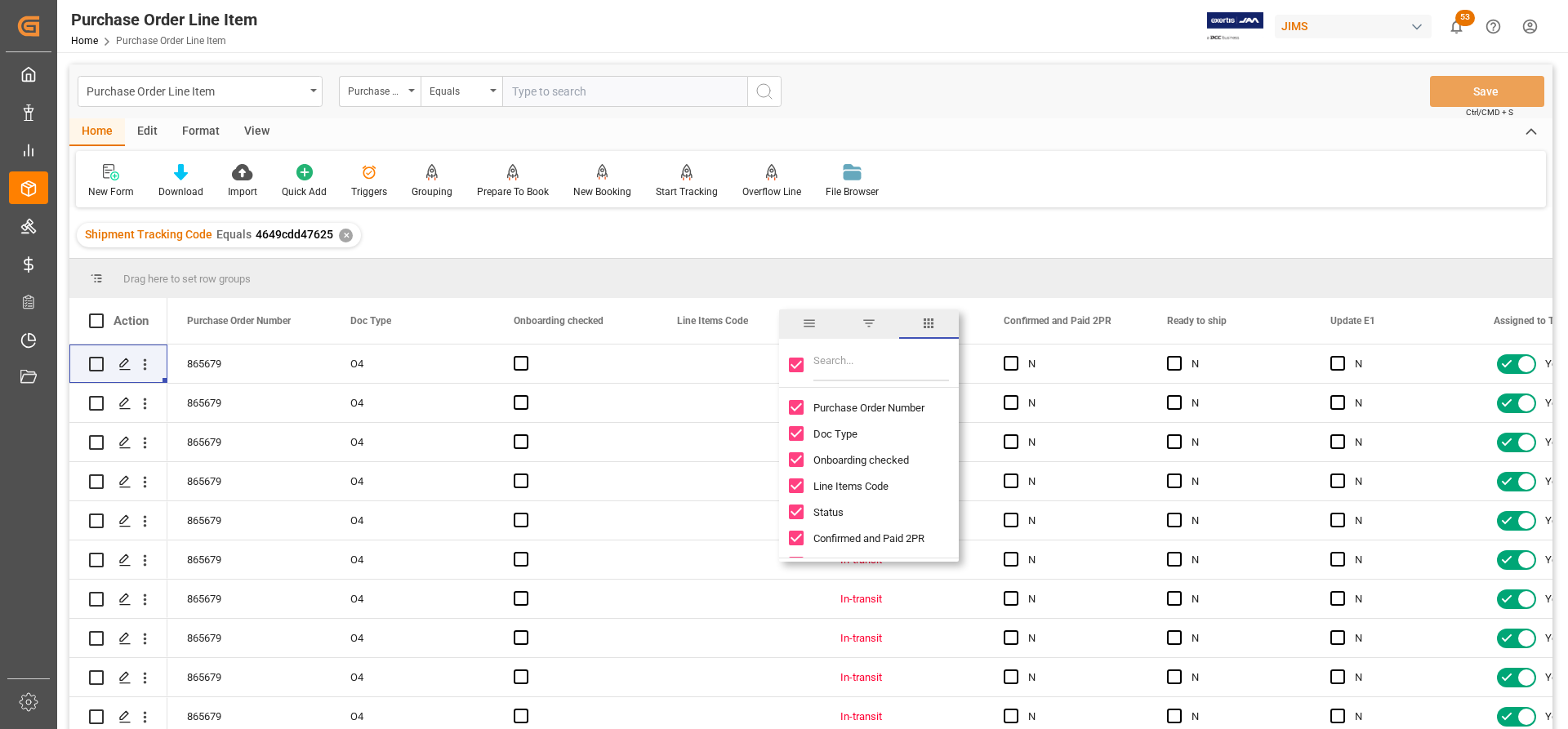
click at [798, 366] on input "Toggle Select All Columns" at bounding box center [796, 365] width 15 height 15
checkbox input "false"
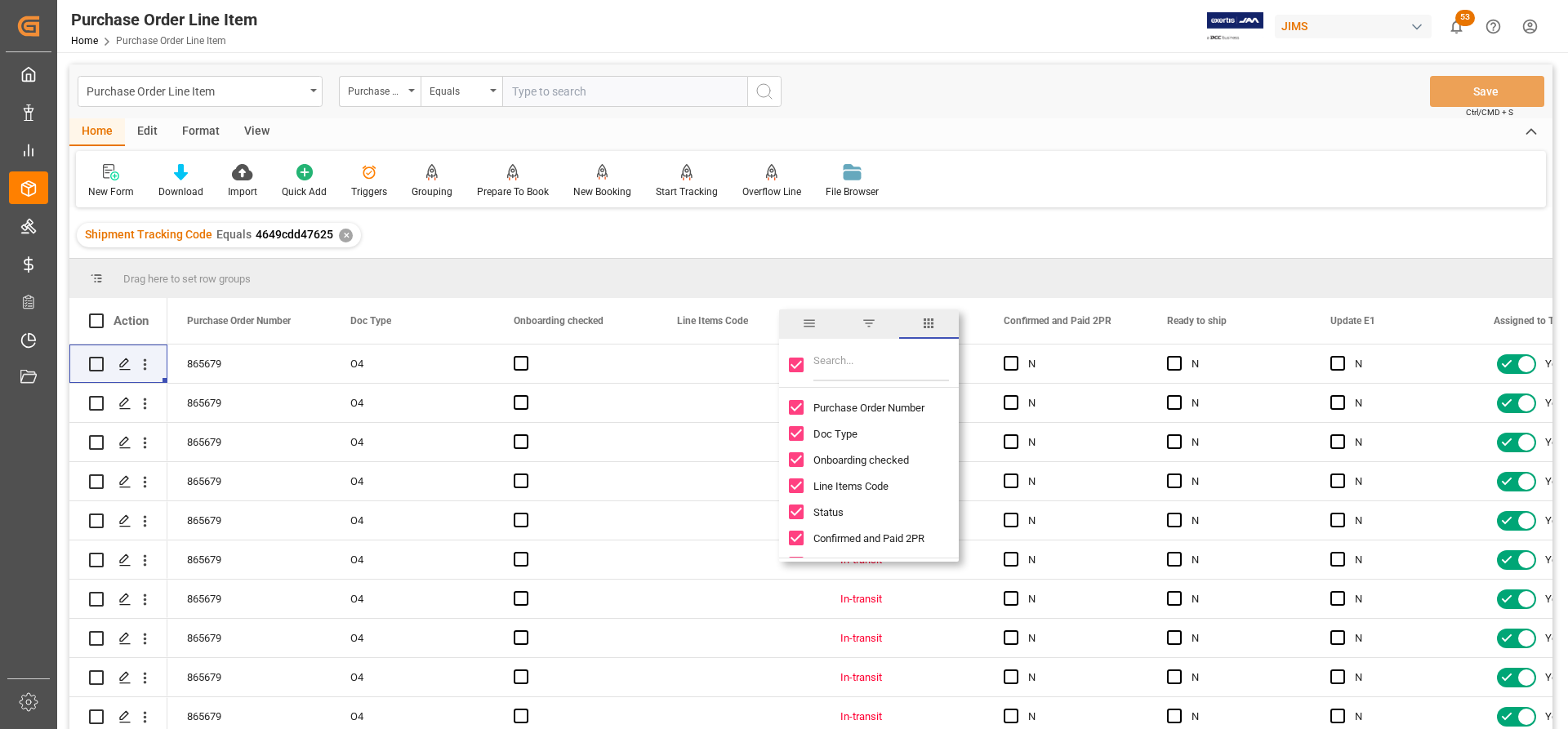
checkbox input "false"
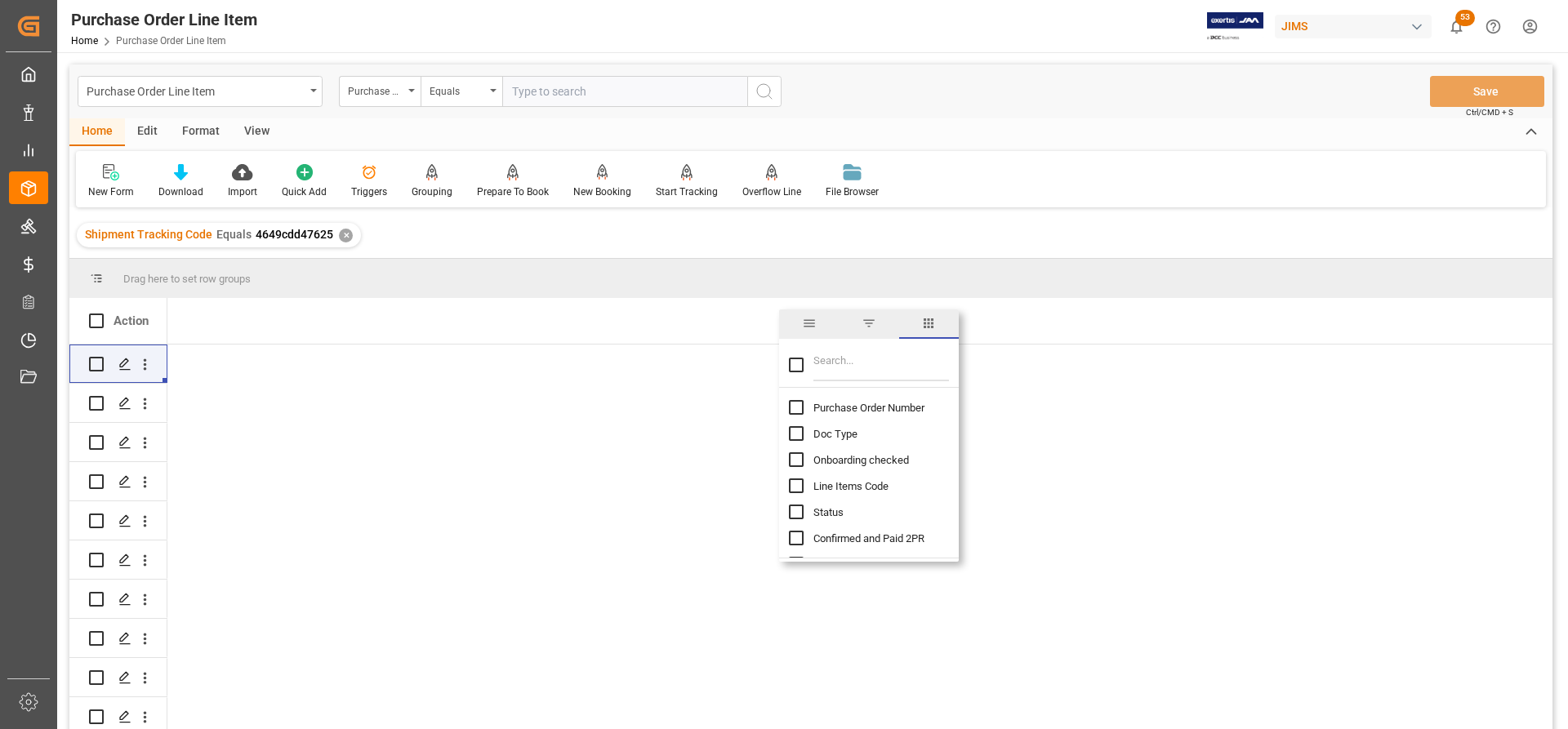
click at [817, 368] on input "Filter Columns Input" at bounding box center [881, 364] width 135 height 33
type input "INC"
click at [794, 410] on input "Incoterm Vendor Master (by the supplier) column toggle visibility (hidden)" at bounding box center [796, 408] width 15 height 15
checkbox input "true"
checkbox input "false"
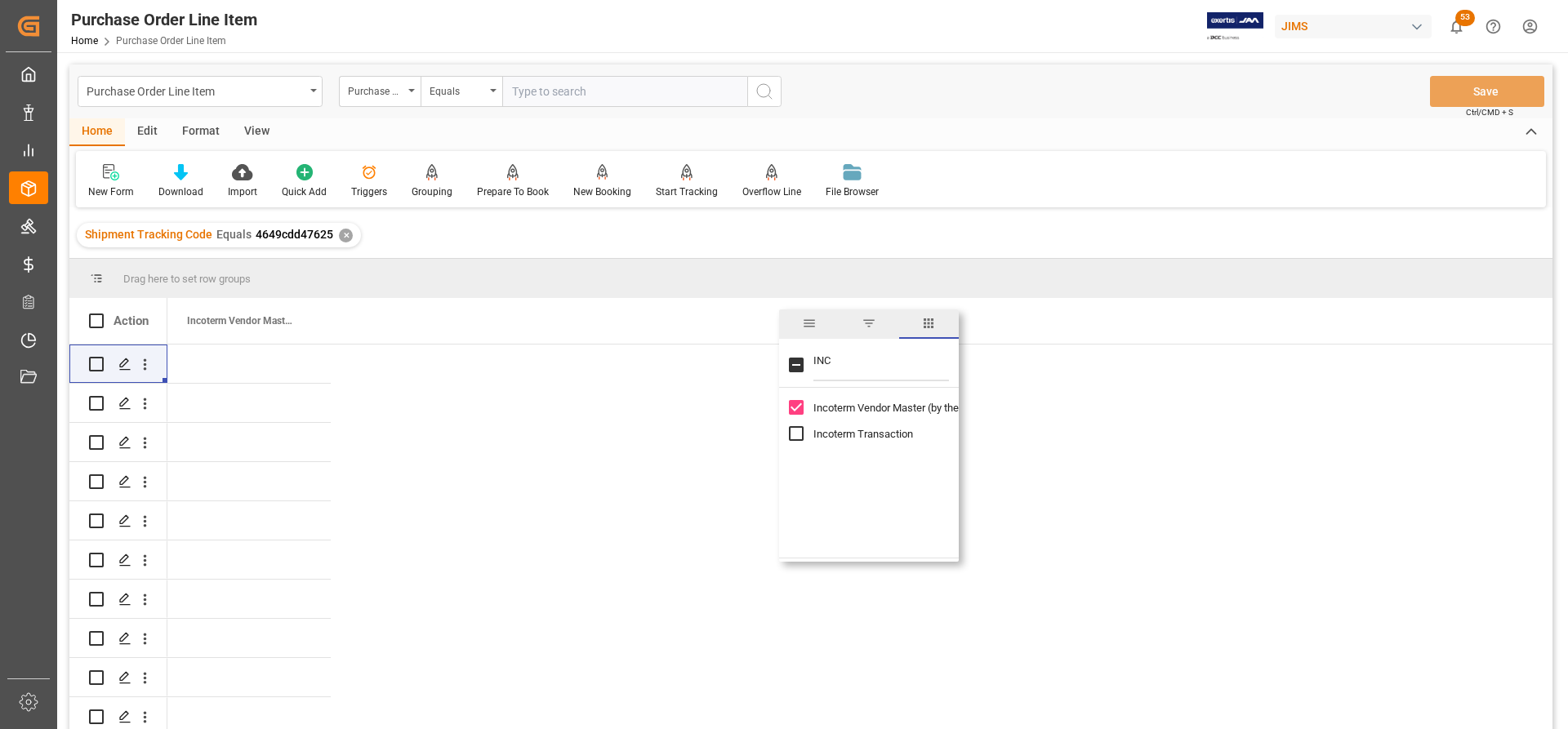
click at [795, 428] on input "Incoterm Transaction column toggle visibility (hidden)" at bounding box center [796, 433] width 15 height 15
checkbox input "true"
click at [825, 365] on input "INC" at bounding box center [881, 364] width 135 height 33
click at [794, 363] on input "Toggle Select All Columns" at bounding box center [796, 365] width 15 height 15
checkbox input "false"
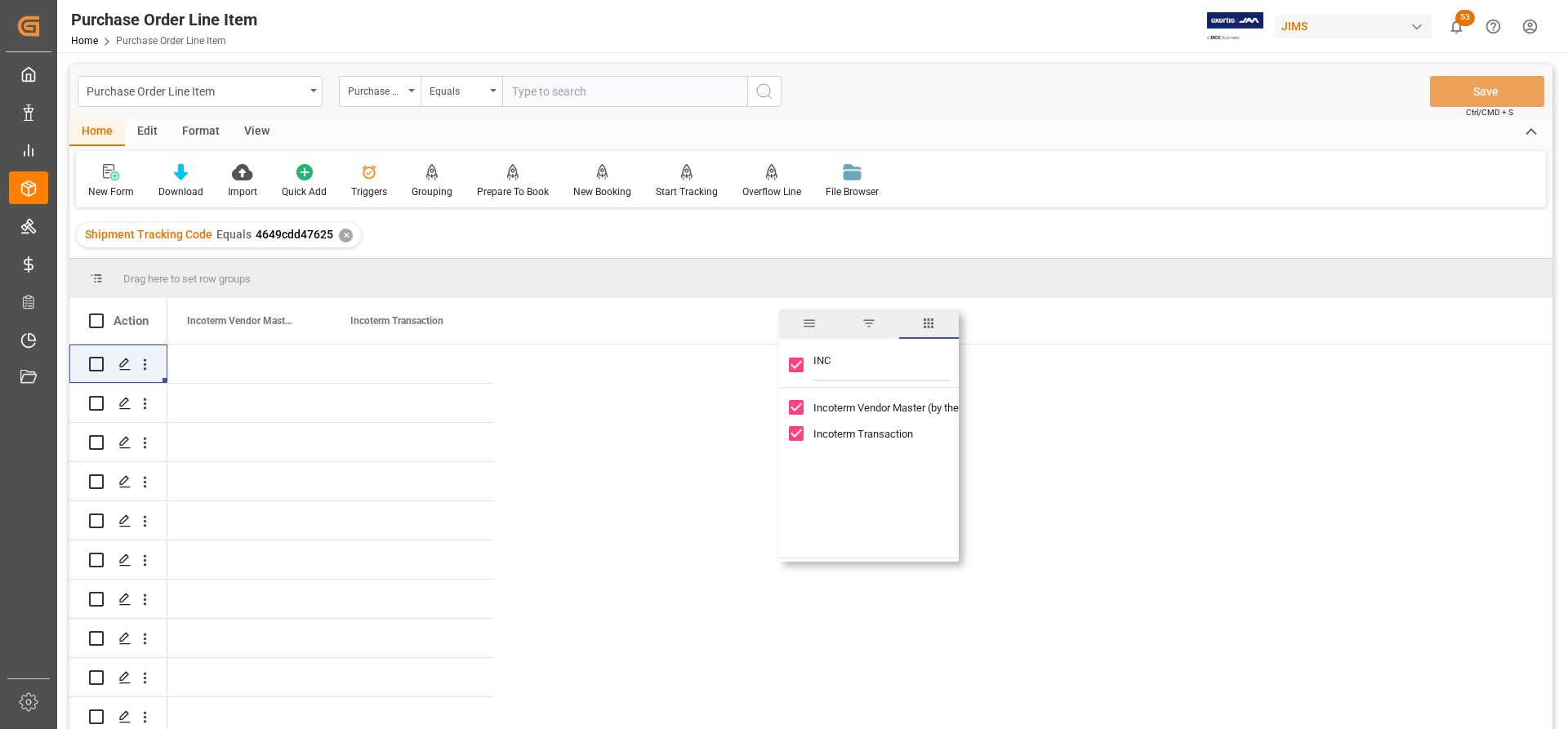
checkbox input "false"
click at [797, 366] on input "Toggle Select All Columns" at bounding box center [796, 365] width 15 height 15
checkbox input "true"
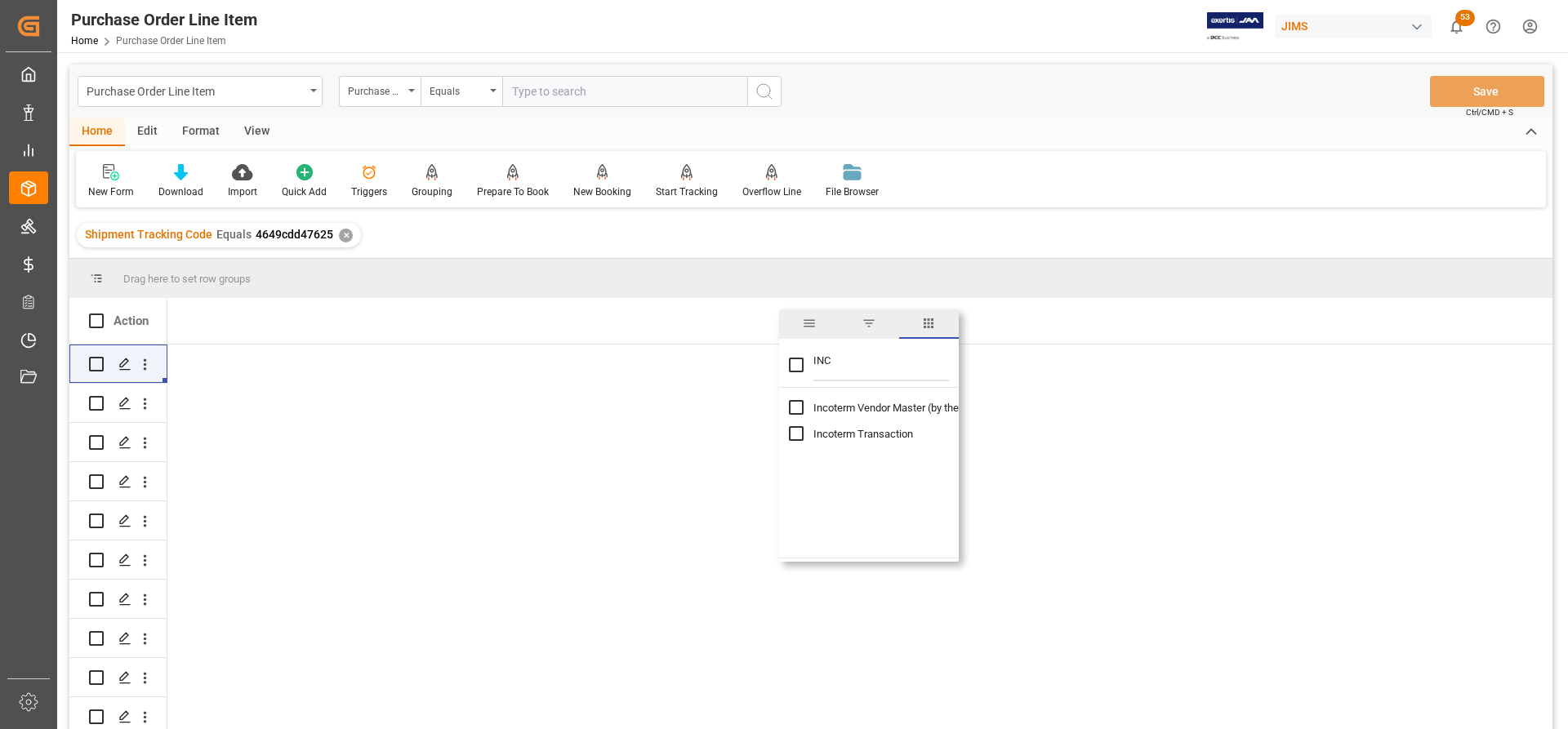
checkbox input "true"
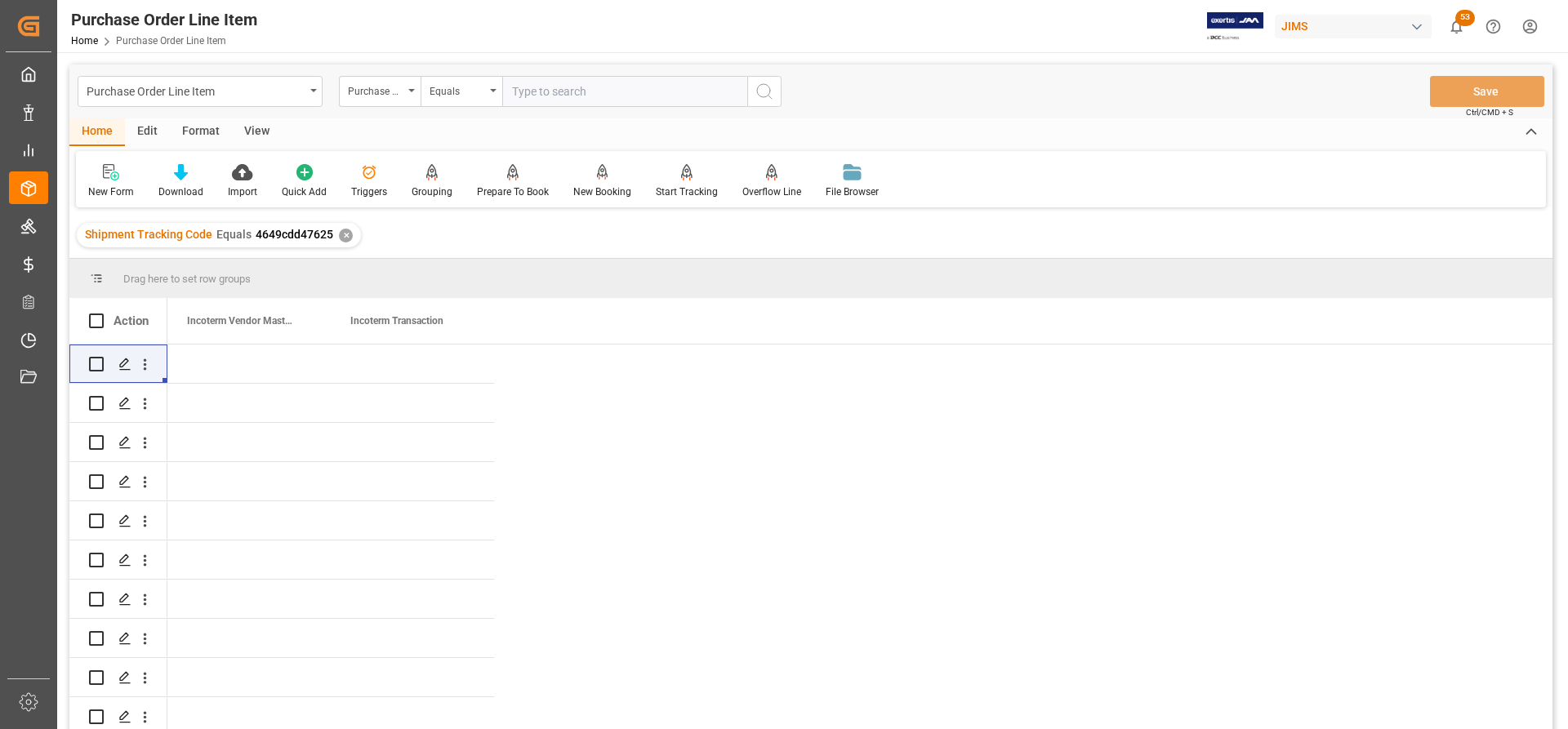
click at [373, 341] on div "Incoterm Transaction" at bounding box center [404, 321] width 109 height 46
click at [449, 316] on span at bounding box center [453, 321] width 15 height 15
click at [368, 356] on div "Press SPACE to select this row." at bounding box center [413, 367] width 164 height 38
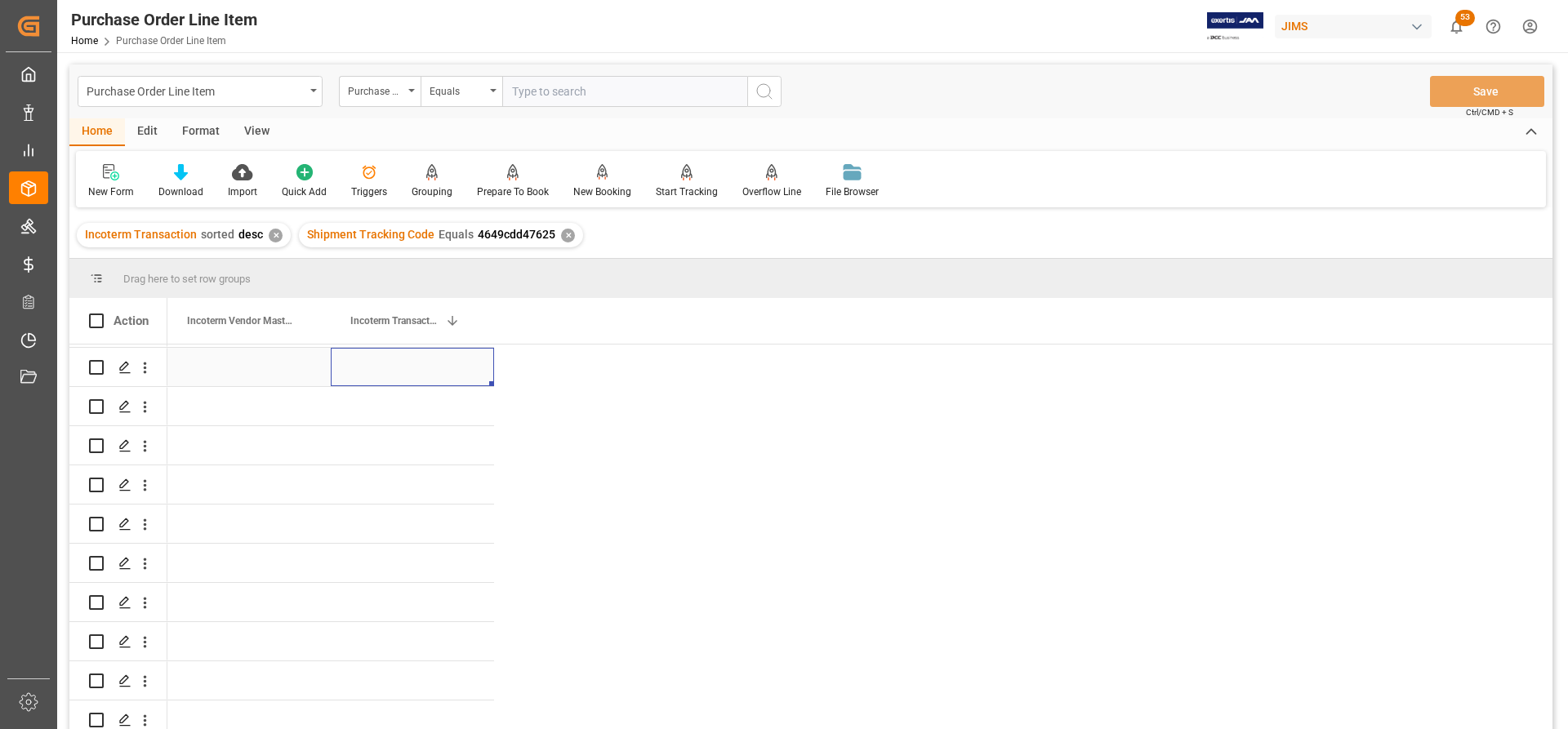
click at [361, 359] on div "Press SPACE to select this row." at bounding box center [413, 367] width 164 height 38
click at [348, 361] on input "Press SPACE to select this row." at bounding box center [413, 376] width 137 height 31
paste input "77-11095-RO"
drag, startPoint x: 434, startPoint y: 358, endPoint x: 319, endPoint y: 363, distance: 115.1
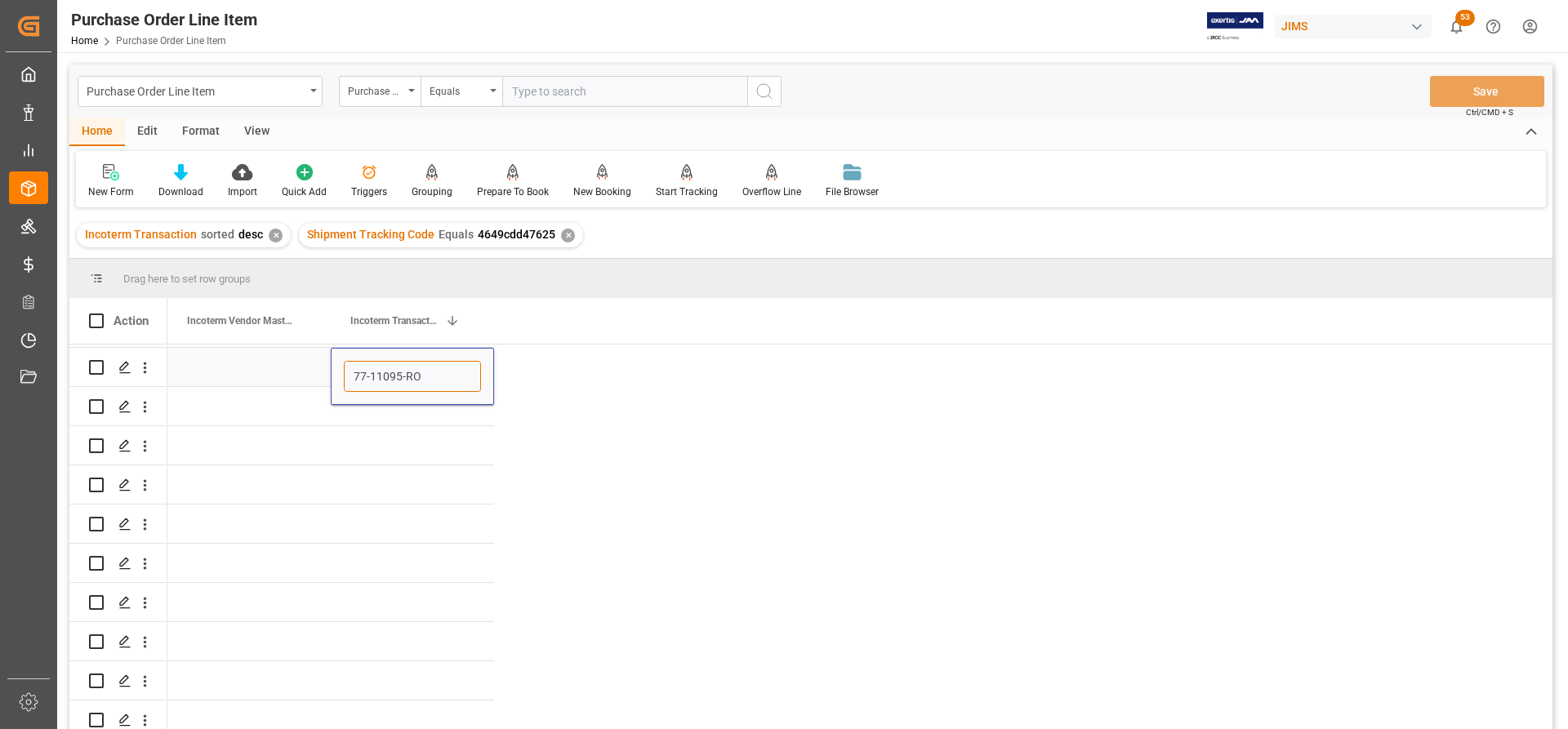
click at [319, 363] on div "77-11095-RO" at bounding box center [330, 367] width 327 height 39
click at [445, 363] on input "77-11095-RO" at bounding box center [413, 376] width 137 height 31
drag, startPoint x: 451, startPoint y: 364, endPoint x: 275, endPoint y: 352, distance: 176.4
click at [274, 352] on div "77-11095-RO" at bounding box center [330, 73] width 327 height 1333
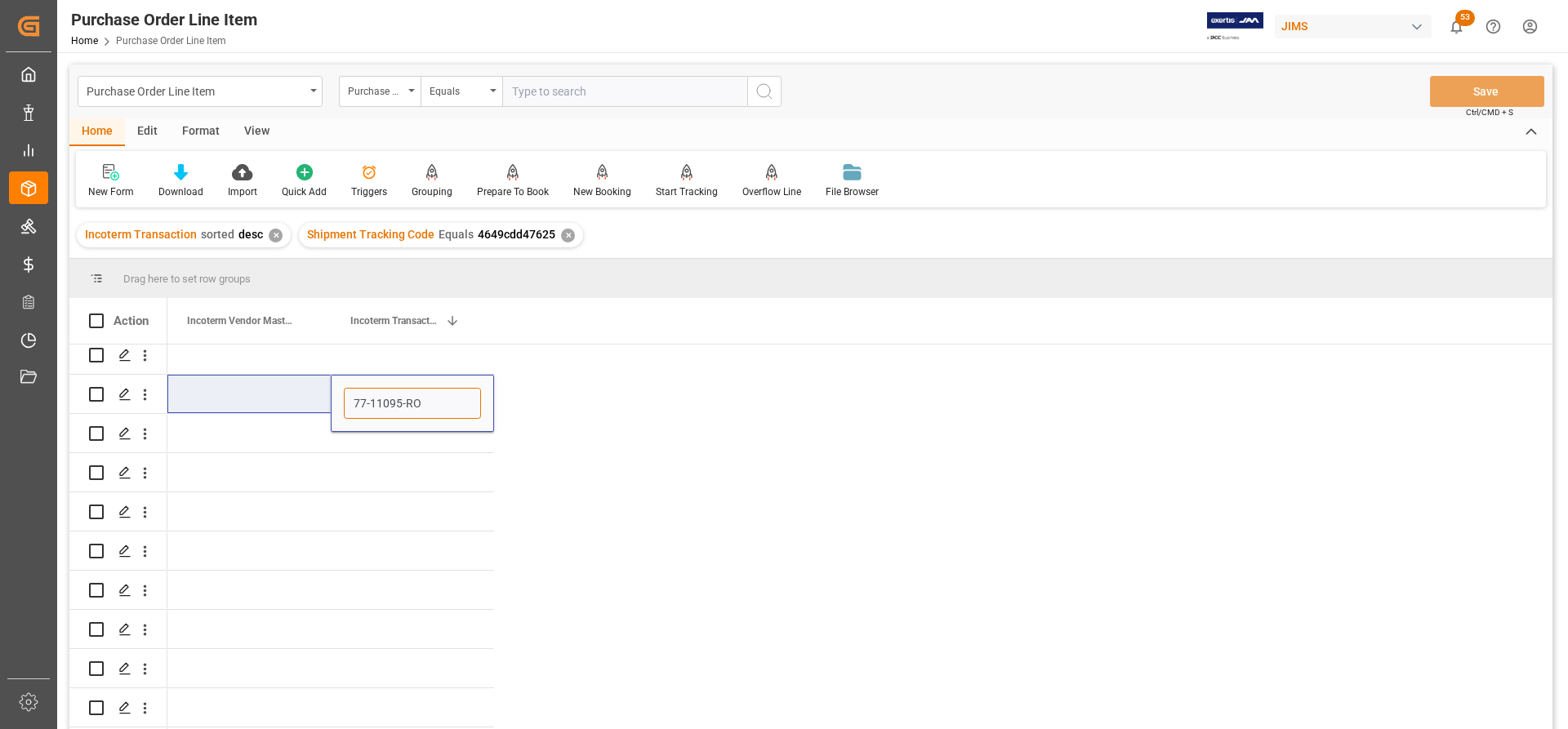
paste input "FOB MARAMURES,"
type input "FOB MARAMURES, RO"
click at [586, 438] on div "FOB MARAMURES, RO" at bounding box center [860, 100] width 1385 height 1333
click at [388, 453] on div "Press SPACE to select this row." at bounding box center [413, 473] width 164 height 38
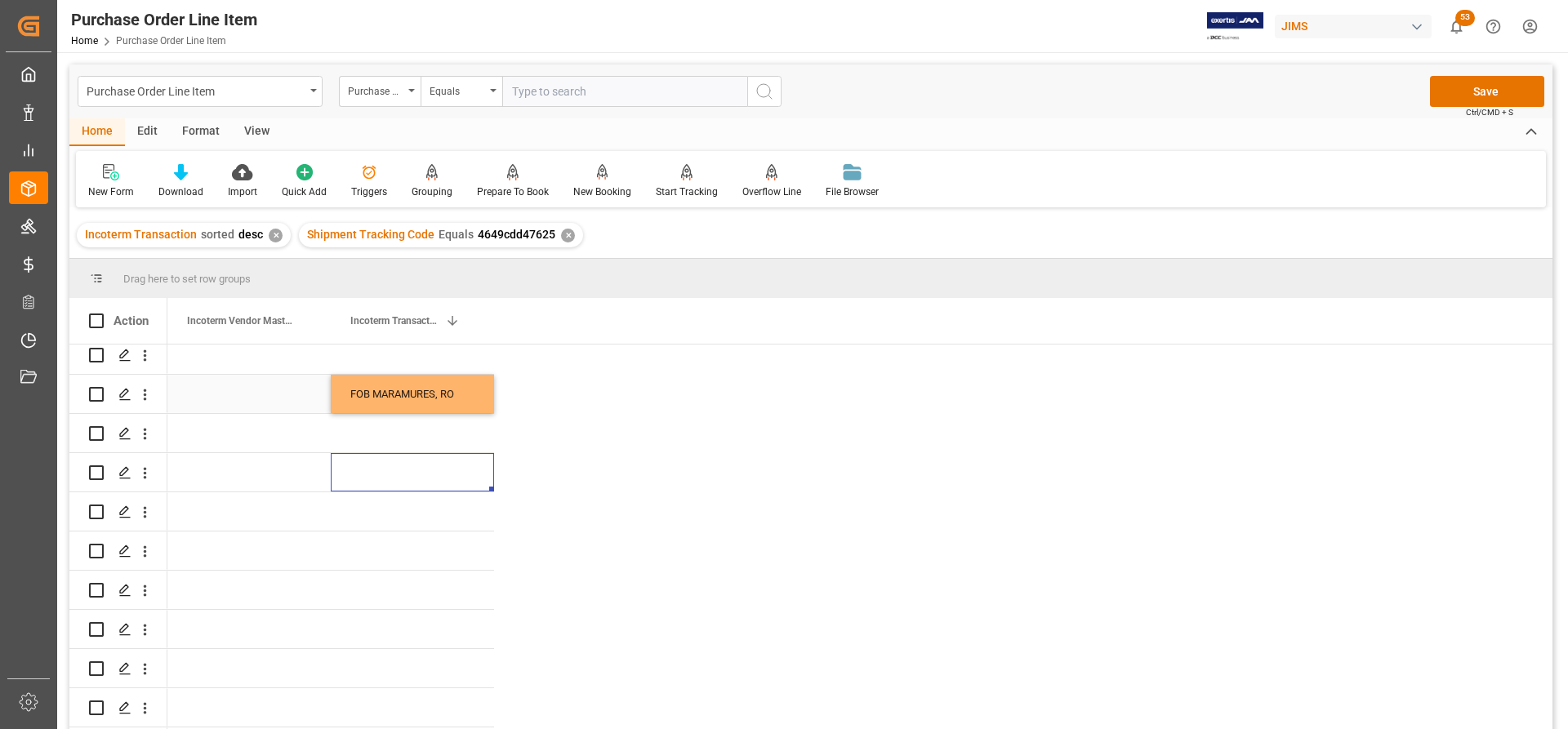
click at [464, 388] on div "FOB MARAMURES, RO" at bounding box center [413, 394] width 164 height 38
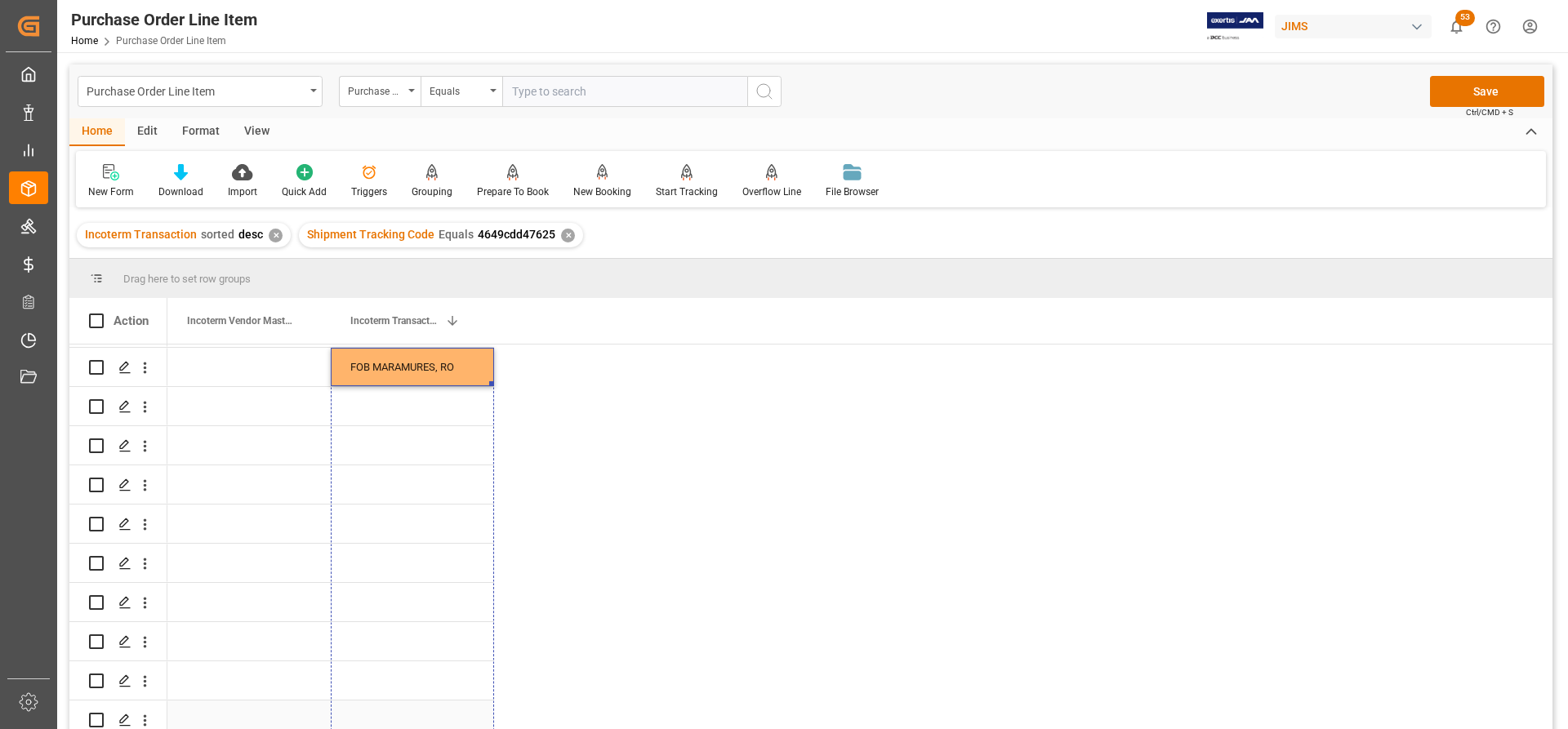
drag, startPoint x: 490, startPoint y: 402, endPoint x: 446, endPoint y: 703, distance: 304.2
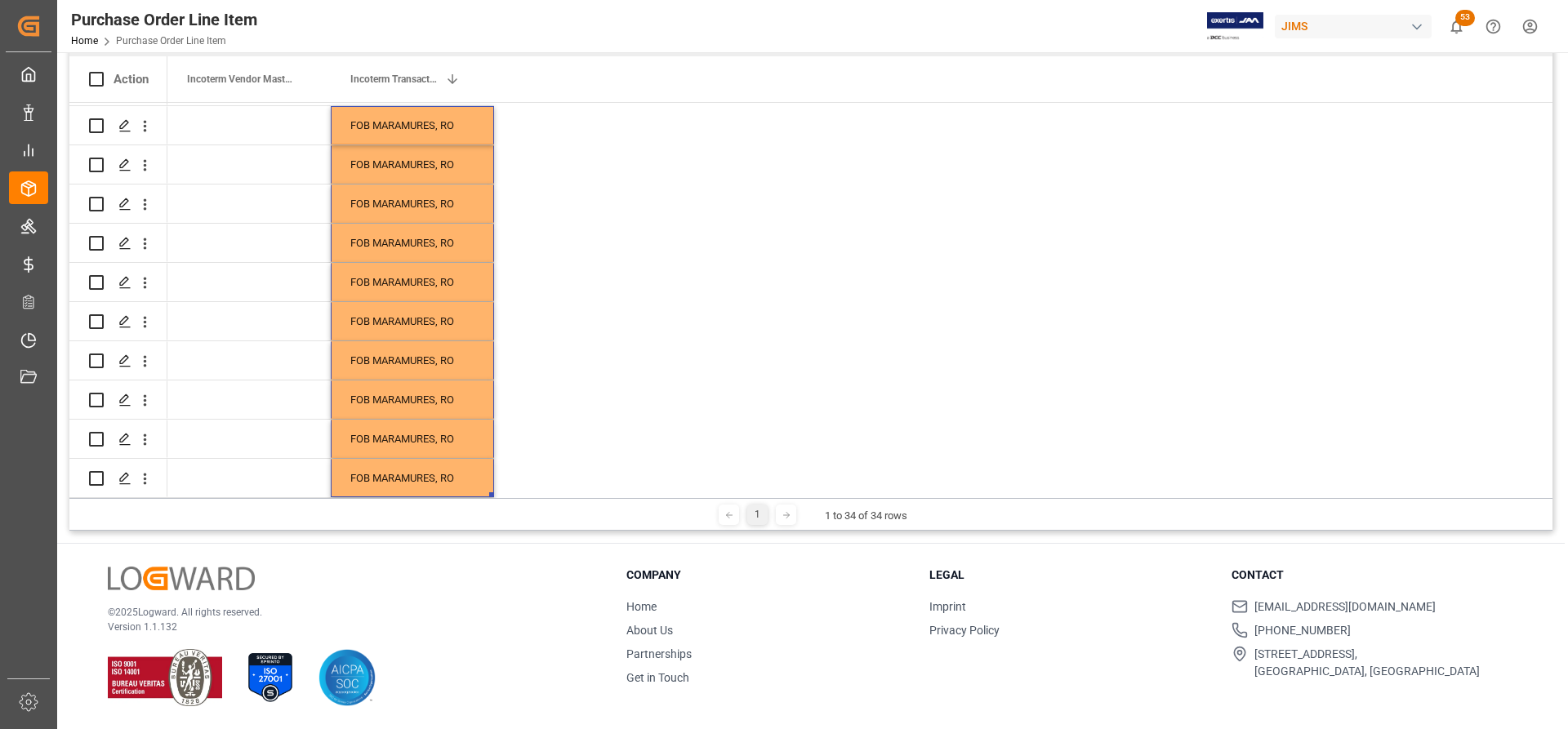
scroll to position [0, 0]
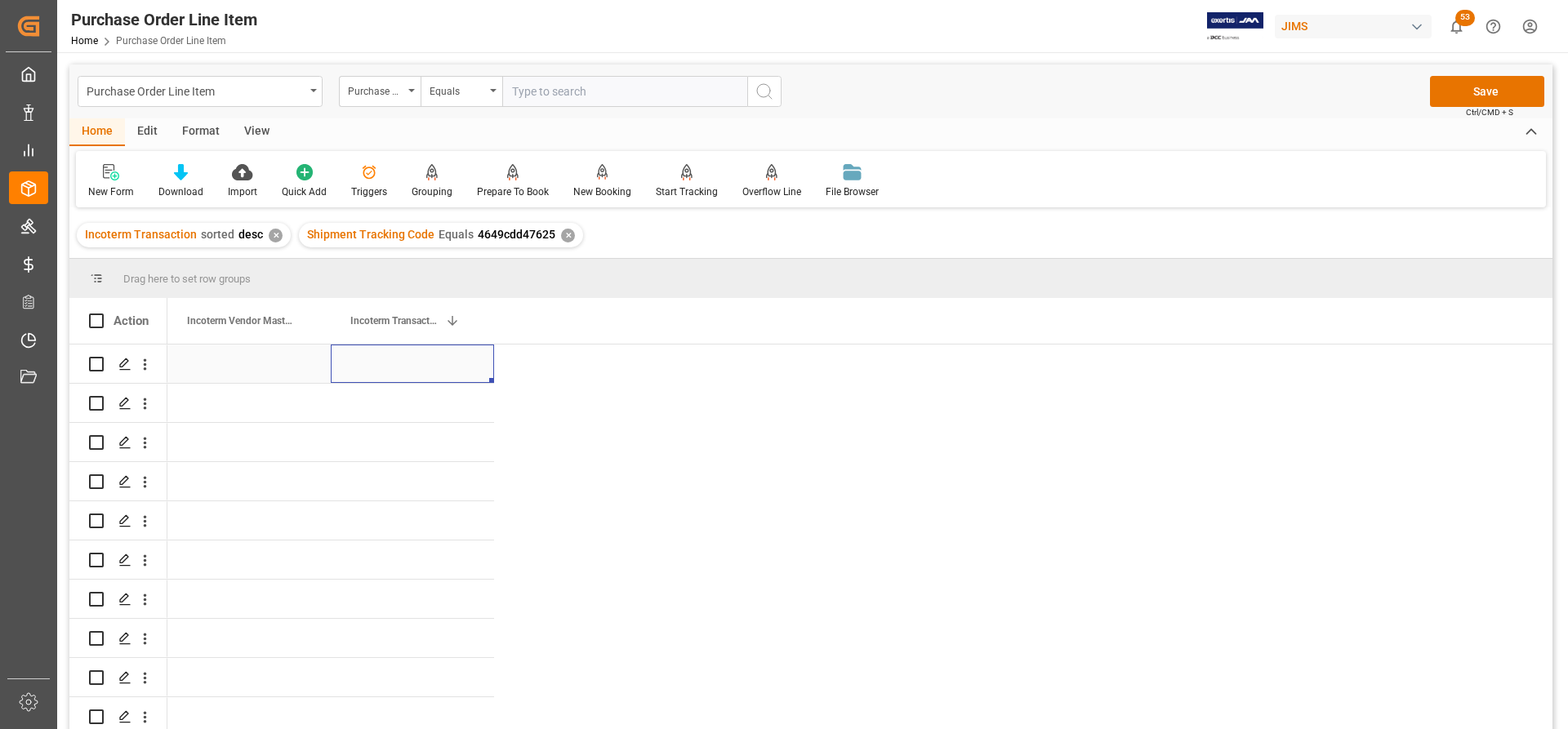
click at [365, 360] on div "Press SPACE to select this row." at bounding box center [413, 364] width 164 height 38
click at [339, 367] on div "Press SPACE to select this row." at bounding box center [413, 364] width 164 height 38
click at [347, 367] on div "Press SPACE to select this row." at bounding box center [413, 364] width 164 height 38
click at [378, 378] on input "Press SPACE to select this row." at bounding box center [413, 372] width 137 height 31
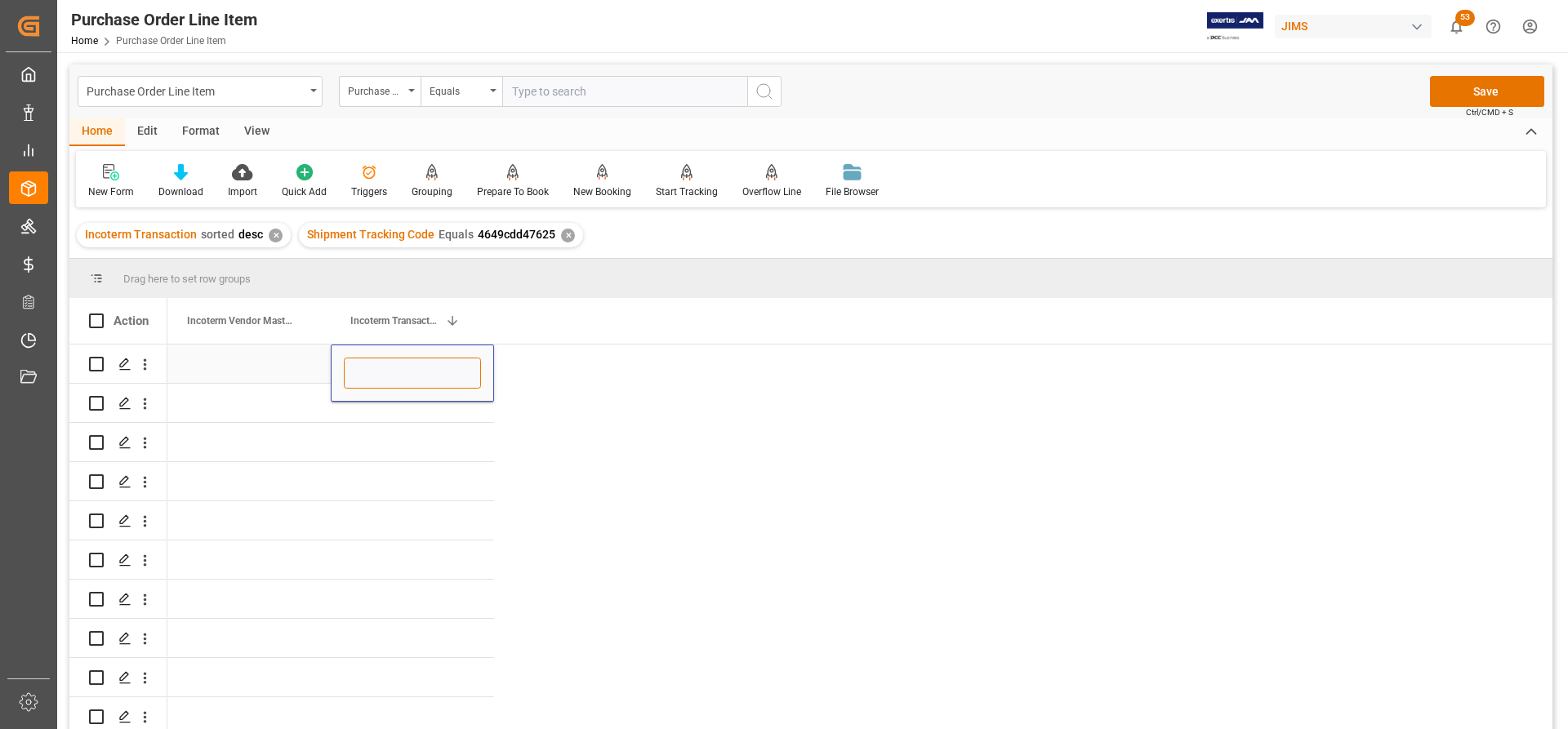
paste input "FOB MARAMURES, RO"
type input "FOB MARAMURES, RO"
drag, startPoint x: 533, startPoint y: 406, endPoint x: 455, endPoint y: 413, distance: 78.3
click at [440, 413] on div "Press SPACE to select this row." at bounding box center [413, 403] width 164 height 38
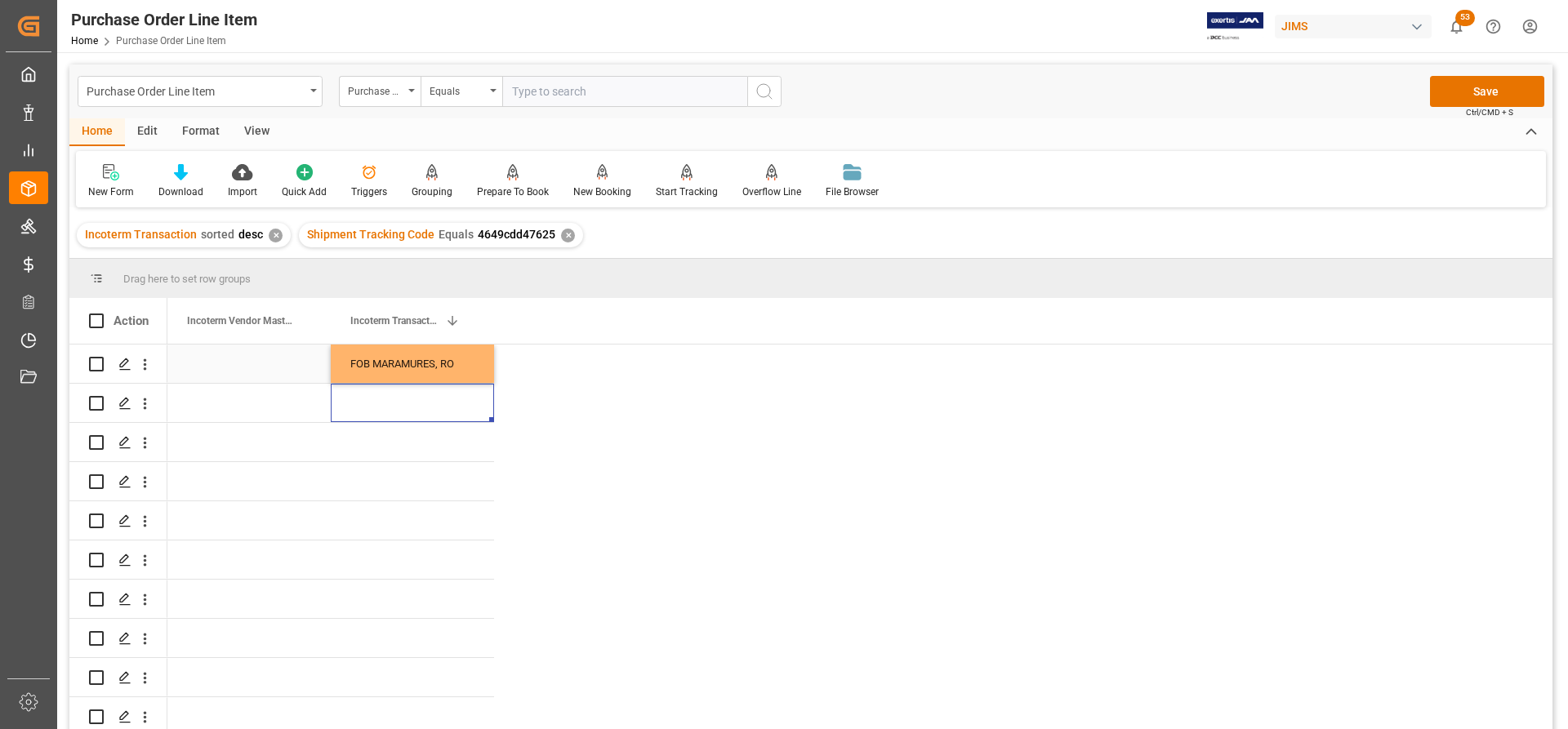
click at [468, 367] on div "FOB MARAMURES, RO" at bounding box center [413, 364] width 164 height 38
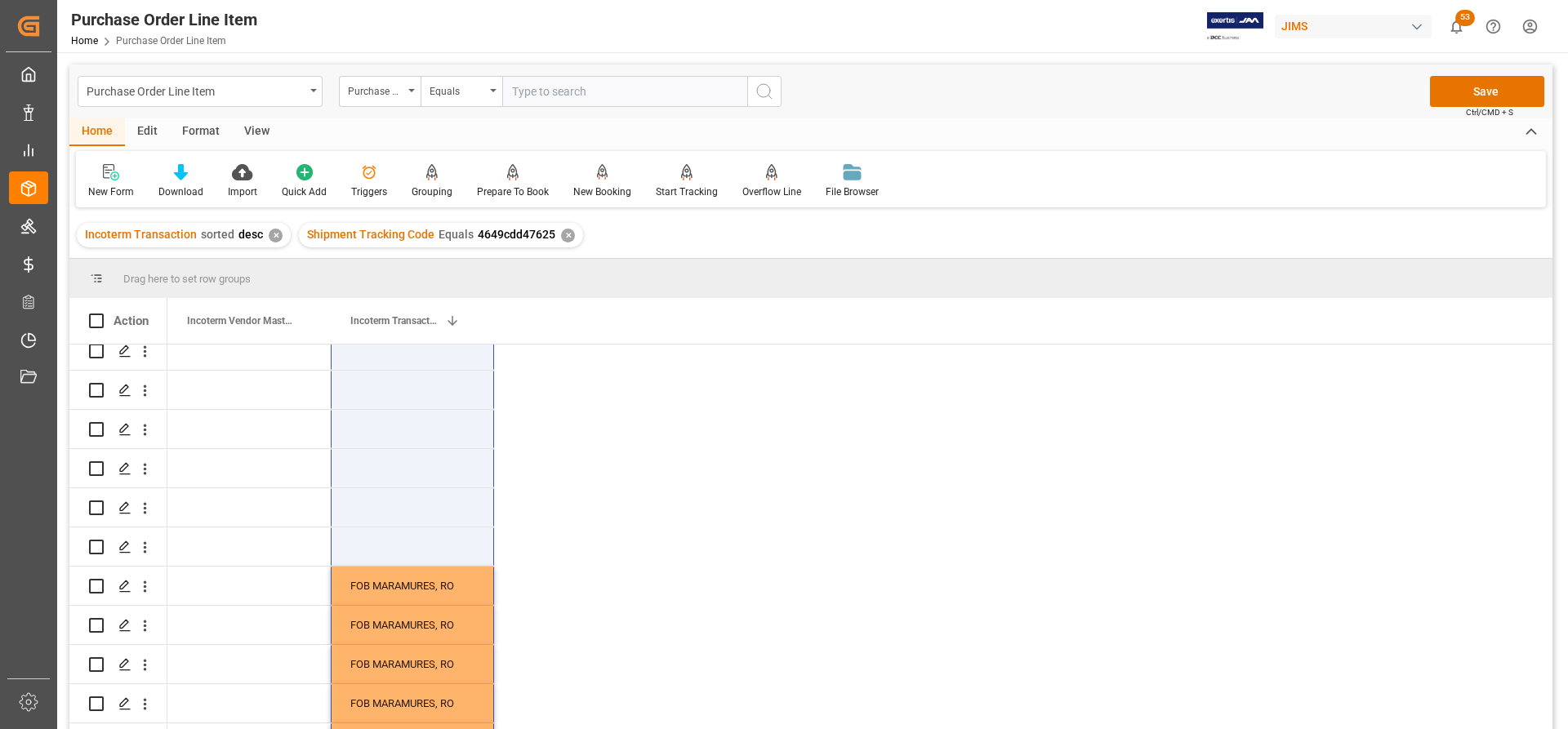
scroll to position [784, 0]
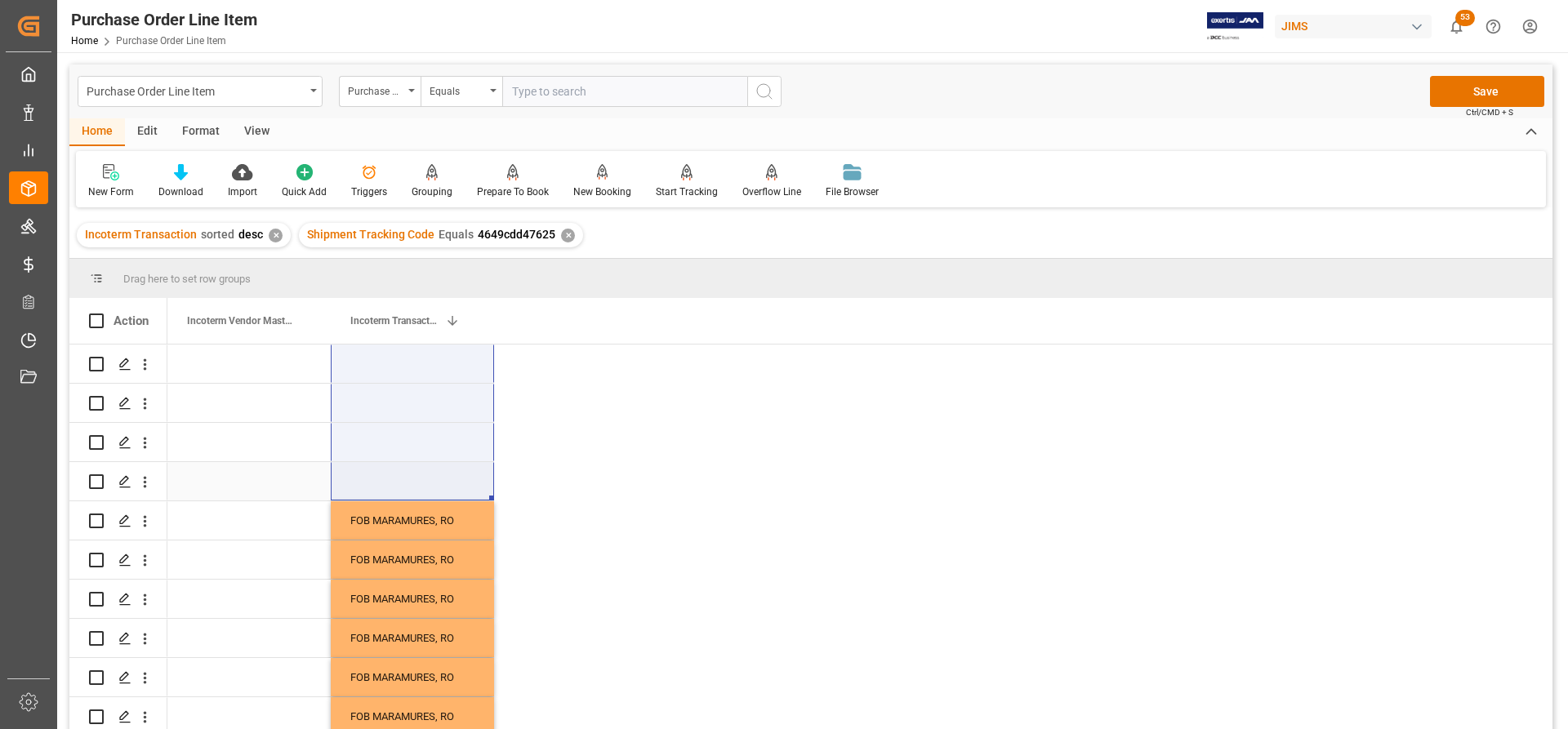
drag, startPoint x: 491, startPoint y: 377, endPoint x: 408, endPoint y: 494, distance: 143.5
click at [408, 494] on div "FOB MARAMURES, RO FOB MARAMURES, RO FOB MARAMURES, RO FOB MARAMURES, RO FOB MAR…" at bounding box center [330, 227] width 327 height 1333
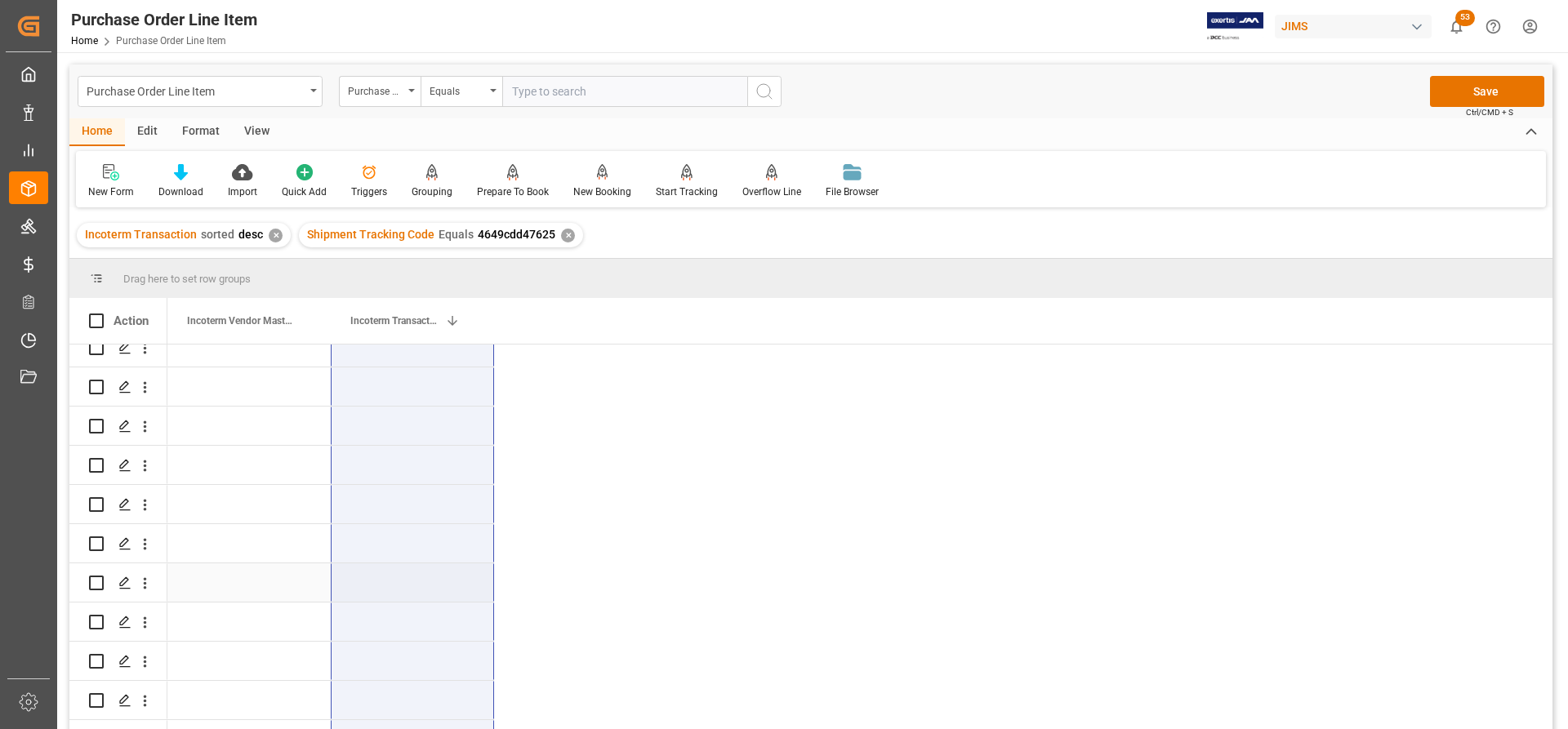
scroll to position [0, 0]
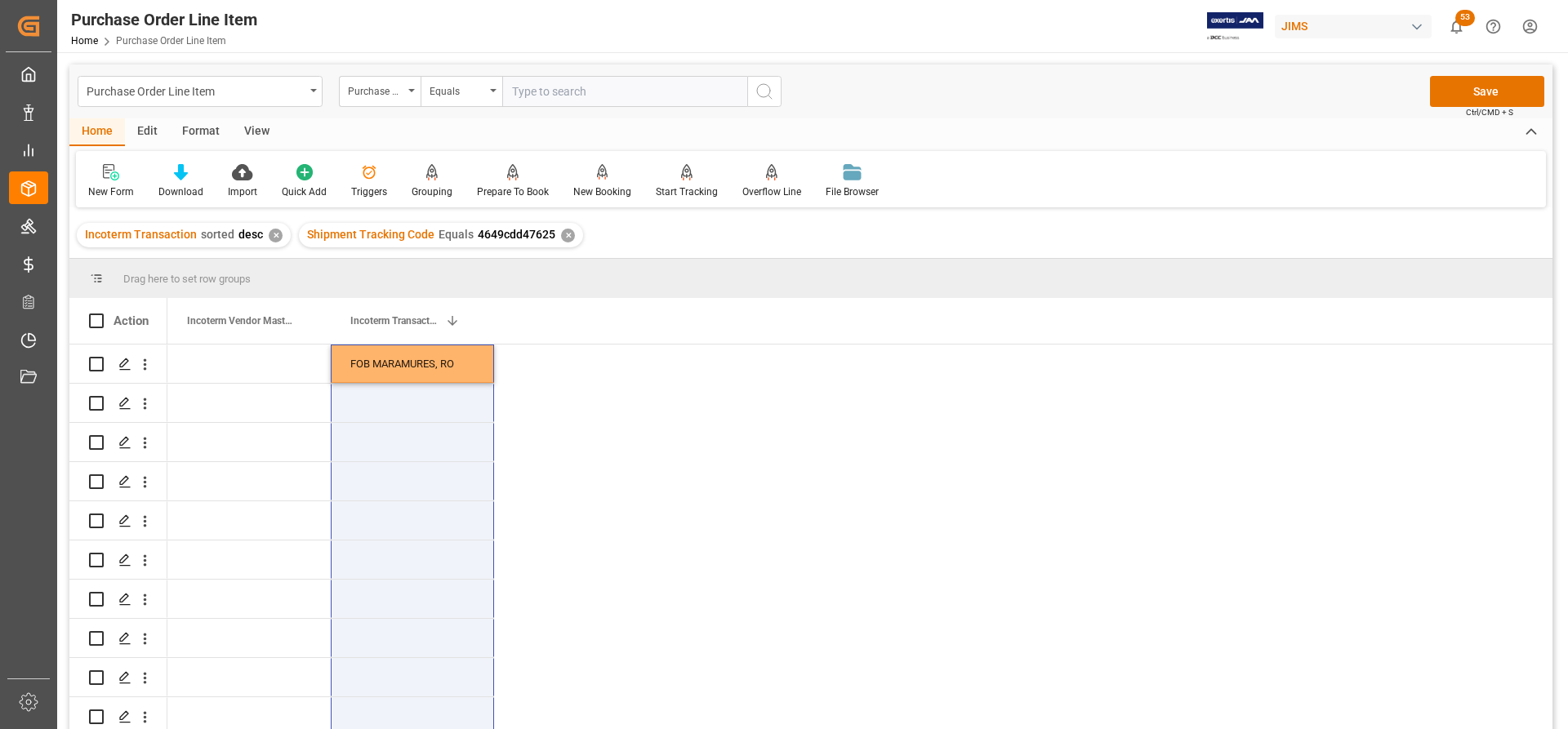
click at [566, 243] on div "Shipment Tracking Code Equals 4649cdd47625 ✕" at bounding box center [441, 235] width 284 height 24
click at [566, 234] on div "✕" at bounding box center [568, 235] width 14 height 14
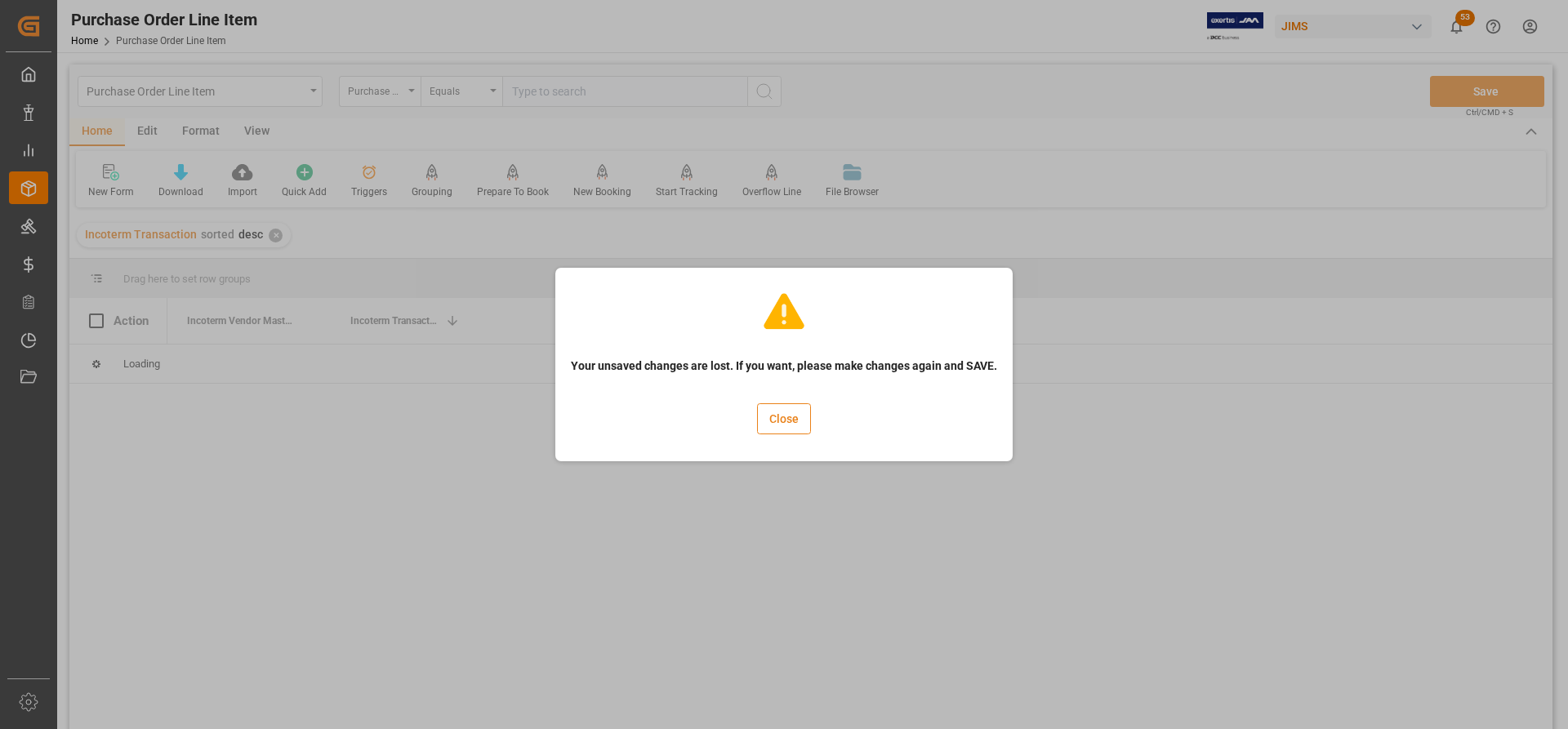
click at [780, 424] on button "Close" at bounding box center [784, 418] width 54 height 31
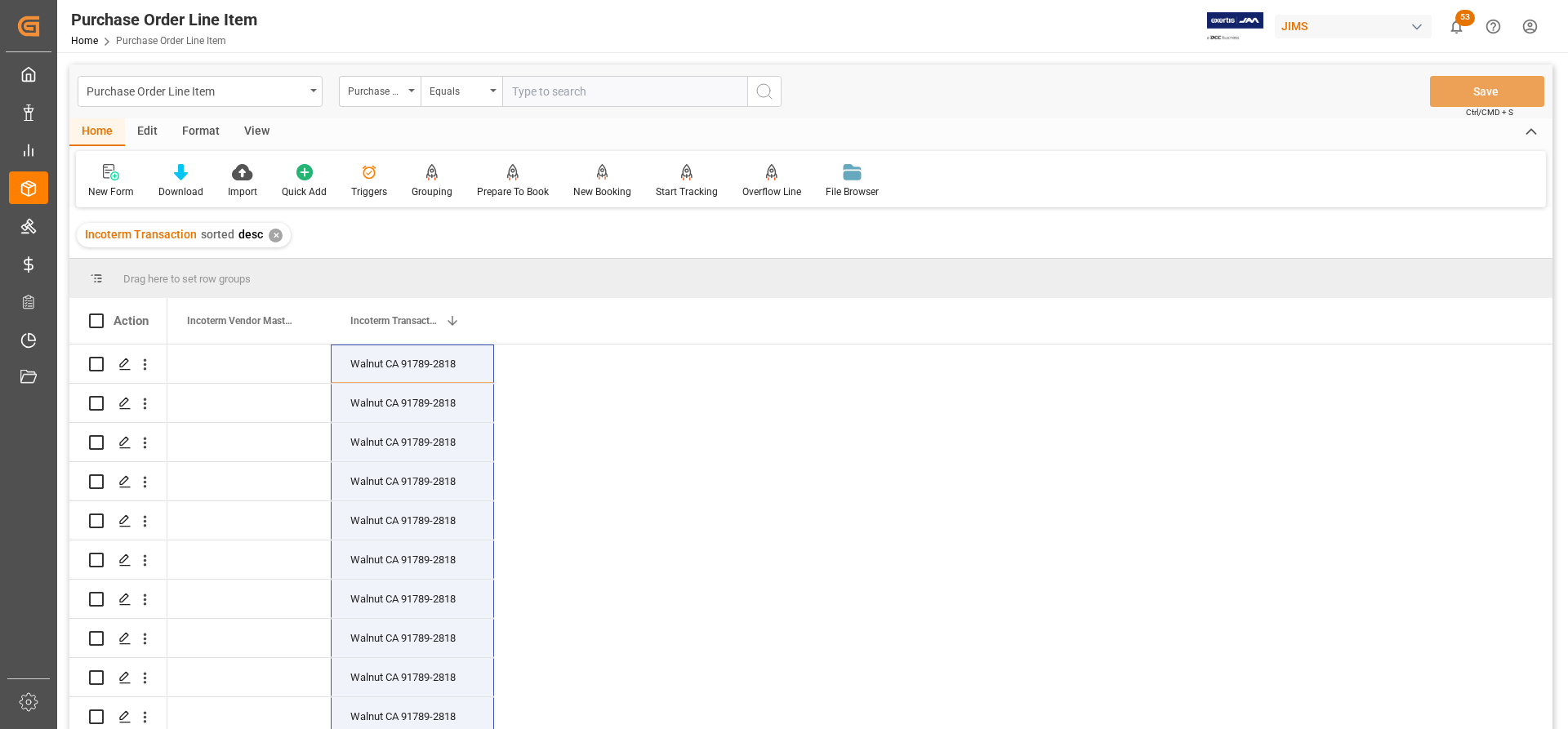
click at [524, 91] on input "text" at bounding box center [624, 91] width 245 height 31
paste input "865679"
type input "865679"
click at [770, 93] on icon "search button" at bounding box center [764, 91] width 19 height 19
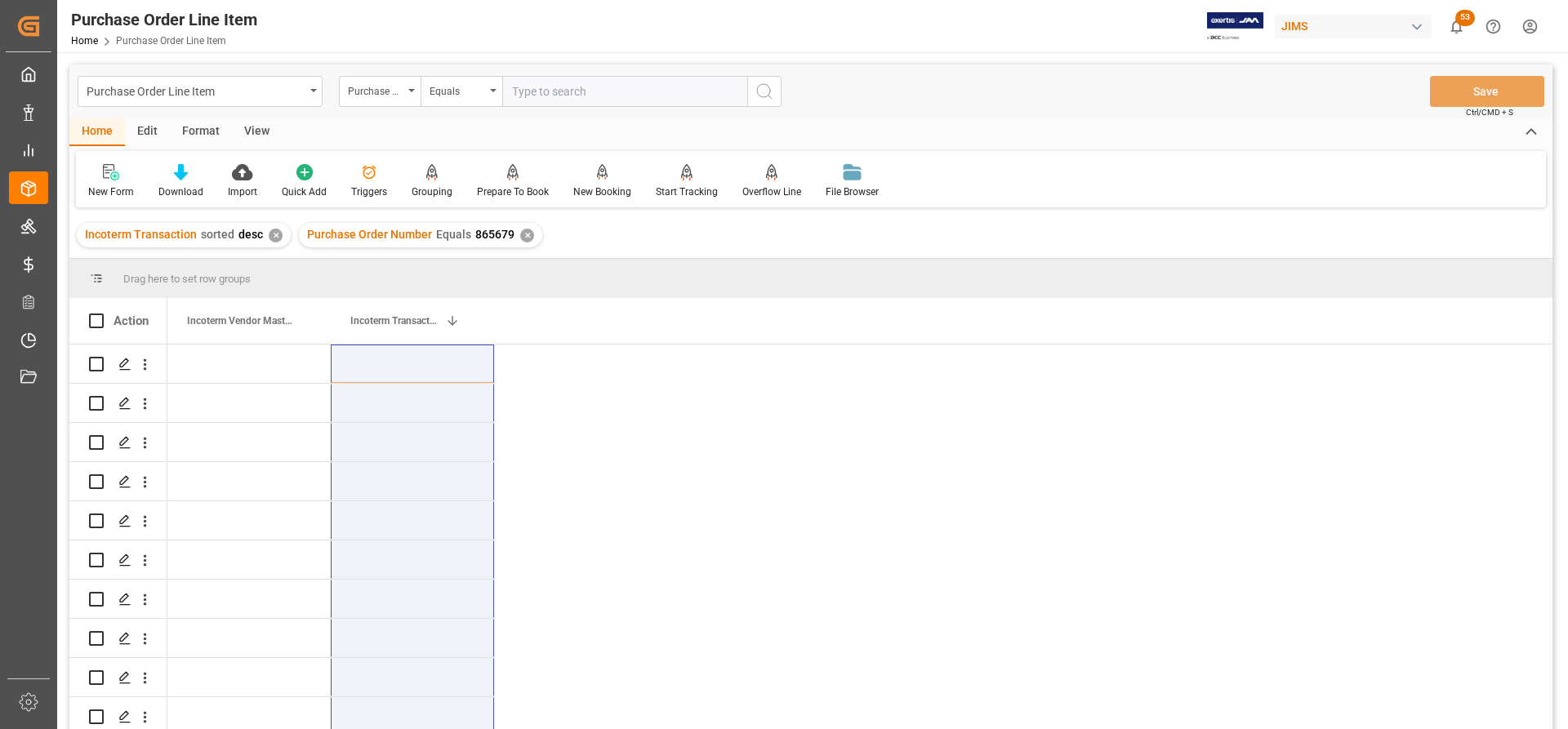
click at [269, 237] on div "✕" at bounding box center [276, 235] width 14 height 14
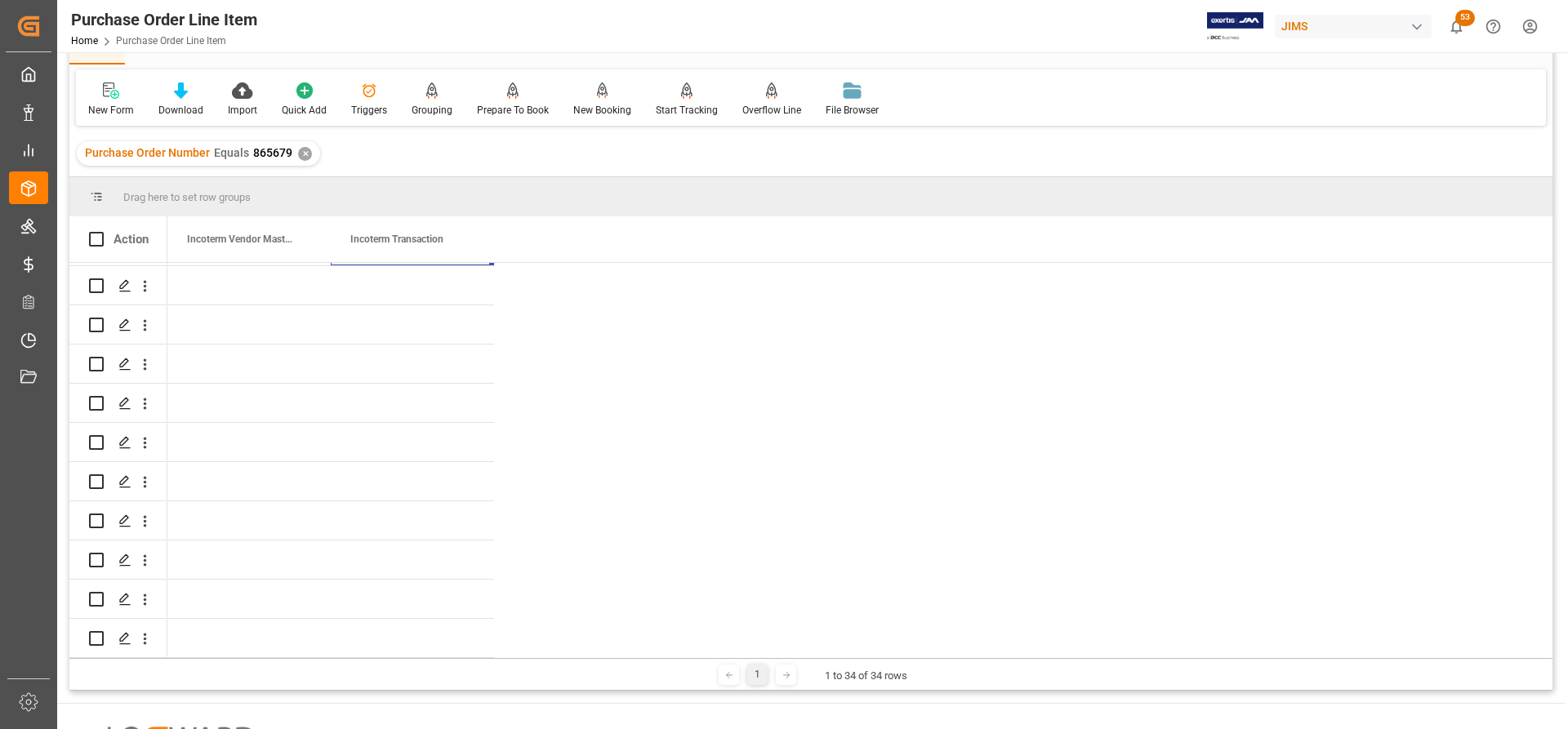
click at [304, 150] on div "✕" at bounding box center [305, 154] width 14 height 14
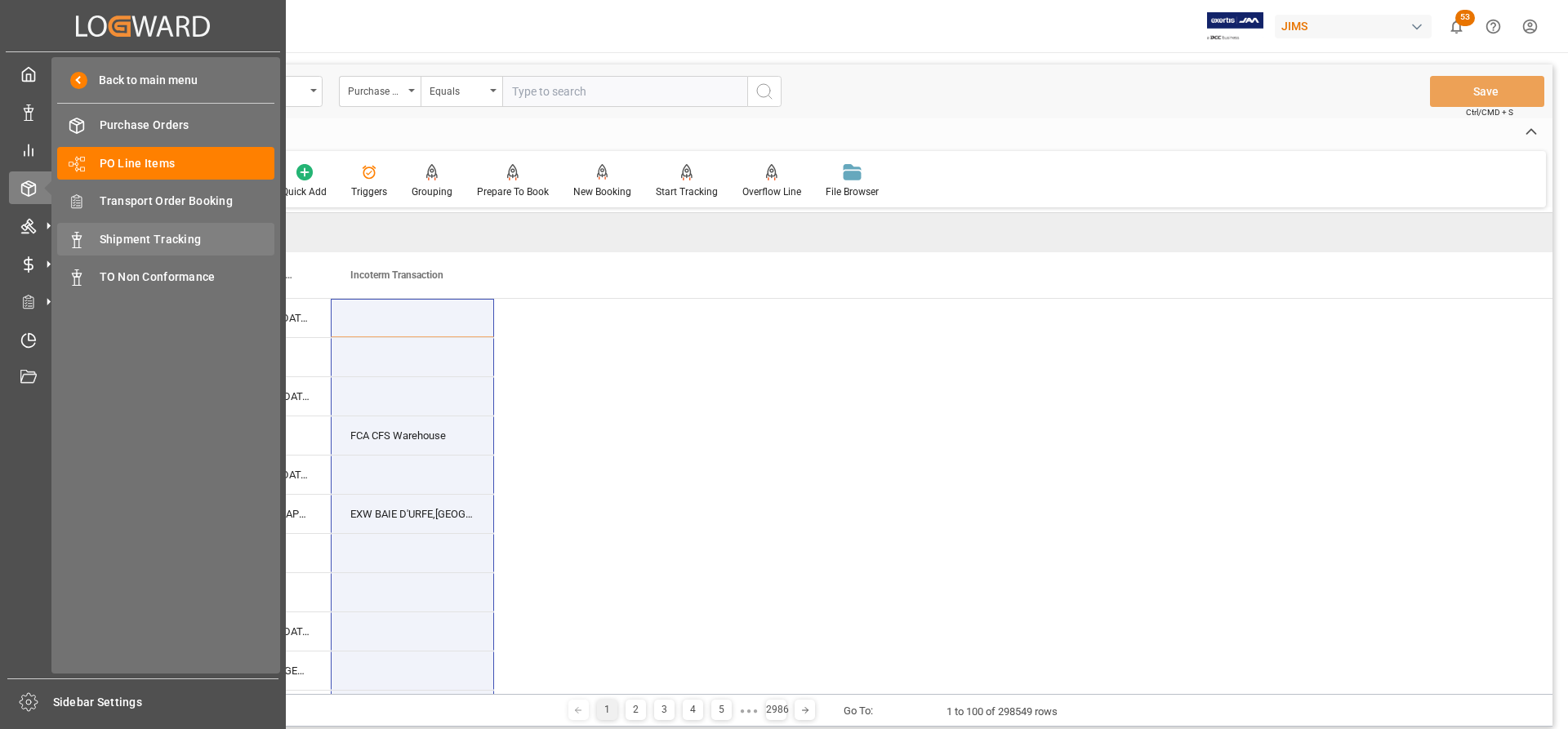
click at [159, 240] on span "Shipment Tracking" at bounding box center [187, 240] width 175 height 18
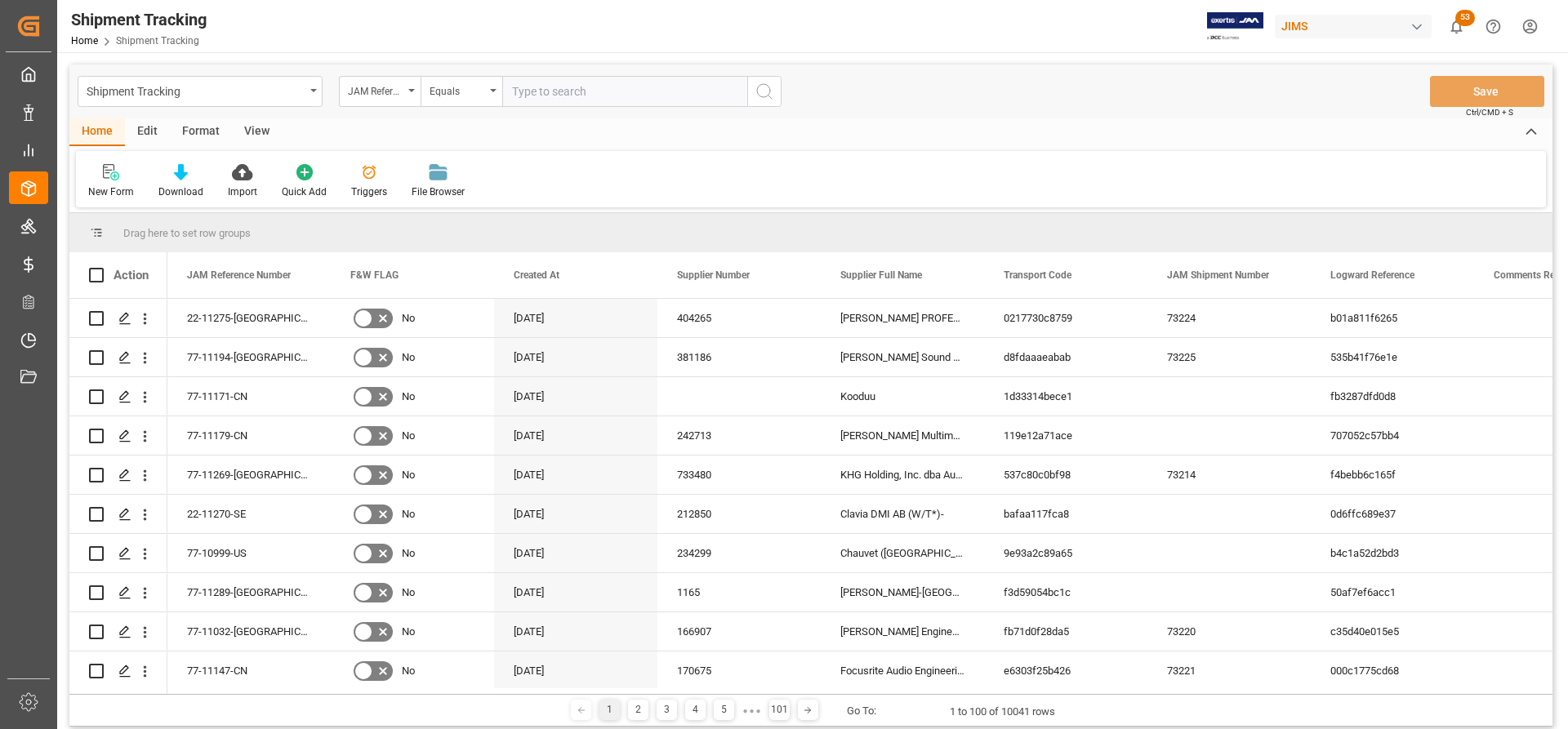
paste input "77-11095-RO"
type input "77-11095-RO"
click at [765, 94] on icon "search button" at bounding box center [764, 91] width 19 height 19
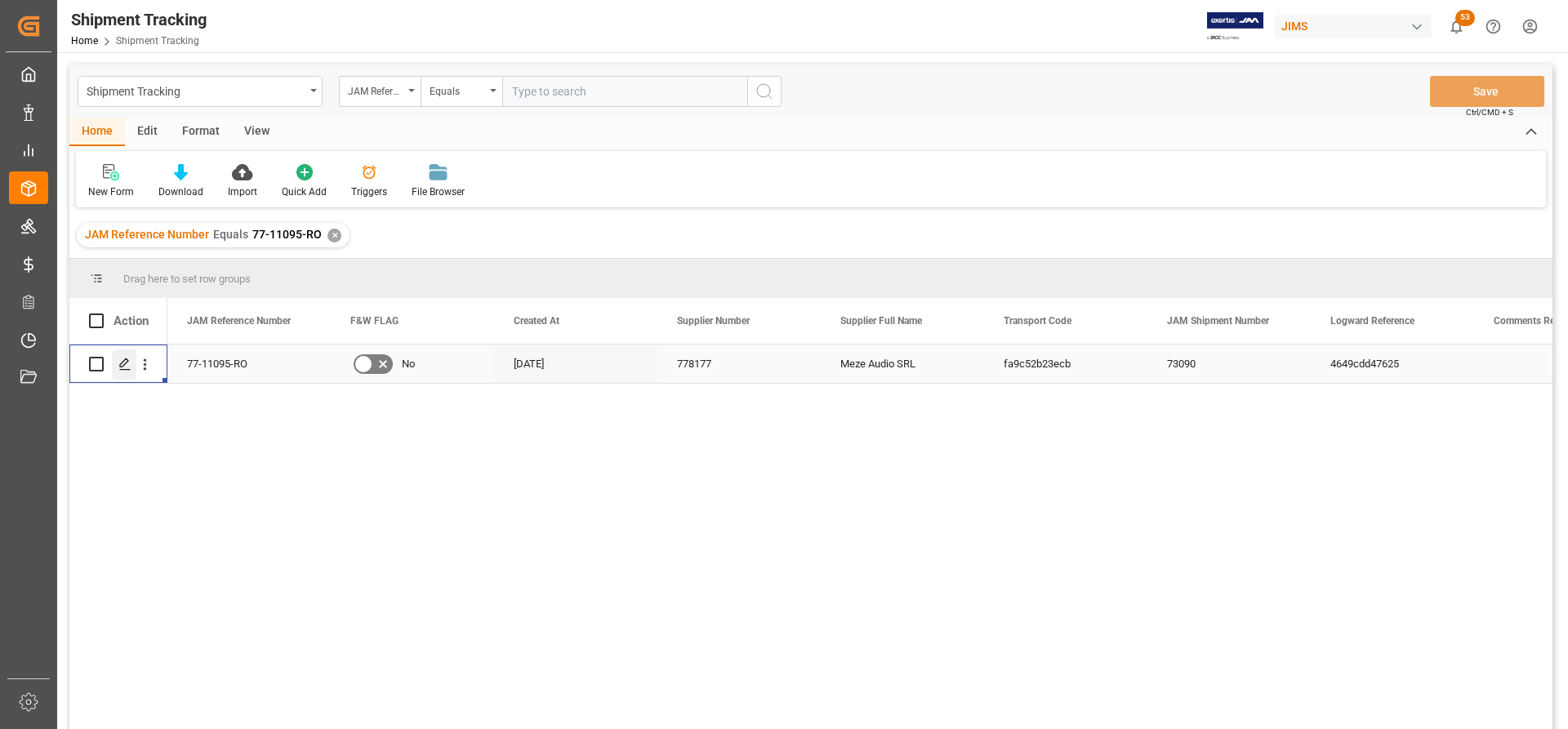
click at [121, 366] on icon "Press SPACE to select this row." at bounding box center [125, 364] width 13 height 13
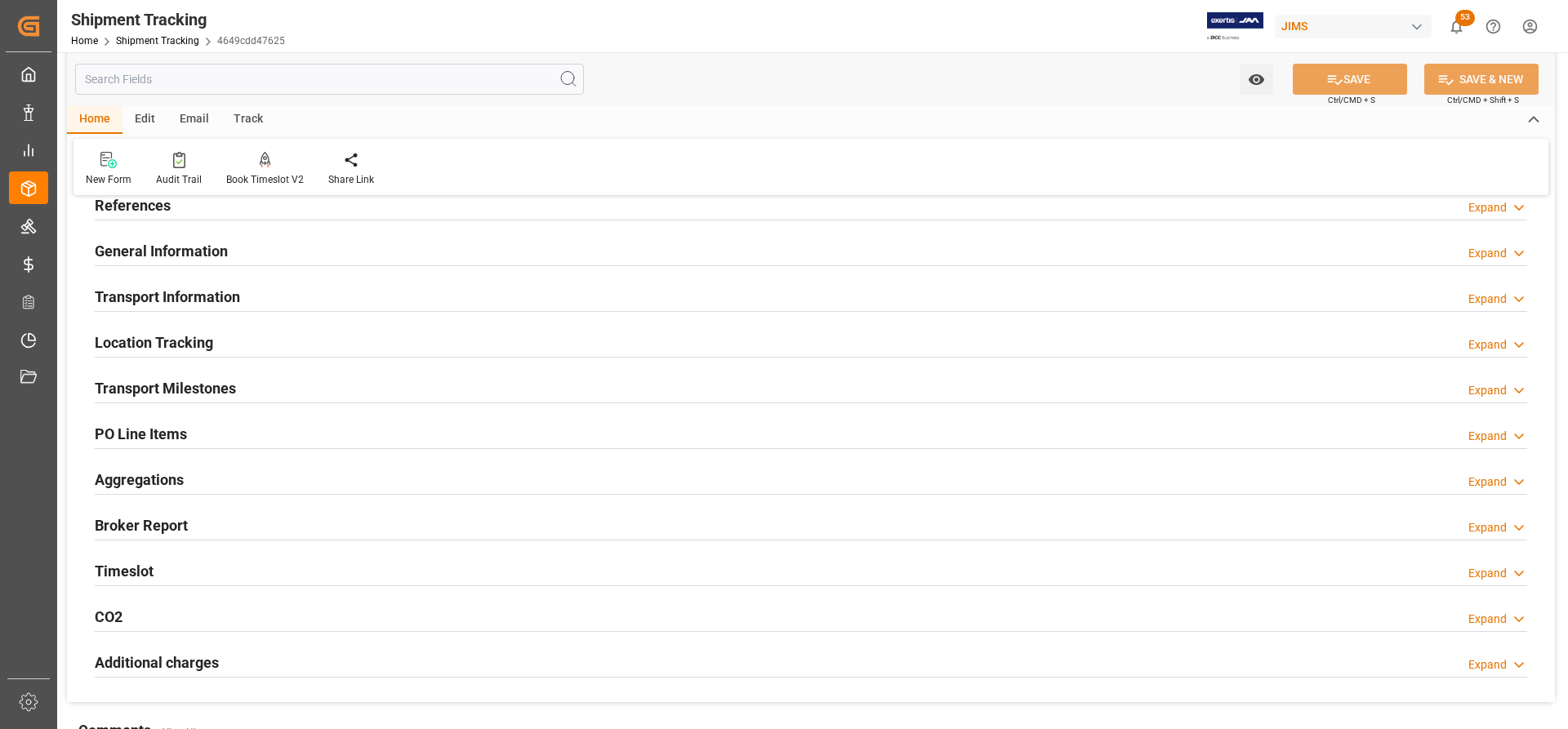
scroll to position [164, 0]
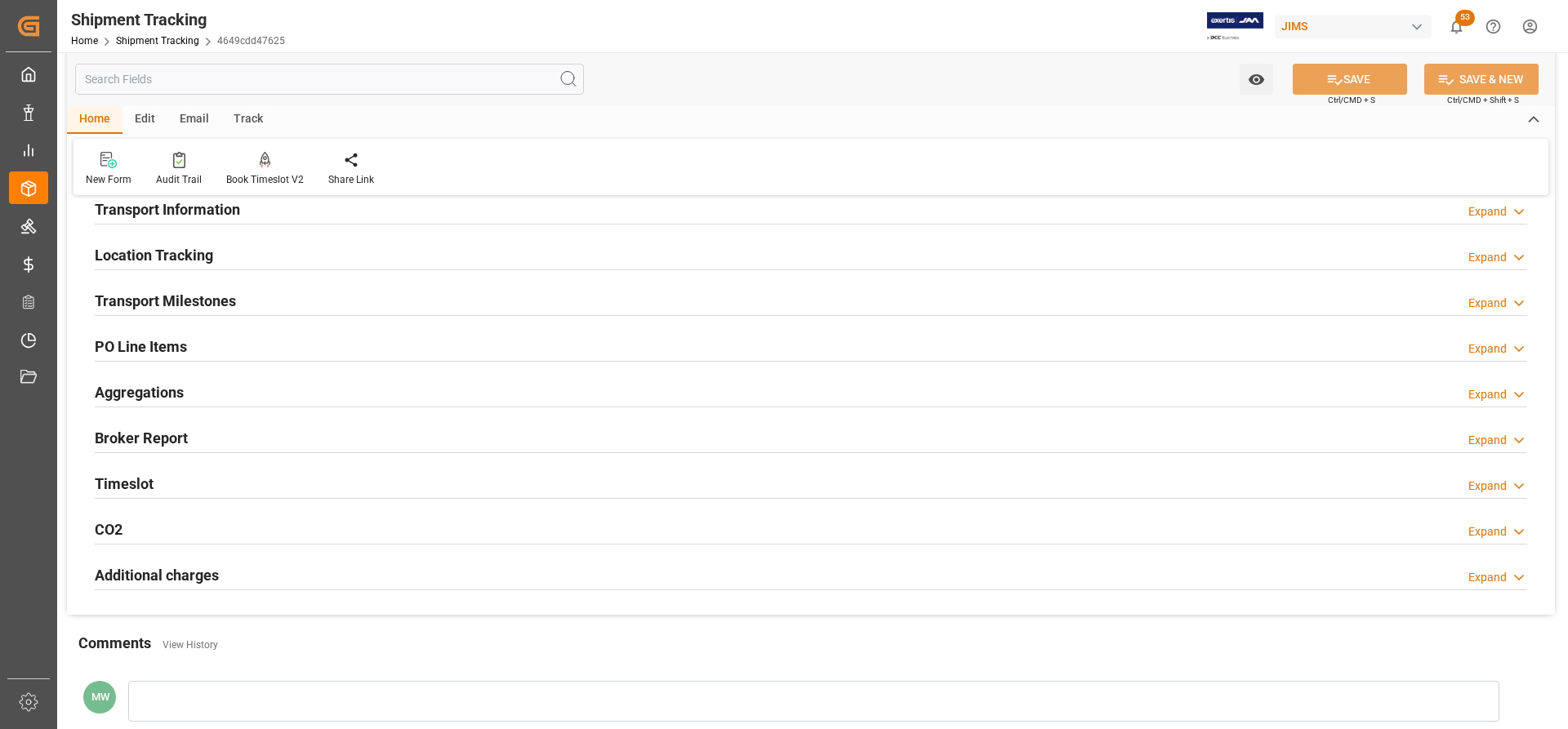
click at [185, 300] on h2 "Transport Milestones" at bounding box center [165, 301] width 141 height 22
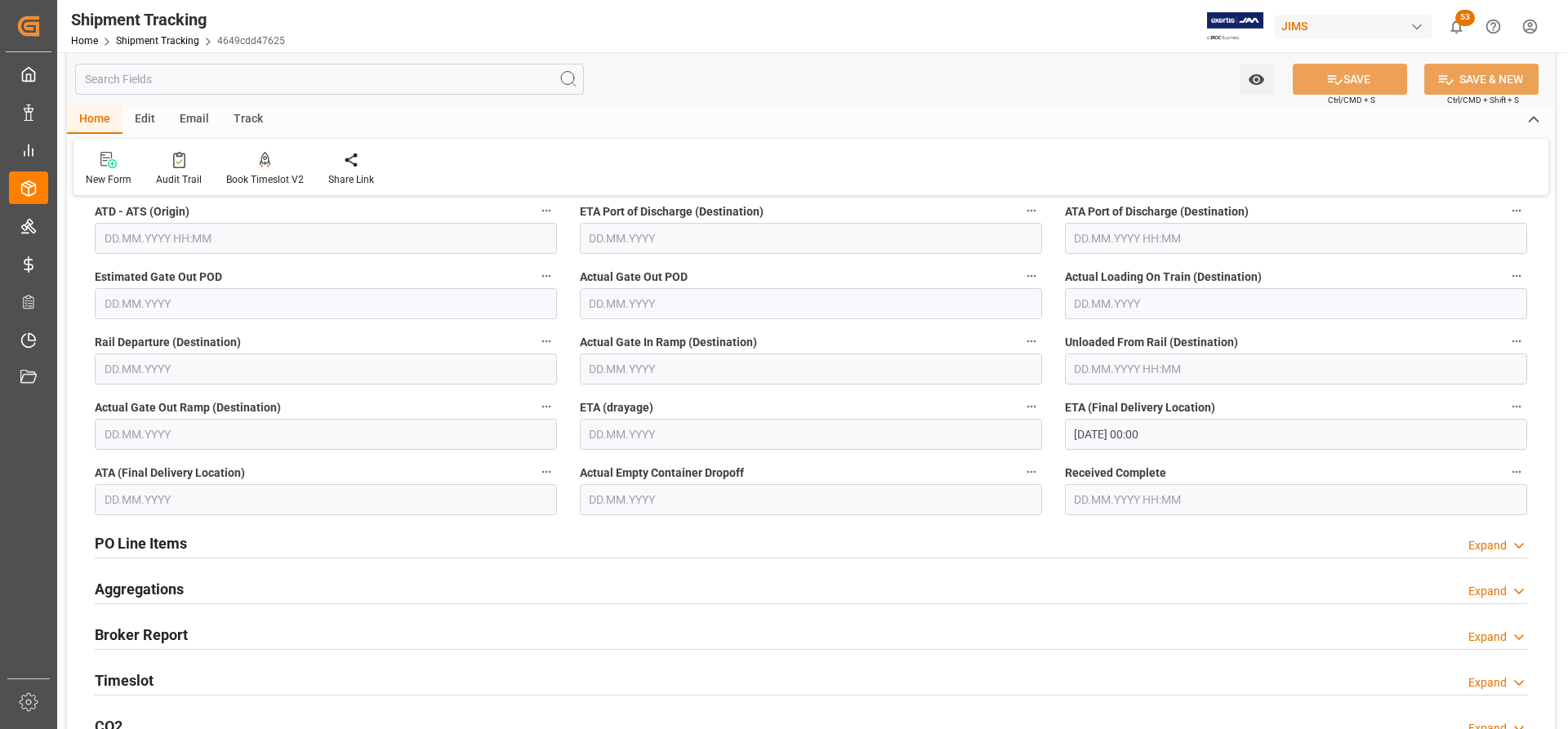
scroll to position [490, 0]
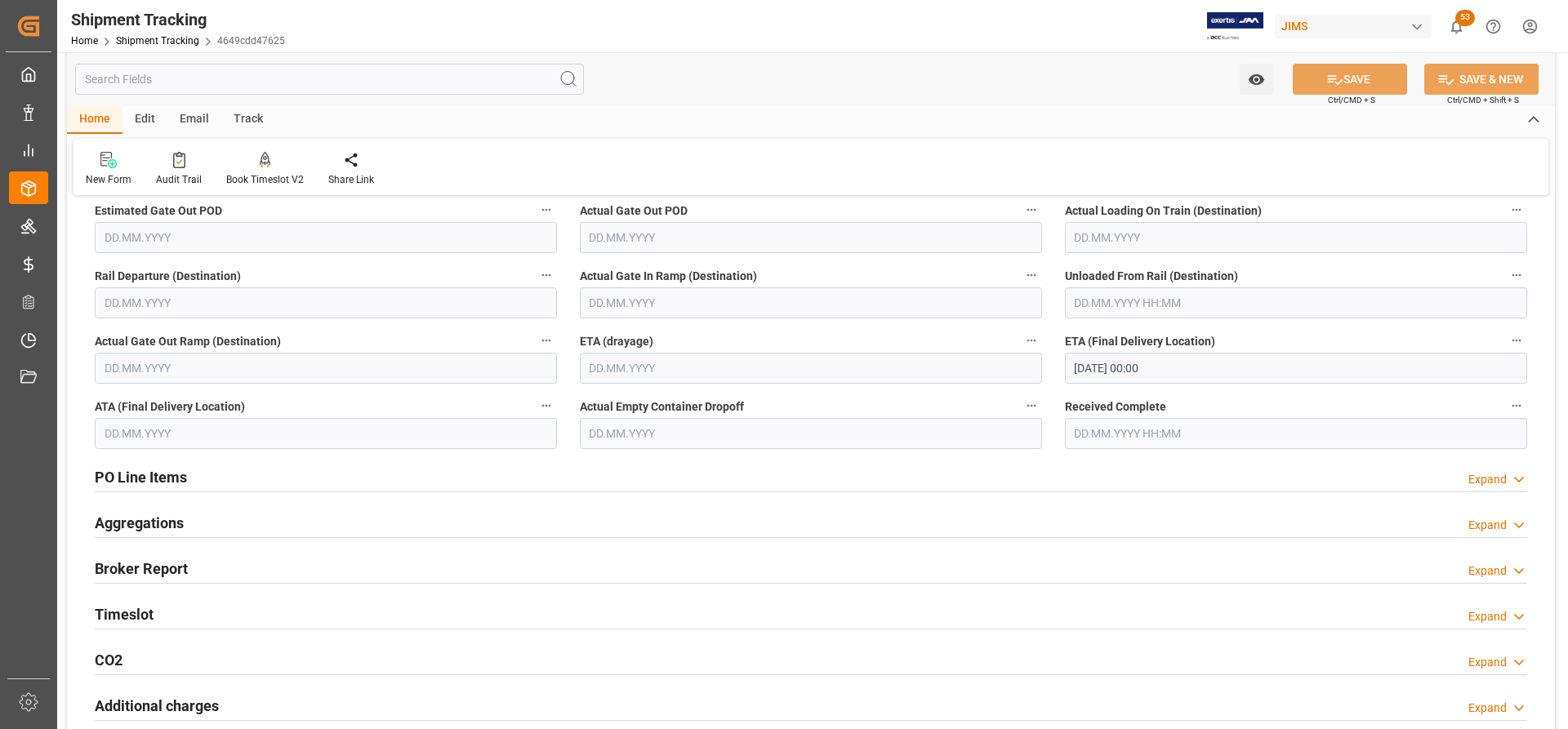
click at [124, 468] on h2 "PO Line Items" at bounding box center [140, 477] width 92 height 22
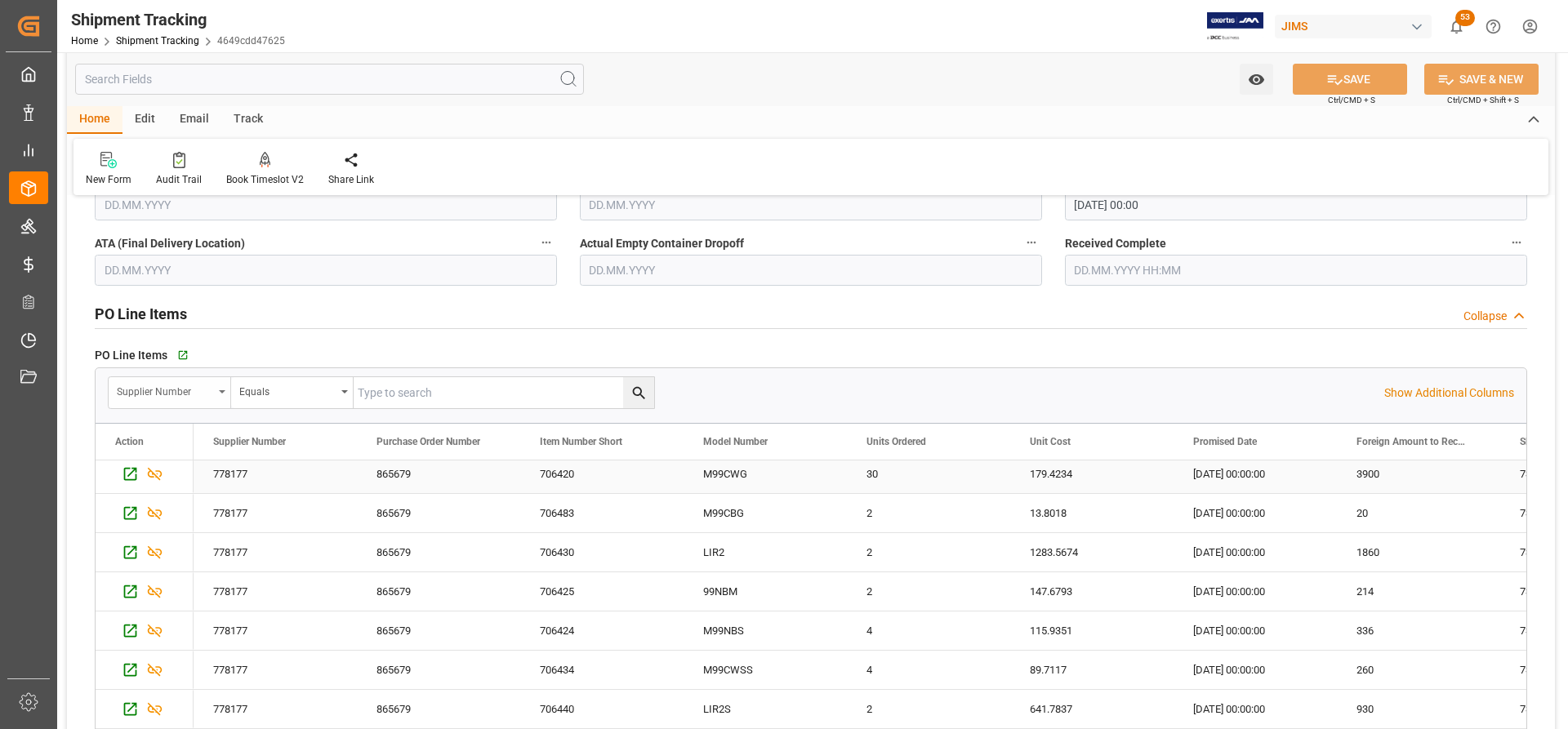
scroll to position [433, 0]
click at [180, 355] on icon "button" at bounding box center [181, 355] width 11 height 11
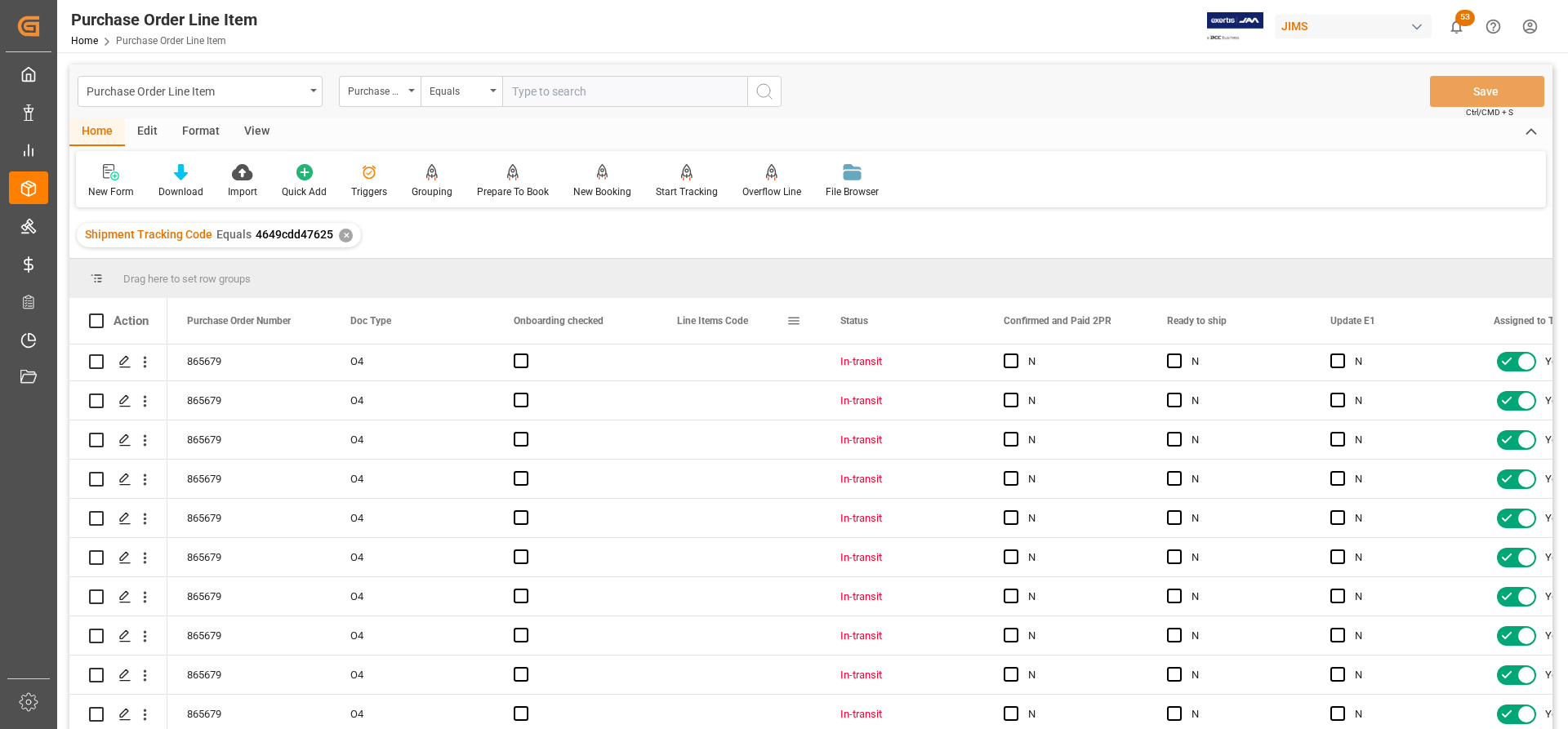
click at [793, 322] on span at bounding box center [794, 321] width 15 height 15
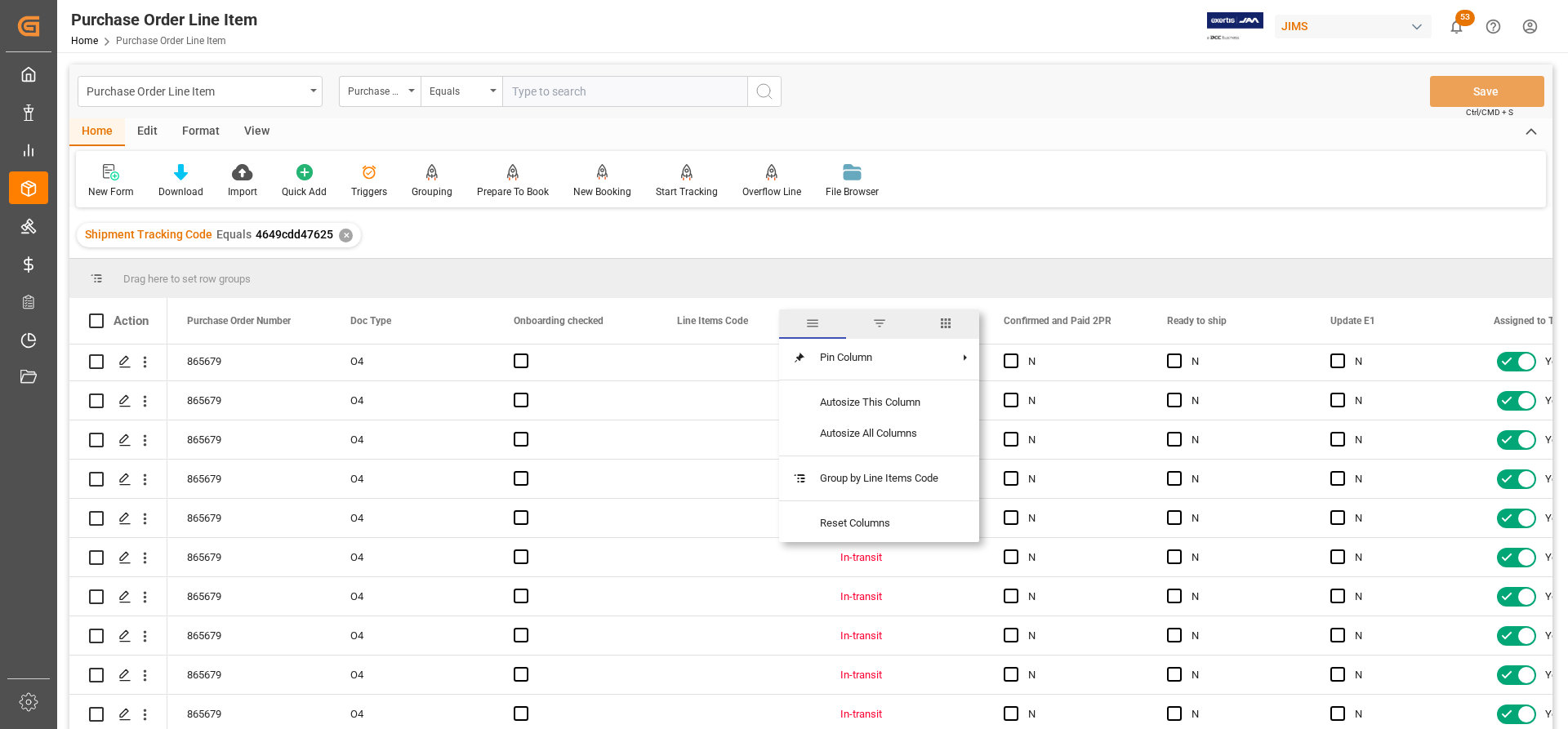
click at [948, 323] on span "columns" at bounding box center [946, 323] width 15 height 15
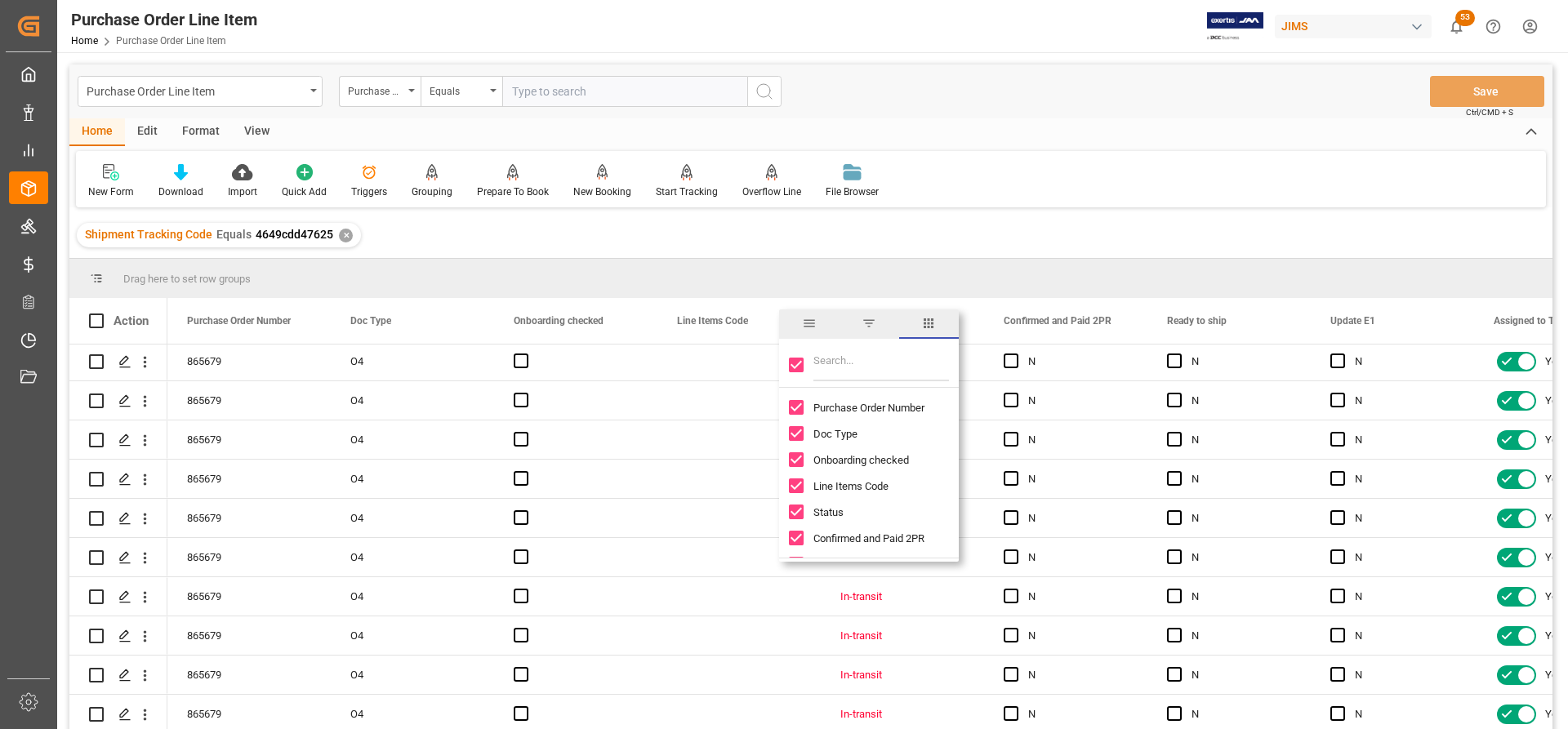
click at [794, 362] on input "Toggle Select All Columns" at bounding box center [796, 365] width 15 height 15
checkbox input "false"
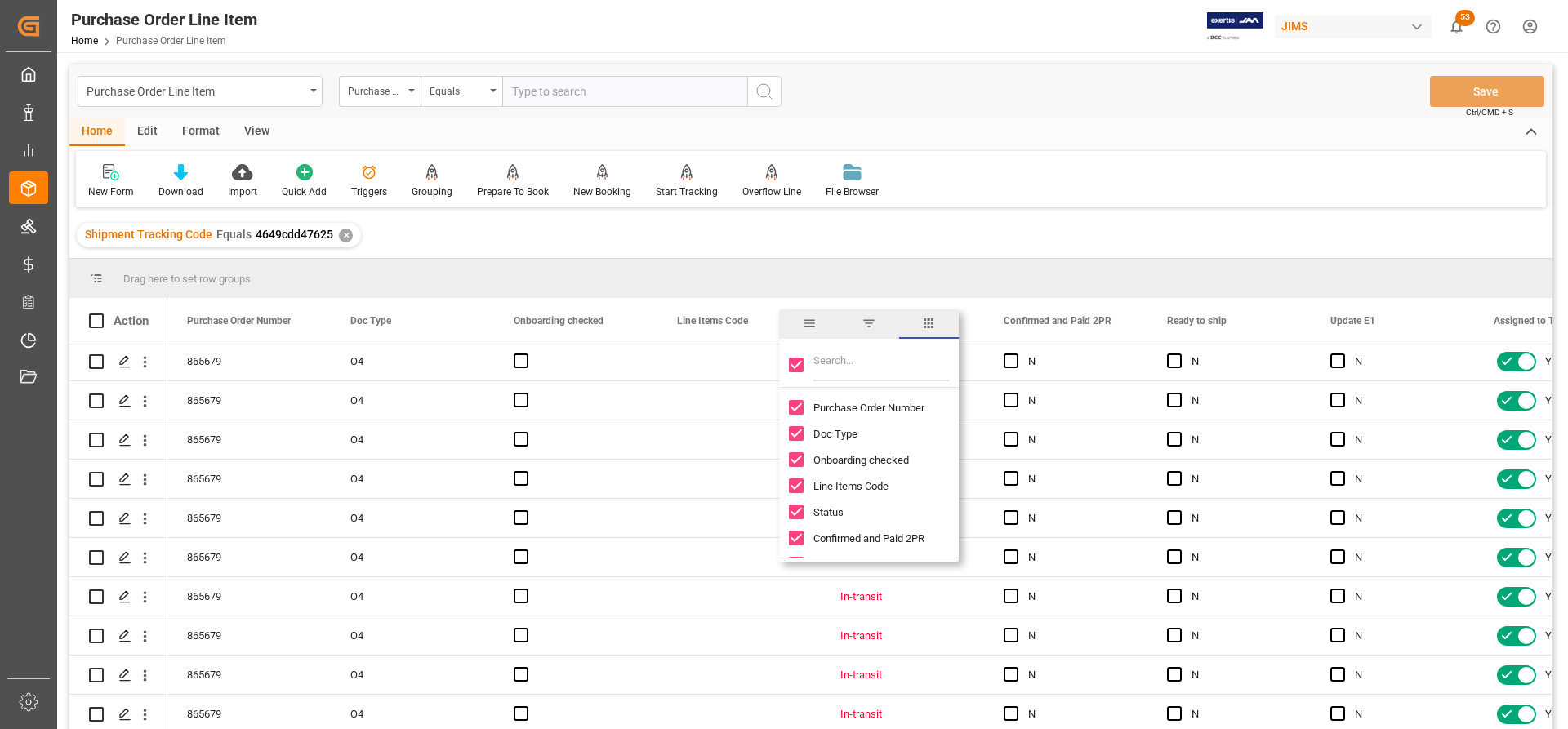
checkbox input "false"
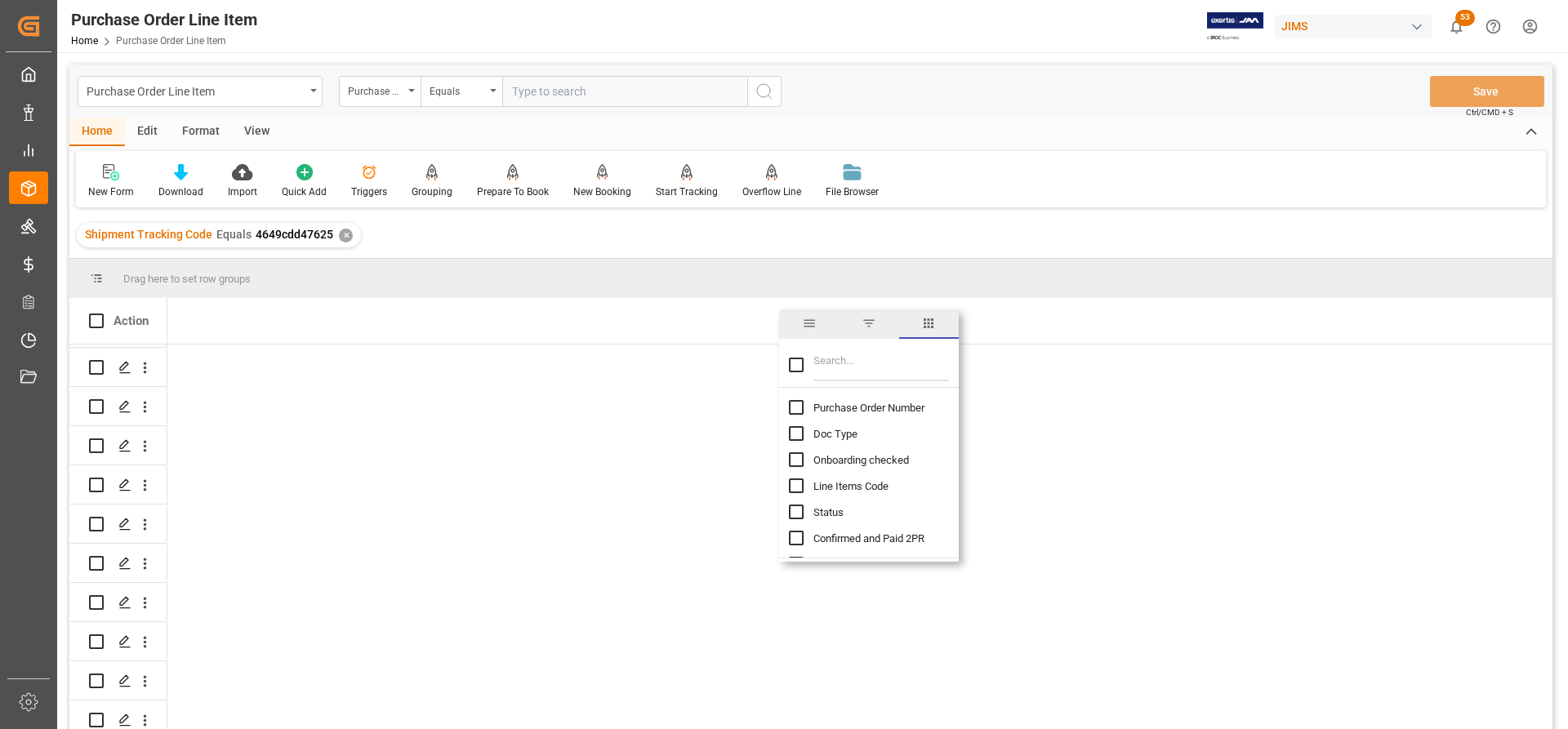
scroll to position [943, 0]
click at [821, 370] on input "Filter Columns Input" at bounding box center [881, 364] width 135 height 33
type input "INC"
click at [796, 404] on input "Incoterm Vendor Master (by the supplier) column toggle visibility (hidden)" at bounding box center [796, 408] width 15 height 15
checkbox input "true"
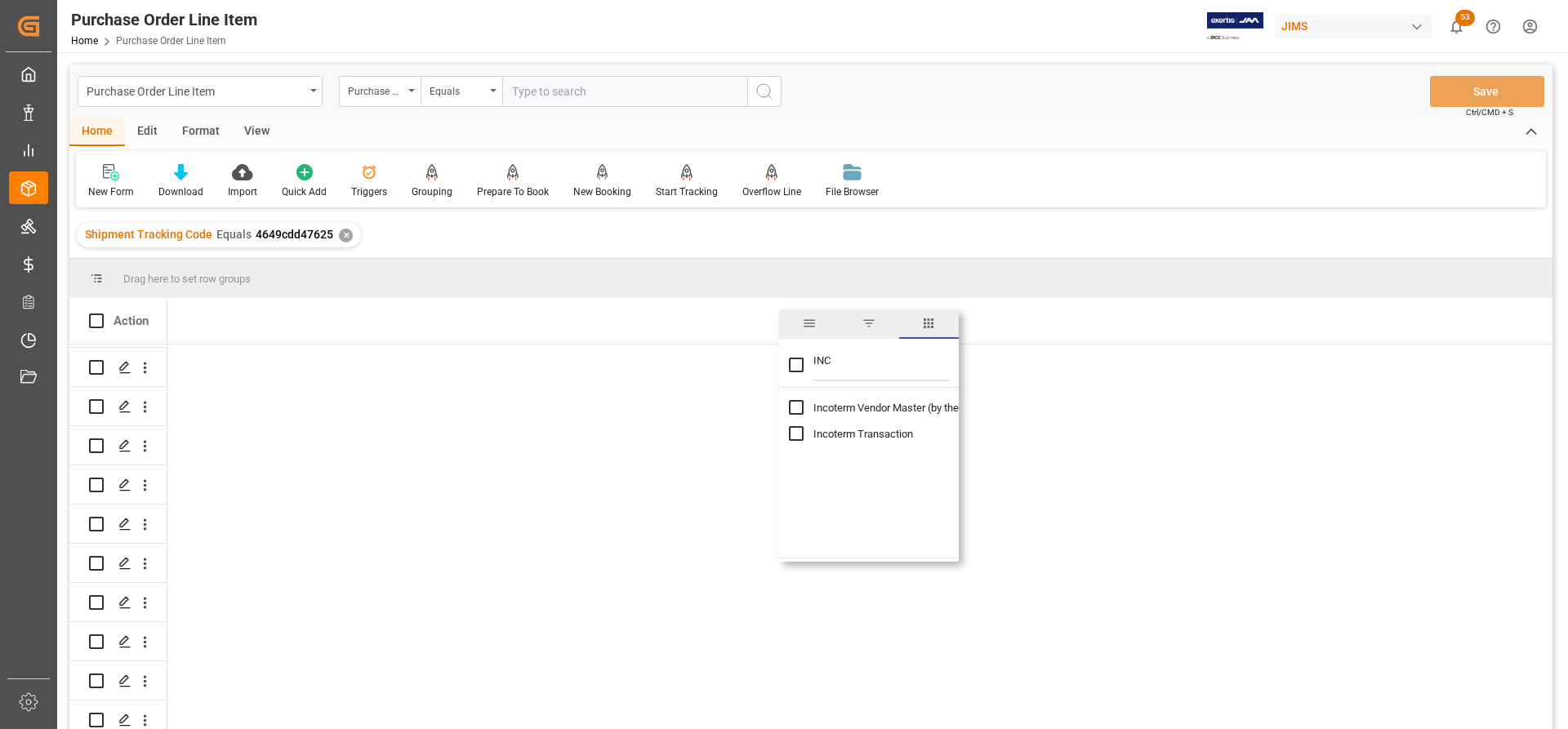
checkbox input "false"
click at [797, 430] on input "Incoterm Transaction column toggle visibility (hidden)" at bounding box center [796, 433] width 15 height 15
checkbox input "true"
click at [618, 463] on div at bounding box center [860, 73] width 1385 height 1333
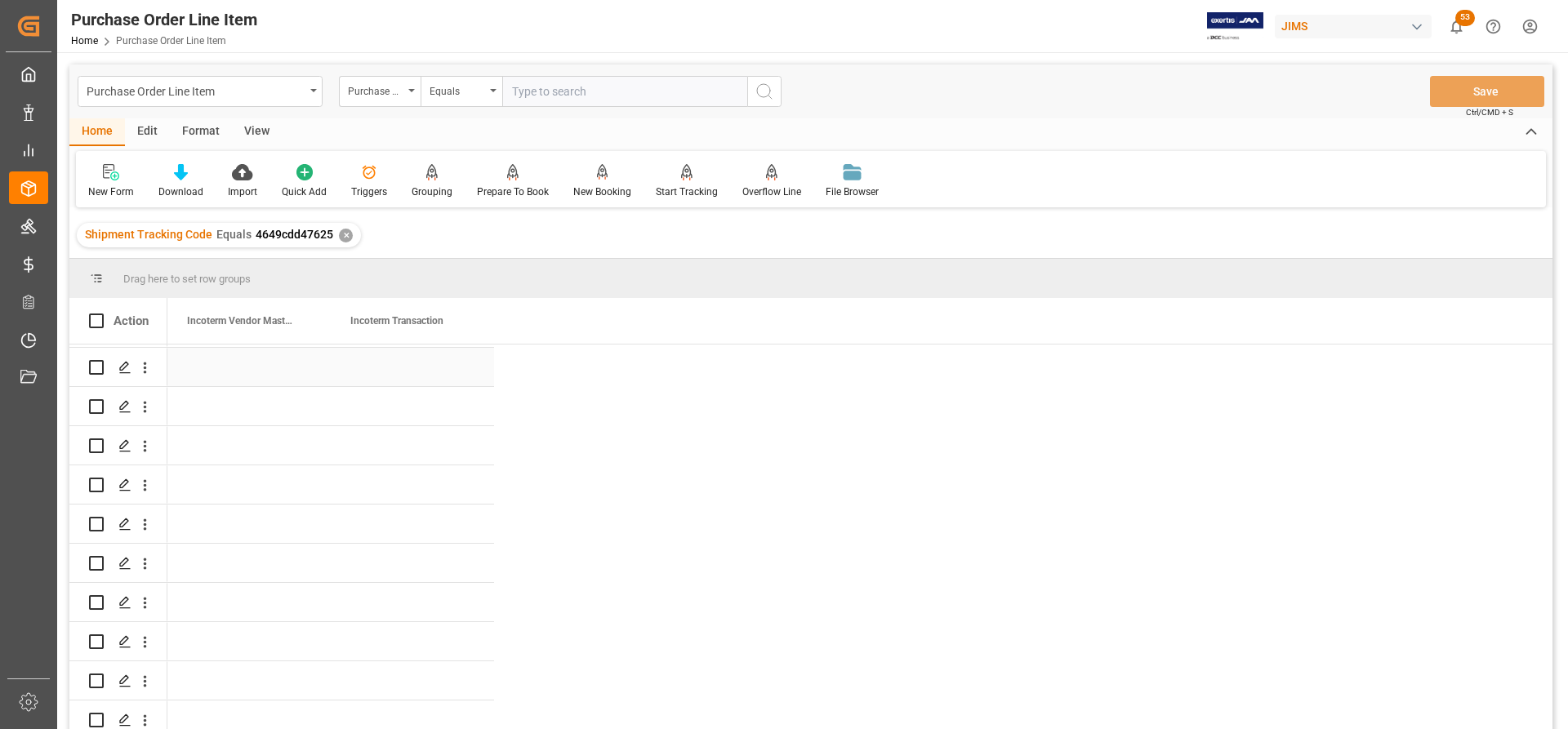
click at [364, 354] on div "Press SPACE to select this row." at bounding box center [413, 367] width 164 height 38
click at [362, 362] on div "Press SPACE to select this row." at bounding box center [413, 367] width 164 height 38
click at [363, 379] on input "Press SPACE to select this row." at bounding box center [413, 376] width 137 height 31
paste input "FOB MARAMURES, RO"
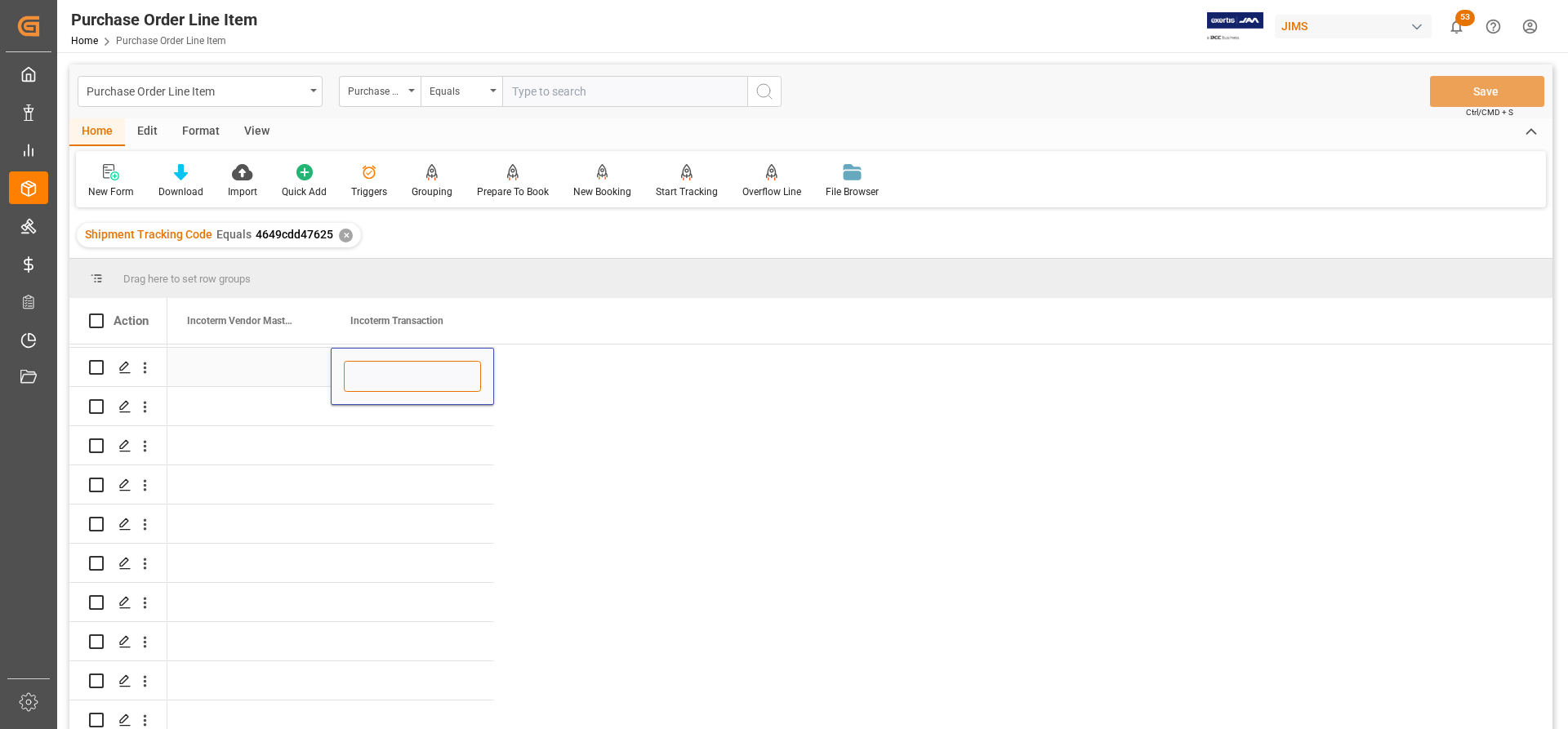
type input "FOB MARAMURES, RO"
click at [435, 415] on div "Press SPACE to select this row." at bounding box center [413, 406] width 164 height 38
click at [430, 366] on div "FOB MARAMURES, RO" at bounding box center [413, 367] width 164 height 38
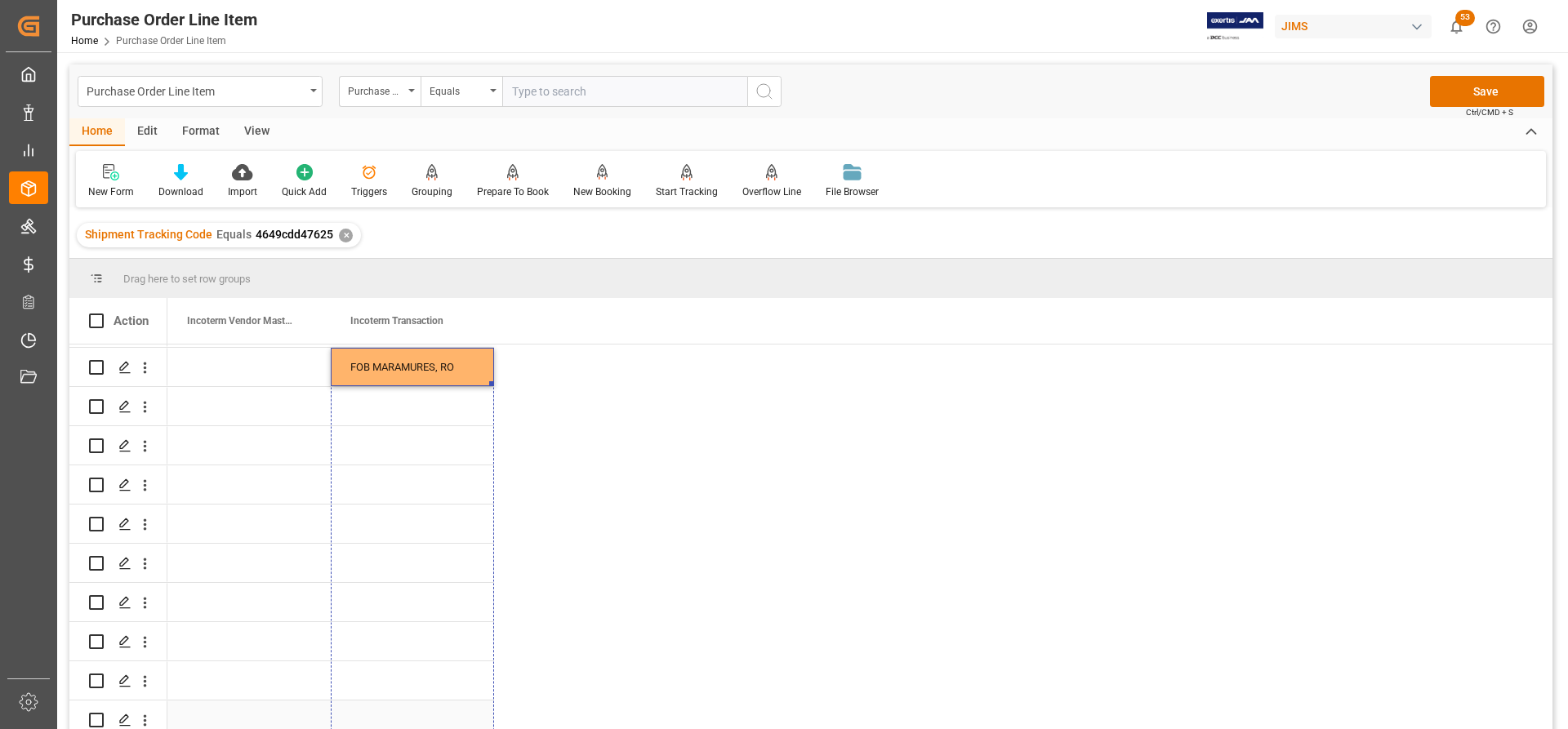
drag, startPoint x: 490, startPoint y: 376, endPoint x: 458, endPoint y: 709, distance: 334.5
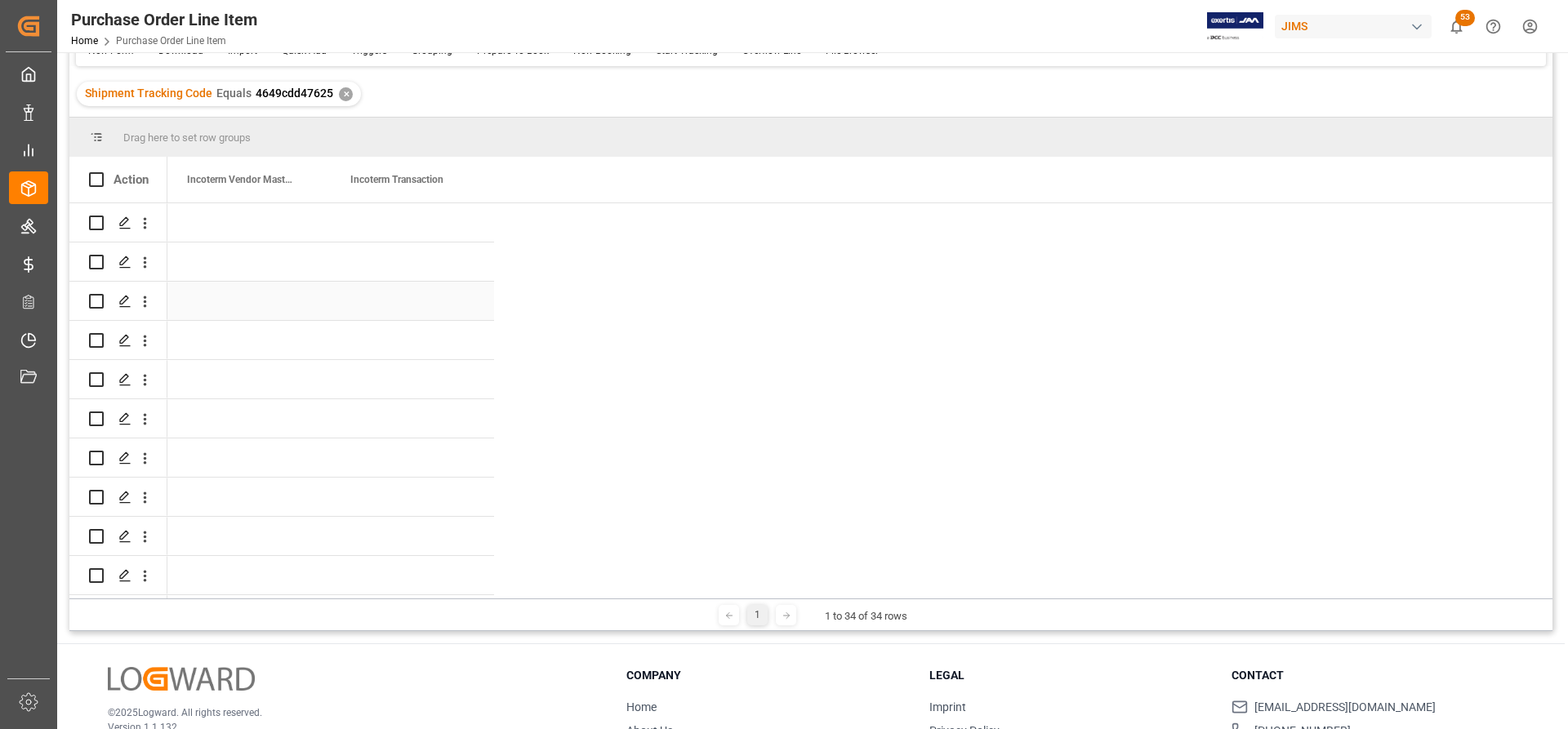
scroll to position [0, 0]
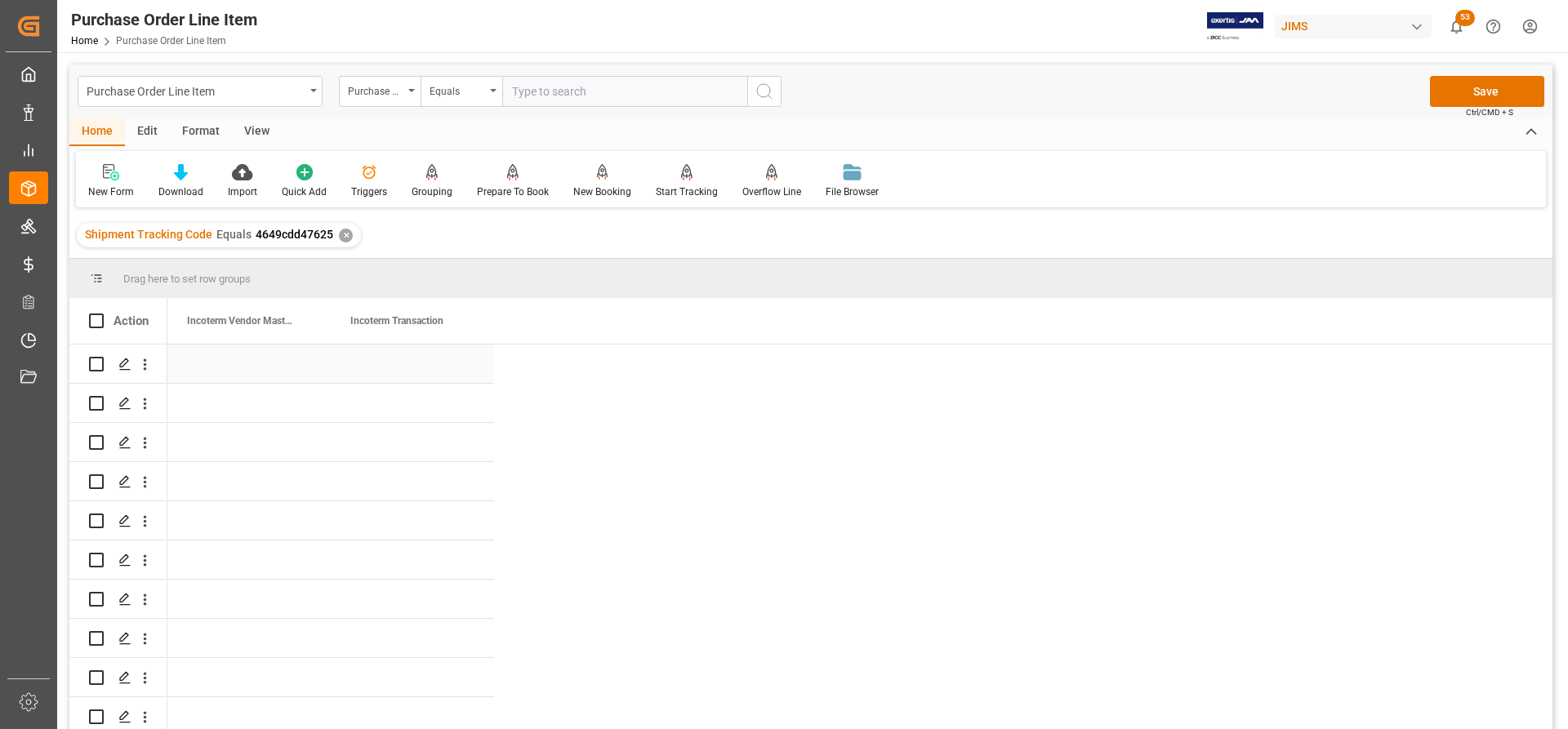
click at [358, 367] on div "Press SPACE to select this row." at bounding box center [413, 364] width 164 height 38
click at [378, 362] on div "Press SPACE to select this row." at bounding box center [413, 364] width 164 height 38
click at [360, 374] on input "Press SPACE to select this row." at bounding box center [413, 372] width 137 height 31
paste input "FOB MARAMURES, RO"
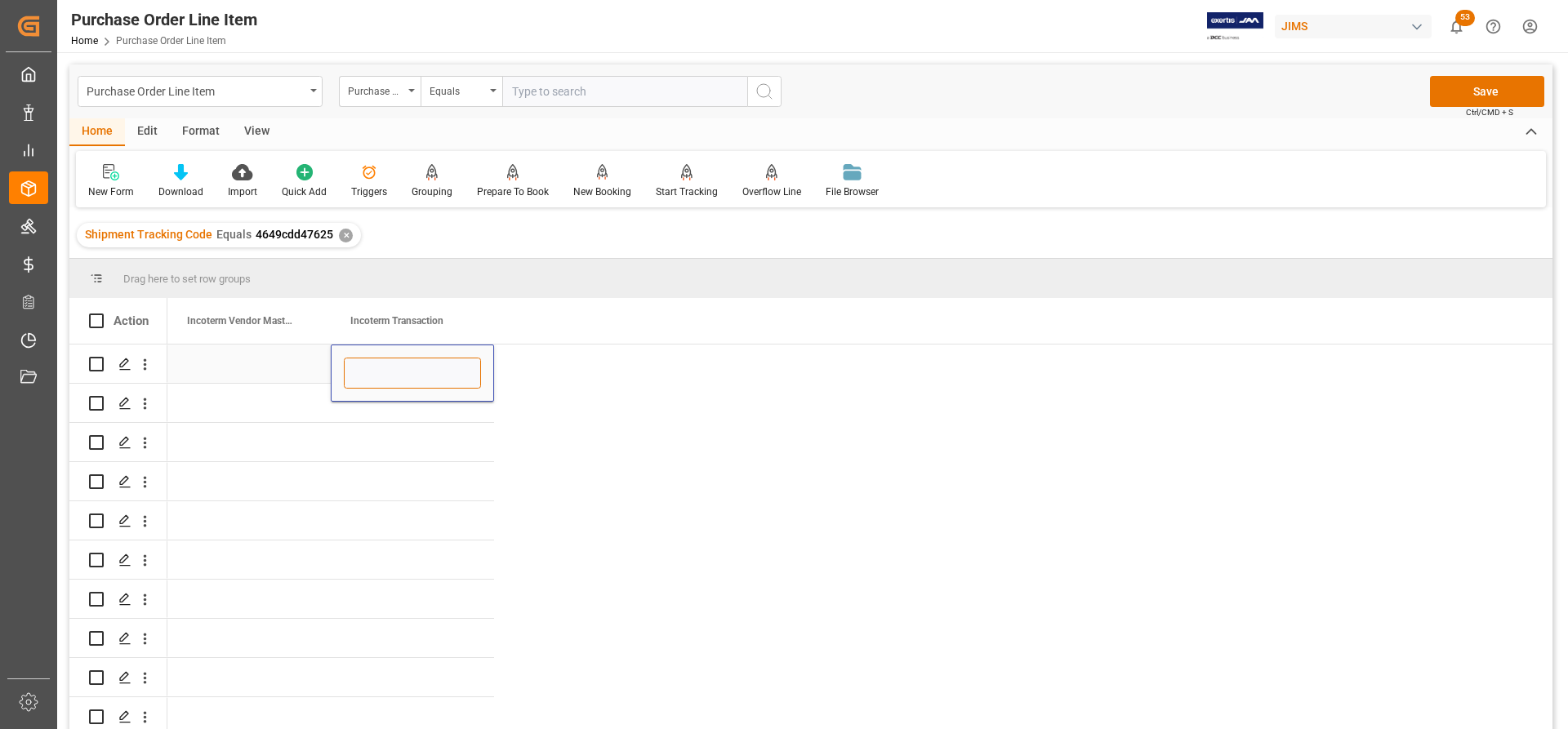
type input "FOB MARAMURES, RO"
click at [441, 412] on div "Press SPACE to select this row." at bounding box center [413, 403] width 164 height 38
click at [437, 364] on div "FOB MARAMURES, RO" at bounding box center [413, 364] width 164 height 38
drag, startPoint x: 493, startPoint y: 381, endPoint x: 462, endPoint y: 686, distance: 306.6
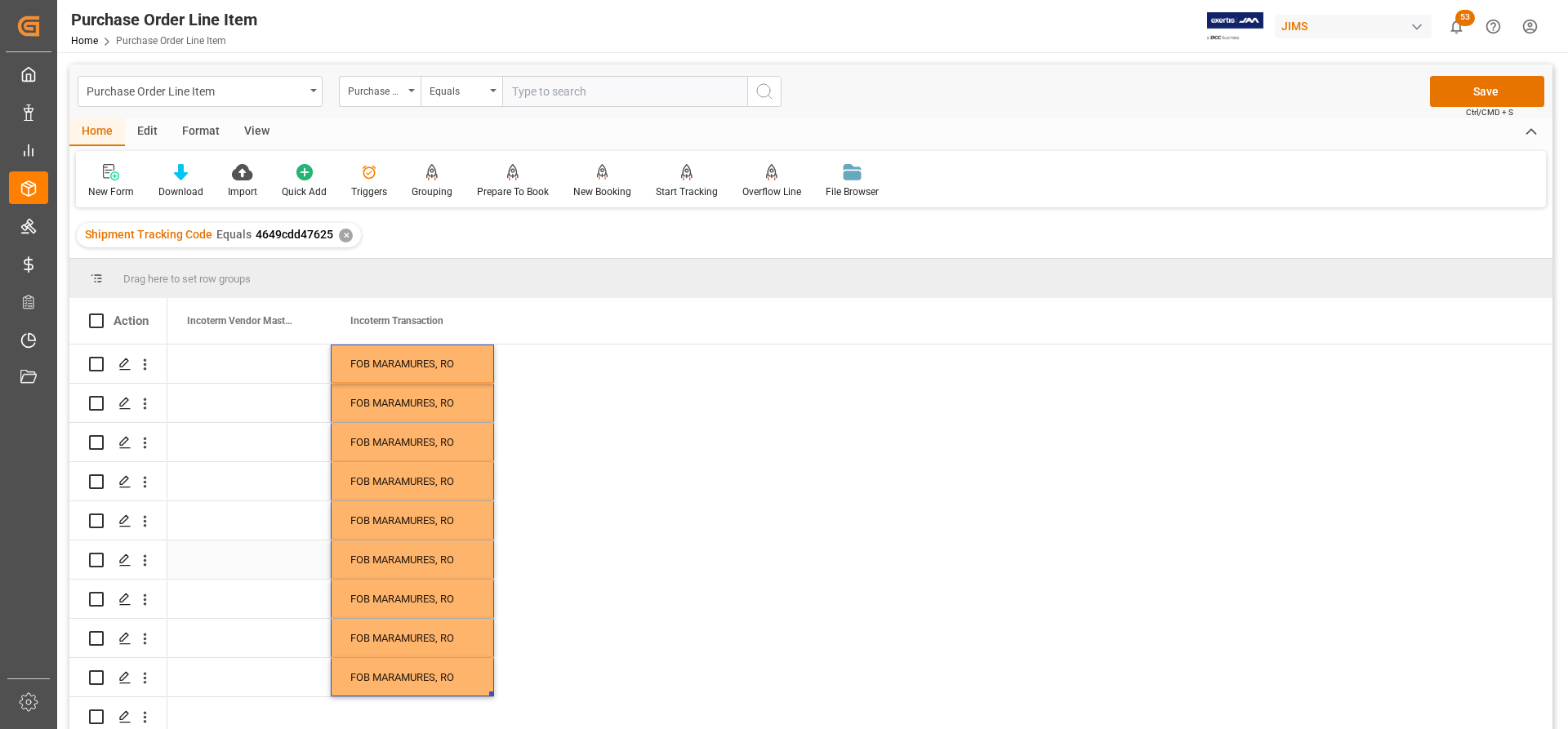
scroll to position [6, 0]
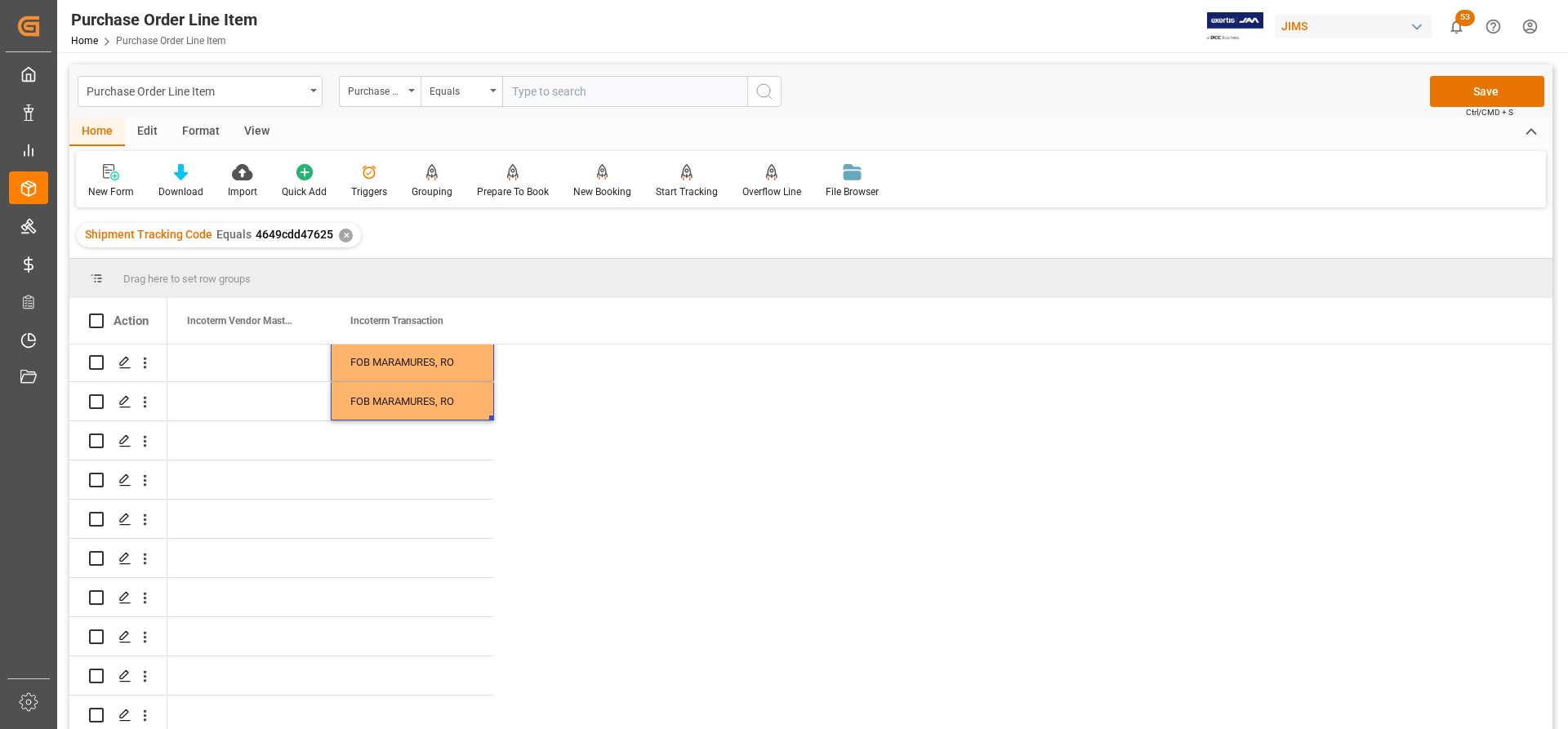
scroll to position [327, 0]
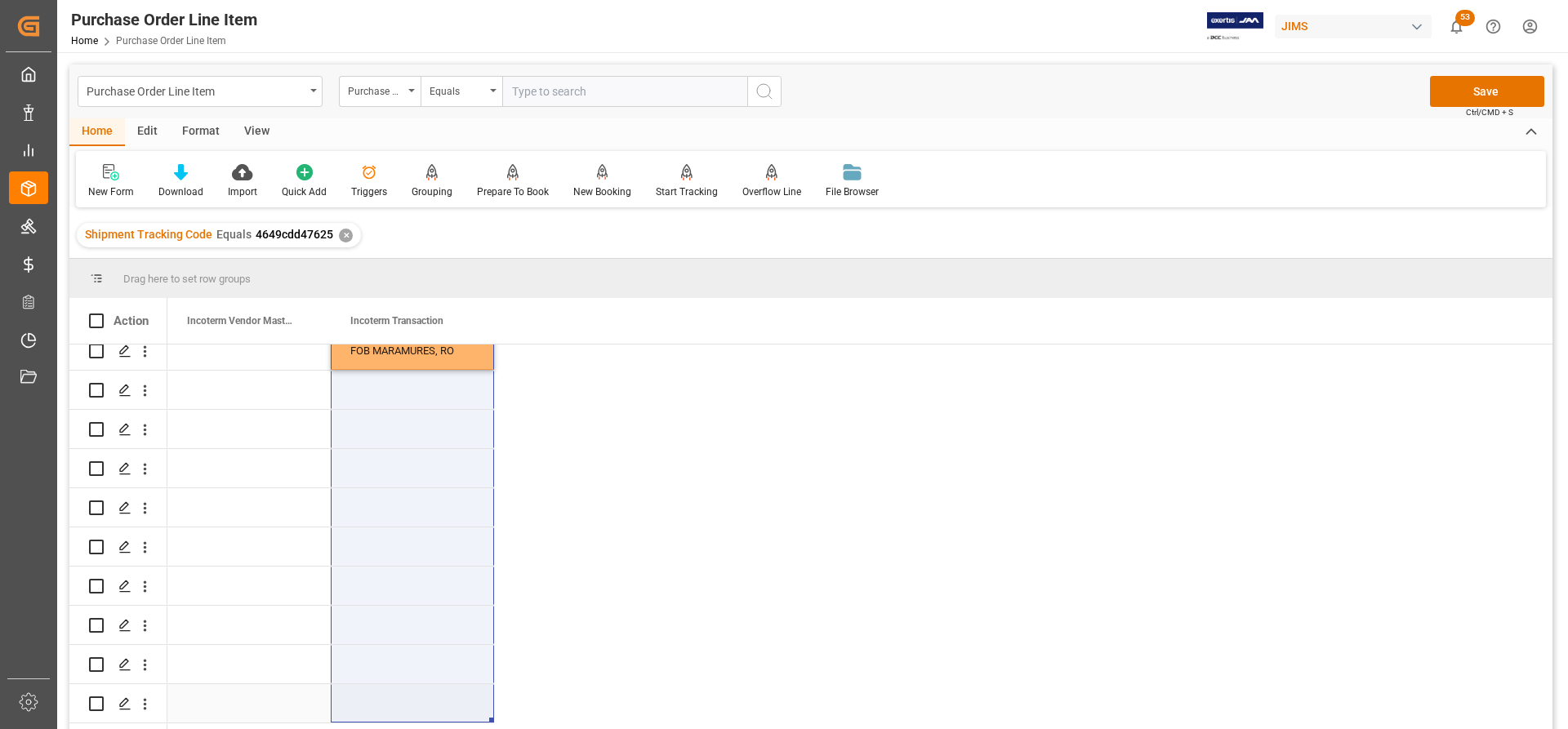
drag, startPoint x: 494, startPoint y: 357, endPoint x: 469, endPoint y: 701, distance: 344.9
click at [469, 701] on div "FOB MARAMURES, RO FOB MARAMURES, RO FOB MARAMURES, RO FOB MARAMURES, RO FOB MAR…" at bounding box center [330, 685] width 327 height 1333
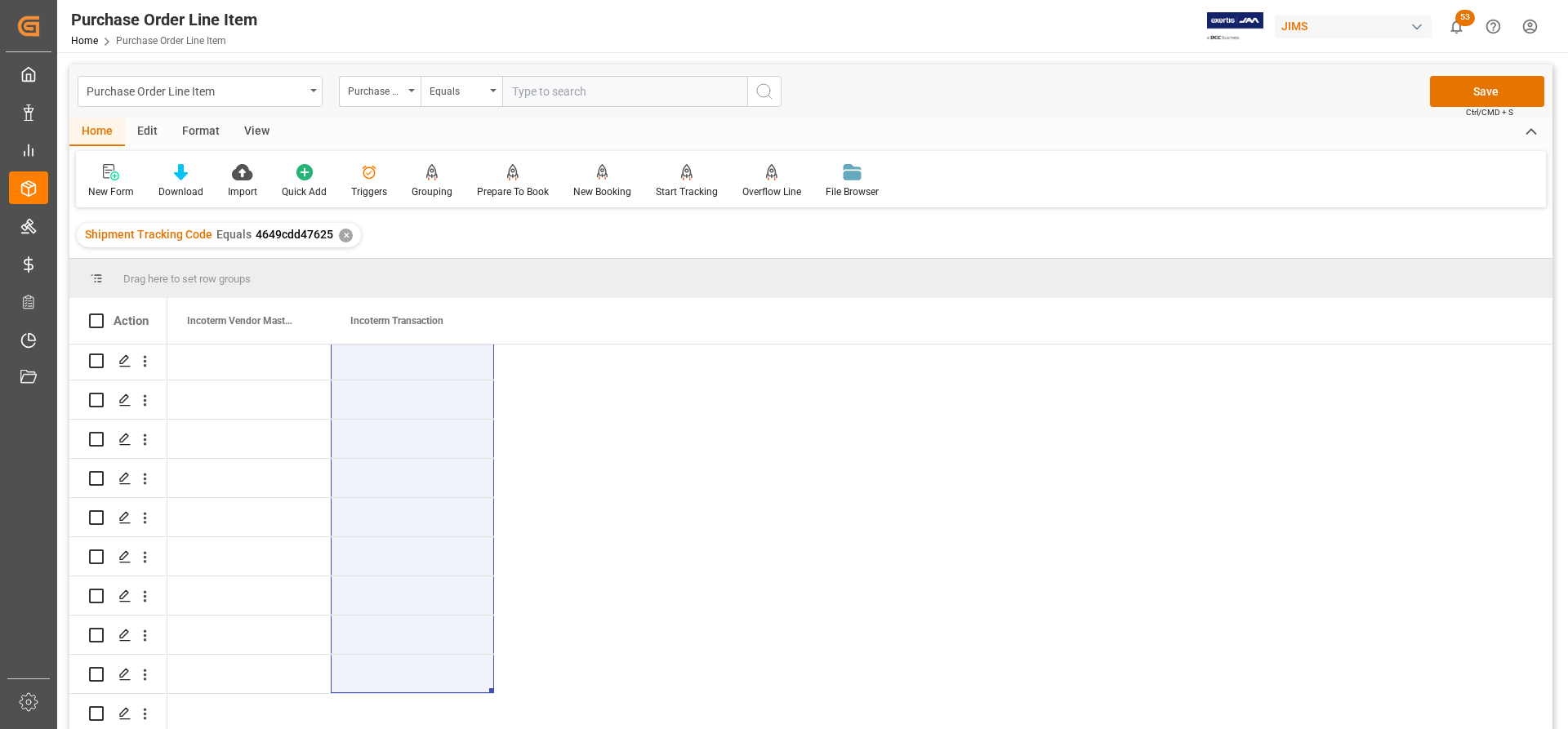
scroll to position [408, 0]
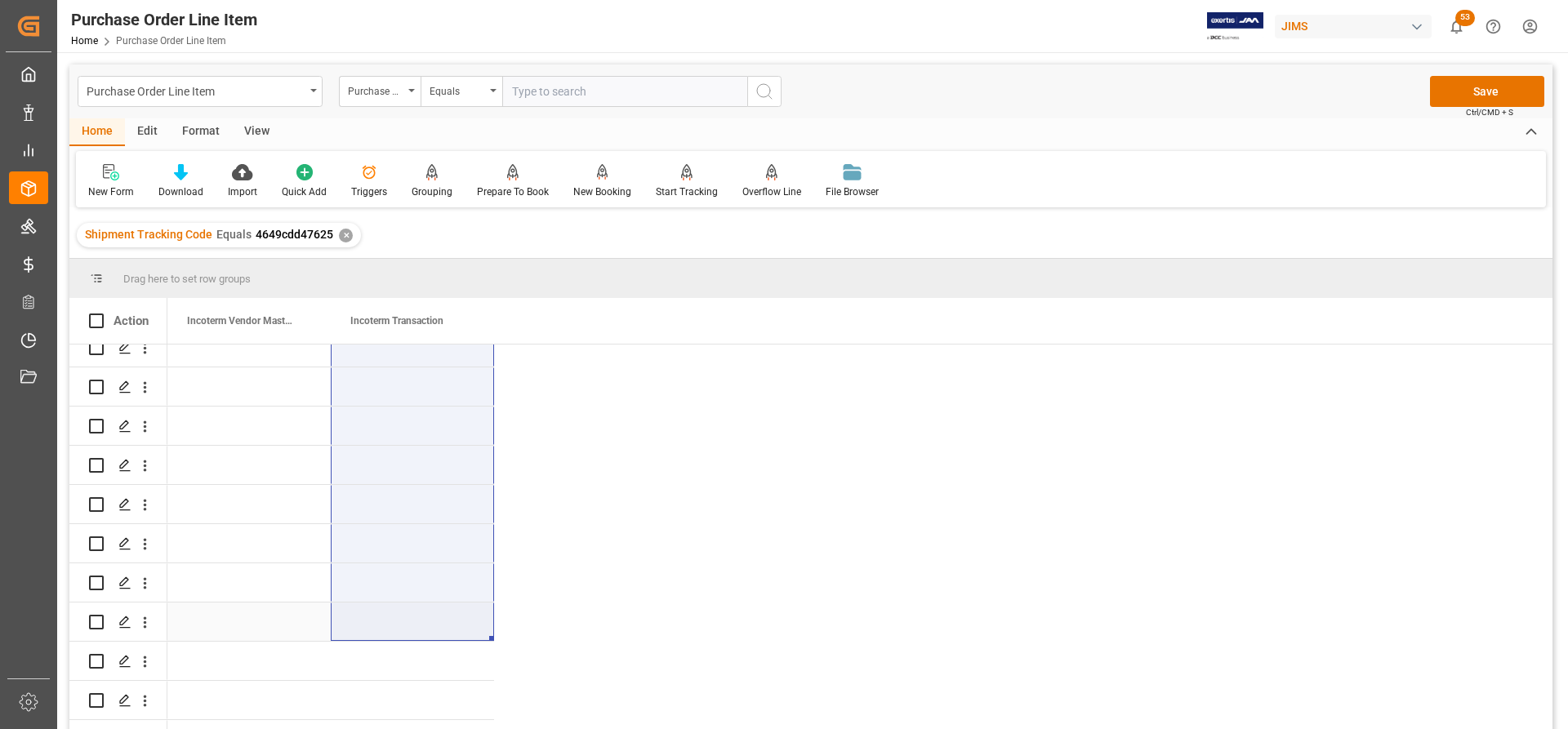
click at [415, 605] on div "Press SPACE to select this row." at bounding box center [413, 622] width 164 height 38
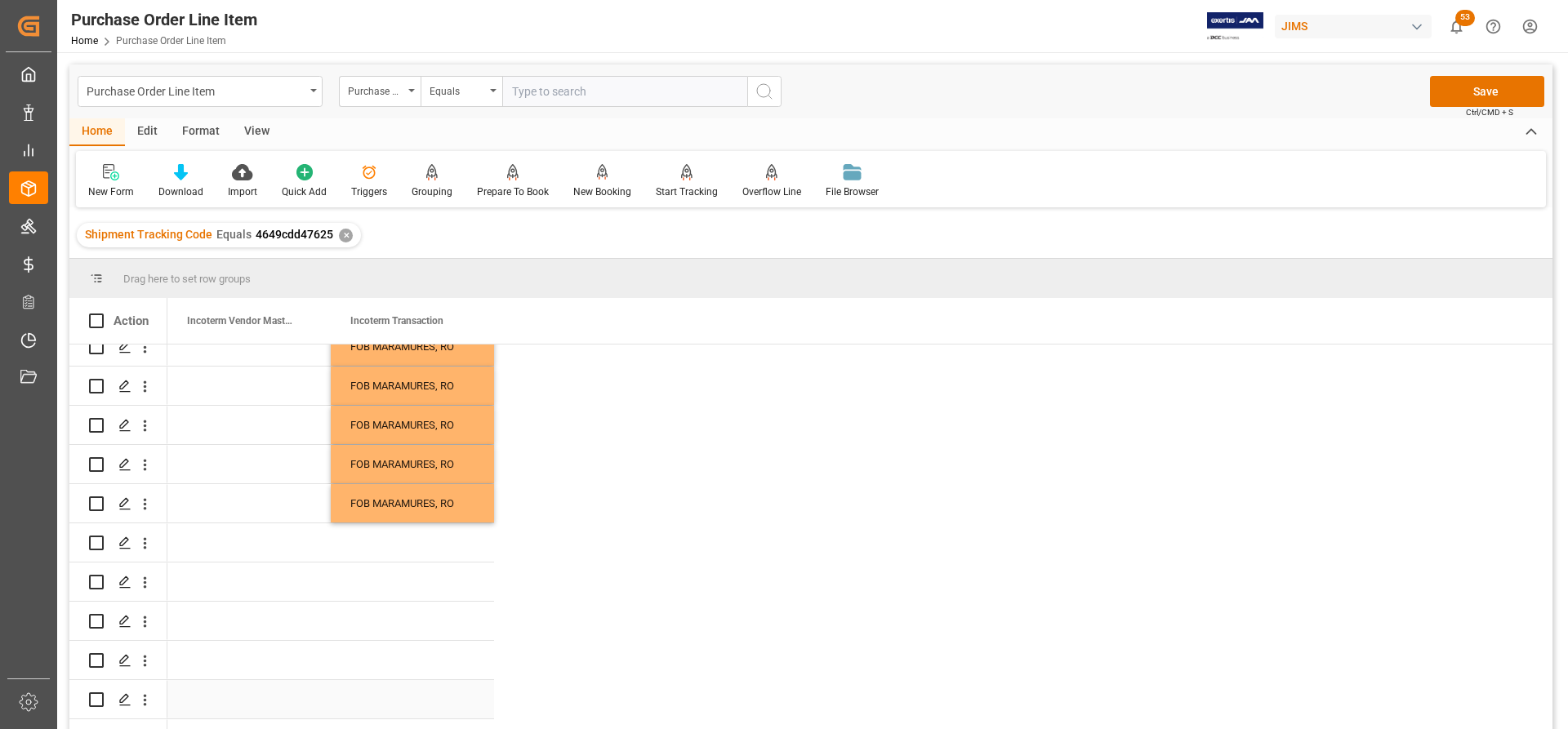
scroll to position [82, 0]
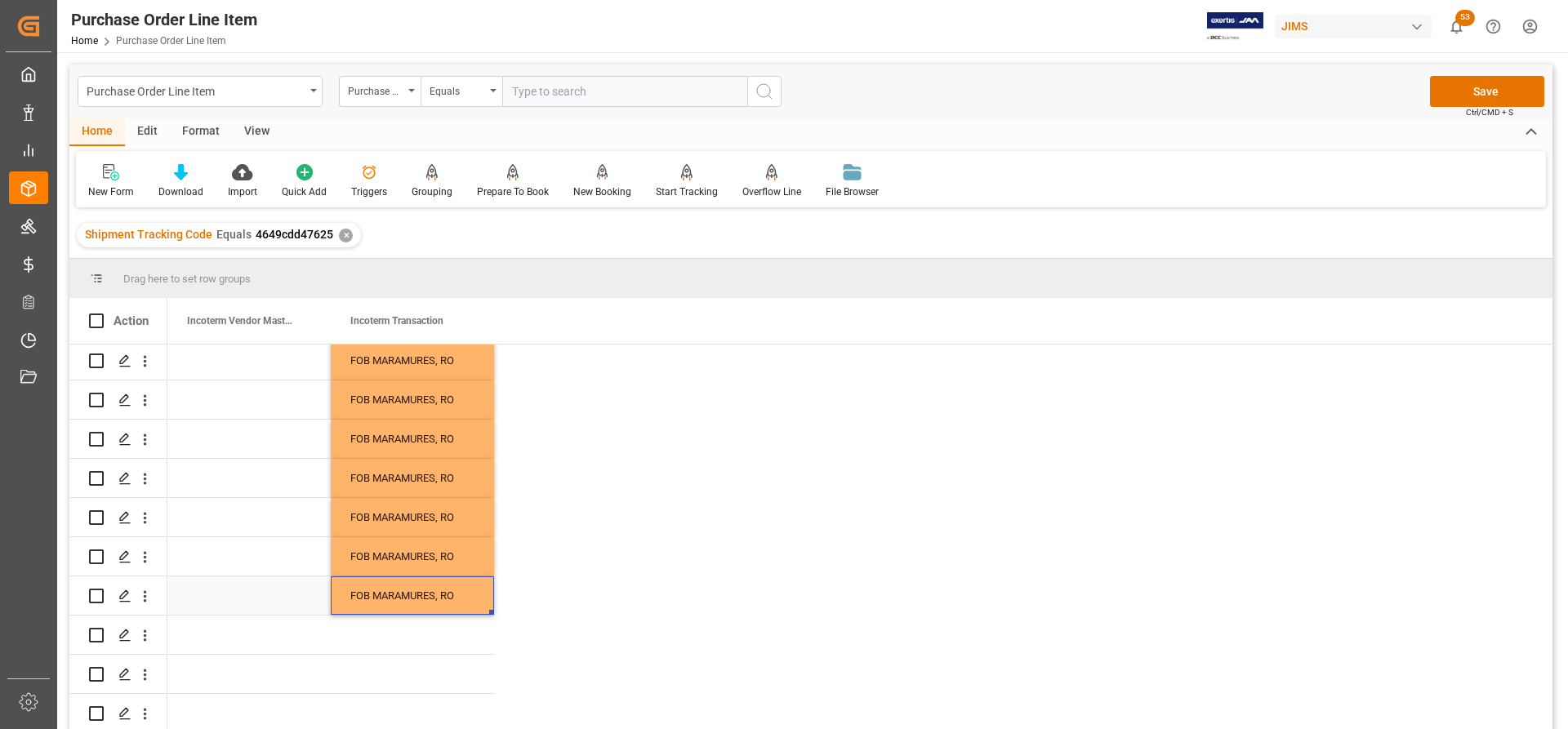
click at [401, 585] on div "FOB MARAMURES, RO" at bounding box center [413, 595] width 164 height 38
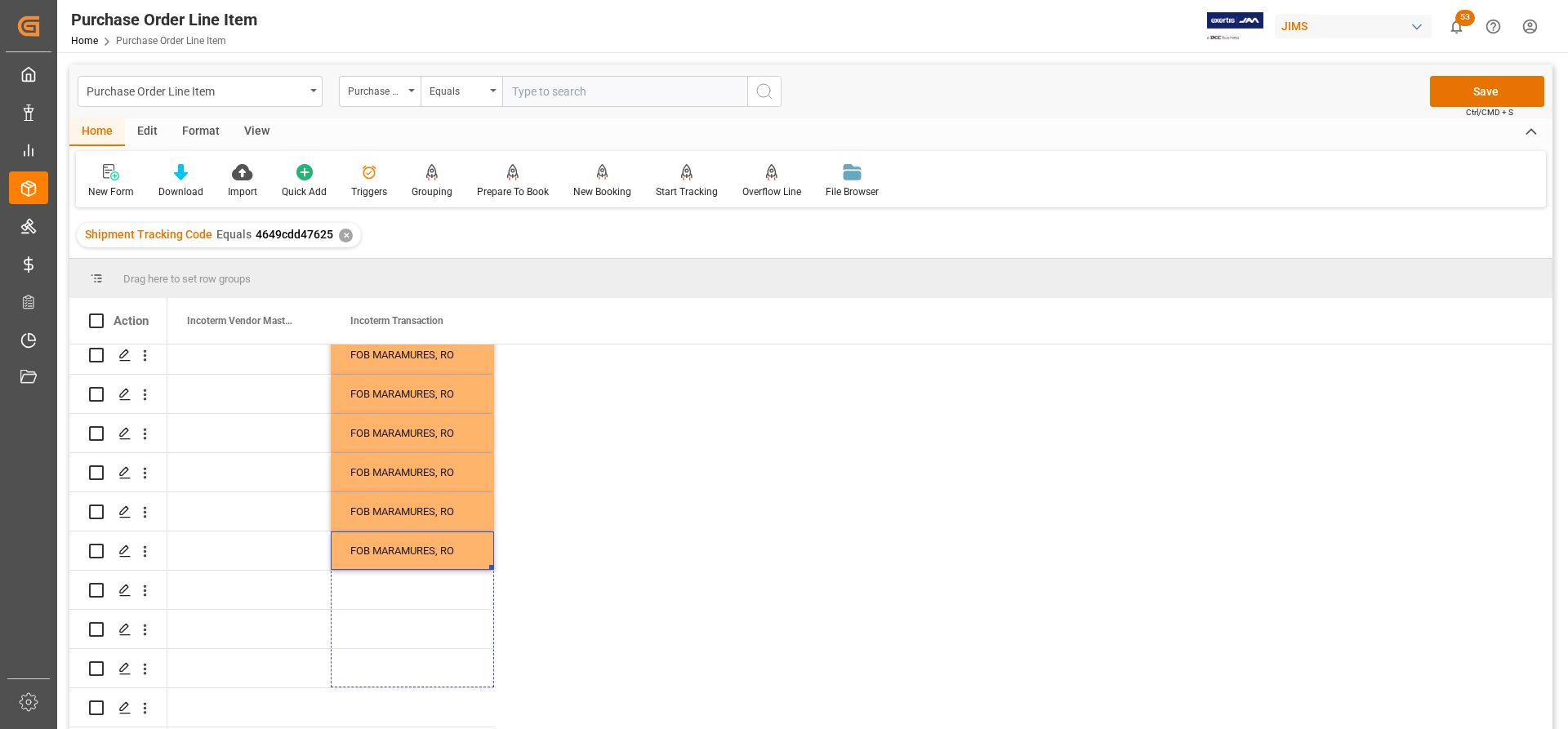
drag, startPoint x: 493, startPoint y: 612, endPoint x: 468, endPoint y: 747, distance: 137.3
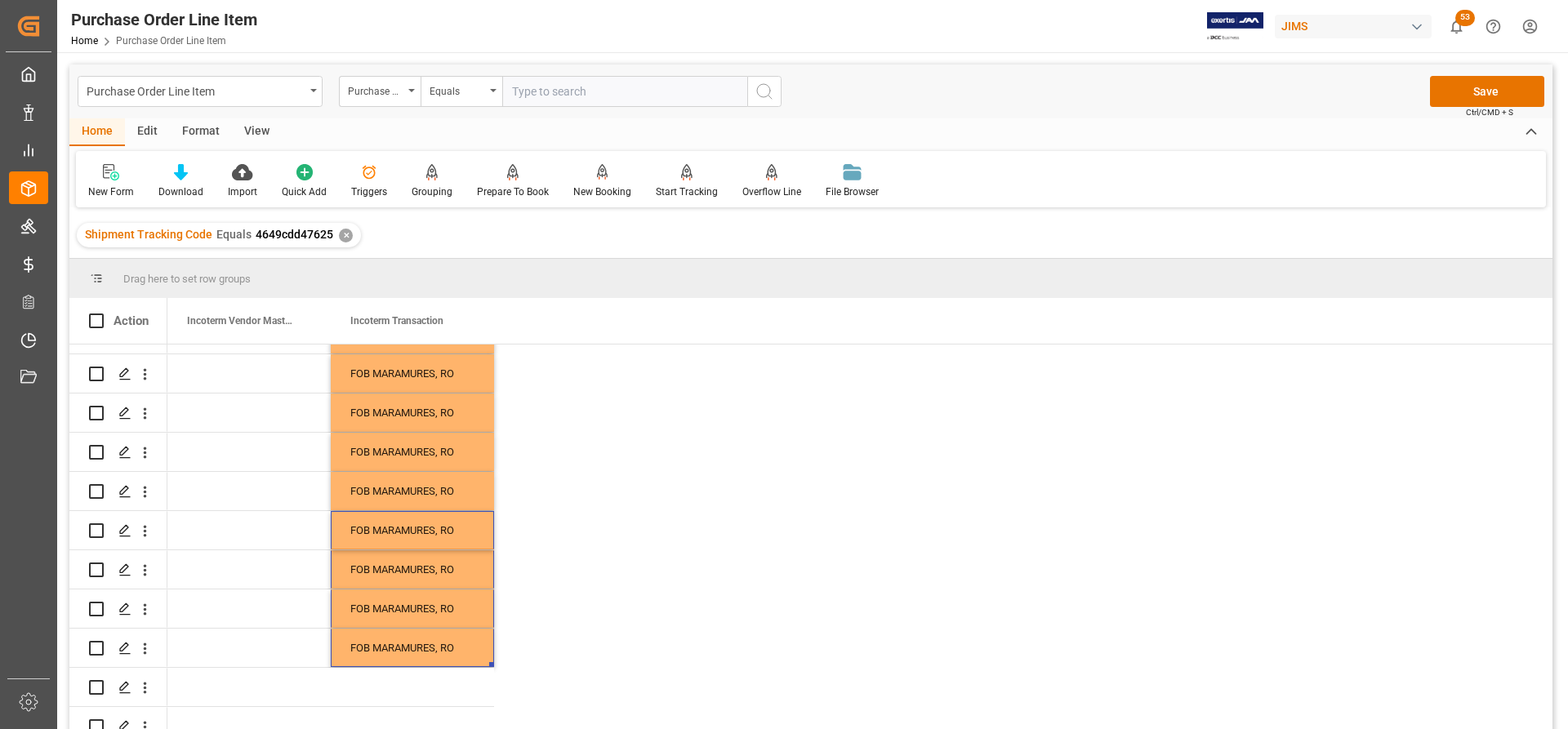
scroll to position [6, 0]
click at [413, 679] on div "Press SPACE to select this row." at bounding box center [413, 687] width 164 height 38
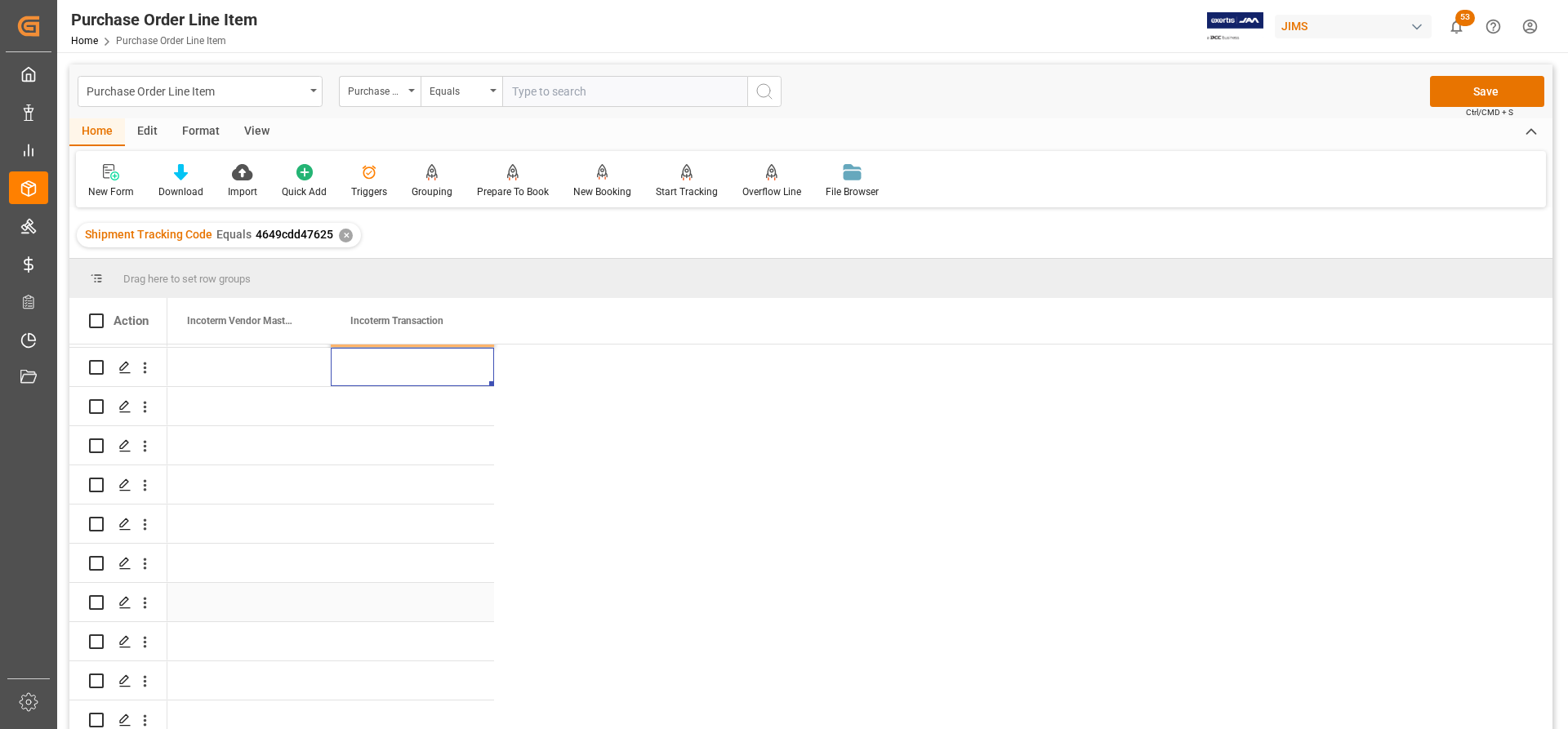
scroll to position [473, 0]
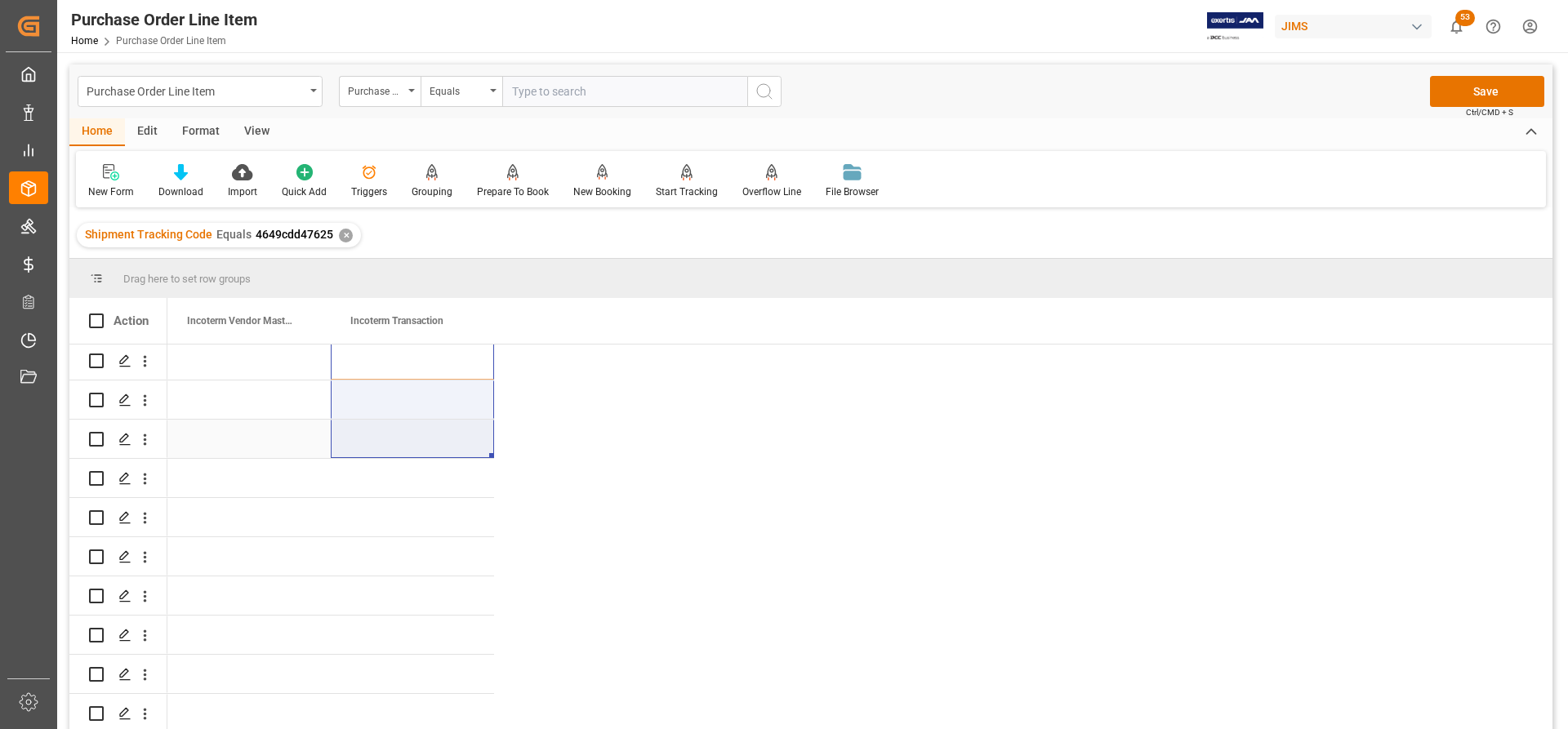
drag, startPoint x: 490, startPoint y: 368, endPoint x: 459, endPoint y: 527, distance: 162.0
click at [459, 527] on div "FOB MARAMURES, RO FOB MARAMURES, RO FOB MARAMURES, RO FOB MARAMURES, RO FOB MAR…" at bounding box center [330, 538] width 327 height 1333
click at [425, 518] on div "Press SPACE to select this row." at bounding box center [413, 517] width 164 height 38
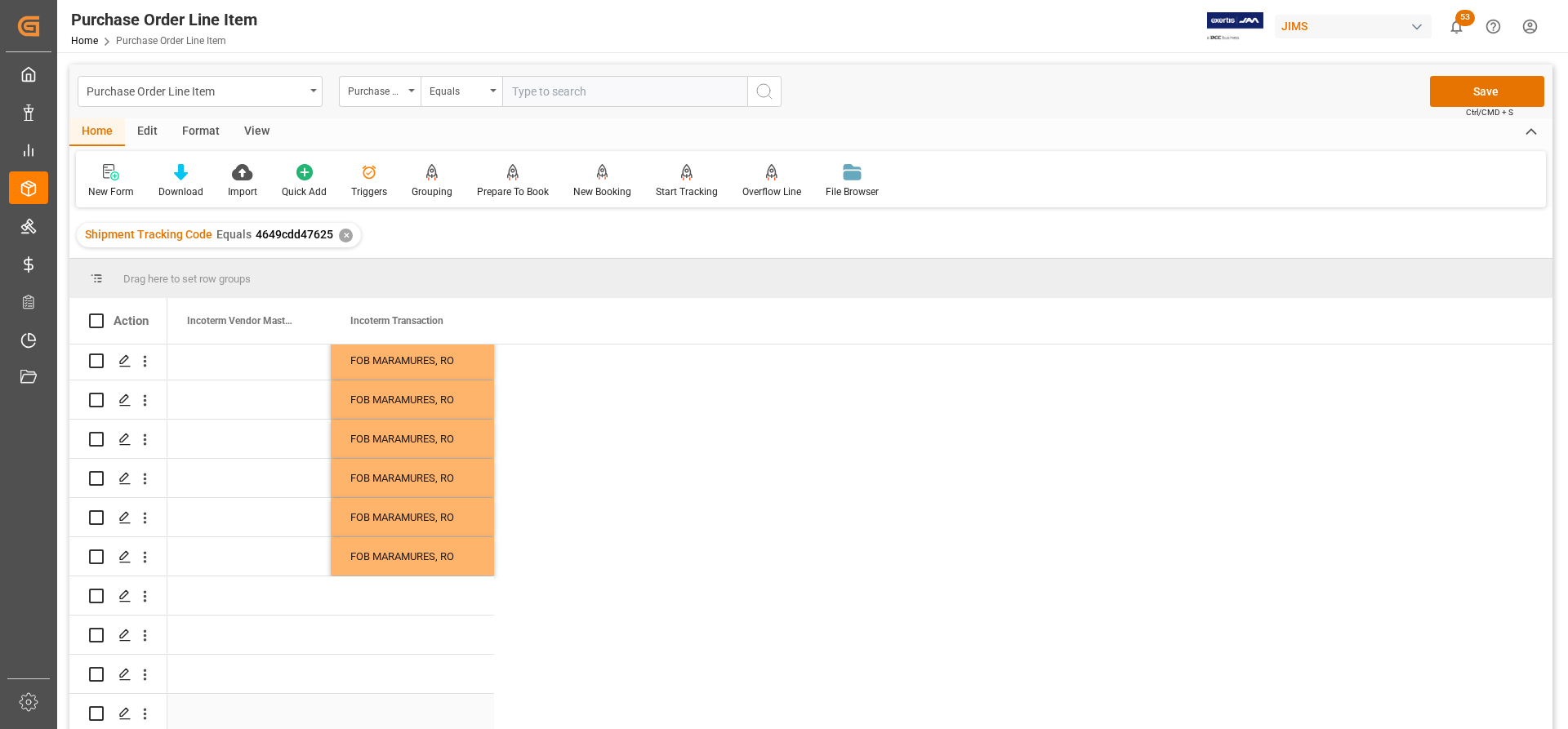
scroll to position [229, 0]
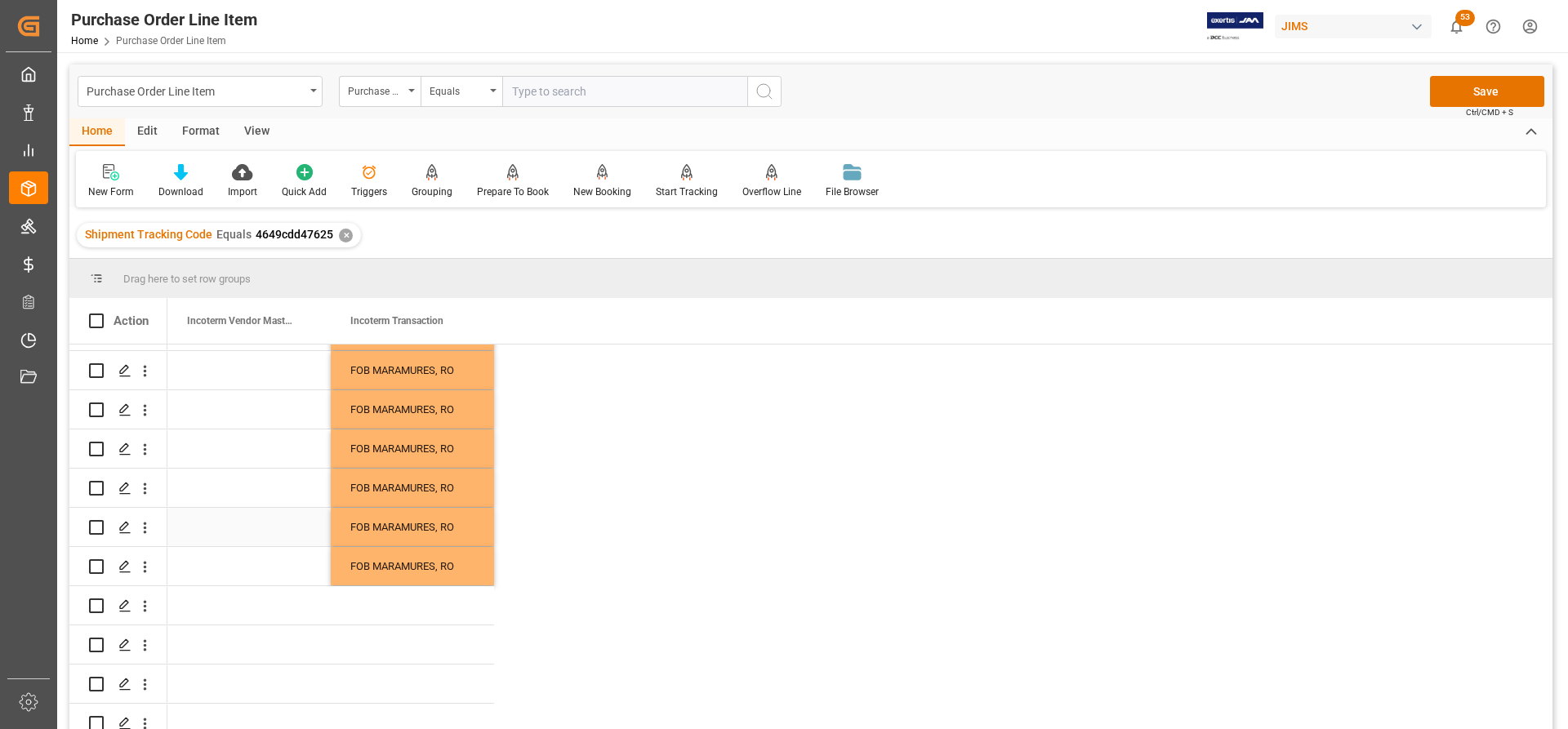
click at [374, 544] on div "FOB MARAMURES, RO" at bounding box center [413, 527] width 164 height 38
click at [372, 564] on div "FOB MARAMURES, RO" at bounding box center [413, 566] width 164 height 38
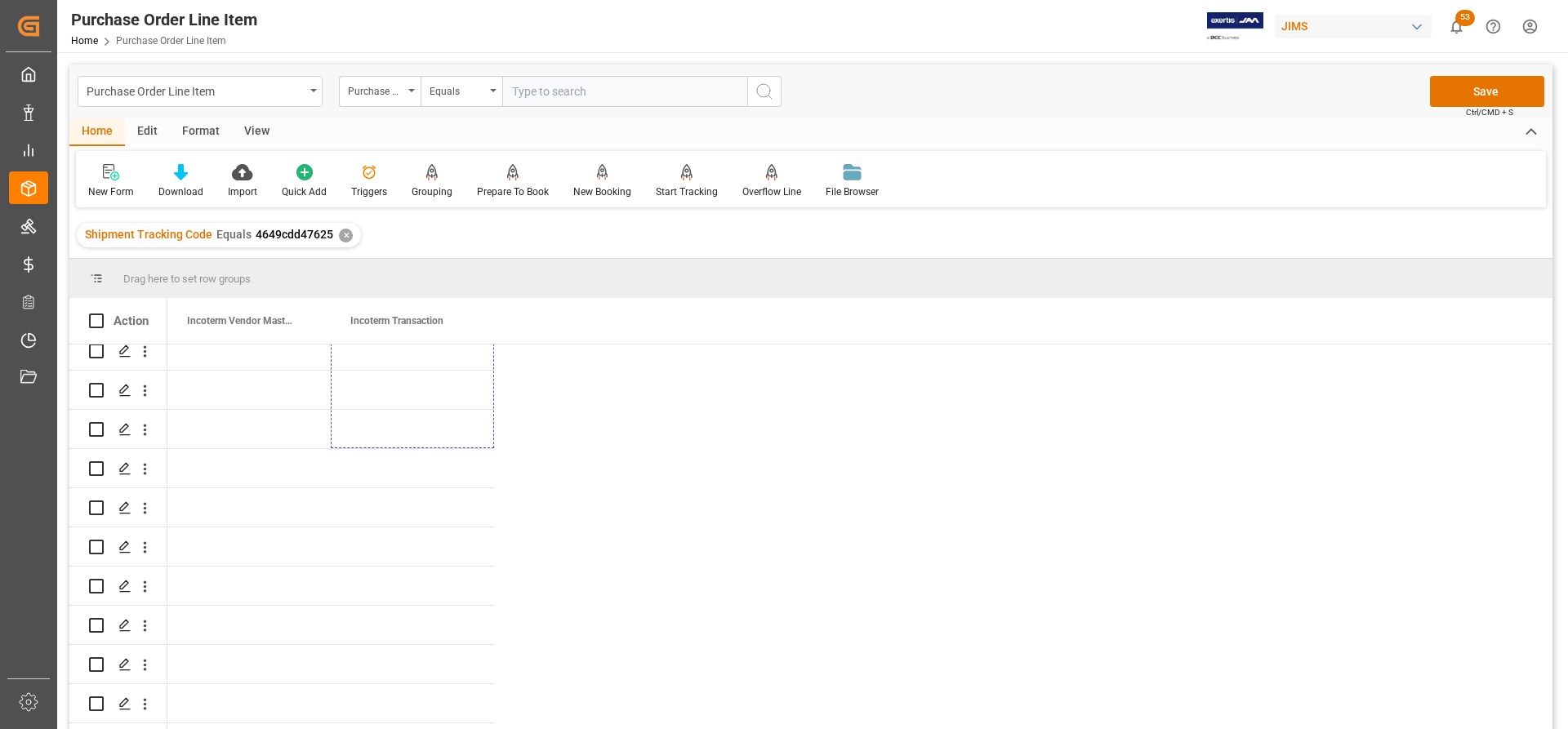
scroll to position [620, 0]
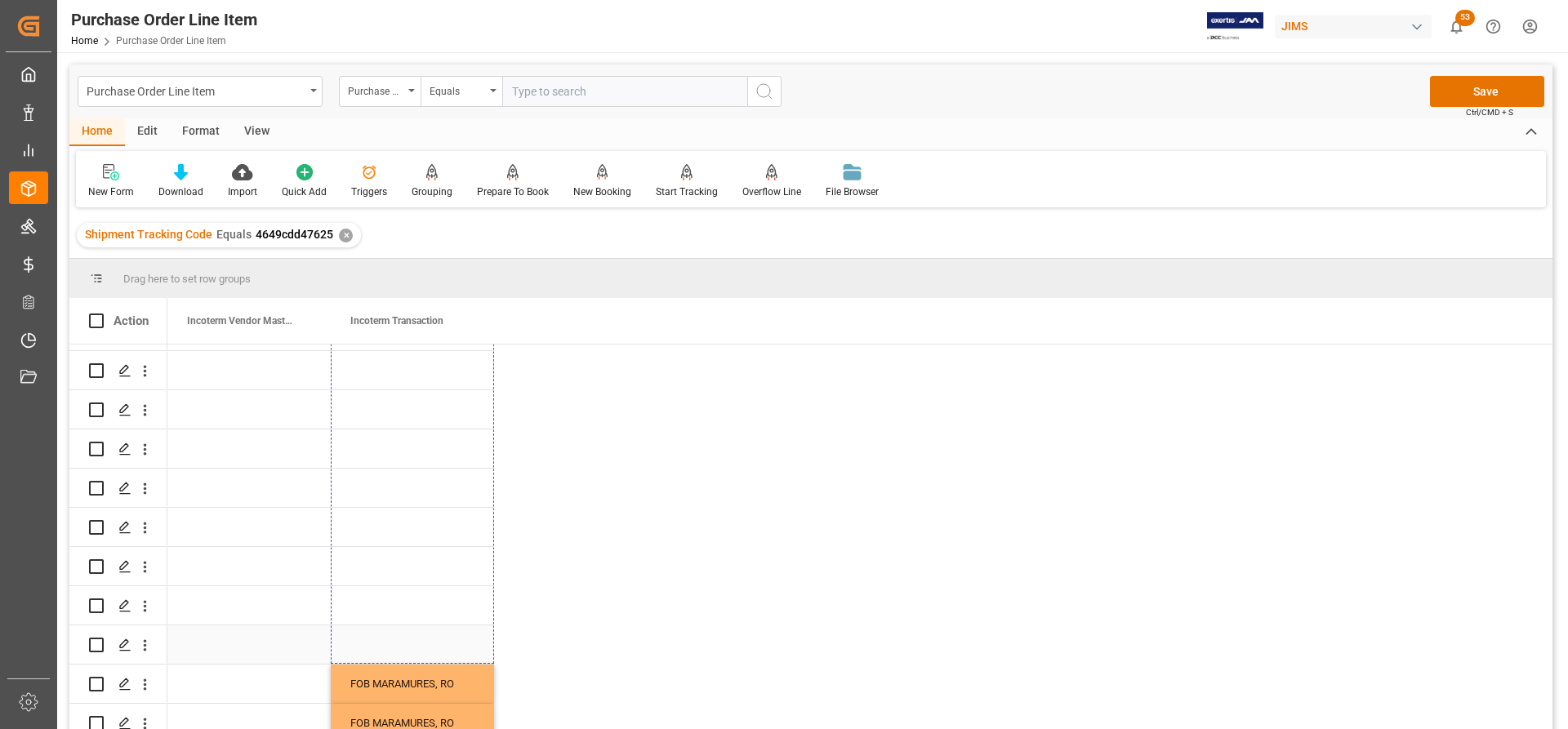
drag, startPoint x: 493, startPoint y: 580, endPoint x: 378, endPoint y: 645, distance: 132.1
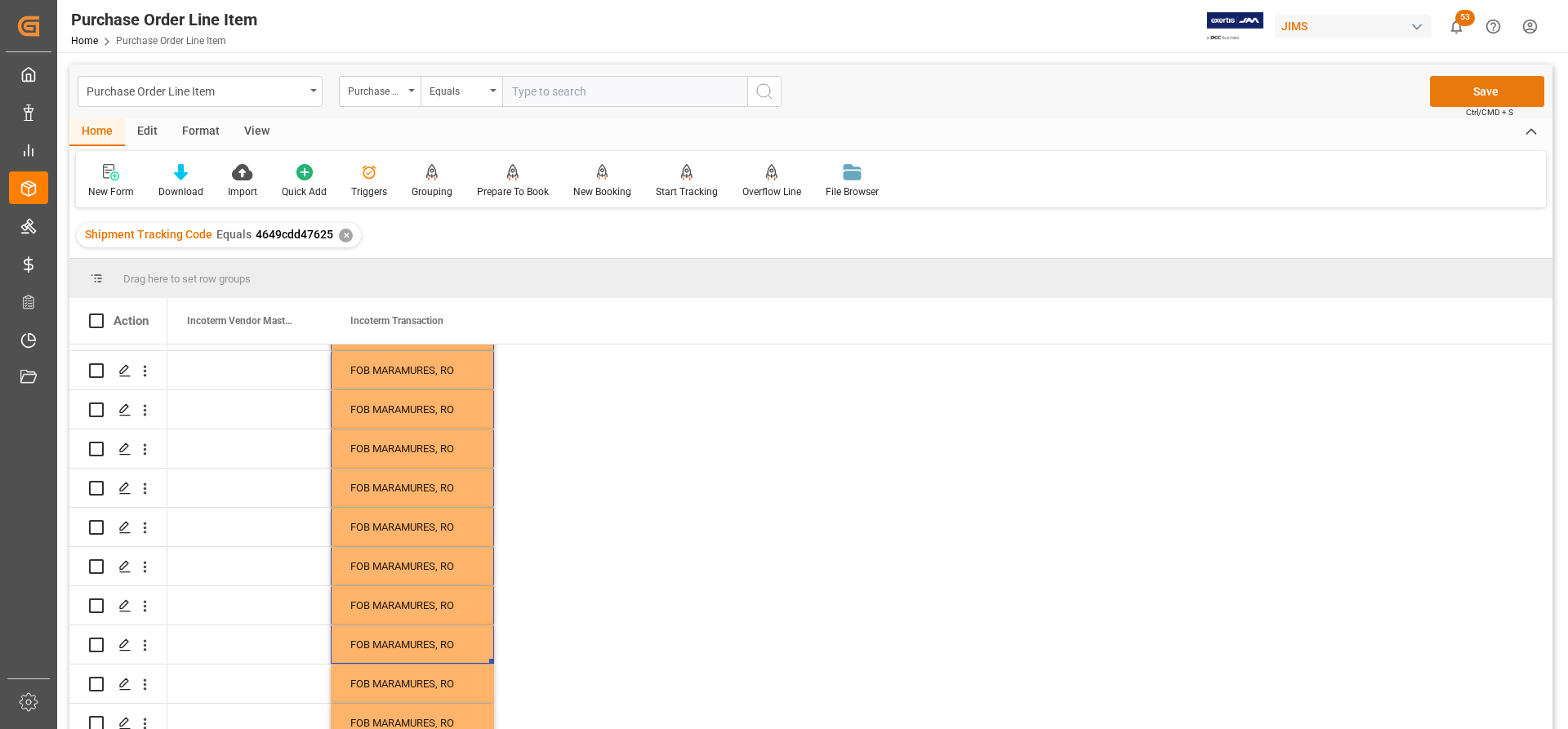
click at [1468, 94] on button "Save" at bounding box center [1487, 91] width 114 height 31
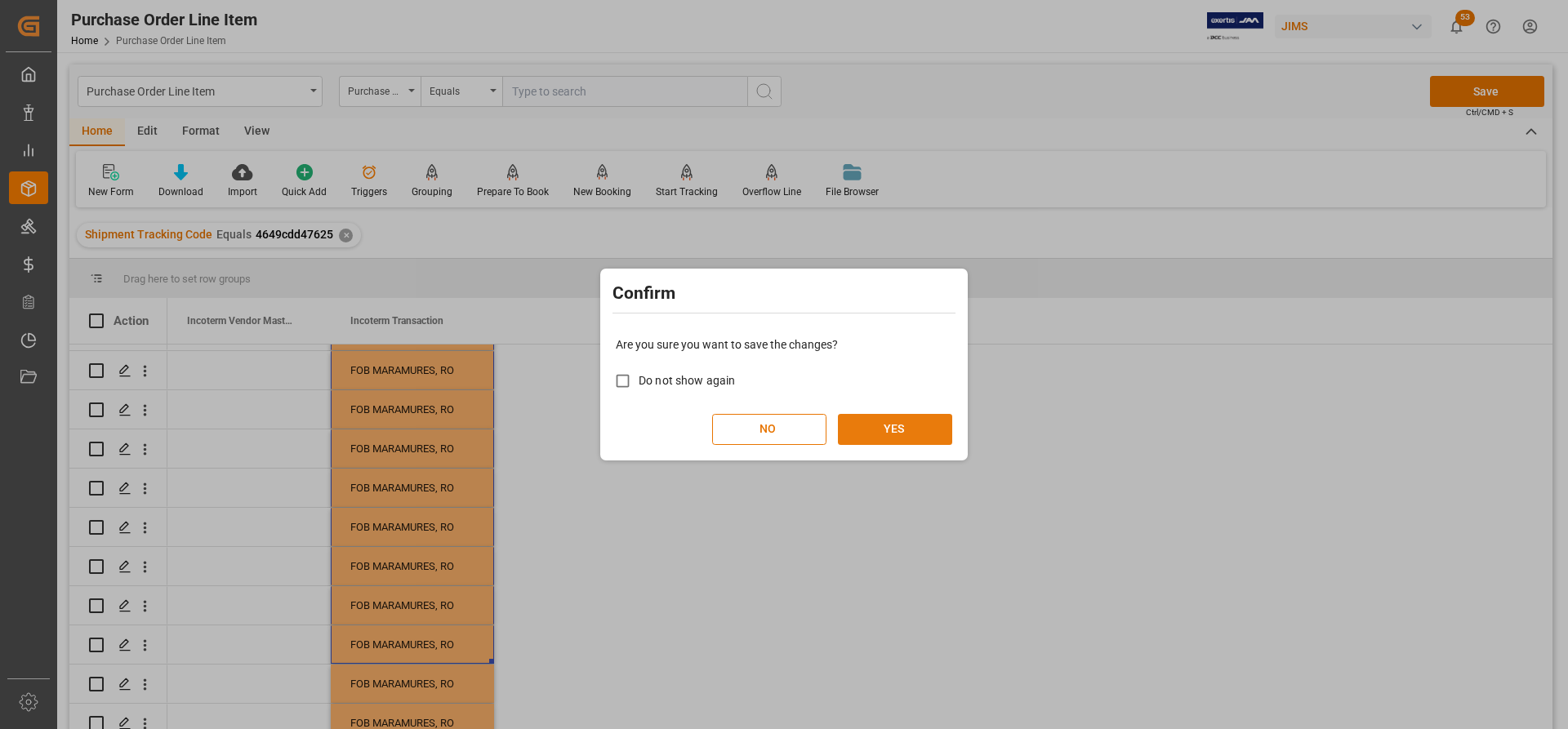
click at [896, 431] on button "YES" at bounding box center [895, 429] width 114 height 31
